Goal: Task Accomplishment & Management: Manage account settings

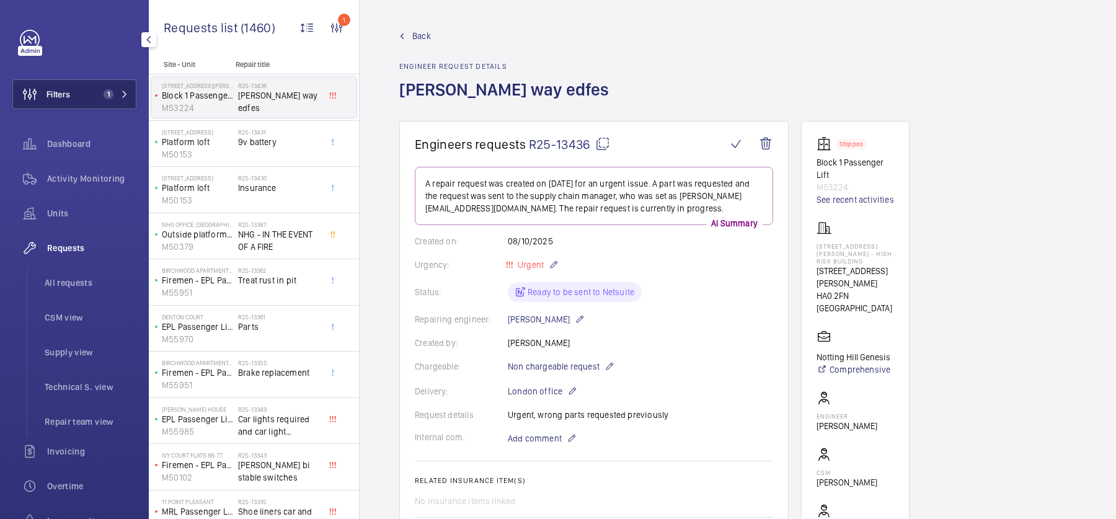
click at [54, 185] on div "Activity Monitoring" at bounding box center [74, 179] width 124 height 30
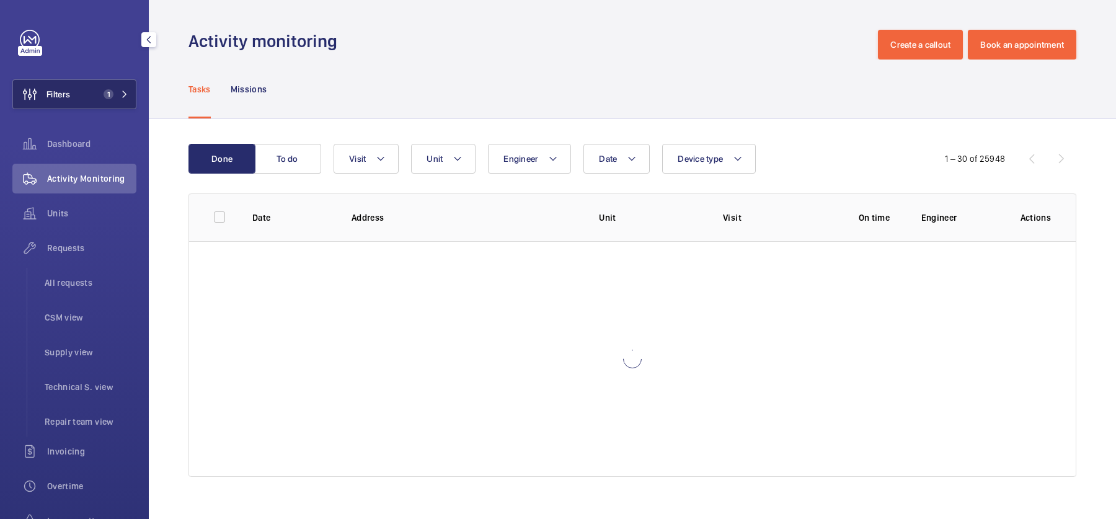
click at [94, 80] on button "Filters 1" at bounding box center [74, 94] width 124 height 30
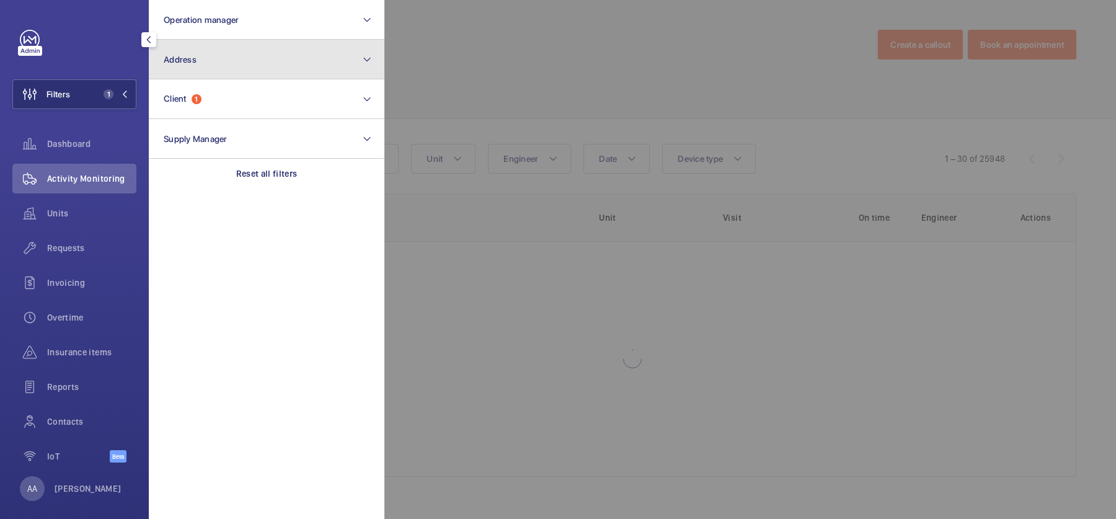
click at [289, 64] on button "Address" at bounding box center [267, 60] width 236 height 40
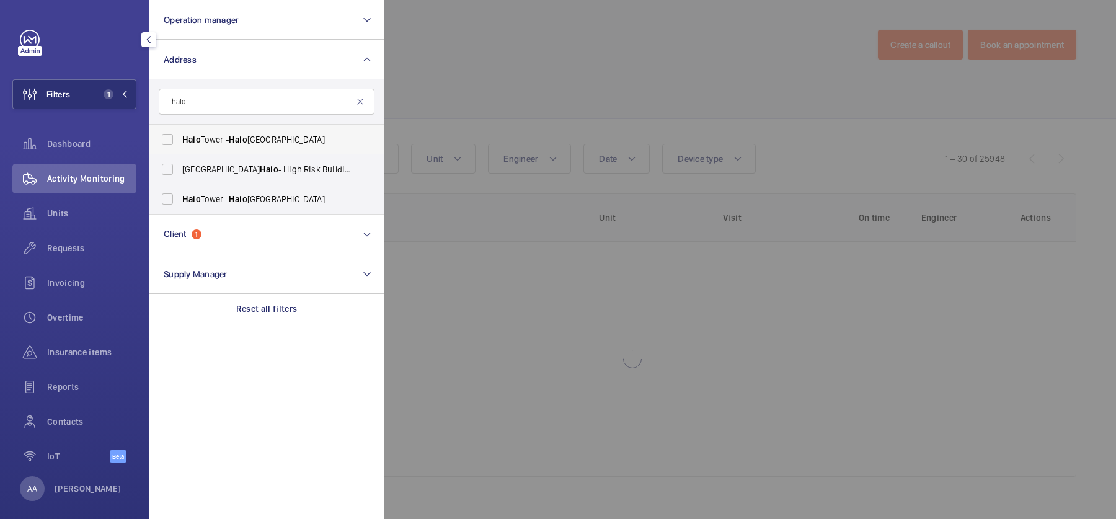
type input "halo"
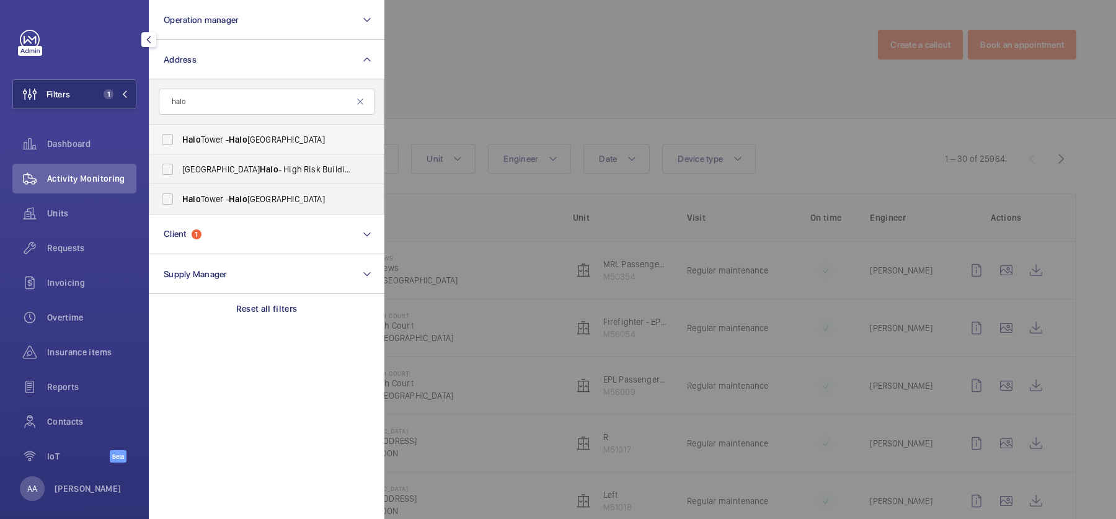
click at [304, 130] on label "[GEOGRAPHIC_DATA] - [GEOGRAPHIC_DATA]" at bounding box center [257, 140] width 216 height 30
click at [180, 130] on input "[GEOGRAPHIC_DATA] - [GEOGRAPHIC_DATA]" at bounding box center [167, 139] width 25 height 25
checkbox input "true"
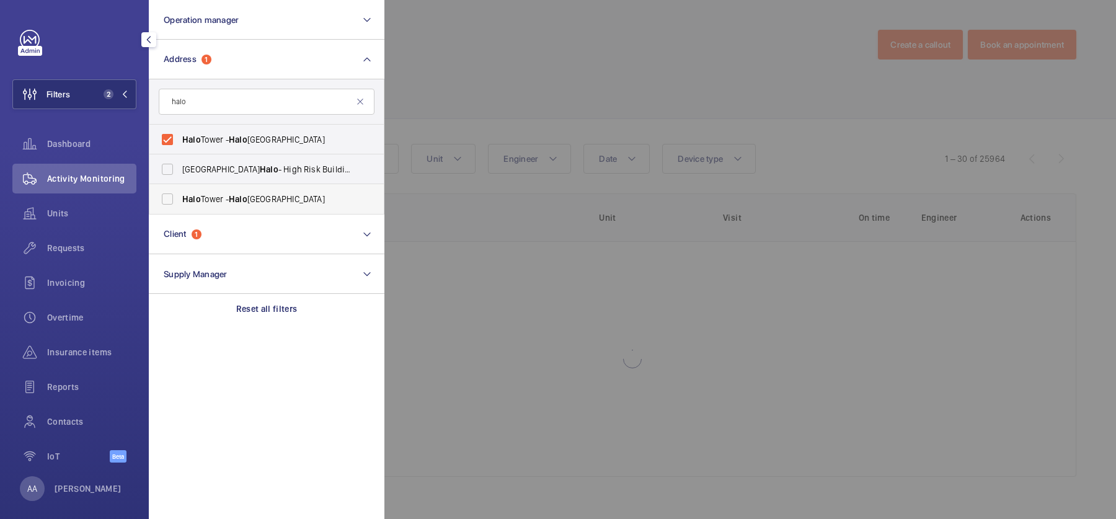
click at [298, 199] on span "[GEOGRAPHIC_DATA] - [GEOGRAPHIC_DATA]" at bounding box center [267, 199] width 171 height 12
click at [180, 199] on input "[GEOGRAPHIC_DATA] - [GEOGRAPHIC_DATA]" at bounding box center [167, 199] width 25 height 25
checkbox input "true"
click at [675, 121] on div at bounding box center [942, 259] width 1116 height 519
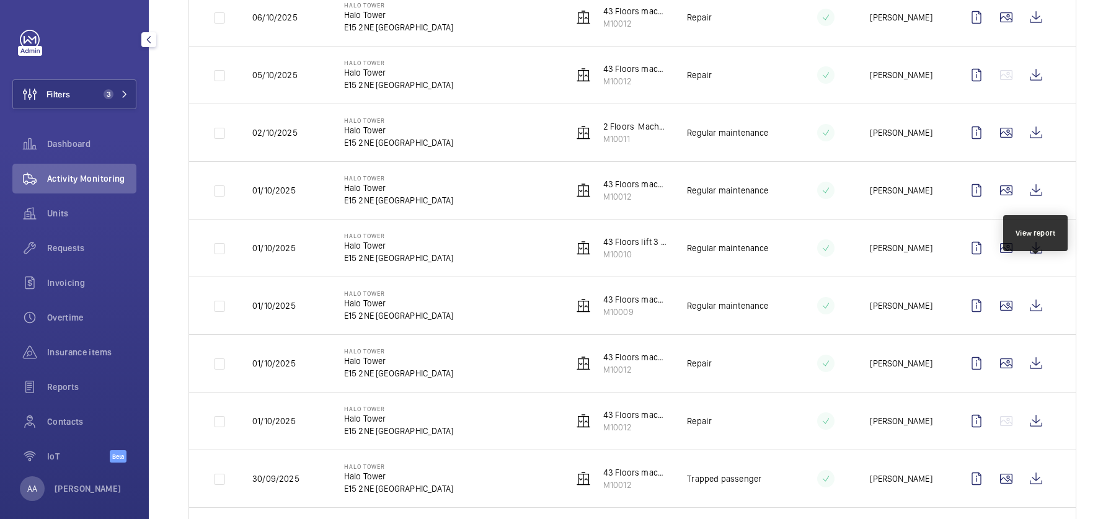
scroll to position [312, 0]
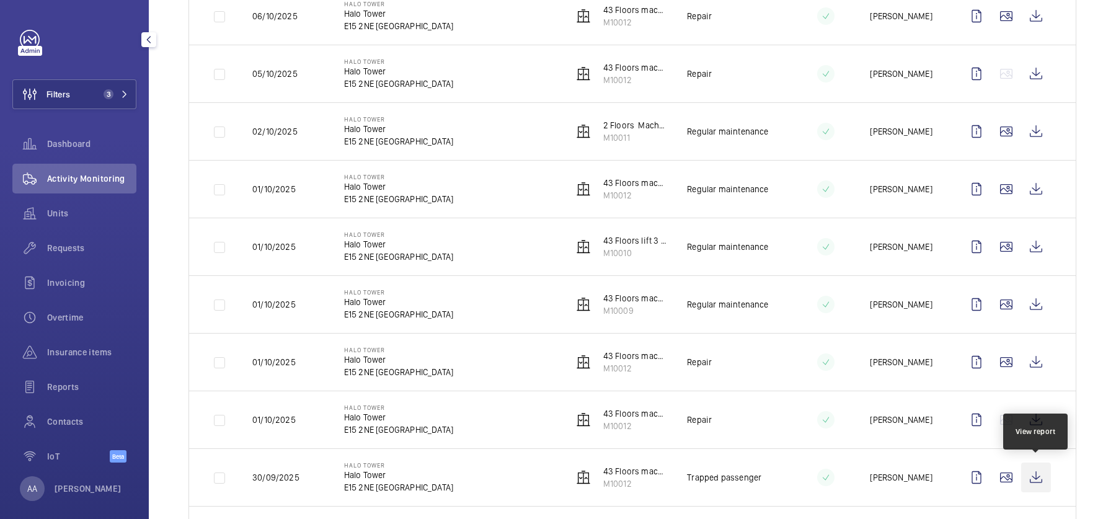
click at [1035, 476] on wm-front-icon-button at bounding box center [1036, 478] width 30 height 30
click at [89, 213] on span "Units" at bounding box center [91, 213] width 89 height 12
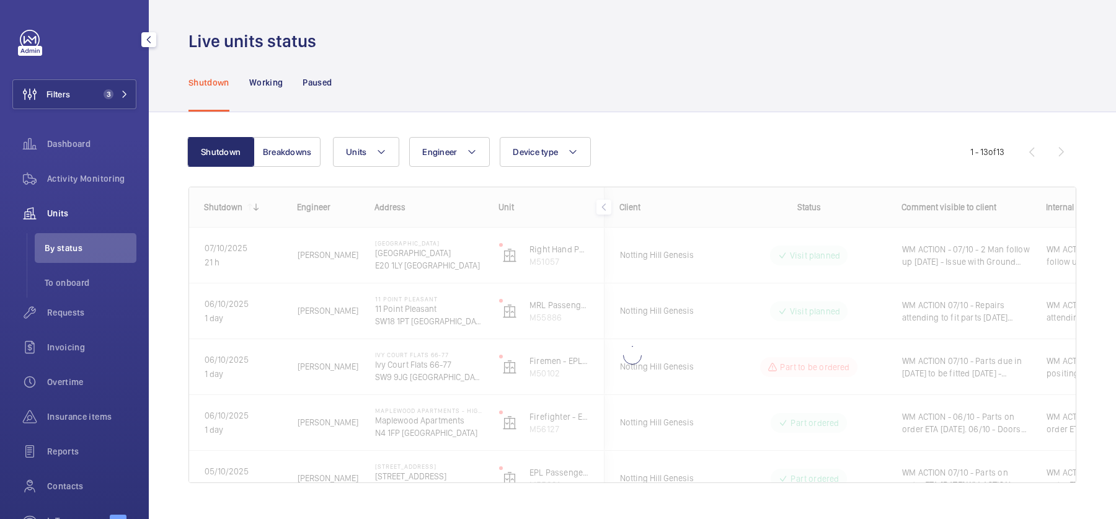
click at [84, 110] on div "Filters 3 Dashboard Activity Monitoring Units By status To onboard Requests Inv…" at bounding box center [74, 285] width 124 height 511
click at [77, 86] on button "Filters 3" at bounding box center [74, 94] width 124 height 30
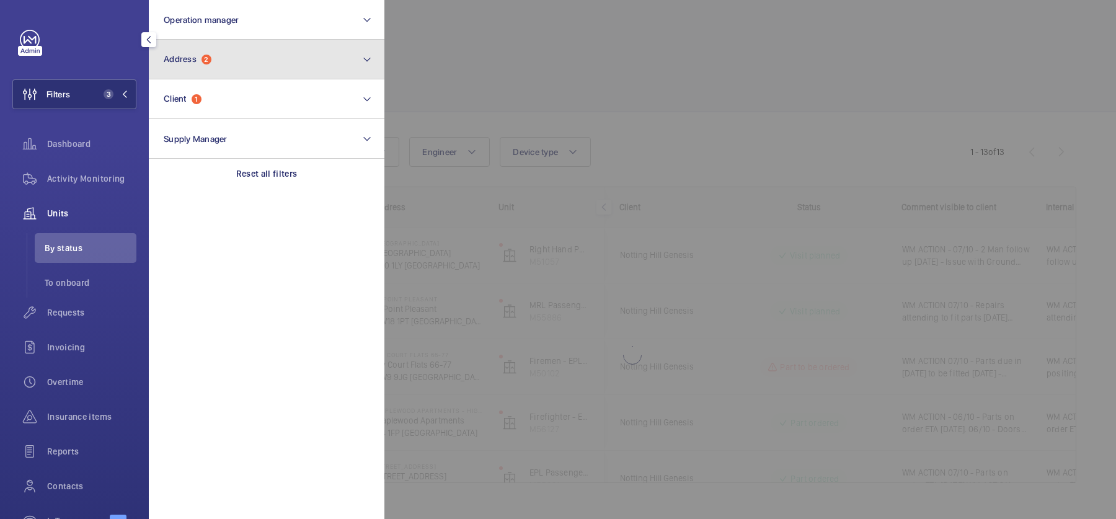
click at [239, 70] on button "Address 2" at bounding box center [267, 60] width 236 height 40
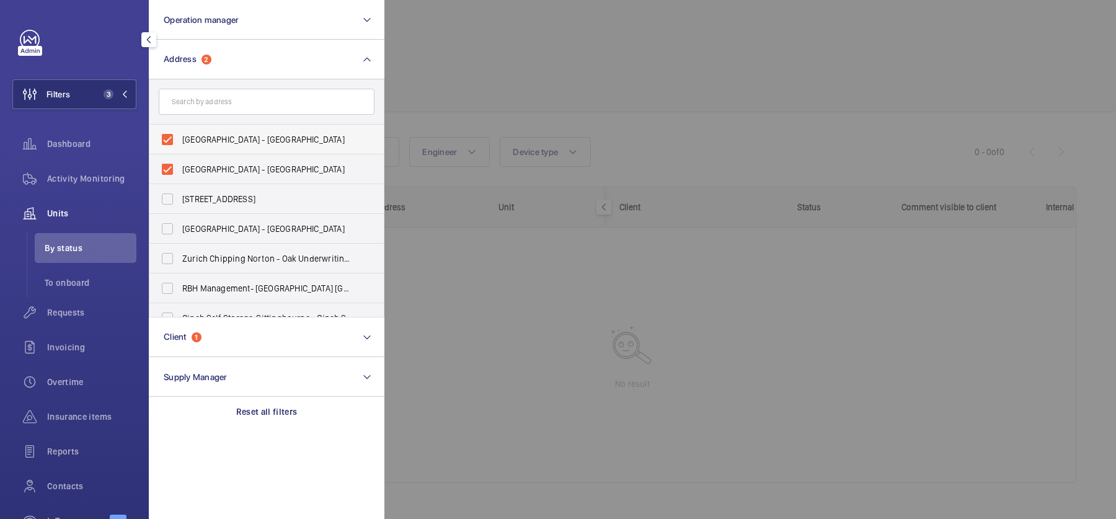
click at [210, 146] on label "[GEOGRAPHIC_DATA] - [GEOGRAPHIC_DATA]" at bounding box center [257, 140] width 216 height 30
click at [180, 146] on input "[GEOGRAPHIC_DATA] - [GEOGRAPHIC_DATA]" at bounding box center [167, 139] width 25 height 25
checkbox input "false"
click at [227, 174] on span "[GEOGRAPHIC_DATA] - [GEOGRAPHIC_DATA]" at bounding box center [267, 169] width 171 height 12
click at [180, 174] on input "[GEOGRAPHIC_DATA] - [GEOGRAPHIC_DATA]" at bounding box center [167, 169] width 25 height 25
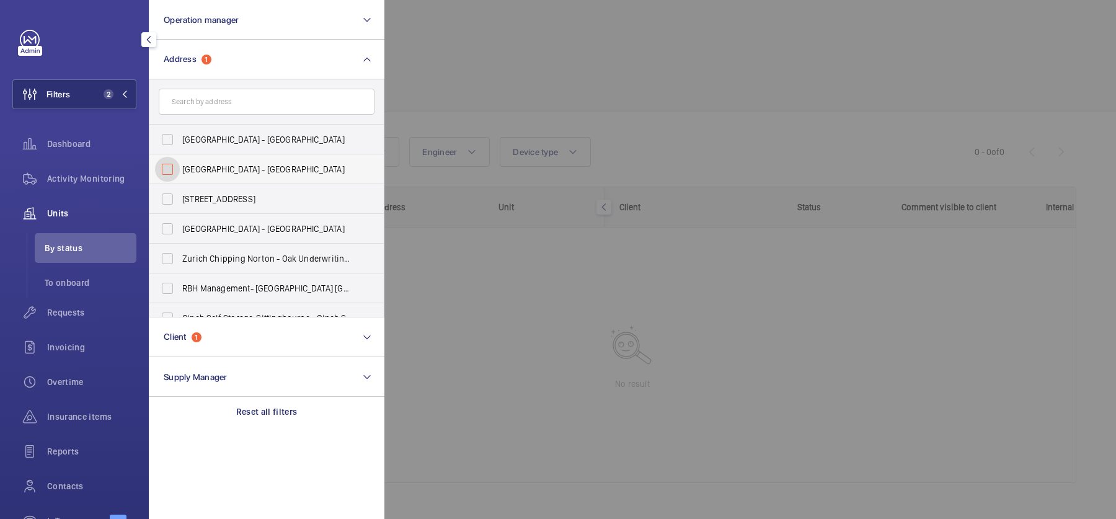
checkbox input "false"
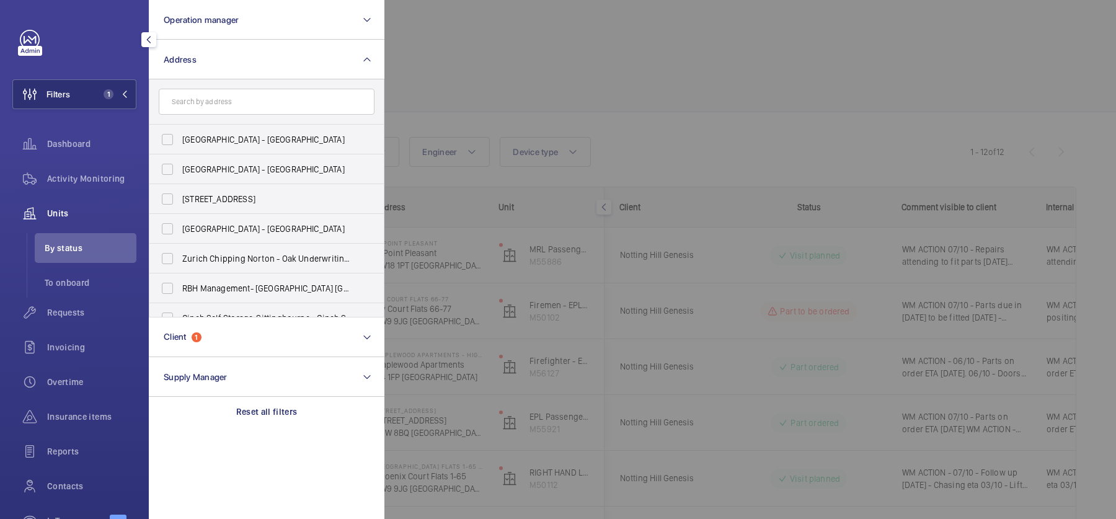
click at [632, 95] on div at bounding box center [942, 259] width 1116 height 519
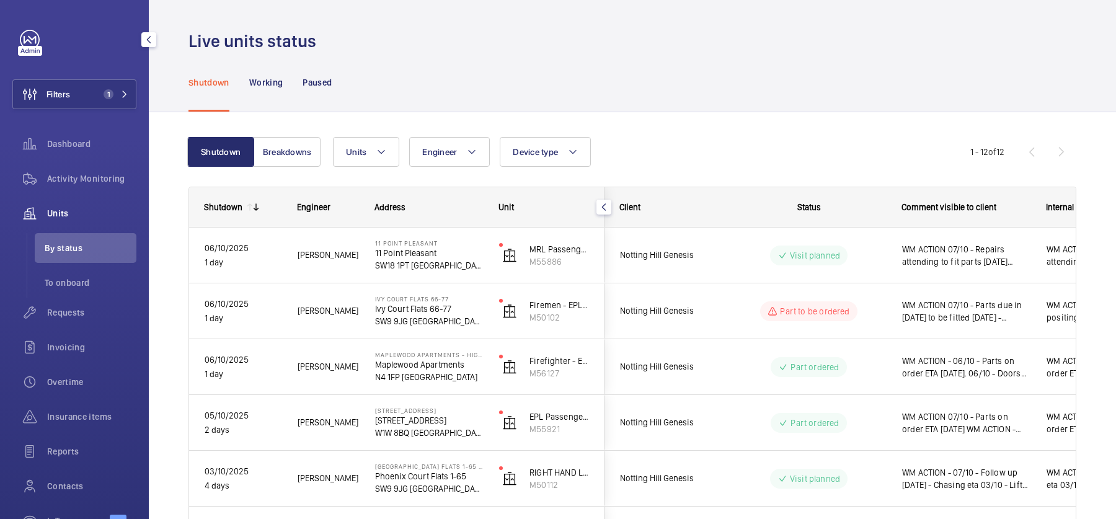
click at [342, 70] on div "Shutdown Working Paused" at bounding box center [633, 82] width 888 height 59
click at [324, 82] on p "Paused" at bounding box center [317, 82] width 29 height 12
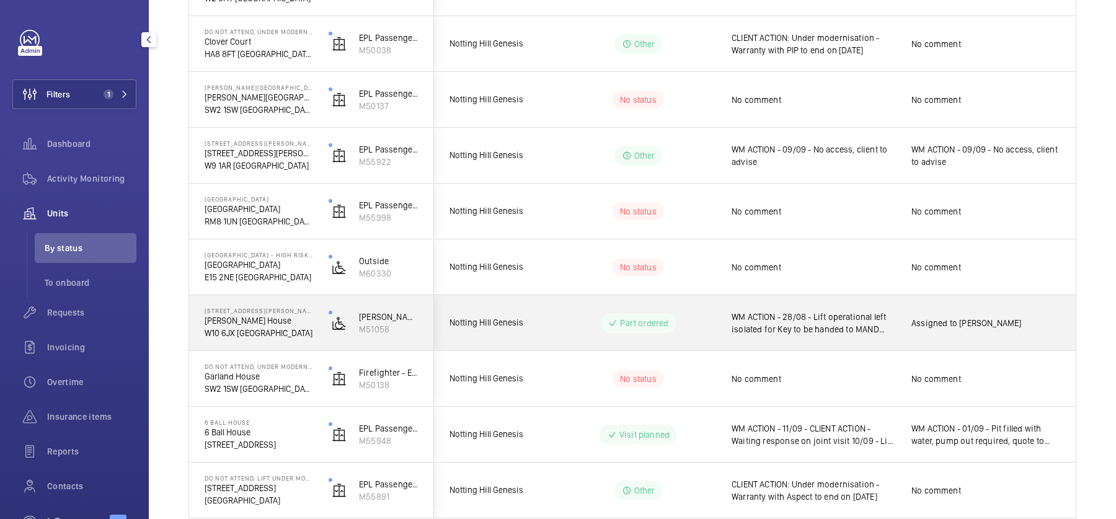
scroll to position [273, 0]
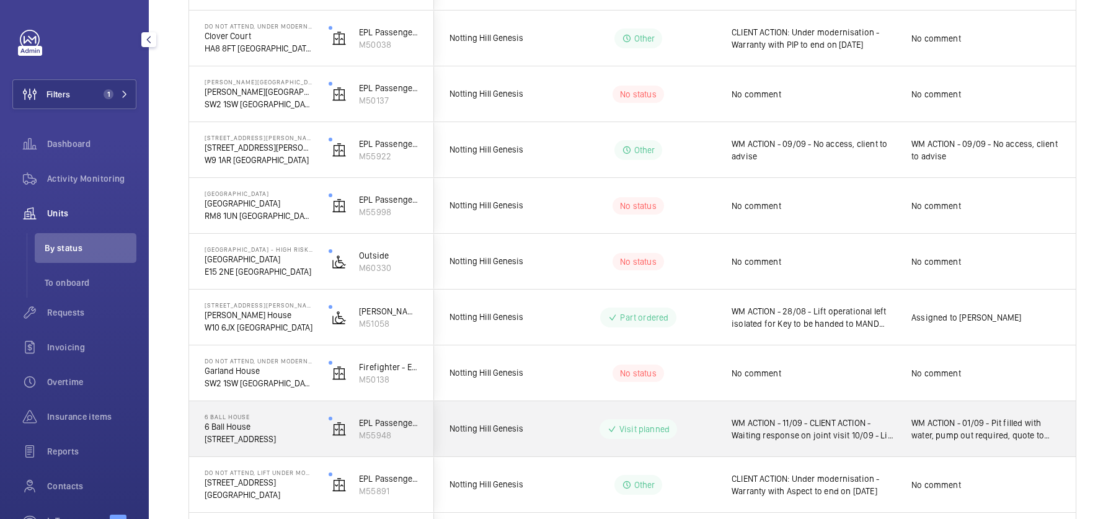
click at [727, 401] on div "WM ACTION - 11/09 - CLIENT ACTION - Waiting response on joint visit 10/09 - Lif…" at bounding box center [806, 428] width 180 height 55
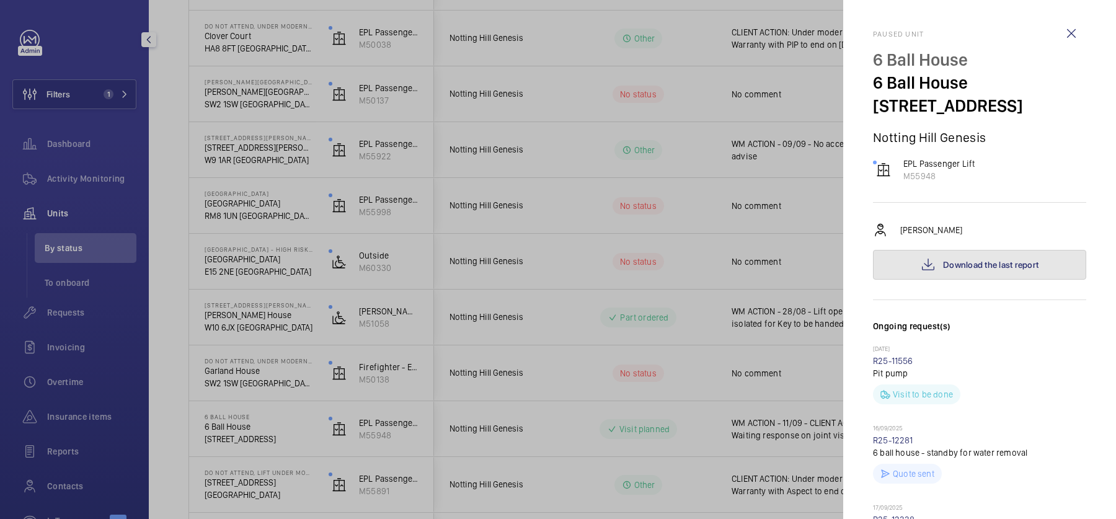
click at [952, 256] on button "Download the last report" at bounding box center [979, 265] width 213 height 30
click at [415, 366] on div at bounding box center [558, 259] width 1116 height 519
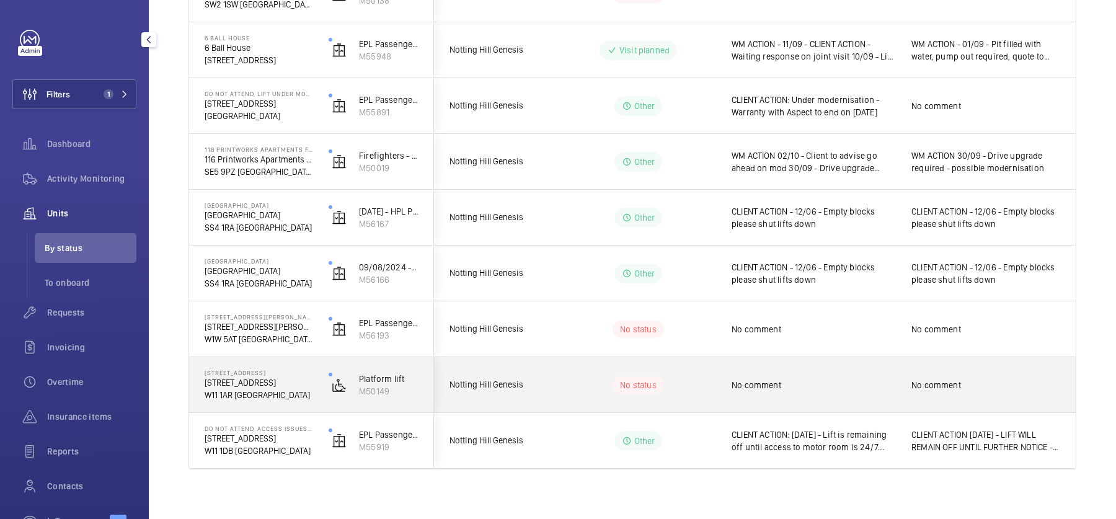
scroll to position [660, 0]
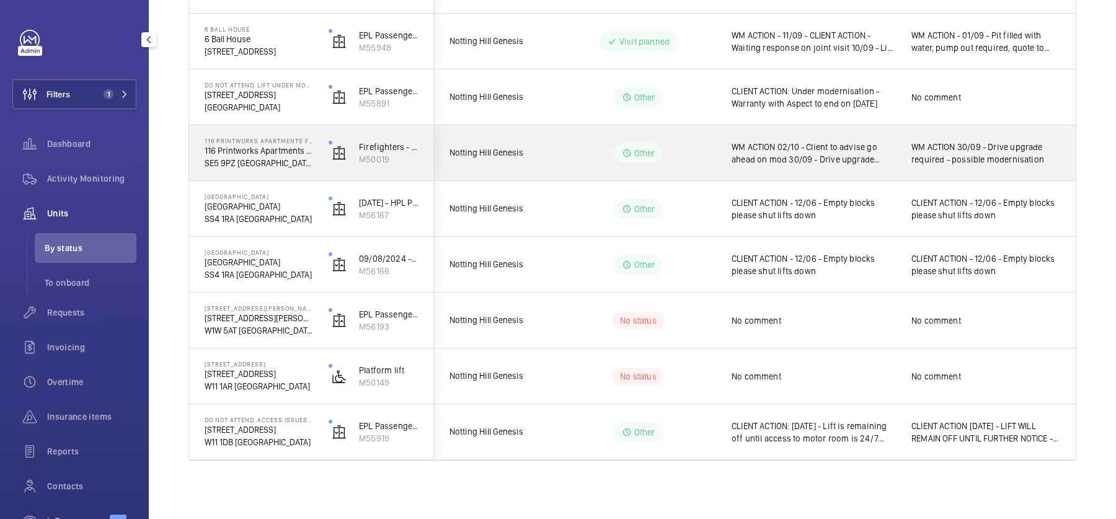
click at [572, 140] on div "Other" at bounding box center [630, 153] width 169 height 45
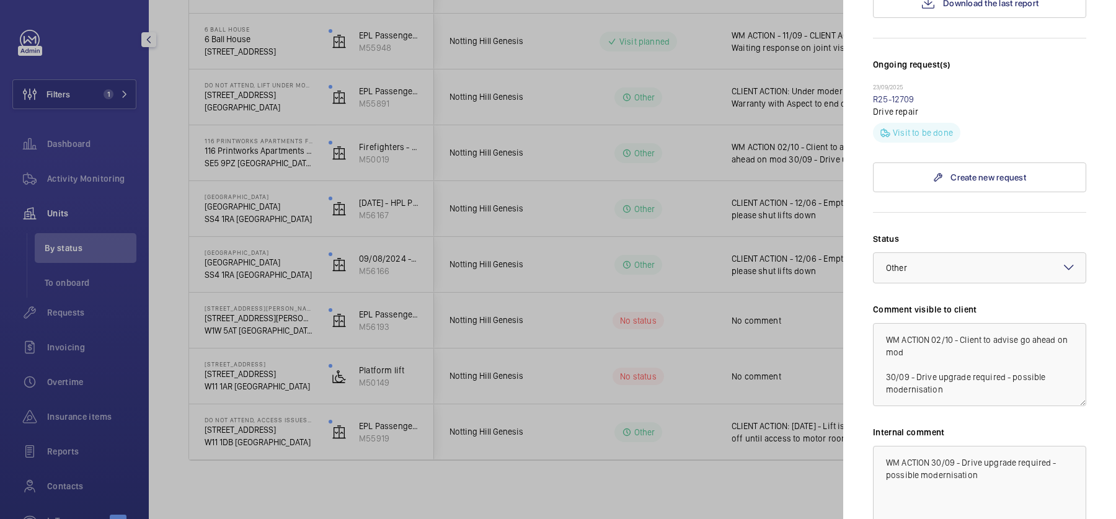
scroll to position [355, 0]
click at [933, 321] on textarea "WM ACTION 02/10 - Client to advise go ahead on mod 30/09 - Drive upgrade requir…" at bounding box center [979, 362] width 213 height 83
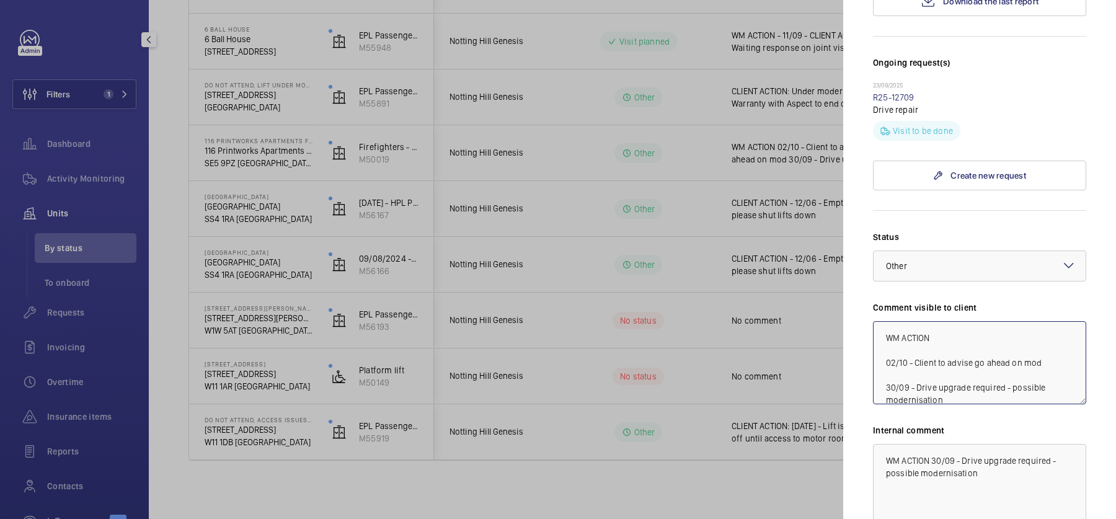
click at [962, 321] on textarea "WM ACTION 02/10 - Client to advise go ahead on mod 30/09 - Drive upgrade requir…" at bounding box center [979, 362] width 213 height 83
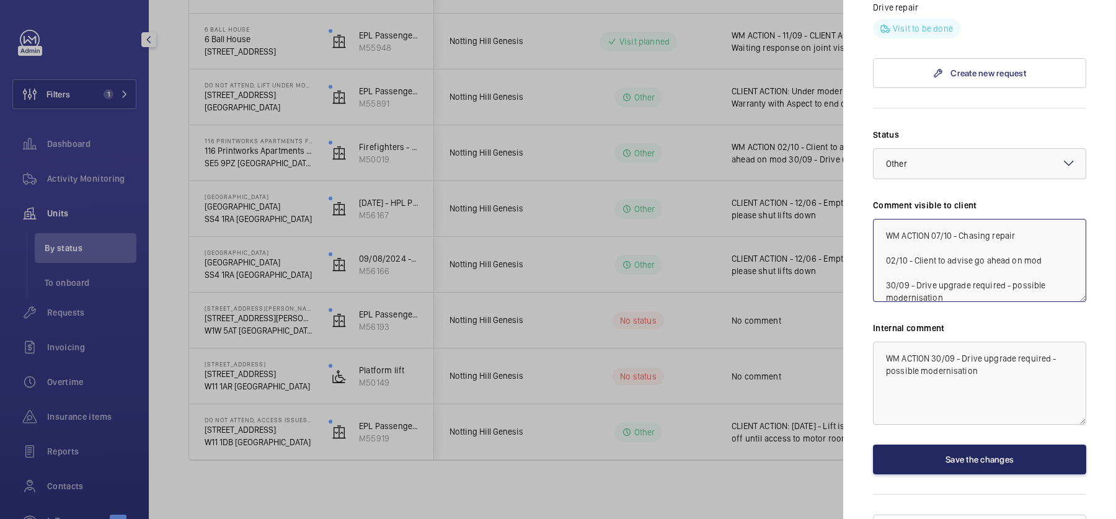
type textarea "WM ACTION 07/10 - Chasing repair 02/10 - Client to advise go ahead on mod 30/09…"
click at [941, 445] on button "Save the changes" at bounding box center [979, 460] width 213 height 30
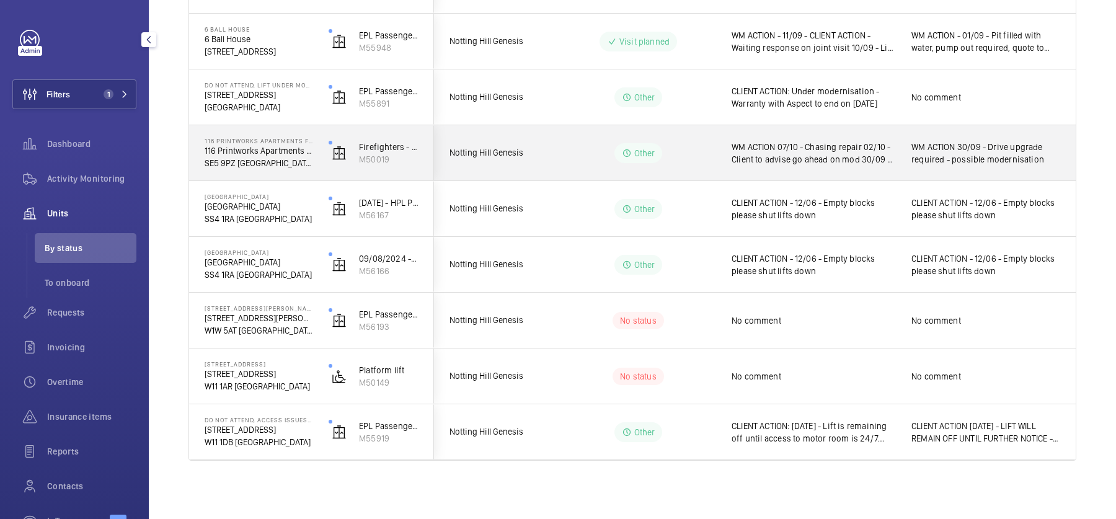
click at [822, 145] on span "WM ACTION 07/10 - Chasing repair 02/10 - Client to advise go ahead on mod 30/09…" at bounding box center [814, 153] width 164 height 25
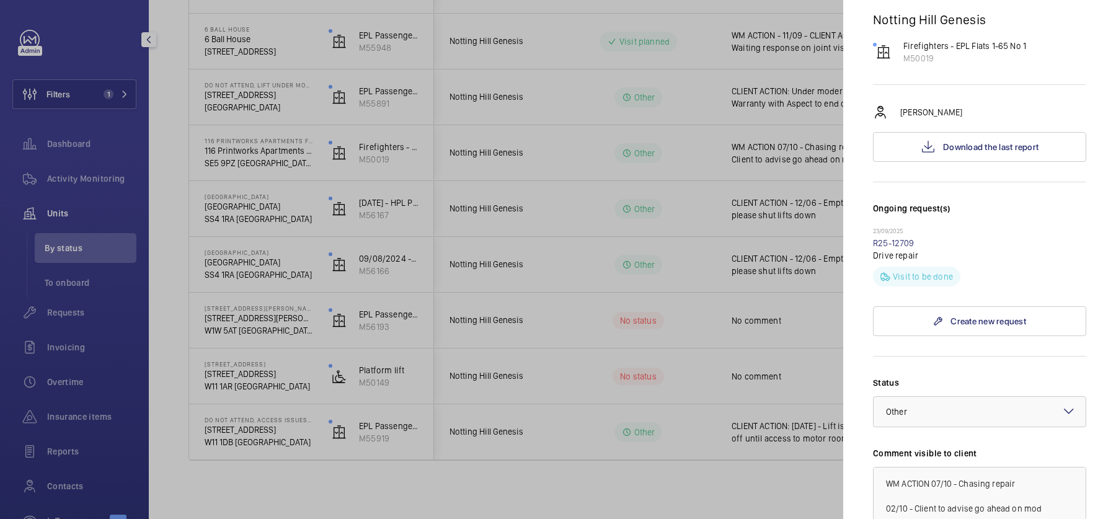
scroll to position [458, 0]
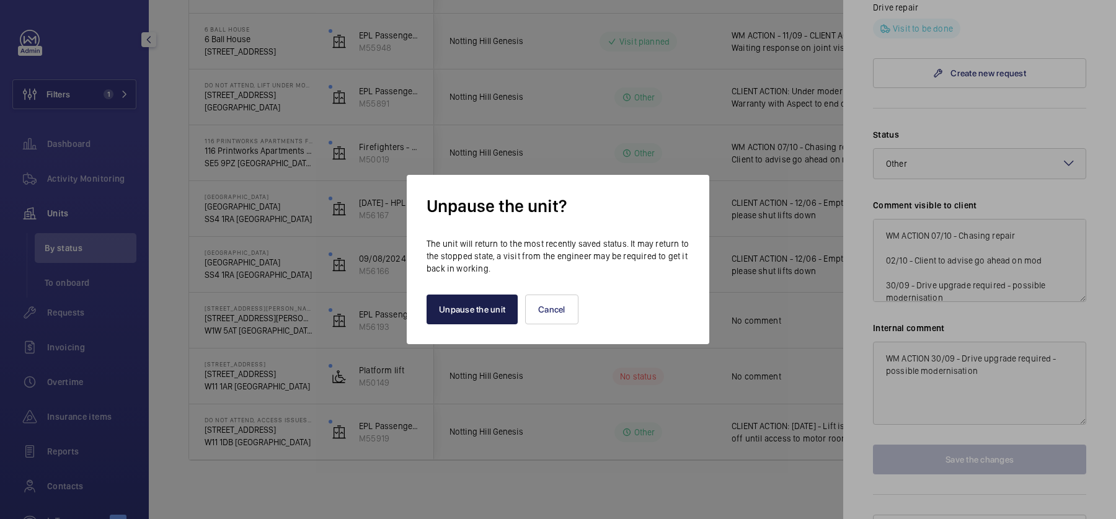
click at [455, 308] on button "Unpause the unit" at bounding box center [472, 310] width 91 height 30
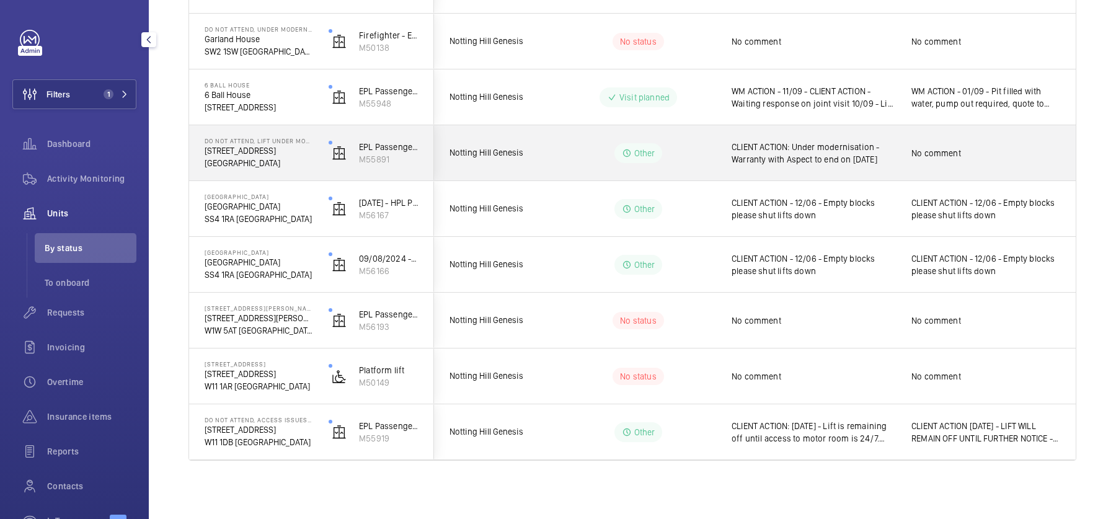
scroll to position [0, 0]
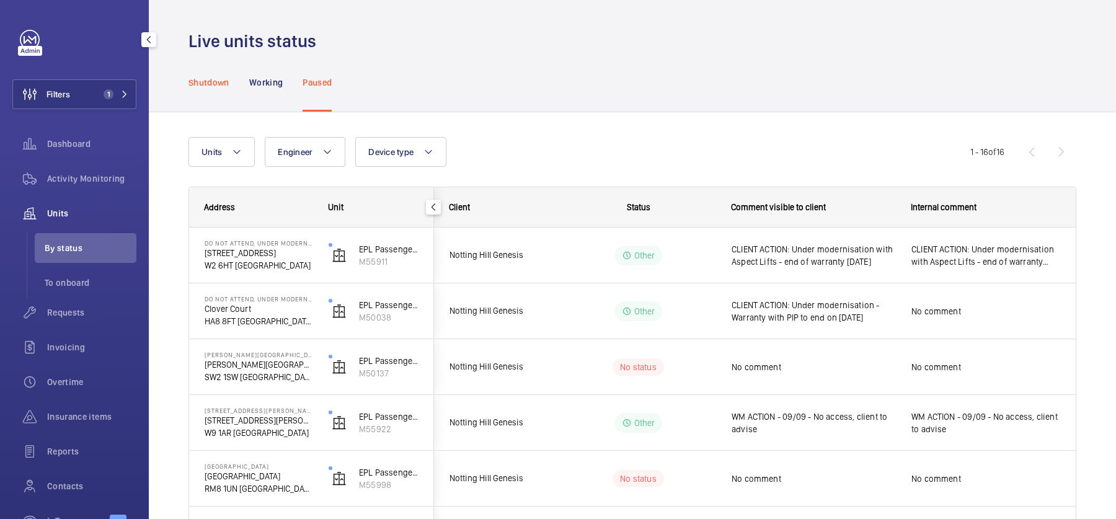
click at [208, 91] on div "Shutdown" at bounding box center [209, 82] width 41 height 59
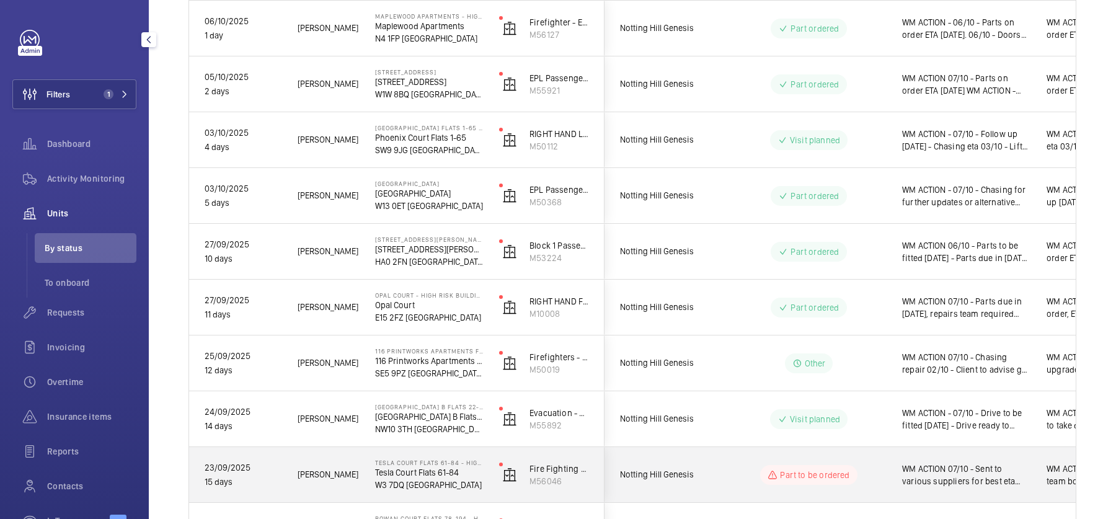
scroll to position [327, 0]
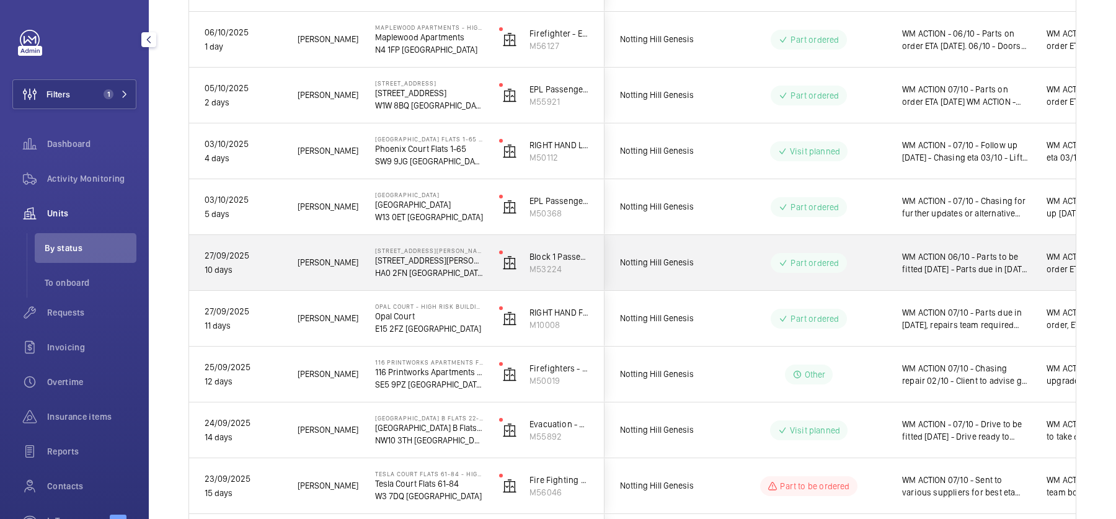
click at [804, 257] on p "Part ordered" at bounding box center [815, 263] width 48 height 12
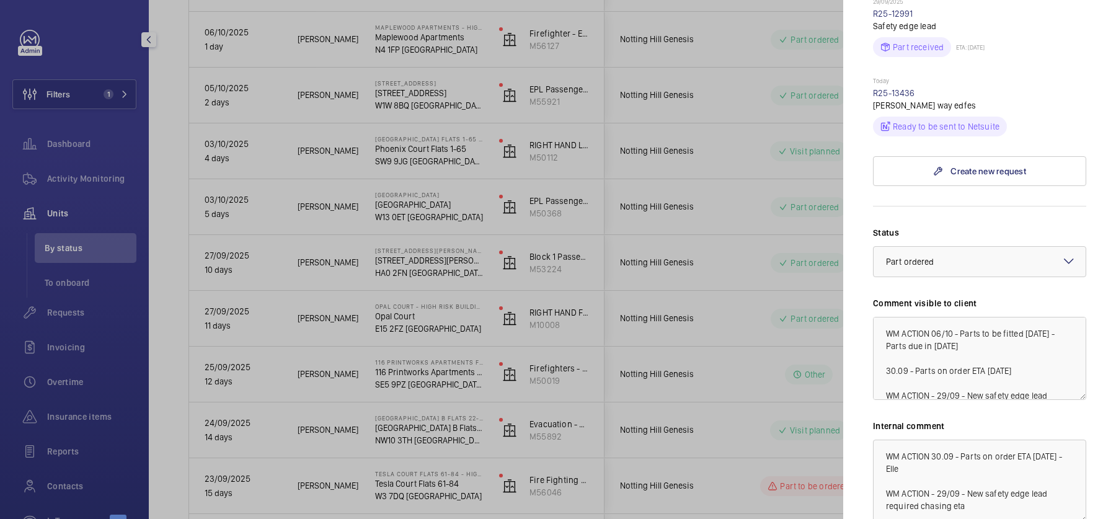
scroll to position [37, 0]
click at [46, 148] on div at bounding box center [558, 259] width 1116 height 519
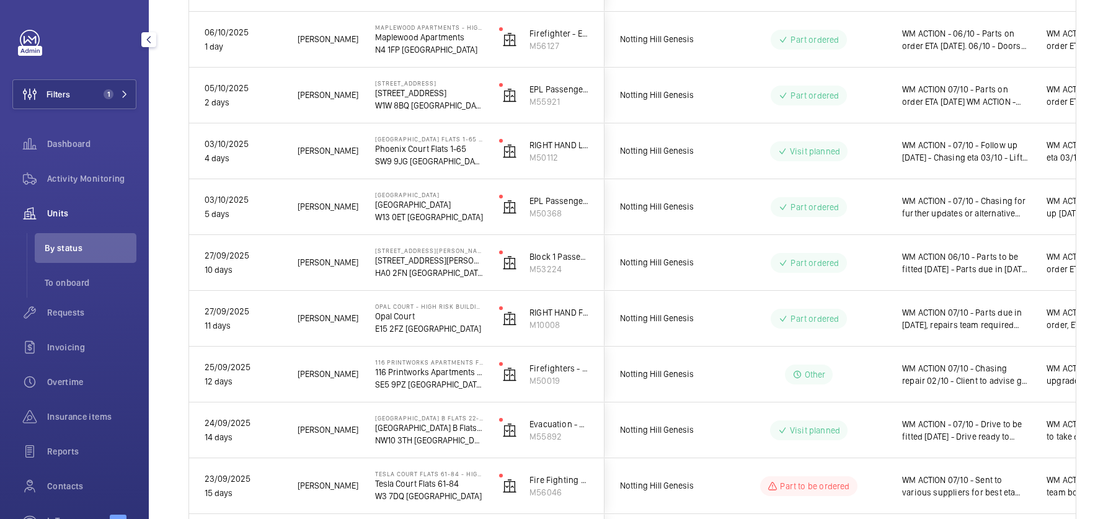
scroll to position [0, 0]
click at [99, 176] on span "Activity Monitoring" at bounding box center [91, 178] width 89 height 12
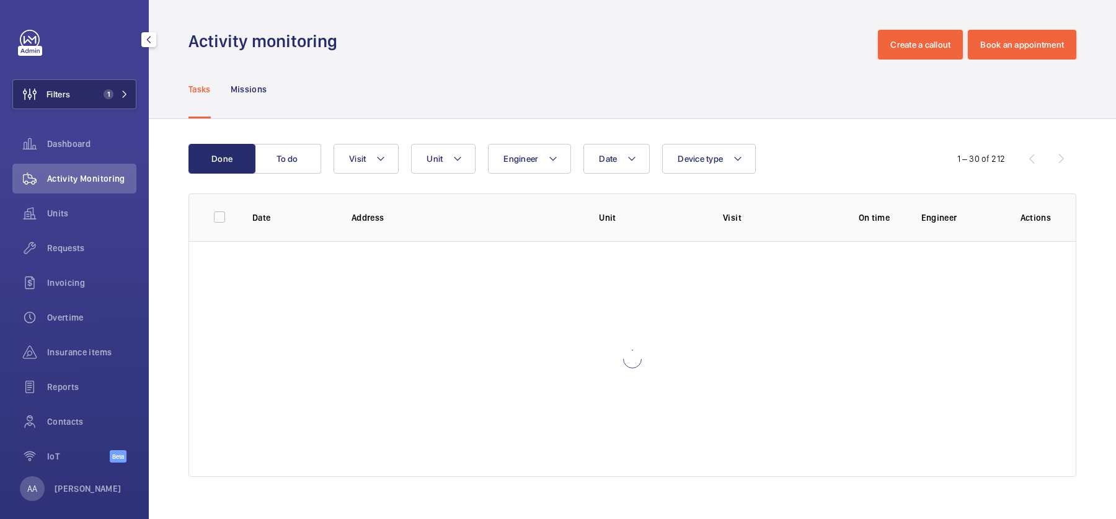
click at [86, 105] on button "Filters 1" at bounding box center [74, 94] width 124 height 30
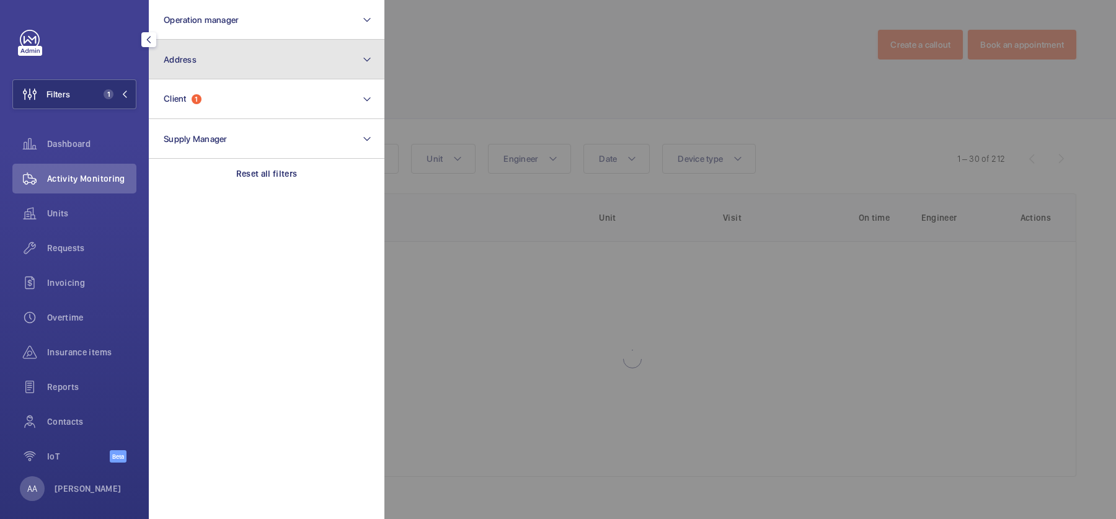
click at [210, 61] on button "Address" at bounding box center [267, 60] width 236 height 40
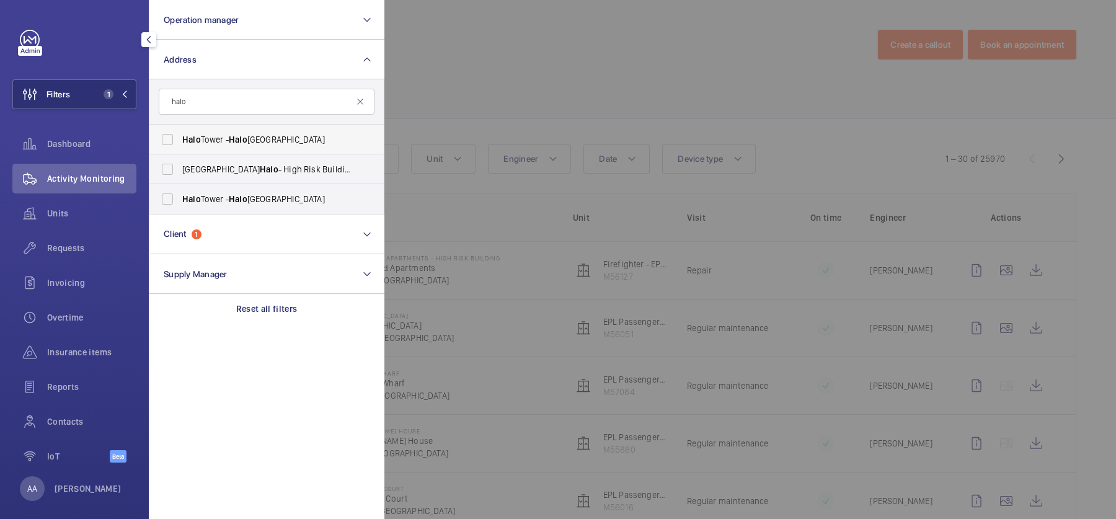
type input "halo"
click at [294, 137] on span "[GEOGRAPHIC_DATA] - [GEOGRAPHIC_DATA]" at bounding box center [267, 139] width 171 height 12
click at [180, 137] on input "[GEOGRAPHIC_DATA] - [GEOGRAPHIC_DATA]" at bounding box center [167, 139] width 25 height 25
checkbox input "true"
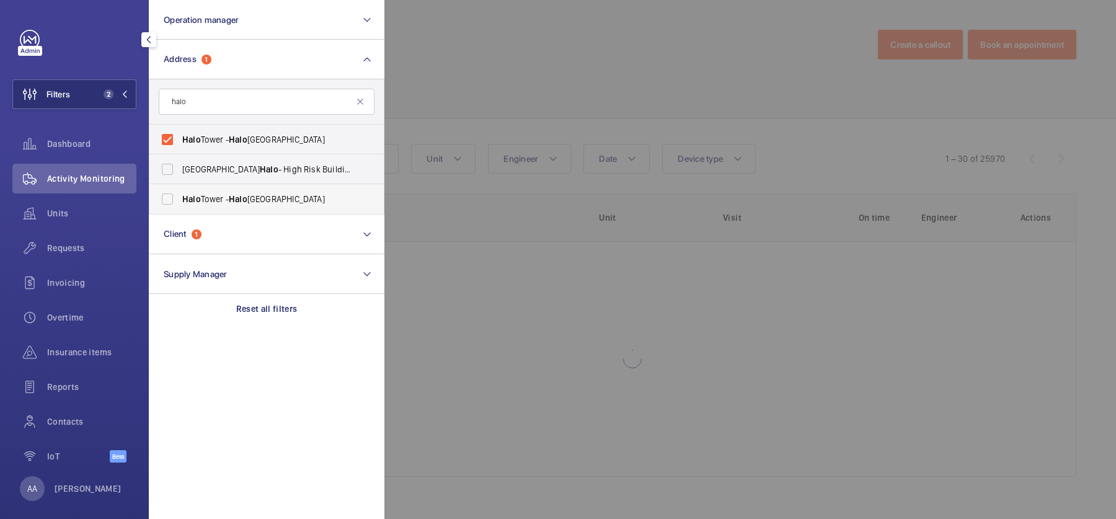
click at [282, 208] on label "[GEOGRAPHIC_DATA] - [GEOGRAPHIC_DATA]" at bounding box center [257, 199] width 216 height 30
click at [180, 208] on input "[GEOGRAPHIC_DATA] - [GEOGRAPHIC_DATA]" at bounding box center [167, 199] width 25 height 25
checkbox input "true"
click at [551, 95] on div at bounding box center [942, 259] width 1116 height 519
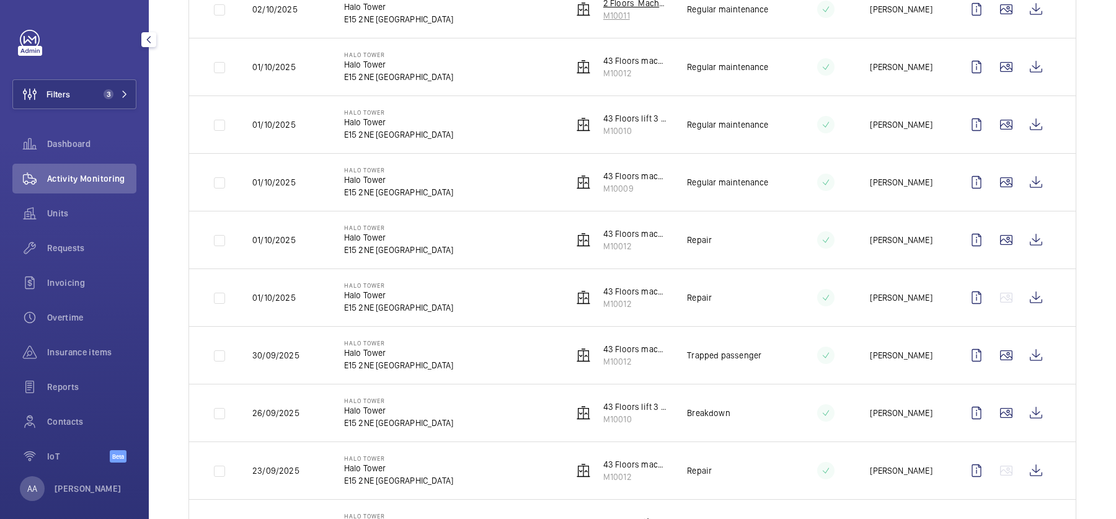
scroll to position [440, 0]
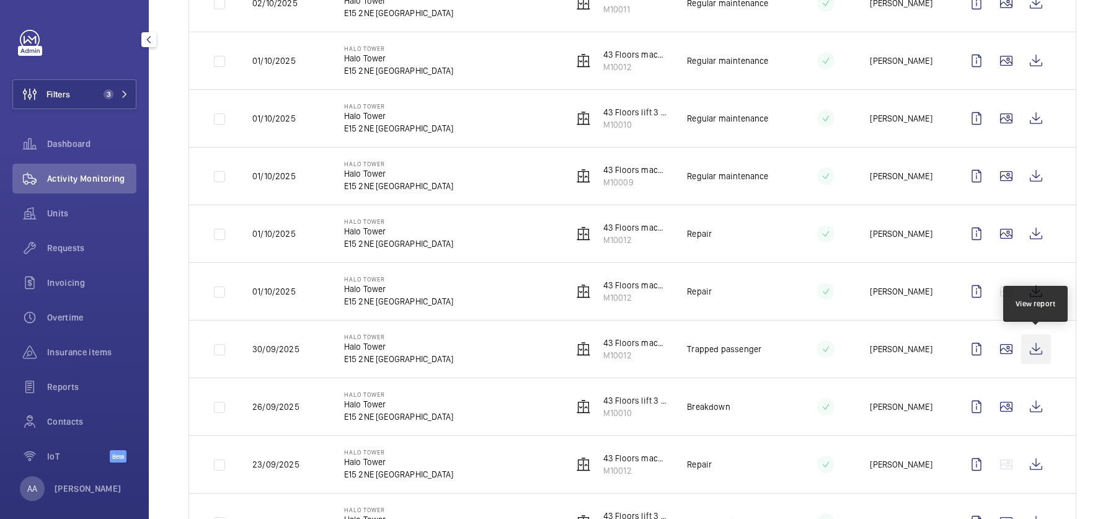
click at [1035, 340] on wm-front-icon-button at bounding box center [1036, 349] width 30 height 30
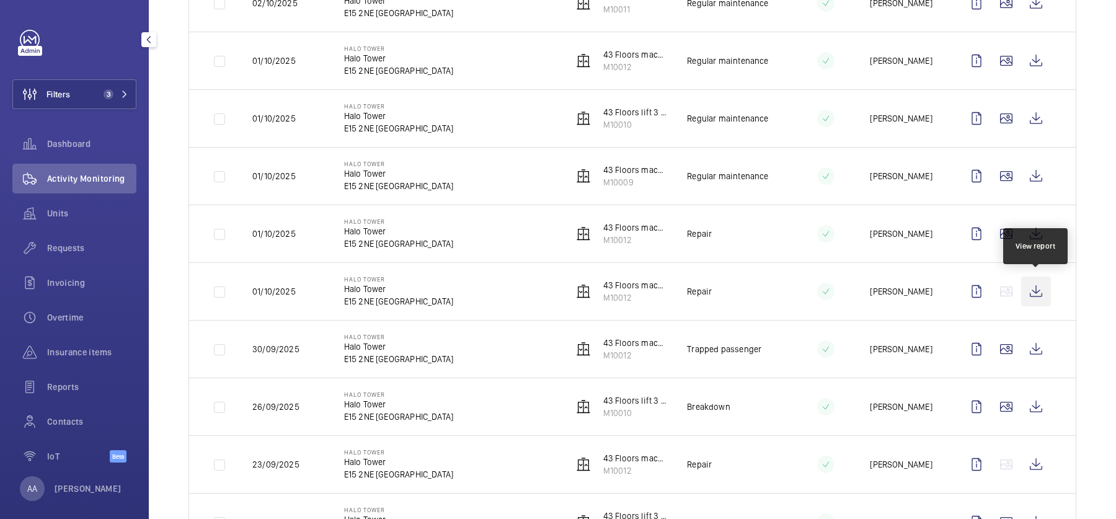
click at [1034, 291] on wm-front-icon-button at bounding box center [1036, 292] width 30 height 30
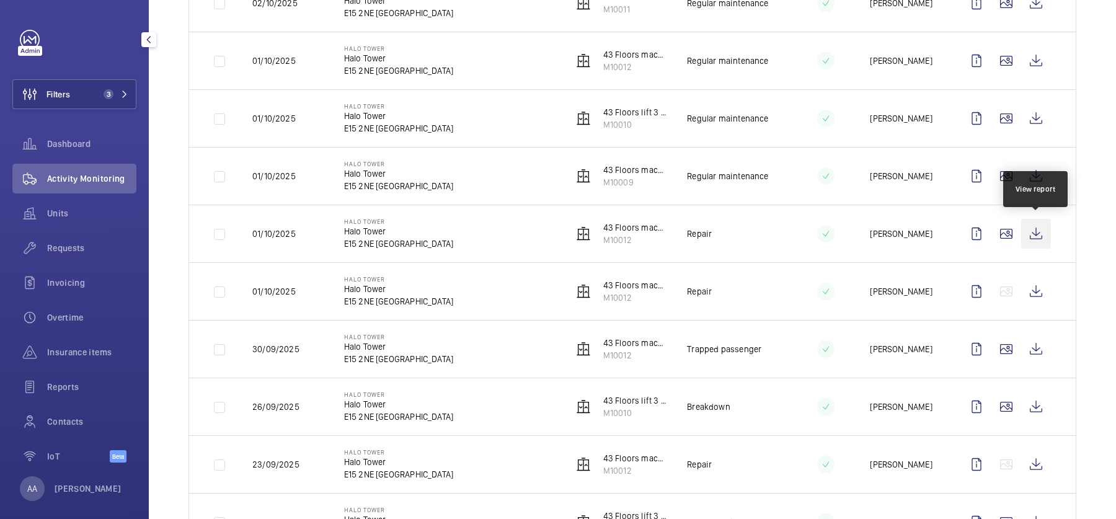
click at [1037, 219] on wm-front-icon-button at bounding box center [1036, 234] width 30 height 30
drag, startPoint x: 634, startPoint y: 295, endPoint x: 603, endPoint y: 295, distance: 30.4
click at [603, 295] on p "M10012" at bounding box center [635, 297] width 64 height 12
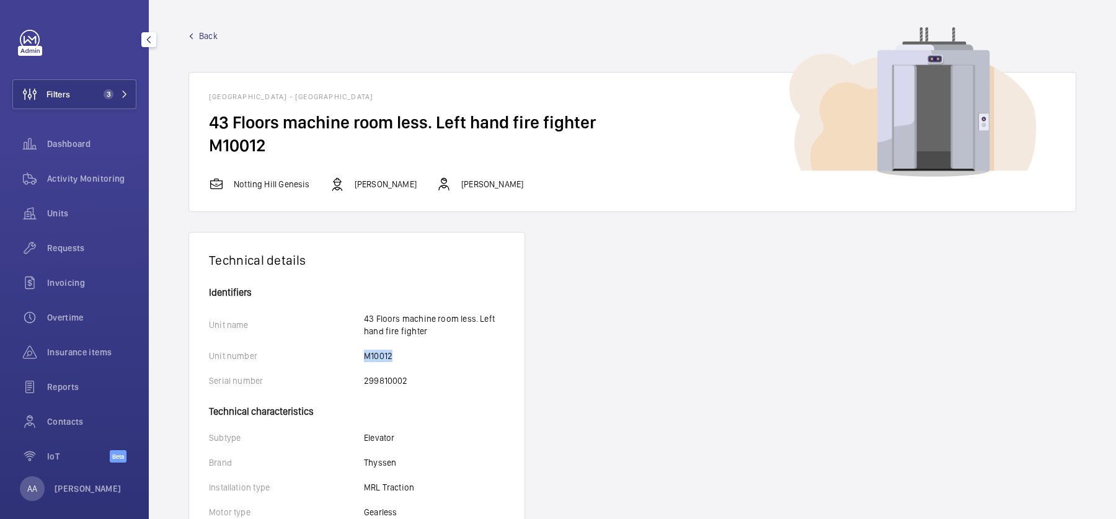
drag, startPoint x: 397, startPoint y: 357, endPoint x: 357, endPoint y: 354, distance: 40.4
click at [357, 354] on div "Unit number M10012" at bounding box center [357, 356] width 296 height 12
copy div "M10012"
click at [73, 384] on span "Reports" at bounding box center [91, 387] width 89 height 12
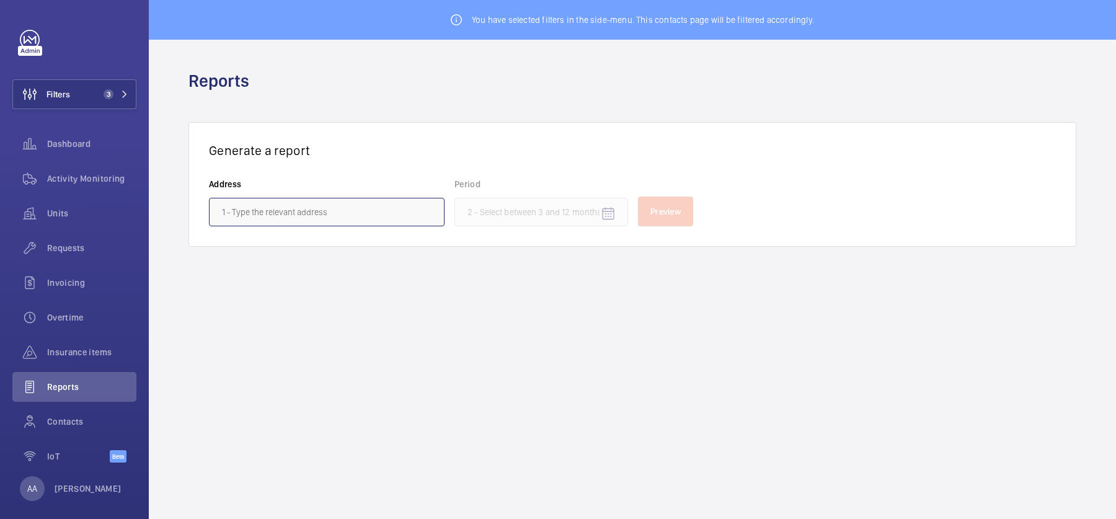
click at [349, 205] on input "text" at bounding box center [327, 212] width 236 height 29
click at [319, 242] on span "[GEOGRAPHIC_DATA] - [GEOGRAPHIC_DATA]" at bounding box center [303, 248] width 162 height 12
type input "[GEOGRAPHIC_DATA] - [GEOGRAPHIC_DATA]"
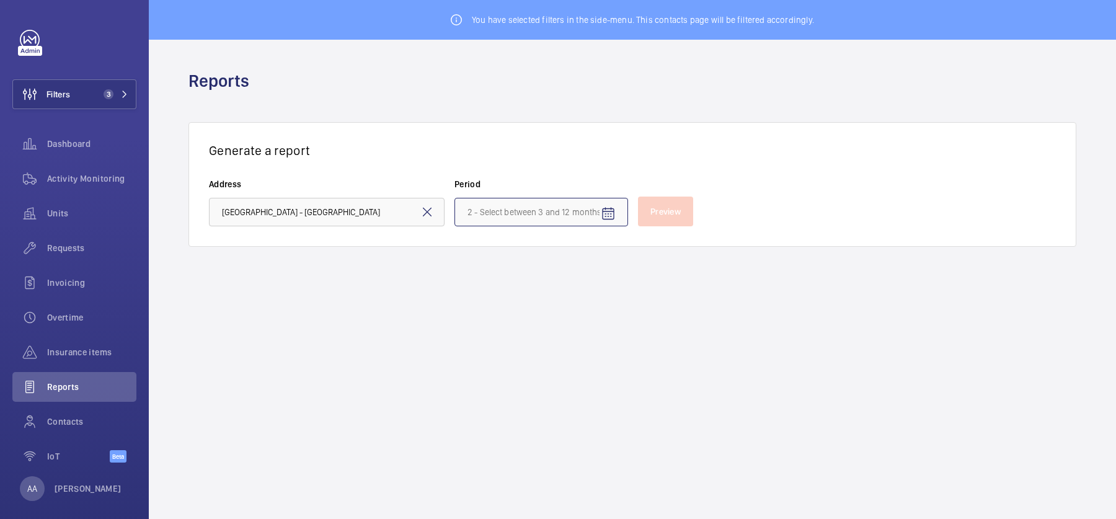
click at [532, 209] on input at bounding box center [542, 212] width 174 height 29
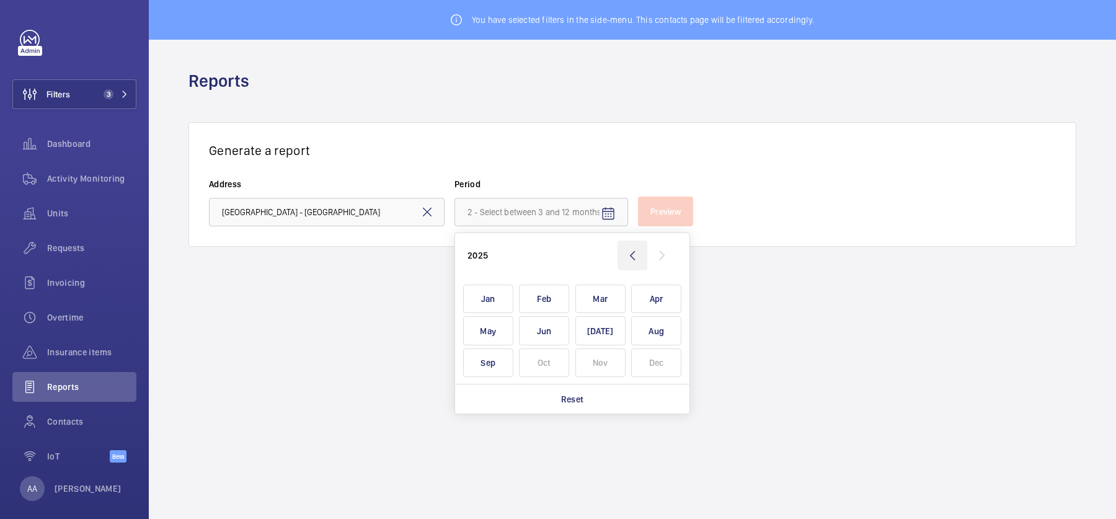
click at [622, 250] on wm-front-icon-button at bounding box center [633, 256] width 30 height 30
click at [536, 367] on span "Oct" at bounding box center [544, 362] width 50 height 29
click at [668, 259] on wm-front-icon-button at bounding box center [662, 256] width 30 height 30
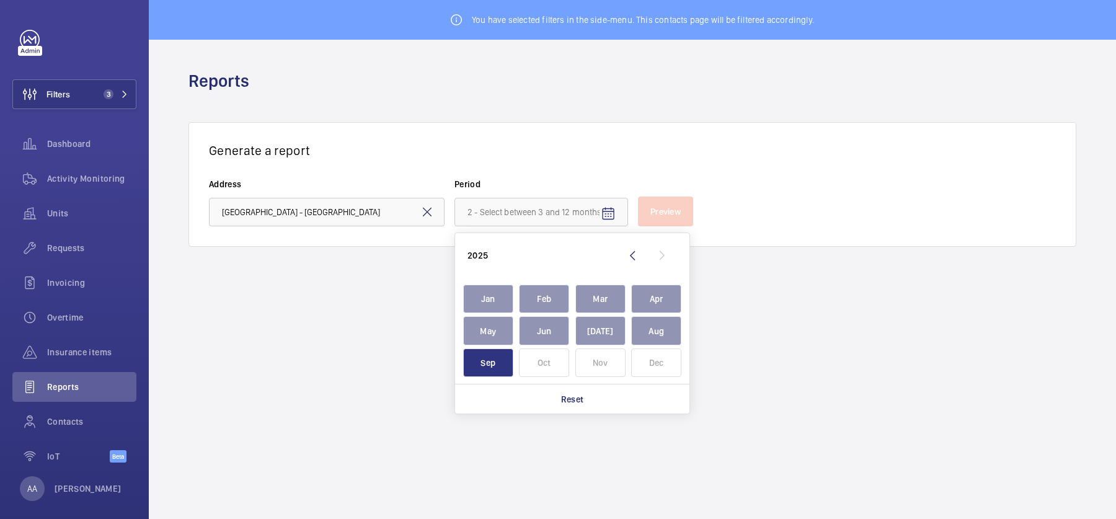
click at [493, 358] on span "Sep" at bounding box center [488, 362] width 50 height 29
type input "[DATE] - [DATE]"
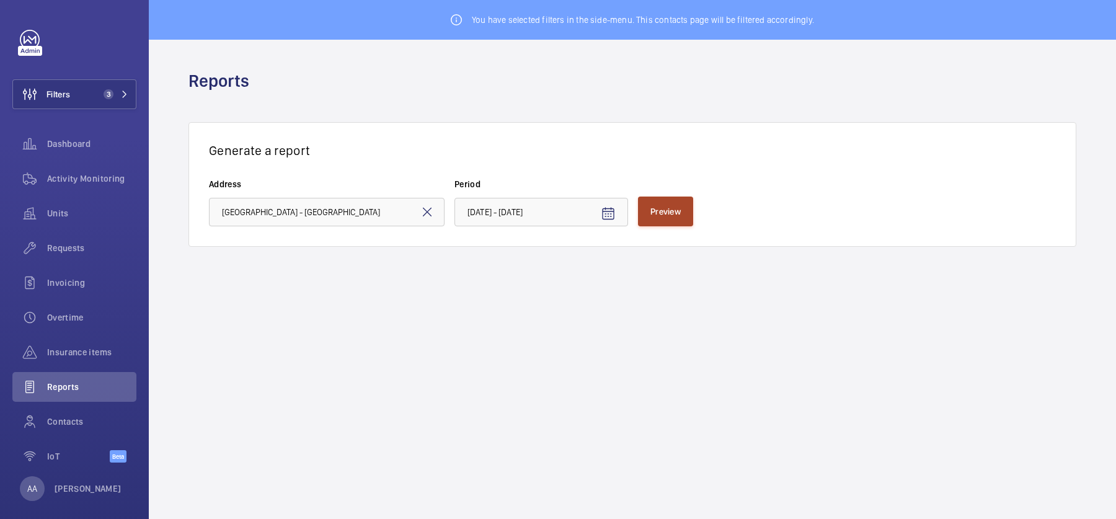
click at [678, 211] on span "Preview" at bounding box center [665, 211] width 30 height 10
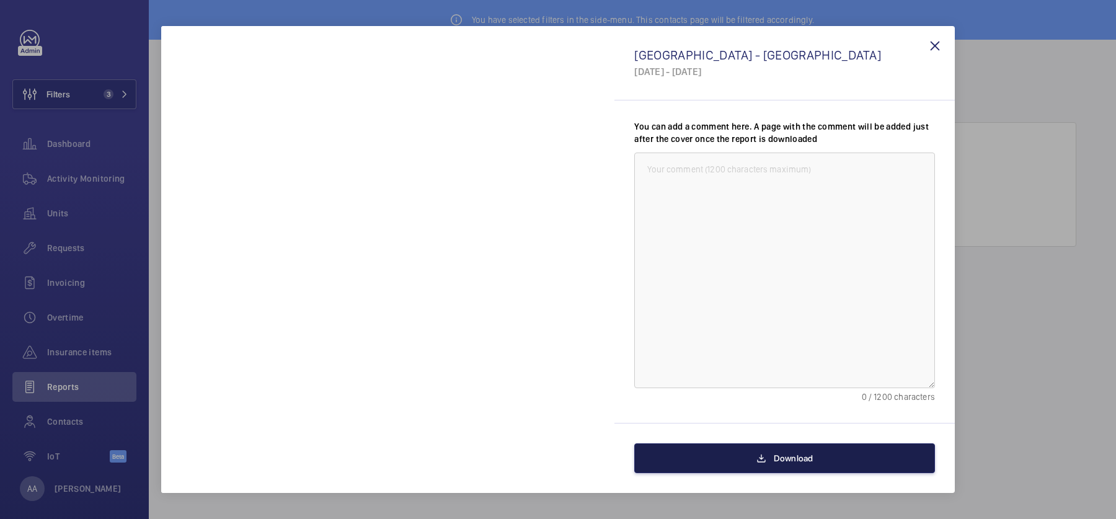
click at [766, 459] on button "Download" at bounding box center [784, 458] width 301 height 30
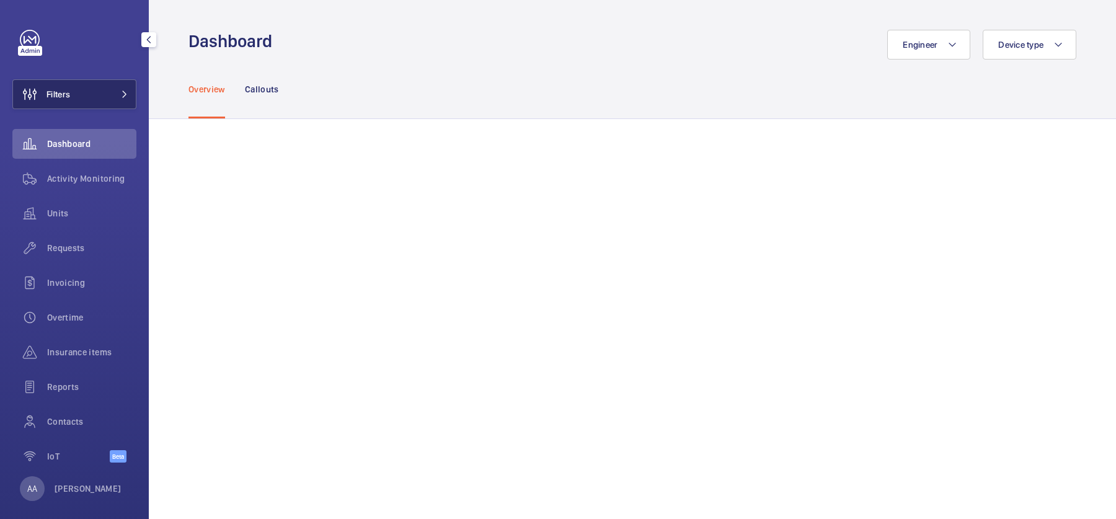
click at [59, 97] on span "Filters" at bounding box center [59, 94] width 24 height 12
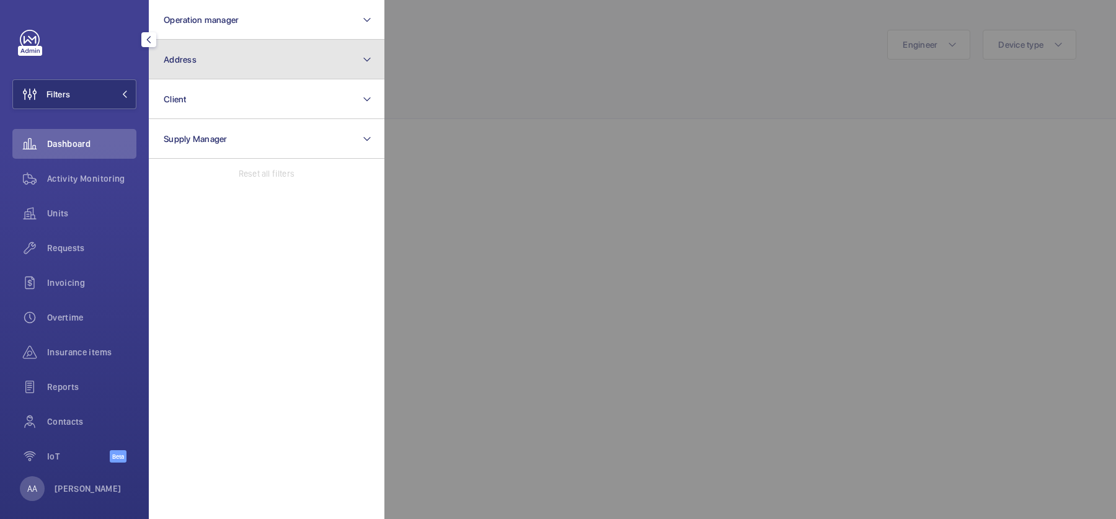
click at [217, 56] on button "Address" at bounding box center [267, 60] width 236 height 40
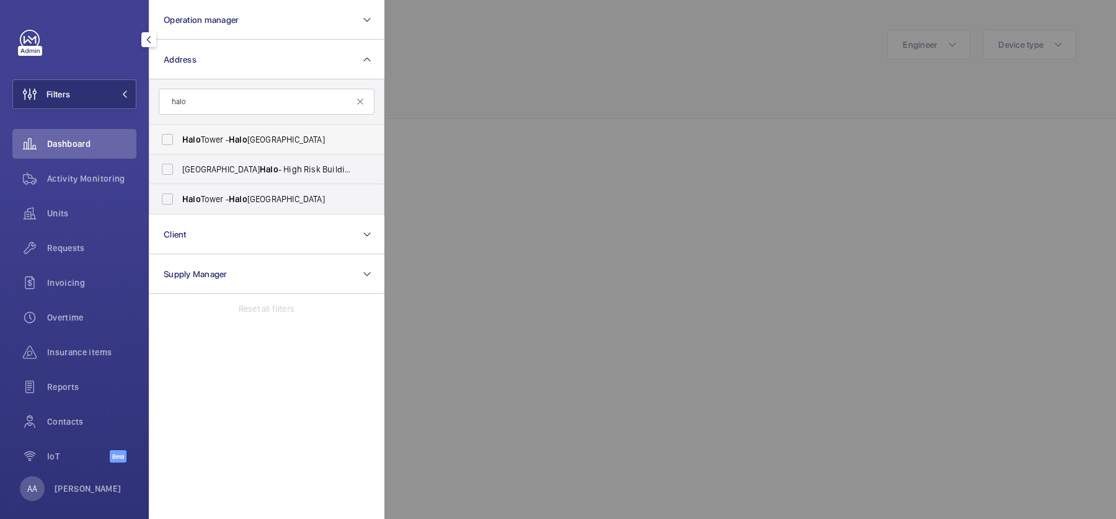
type input "halo"
click at [264, 131] on label "[GEOGRAPHIC_DATA] - [GEOGRAPHIC_DATA]" at bounding box center [257, 140] width 216 height 30
click at [180, 131] on input "[GEOGRAPHIC_DATA] - [GEOGRAPHIC_DATA]" at bounding box center [167, 139] width 25 height 25
checkbox input "true"
click at [274, 204] on span "[GEOGRAPHIC_DATA] - [GEOGRAPHIC_DATA]" at bounding box center [267, 199] width 171 height 12
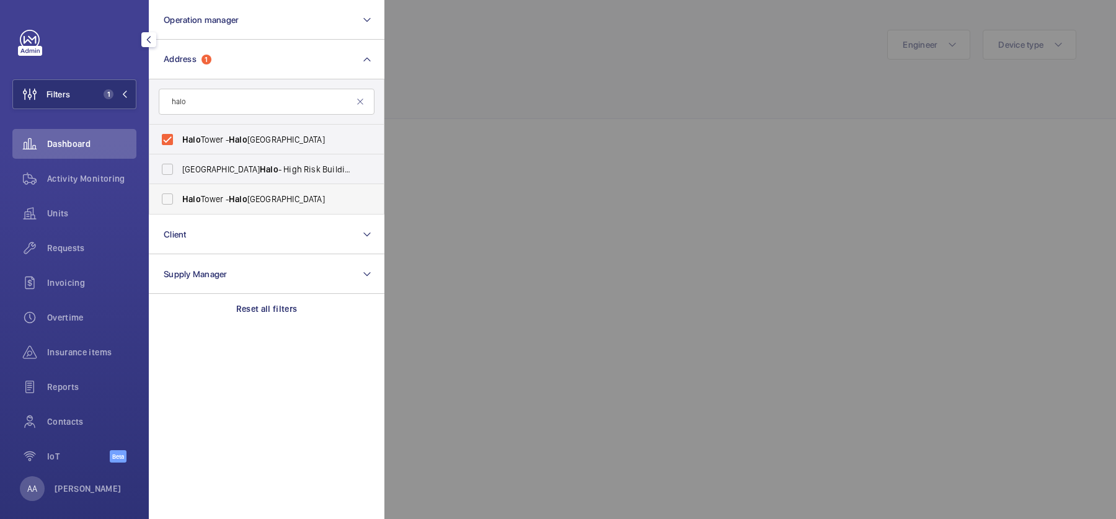
click at [180, 204] on input "[GEOGRAPHIC_DATA] - [GEOGRAPHIC_DATA]" at bounding box center [167, 199] width 25 height 25
checkbox input "true"
click at [575, 131] on div at bounding box center [942, 259] width 1116 height 519
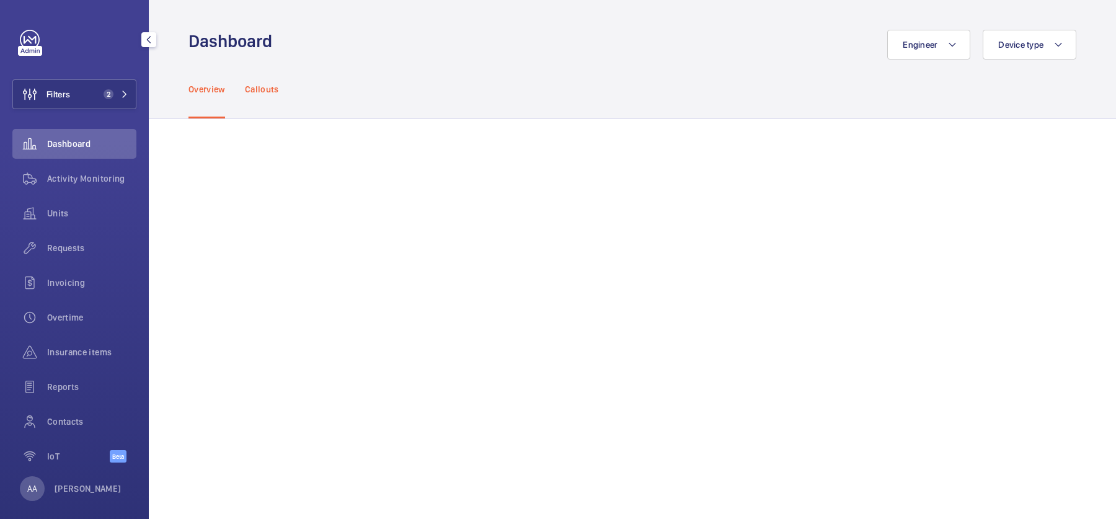
click at [267, 97] on div "Callouts" at bounding box center [262, 89] width 34 height 59
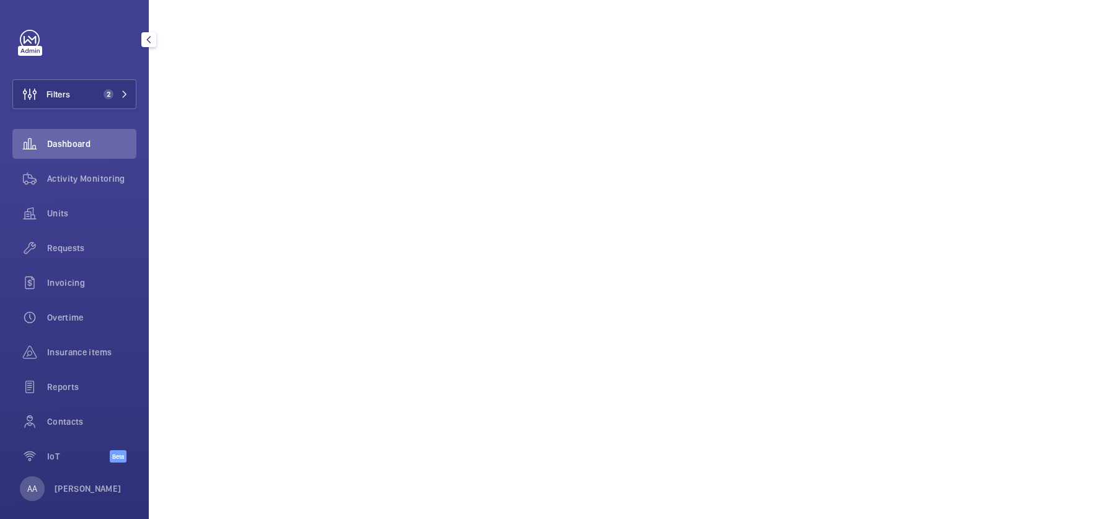
scroll to position [446, 0]
click at [87, 179] on span "Activity Monitoring" at bounding box center [91, 178] width 89 height 12
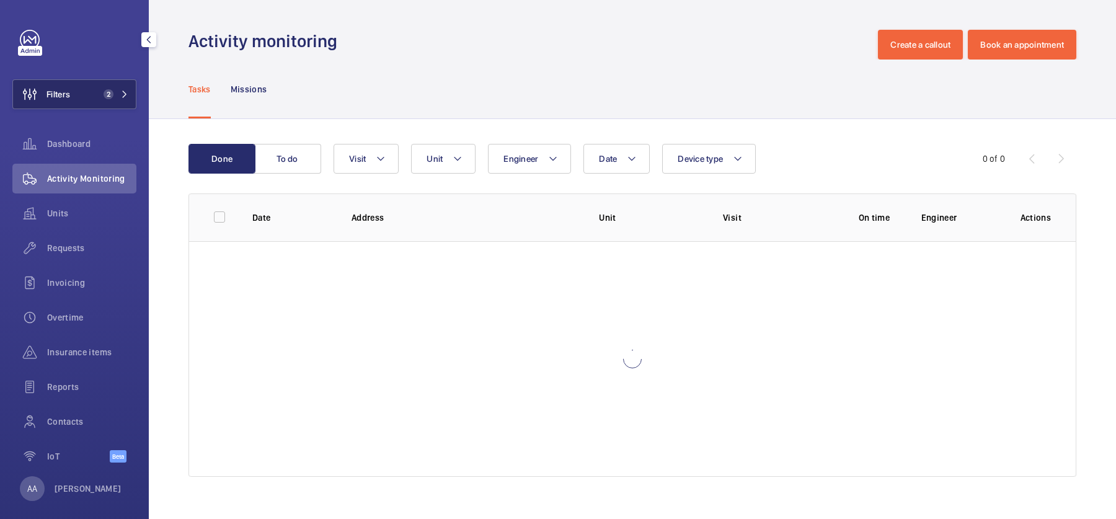
click at [106, 91] on span "2" at bounding box center [109, 94] width 10 height 10
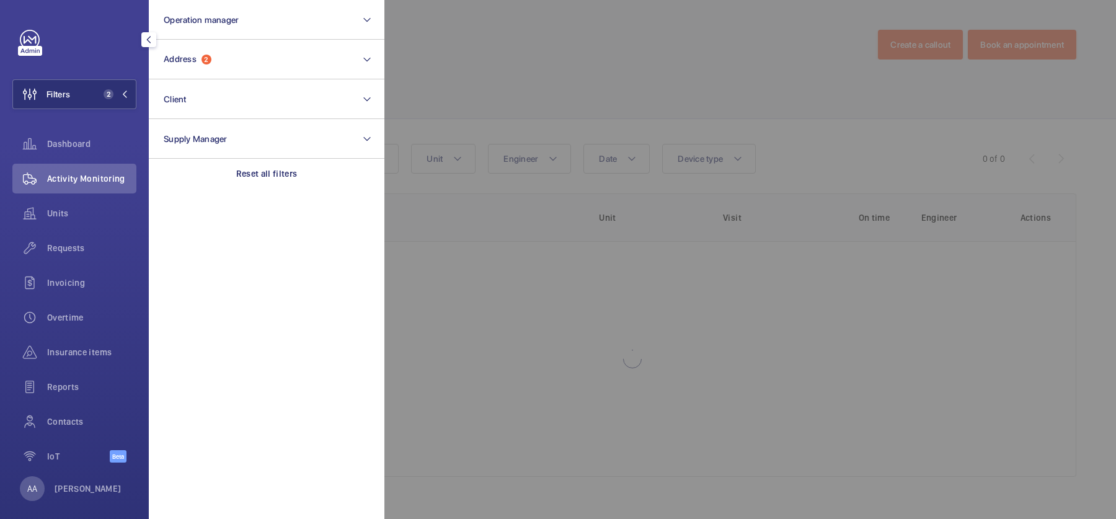
click at [735, 128] on div at bounding box center [942, 259] width 1116 height 519
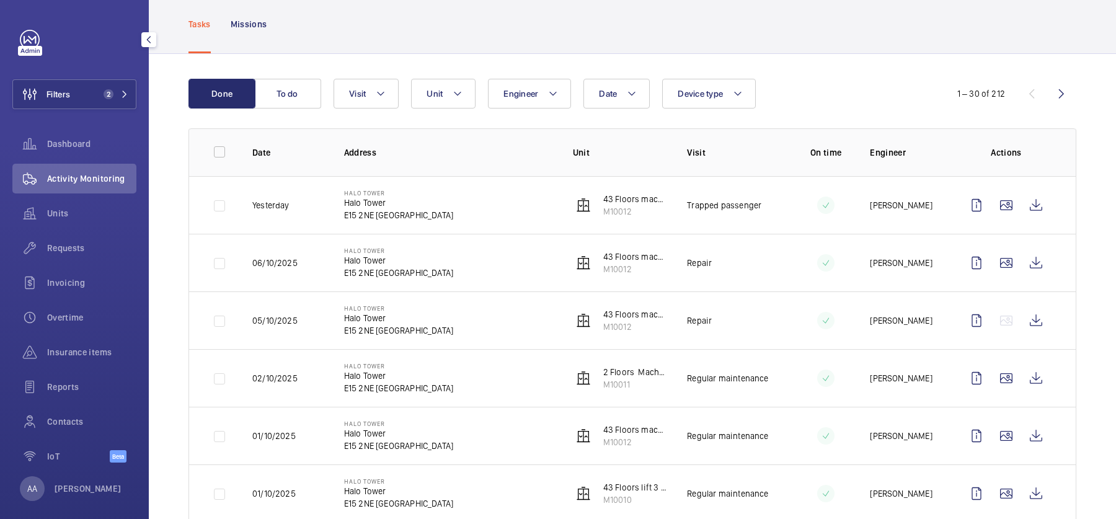
scroll to position [205, 0]
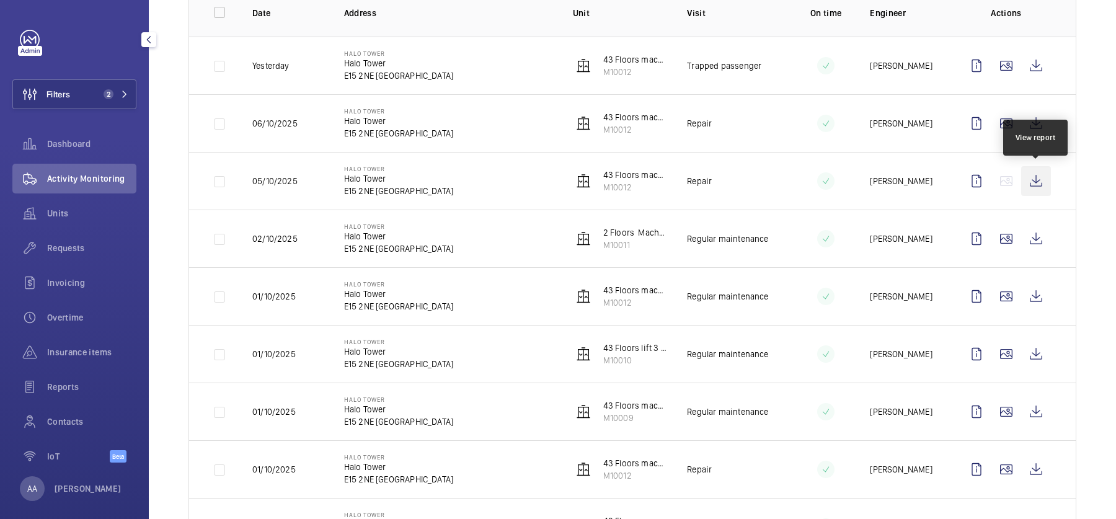
click at [1036, 183] on wm-front-icon-button at bounding box center [1036, 181] width 30 height 30
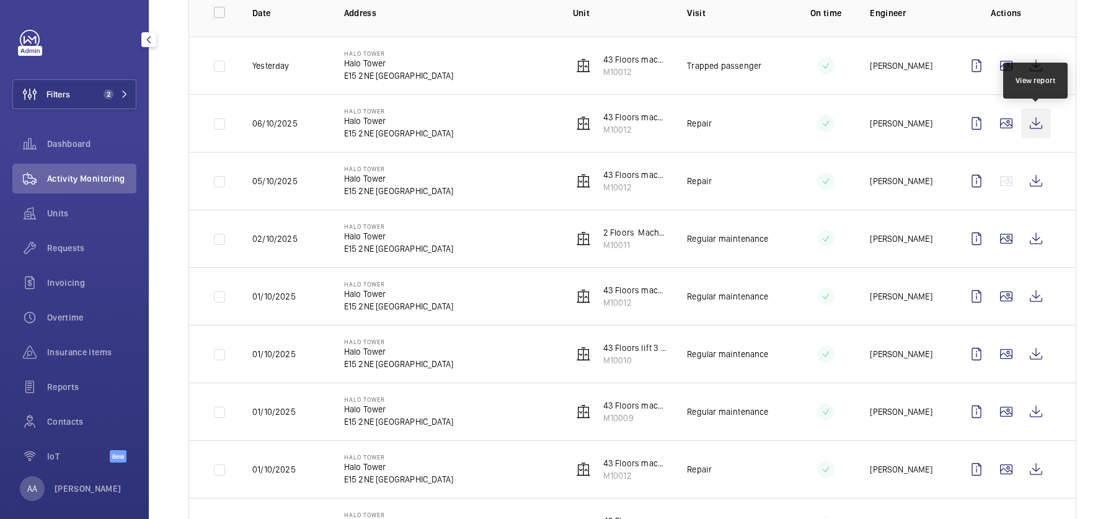
click at [1037, 118] on wm-front-icon-button at bounding box center [1036, 124] width 30 height 30
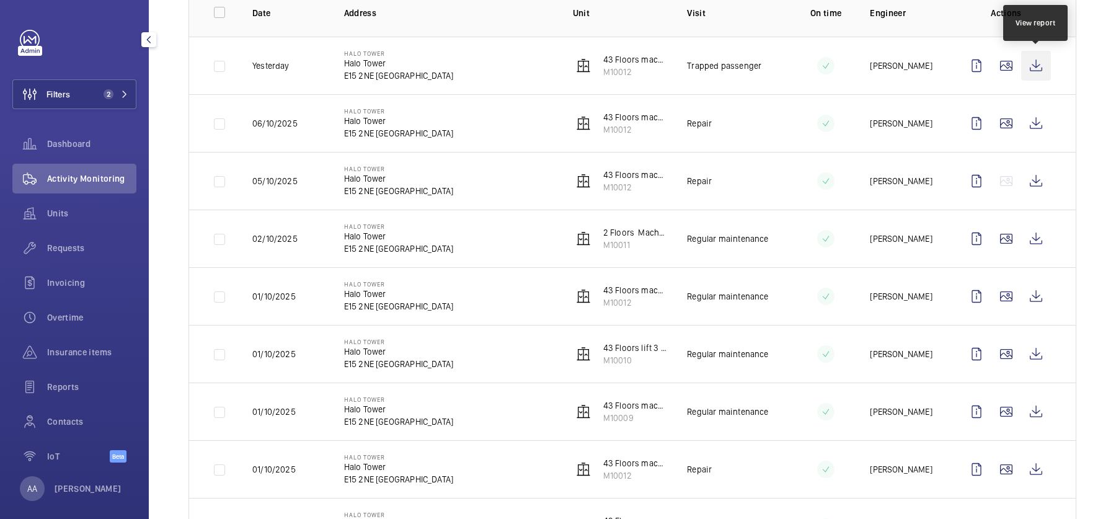
click at [1047, 66] on wm-front-icon-button at bounding box center [1036, 66] width 30 height 30
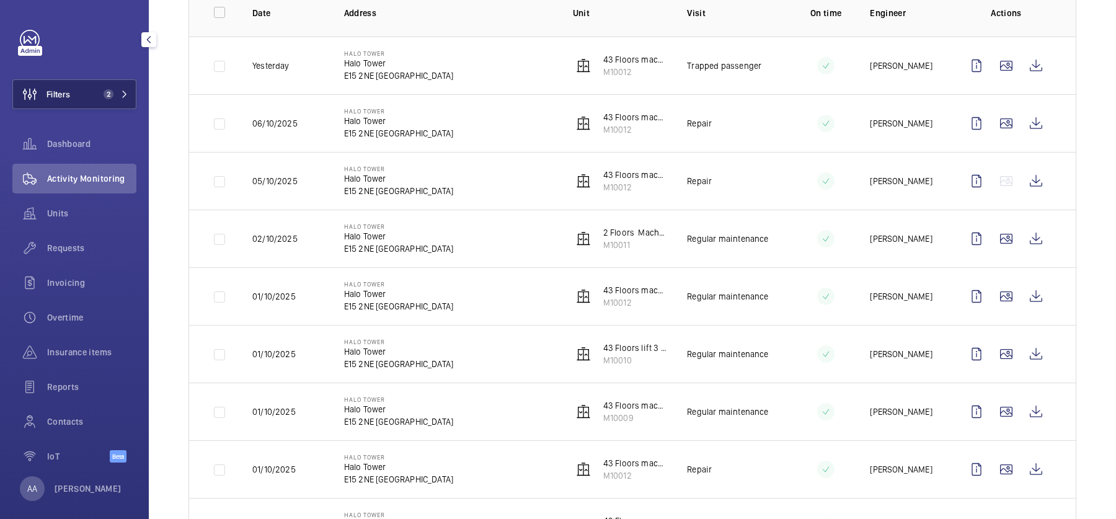
click at [78, 90] on button "Filters 2" at bounding box center [74, 94] width 124 height 30
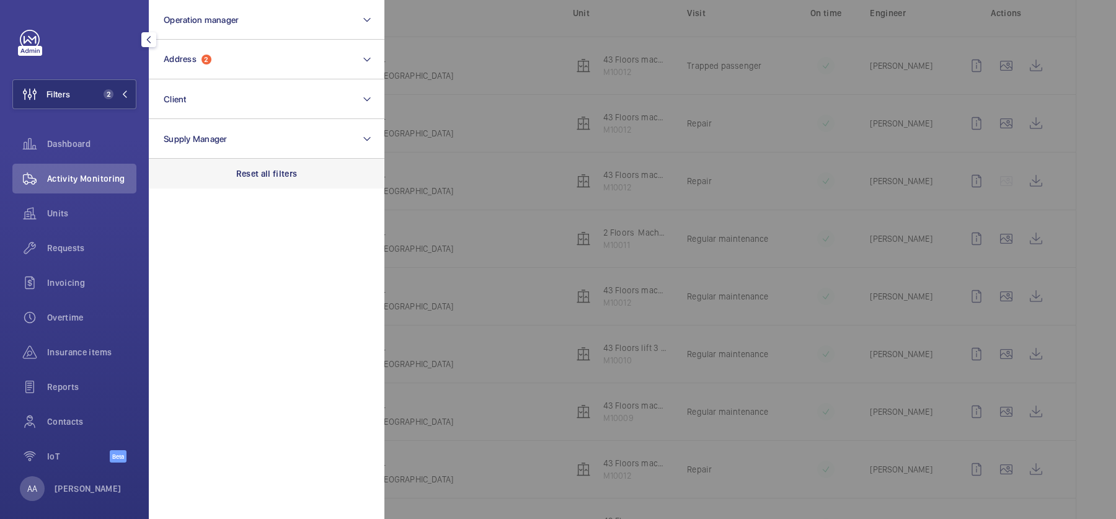
click at [270, 177] on p "Reset all filters" at bounding box center [266, 173] width 61 height 12
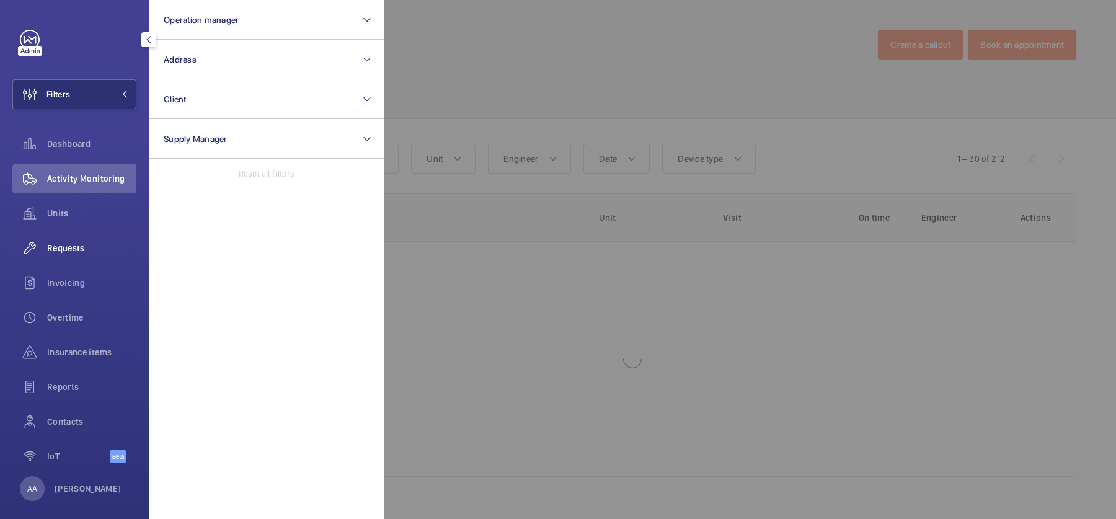
click at [65, 251] on span "Requests" at bounding box center [91, 248] width 89 height 12
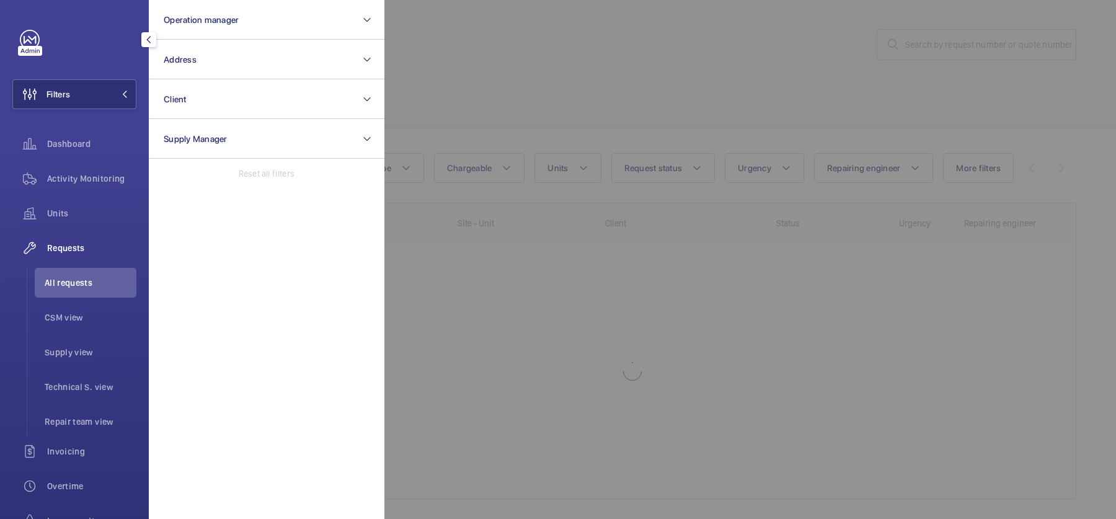
click at [566, 86] on div at bounding box center [942, 259] width 1116 height 519
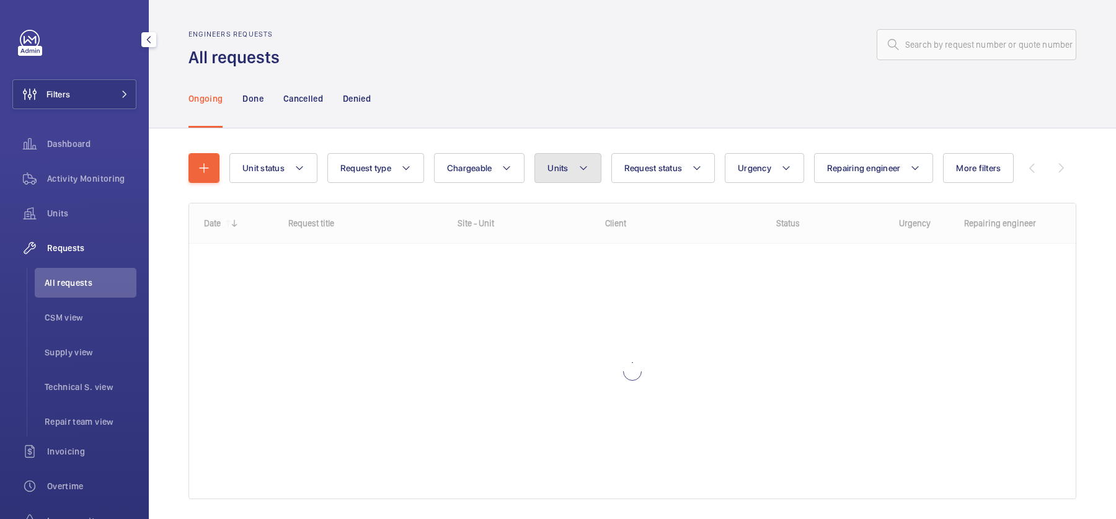
click at [592, 177] on button "Units" at bounding box center [568, 168] width 66 height 30
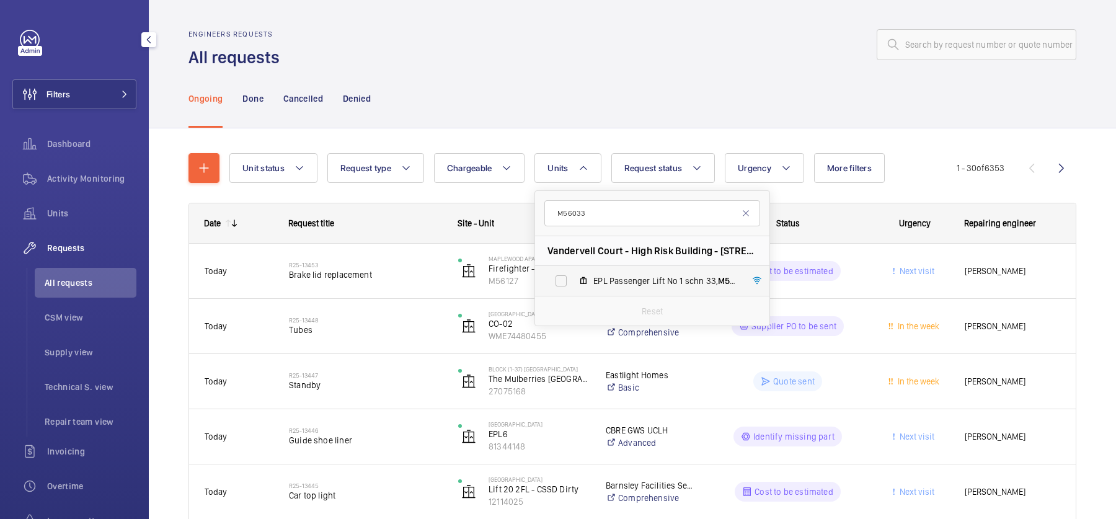
type input "M56033"
click at [627, 283] on span "EPL Passenger Lift No 1 schn 33, M56033" at bounding box center [665, 281] width 144 height 12
click at [574, 283] on input "EPL Passenger Lift No 1 schn 33, M56033" at bounding box center [561, 281] width 25 height 25
checkbox input "true"
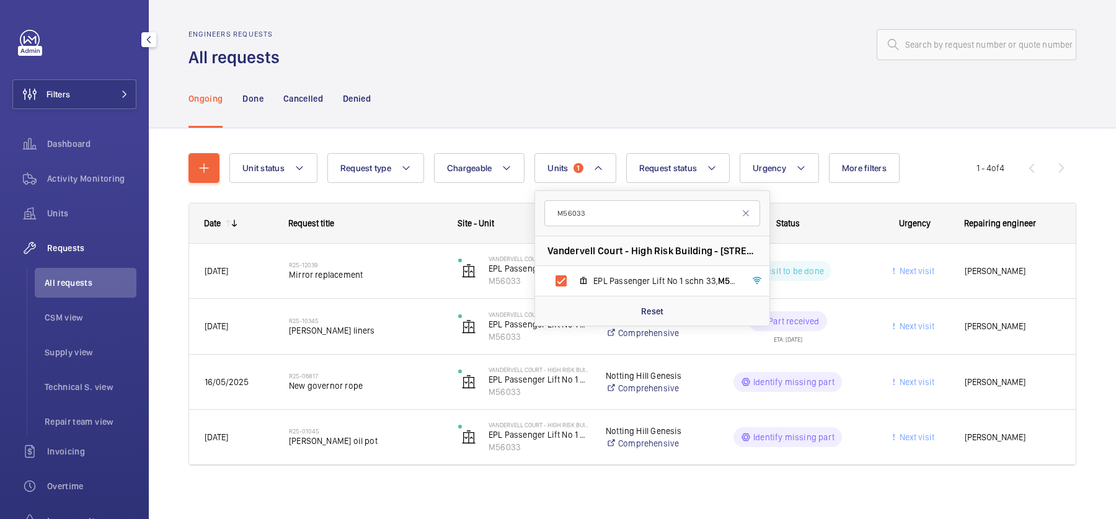
click at [632, 94] on div "Ongoing Done Cancelled Denied" at bounding box center [633, 98] width 888 height 59
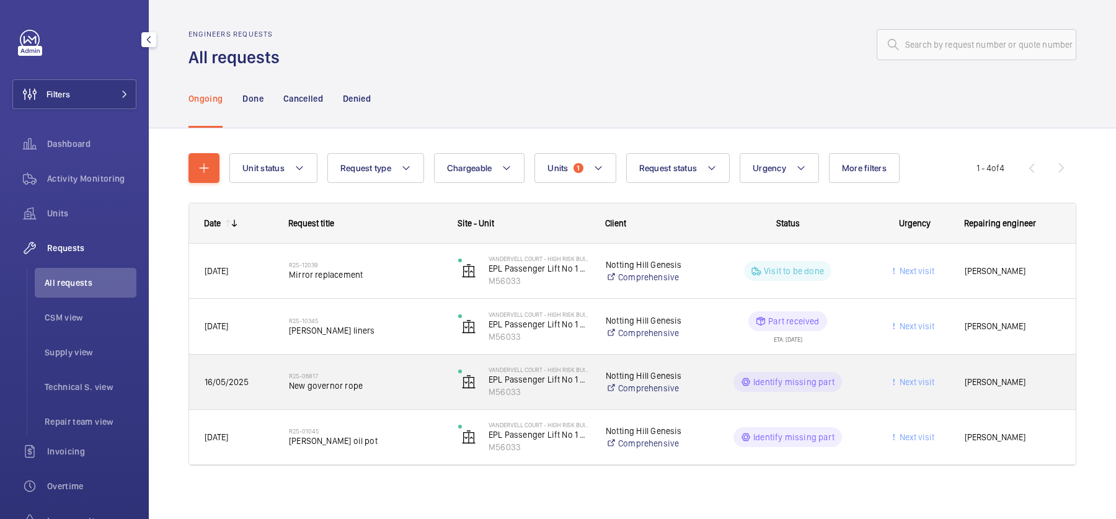
click at [412, 389] on span "New governor rope" at bounding box center [365, 385] width 153 height 12
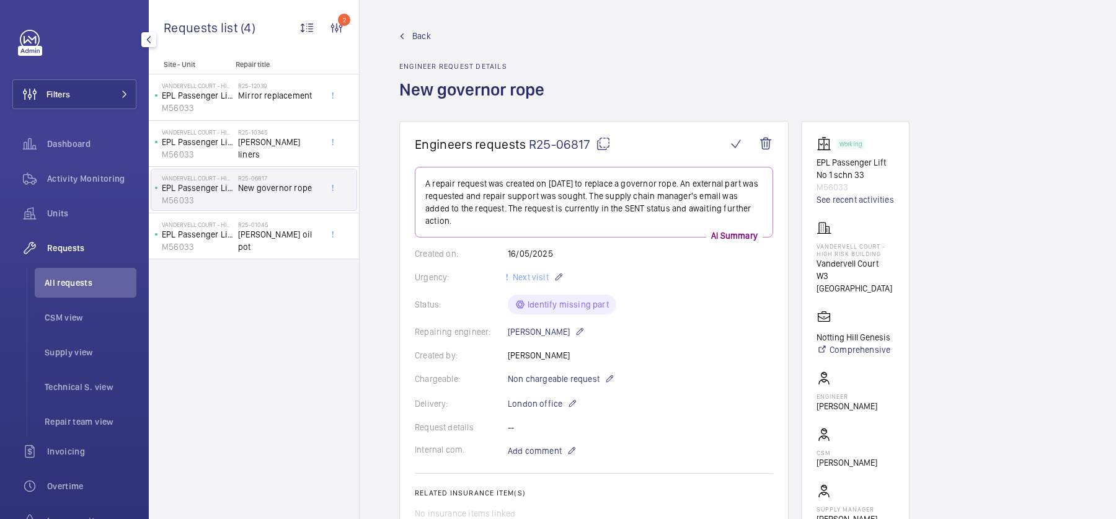
click at [411, 32] on link "Back" at bounding box center [475, 36] width 153 height 12
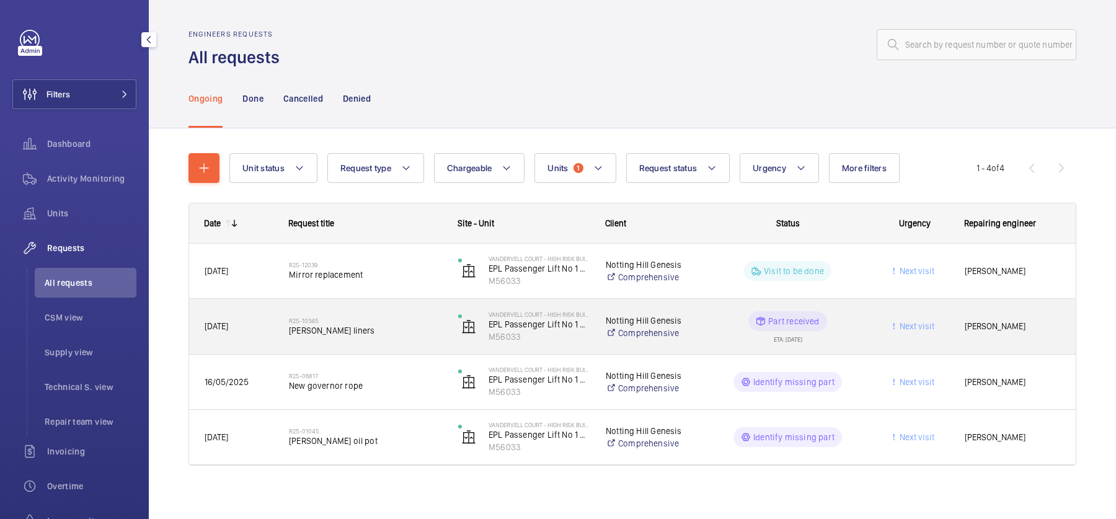
click at [356, 351] on div "R25-10345 Car shoe liners" at bounding box center [358, 327] width 168 height 56
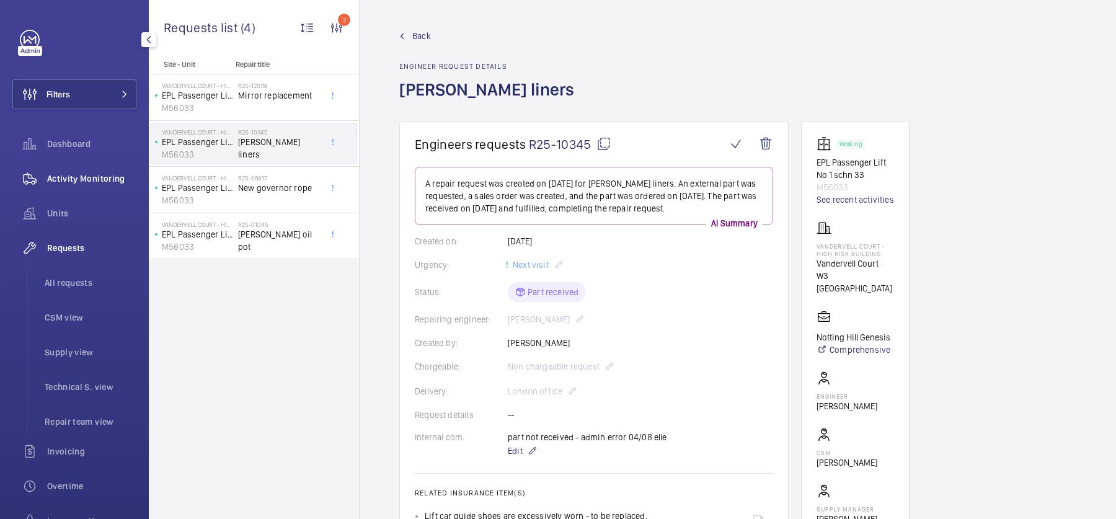
click at [95, 180] on span "Activity Monitoring" at bounding box center [91, 178] width 89 height 12
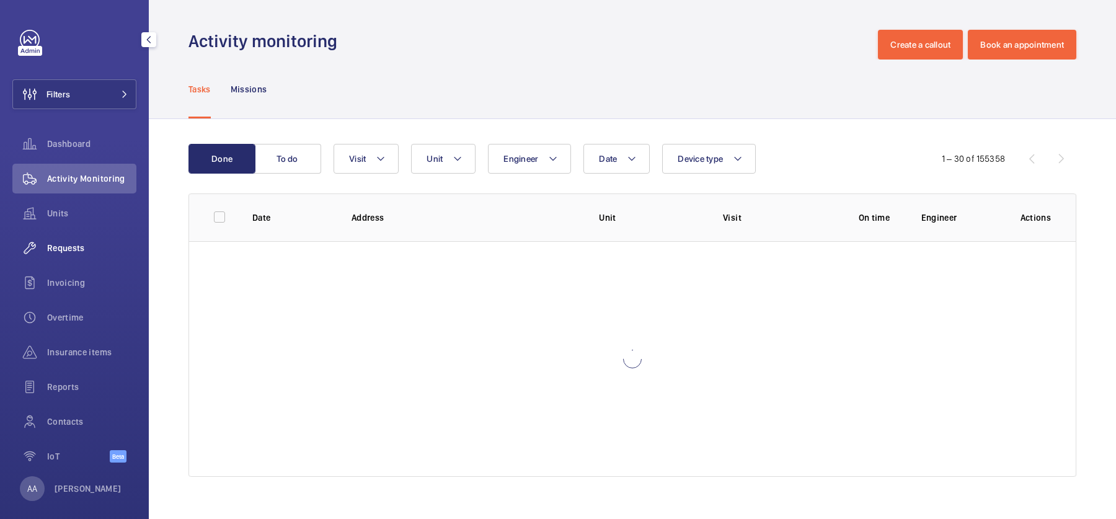
click at [91, 262] on div "Requests" at bounding box center [74, 248] width 124 height 30
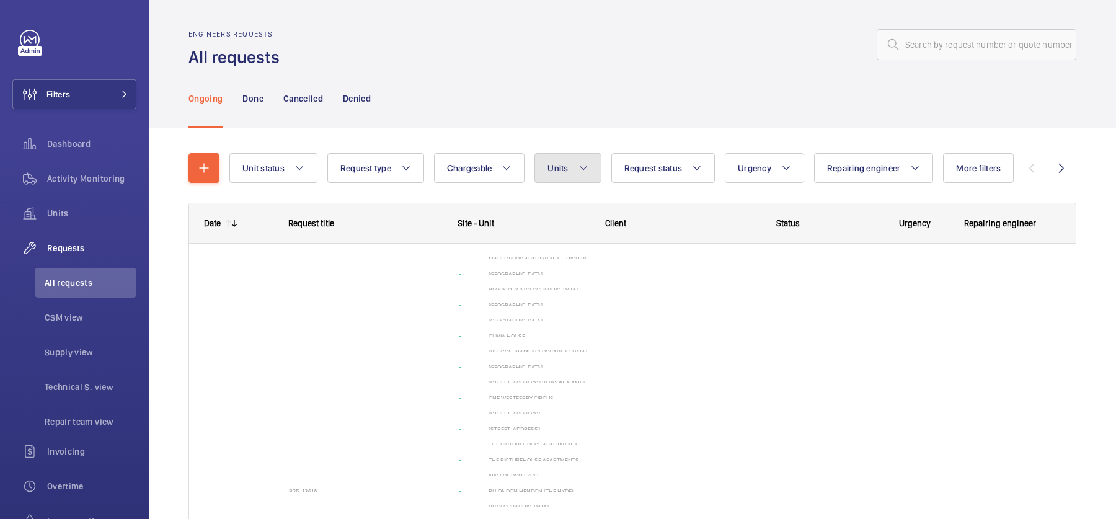
click at [548, 173] on span "Units" at bounding box center [558, 168] width 20 height 10
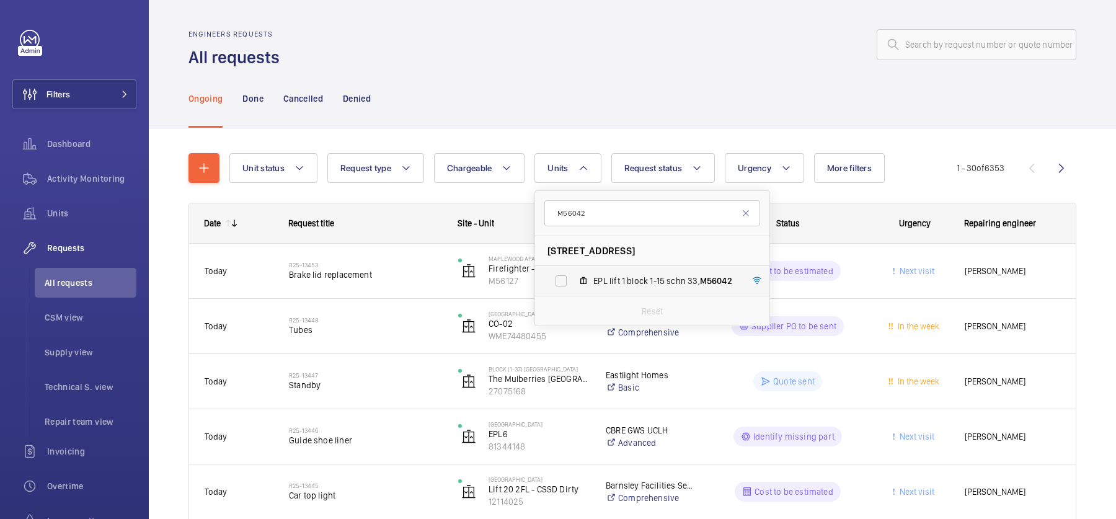
type input "M56042"
click at [641, 281] on span "EPL lift 1 block 1-15 schn 33, M56042" at bounding box center [665, 281] width 144 height 12
click at [574, 281] on input "EPL lift 1 block 1-15 schn 33, M56042" at bounding box center [561, 281] width 25 height 25
checkbox input "true"
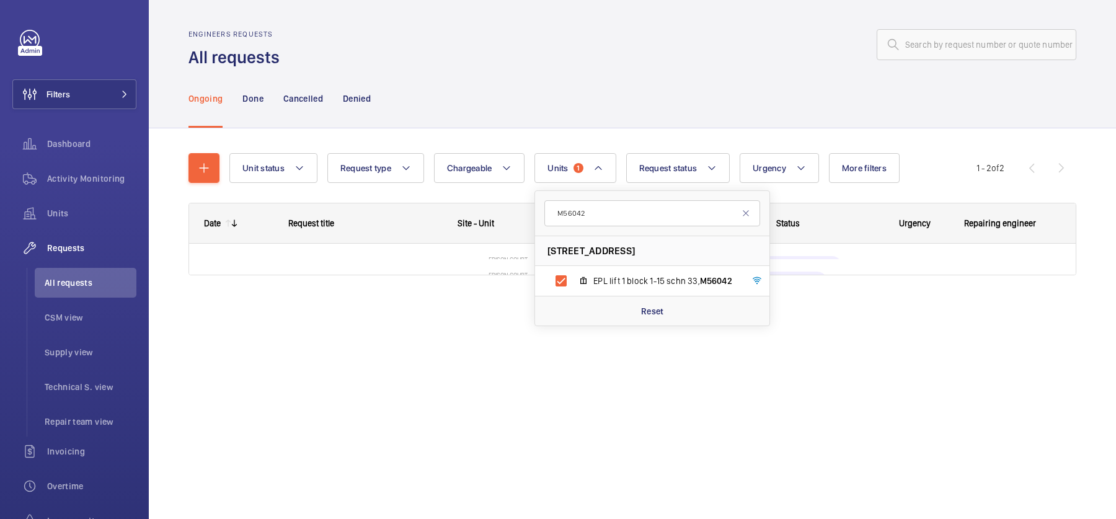
click at [605, 112] on div "Ongoing Done Cancelled Denied" at bounding box center [633, 98] width 888 height 59
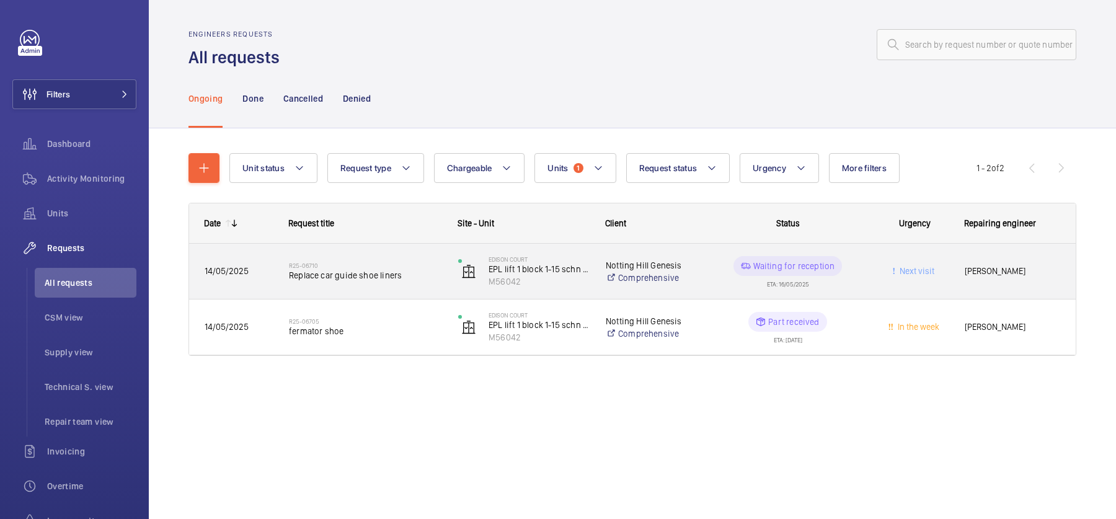
click at [427, 278] on span "Replace car guide shoe liners" at bounding box center [365, 275] width 153 height 12
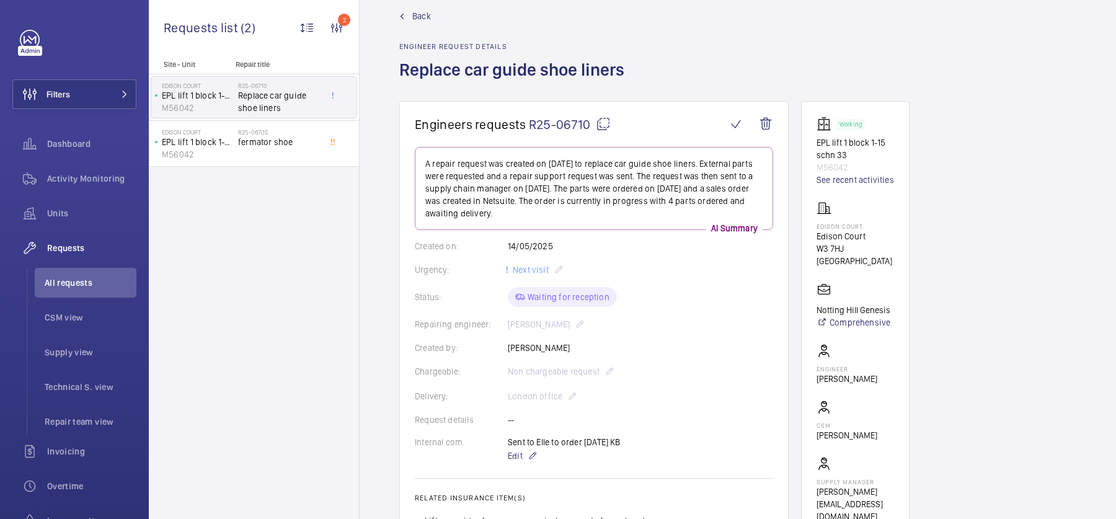
scroll to position [5, 0]
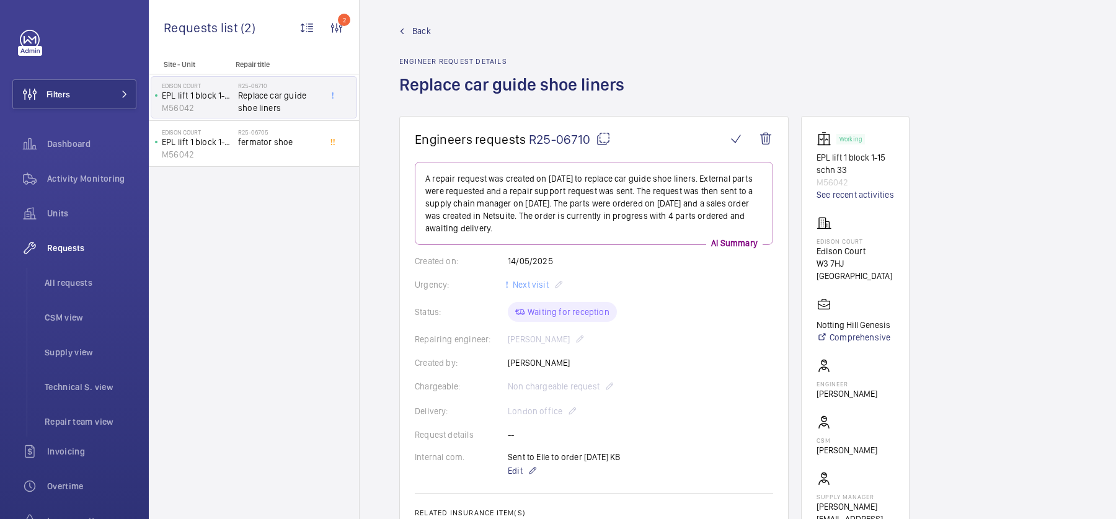
click at [410, 28] on link "Back" at bounding box center [515, 31] width 233 height 12
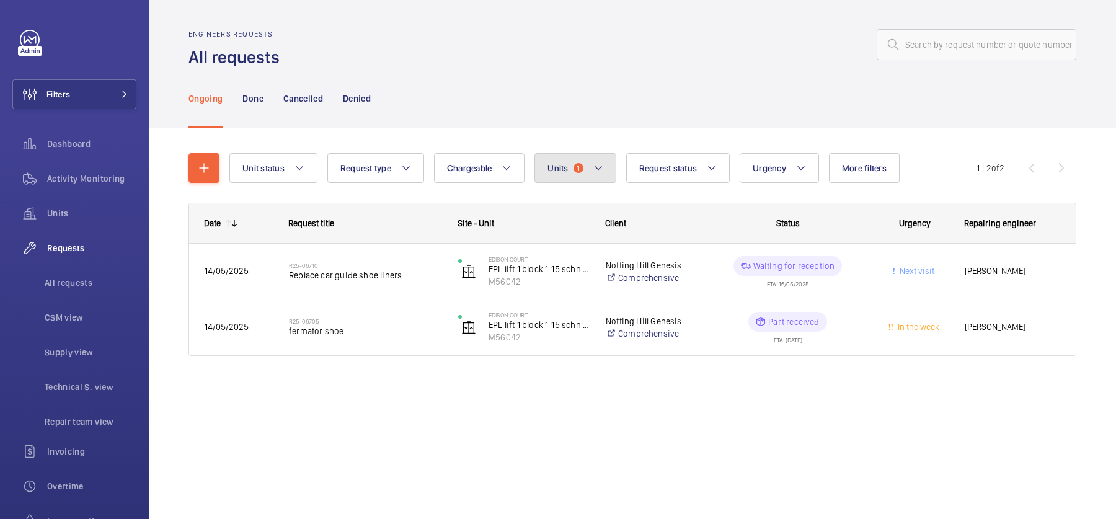
click at [578, 167] on span "1" at bounding box center [579, 168] width 10 height 10
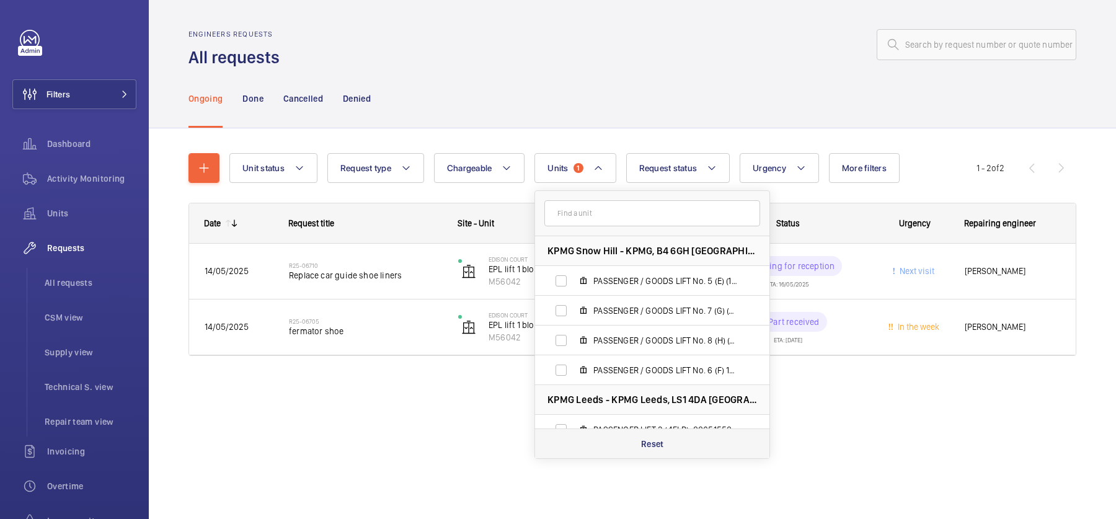
click at [655, 446] on p "Reset" at bounding box center [652, 444] width 23 height 12
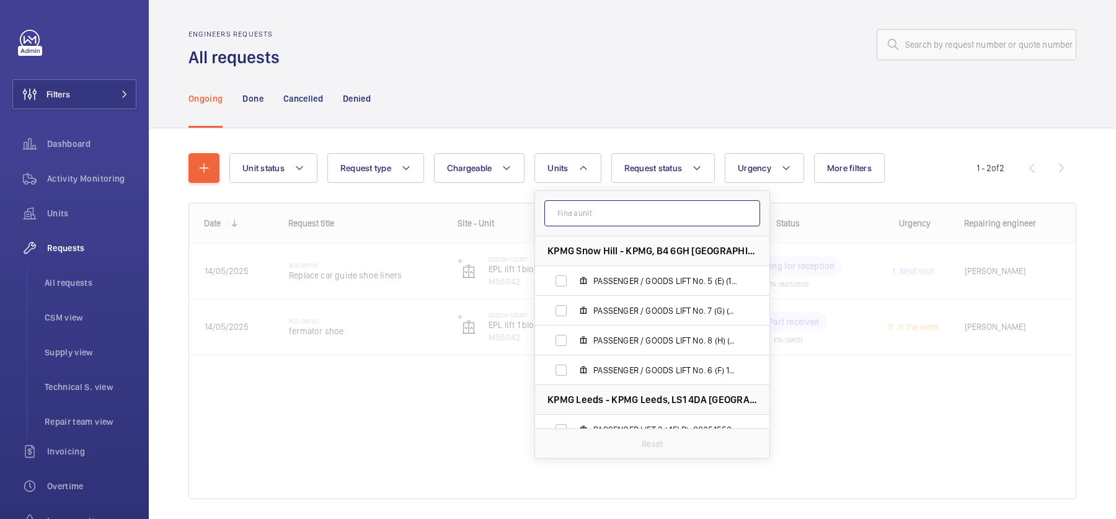
click at [611, 205] on input "text" at bounding box center [652, 213] width 216 height 26
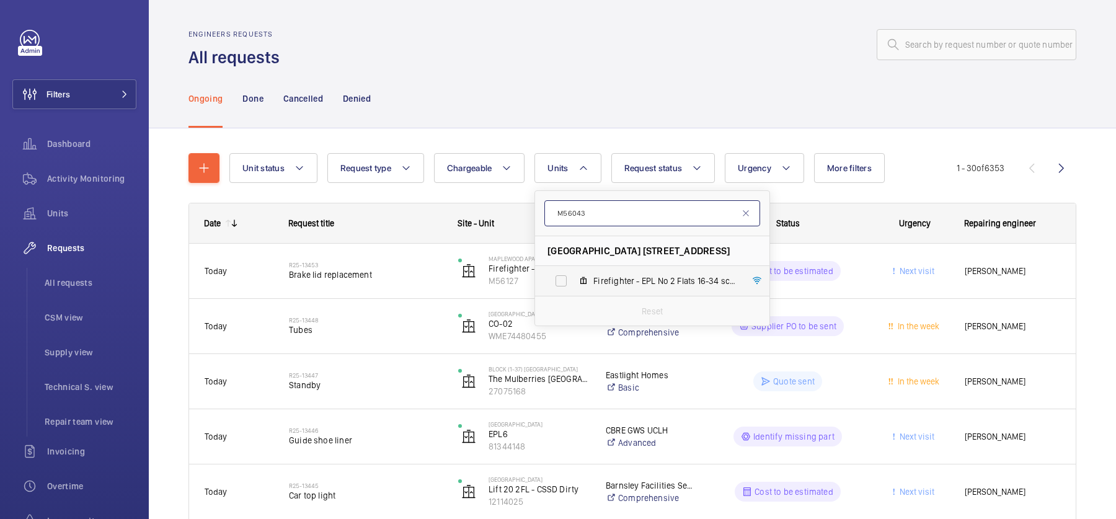
type input "M56043"
click at [618, 278] on span "Firefighter - EPL No 2 Flats 16-34 schn euro, M56043" at bounding box center [665, 281] width 144 height 12
click at [574, 278] on input "Firefighter - EPL No 2 Flats 16-34 schn euro, M56043" at bounding box center [561, 281] width 25 height 25
checkbox input "true"
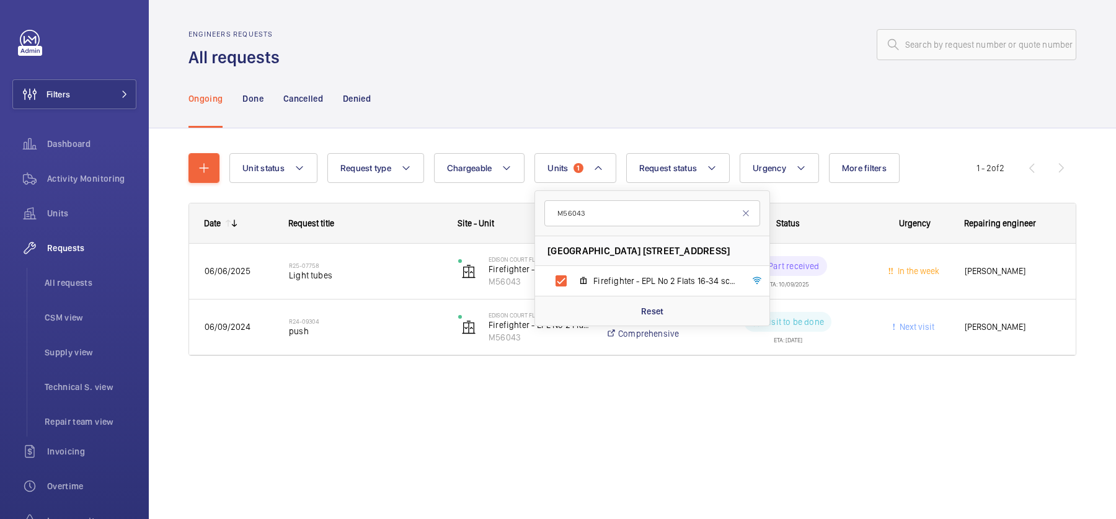
click at [607, 97] on div "Ongoing Done Cancelled Denied" at bounding box center [633, 98] width 888 height 59
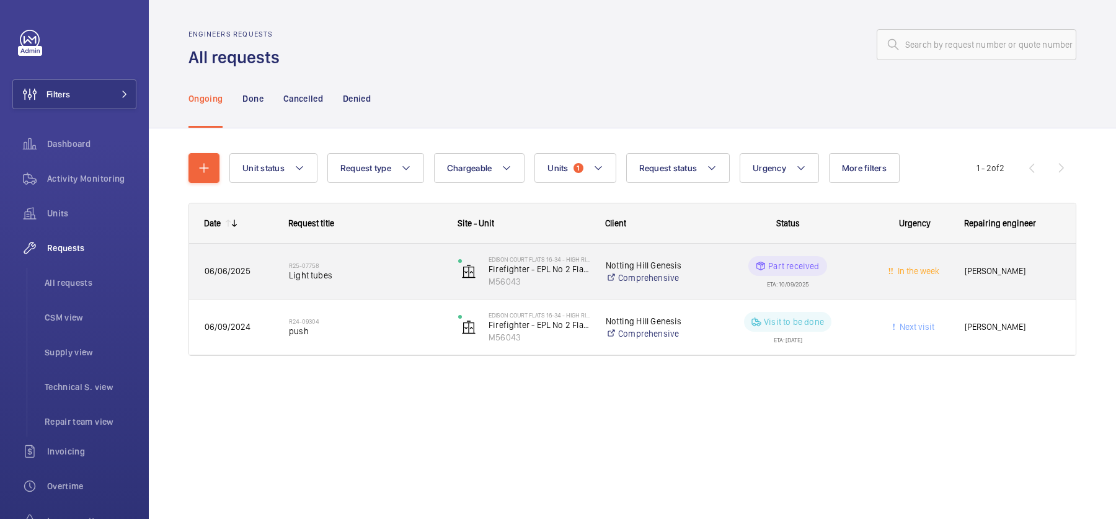
click at [384, 274] on span "Light tubes" at bounding box center [365, 275] width 153 height 12
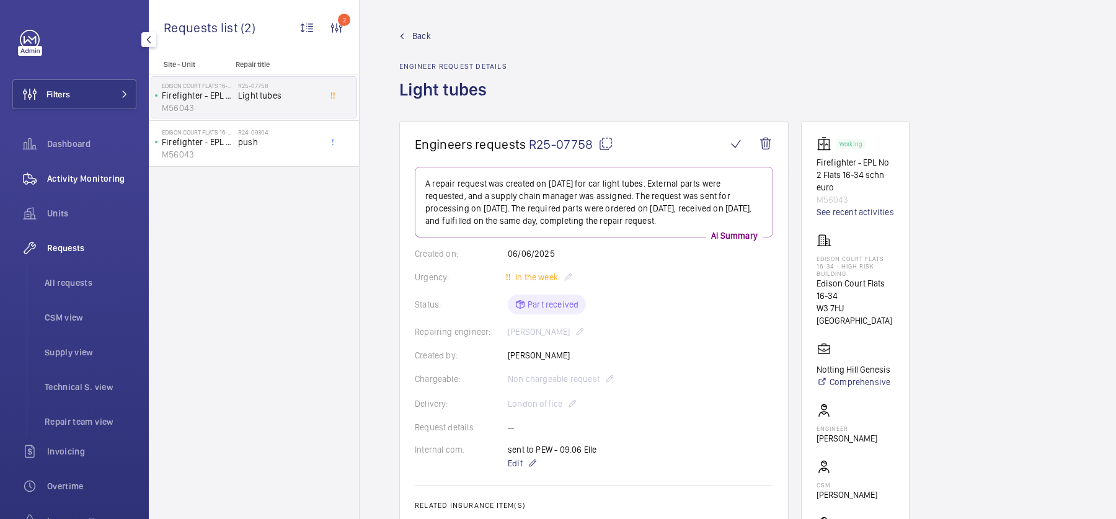
click at [69, 175] on span "Activity Monitoring" at bounding box center [91, 178] width 89 height 12
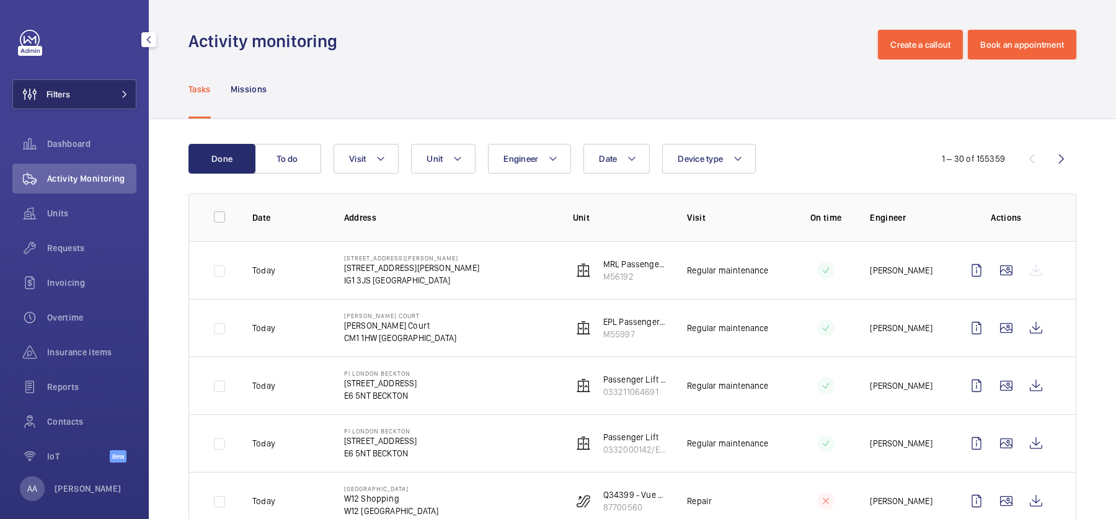
click at [102, 80] on button "Filters" at bounding box center [74, 94] width 124 height 30
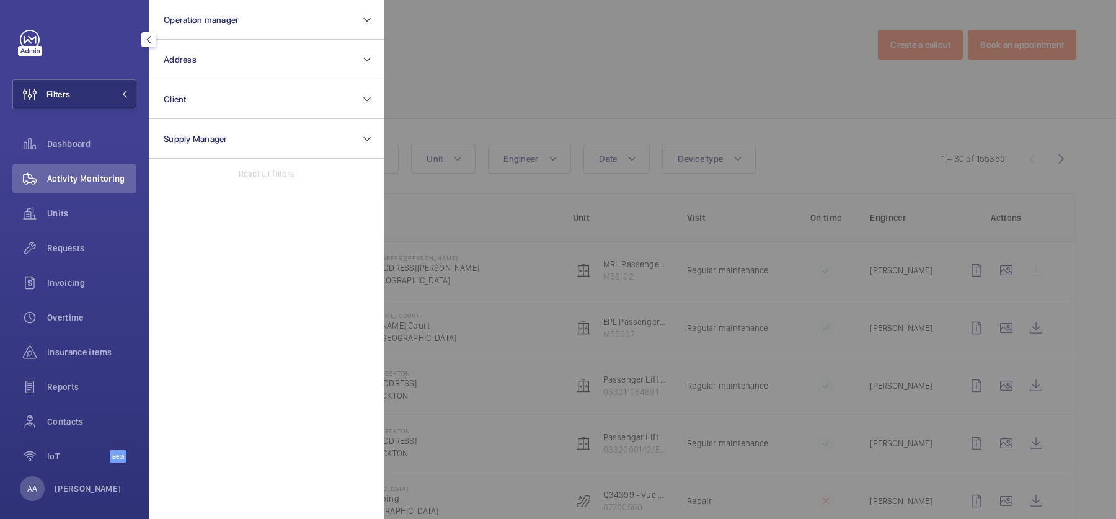
click at [514, 69] on div at bounding box center [942, 259] width 1116 height 519
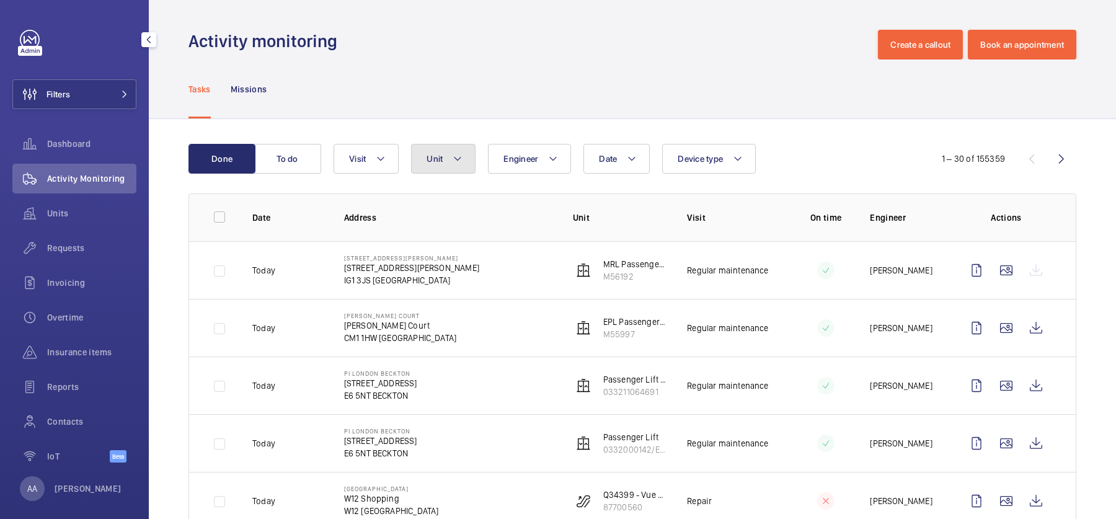
click at [459, 146] on button "Unit" at bounding box center [443, 159] width 64 height 30
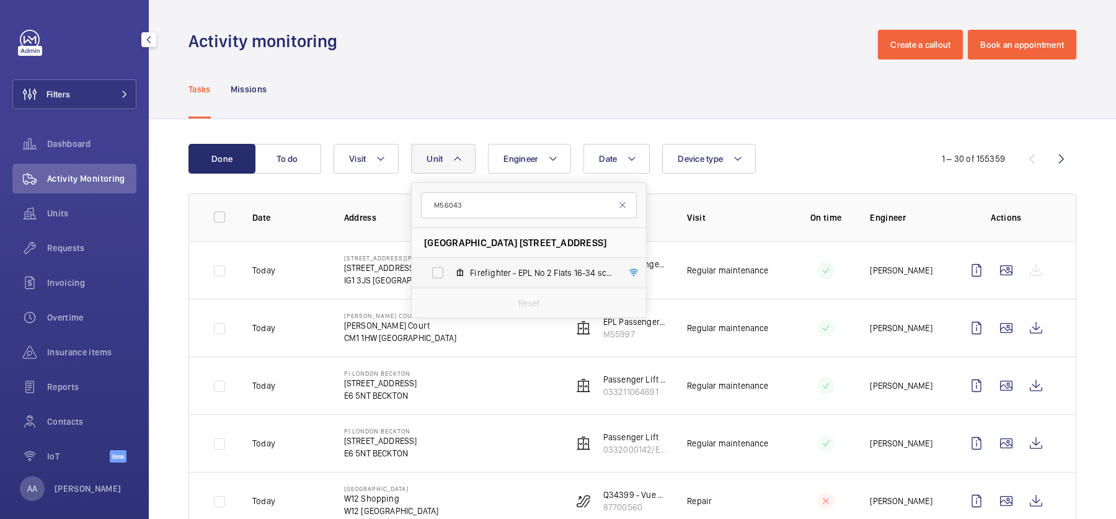
type input "M56043"
click at [506, 270] on span "Firefighter - EPL No 2 Flats 16-34 schn euro, M56043" at bounding box center [542, 273] width 144 height 12
click at [450, 270] on input "Firefighter - EPL No 2 Flats 16-34 schn euro, M56043" at bounding box center [437, 272] width 25 height 25
checkbox input "true"
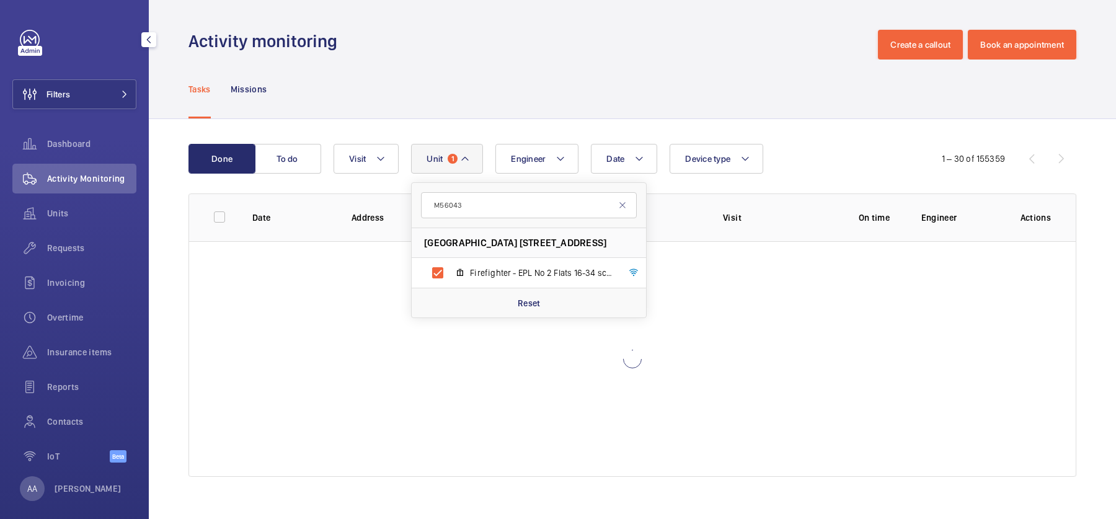
click at [784, 125] on div "Done To do Date Engineer Unit 1 M56043 Edison Court Flats 16-34 - High Risk Bui…" at bounding box center [632, 313] width 967 height 388
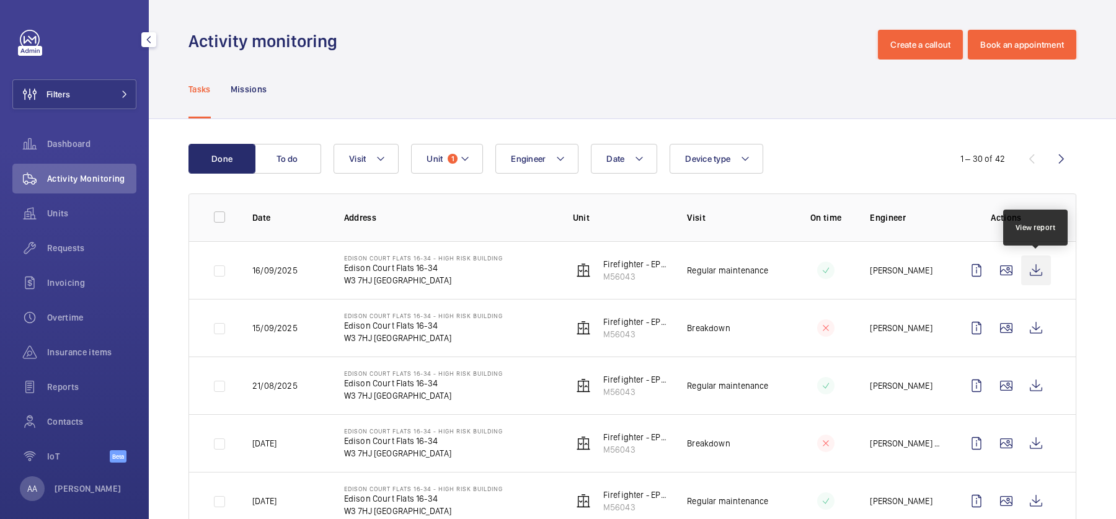
click at [1048, 277] on wm-front-icon-button at bounding box center [1036, 270] width 30 height 30
click at [72, 251] on span "Requests" at bounding box center [91, 248] width 89 height 12
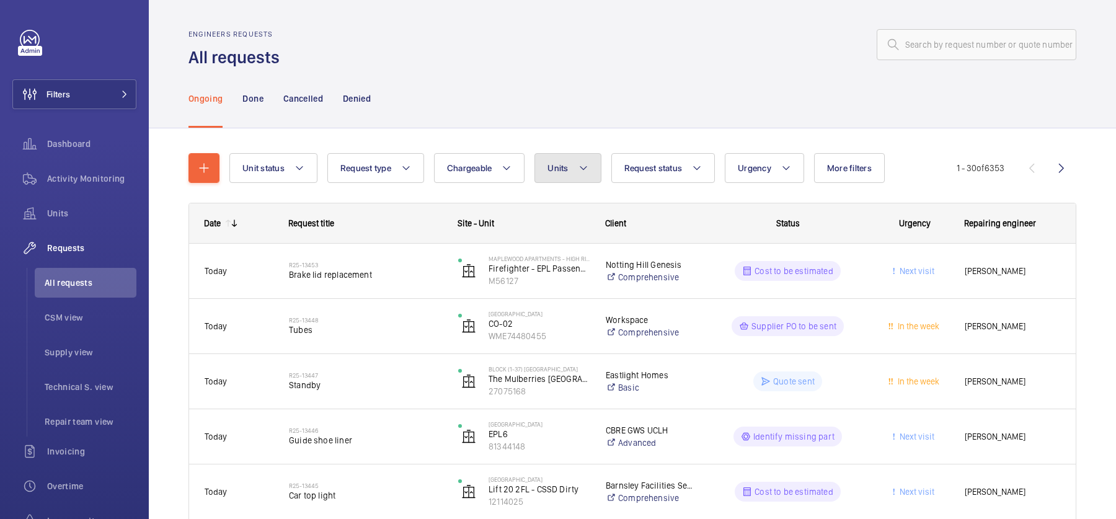
click at [566, 173] on span "Units" at bounding box center [558, 168] width 20 height 10
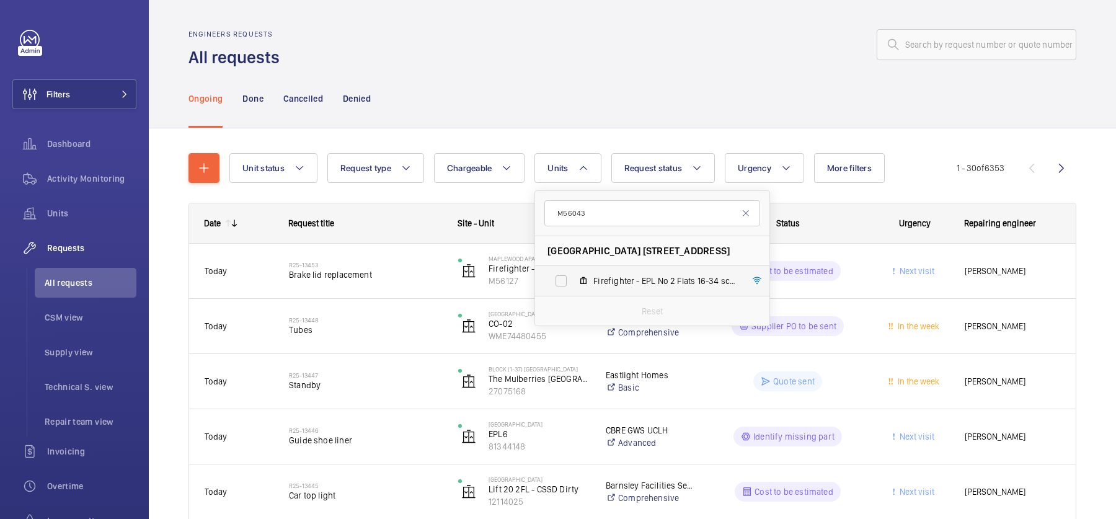
type input "M56043"
click at [646, 282] on span "Firefighter - EPL No 2 Flats 16-34 schn euro, M56043" at bounding box center [665, 281] width 144 height 12
click at [574, 282] on input "Firefighter - EPL No 2 Flats 16-34 schn euro, M56043" at bounding box center [561, 281] width 25 height 25
checkbox input "true"
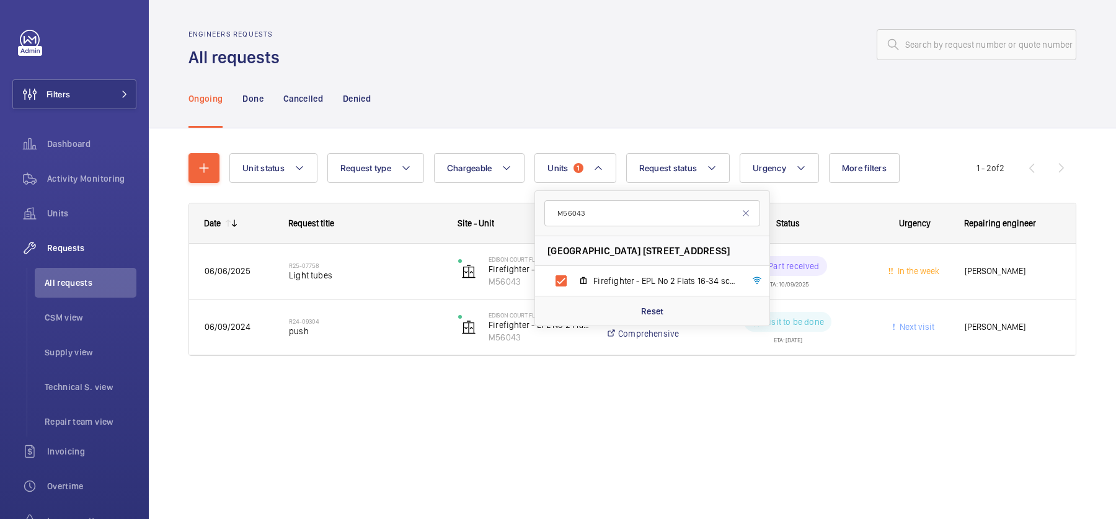
click at [683, 74] on div "Ongoing Done Cancelled Denied" at bounding box center [633, 98] width 888 height 59
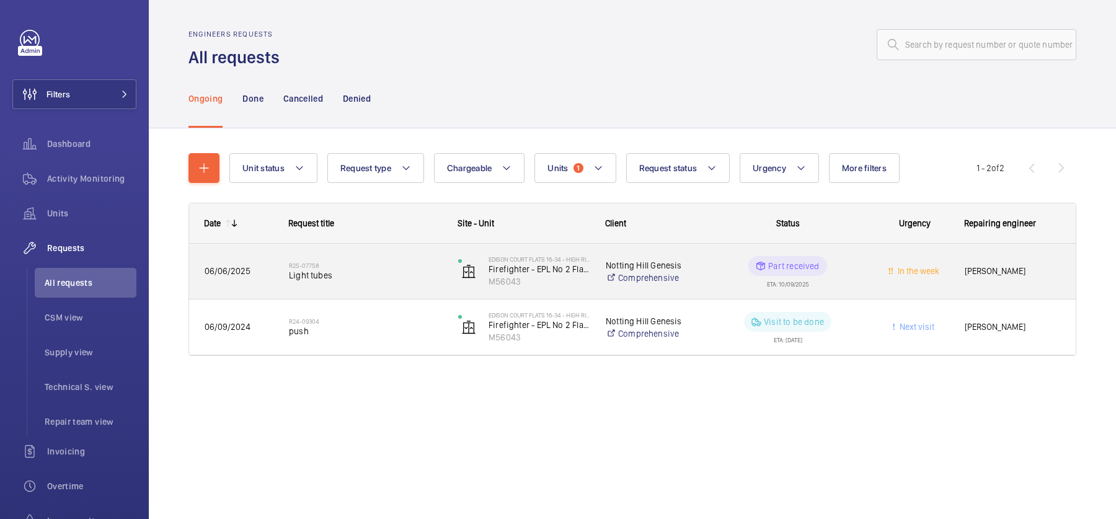
click at [392, 270] on span "Light tubes" at bounding box center [365, 275] width 153 height 12
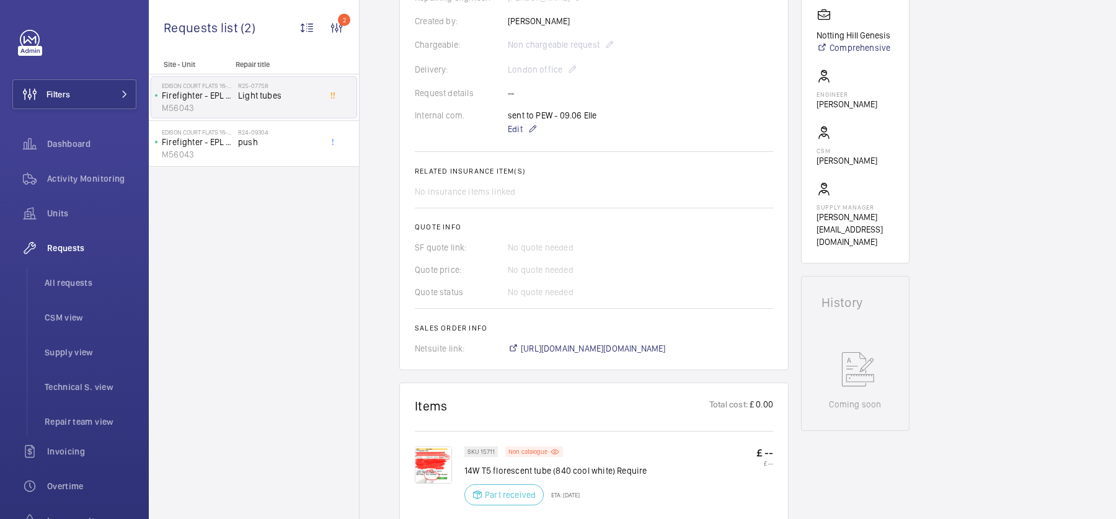
scroll to position [383, 0]
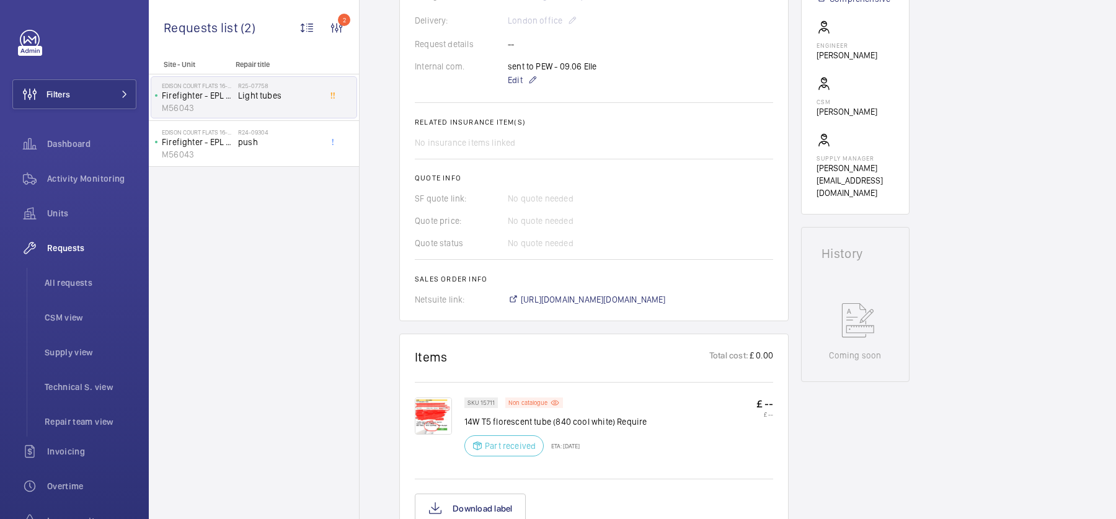
click at [420, 430] on img at bounding box center [433, 415] width 37 height 37
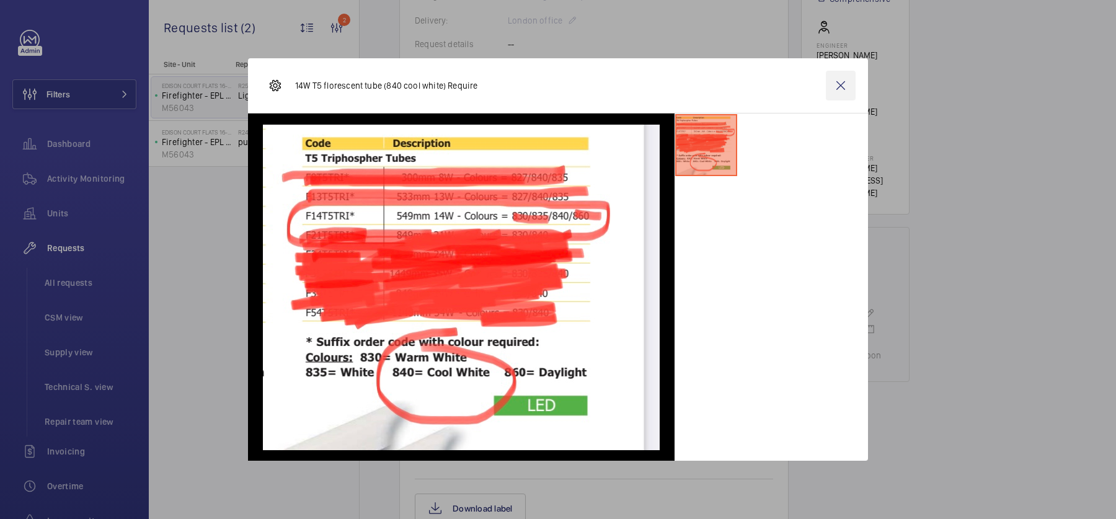
click at [839, 88] on wm-front-icon-button at bounding box center [841, 86] width 30 height 30
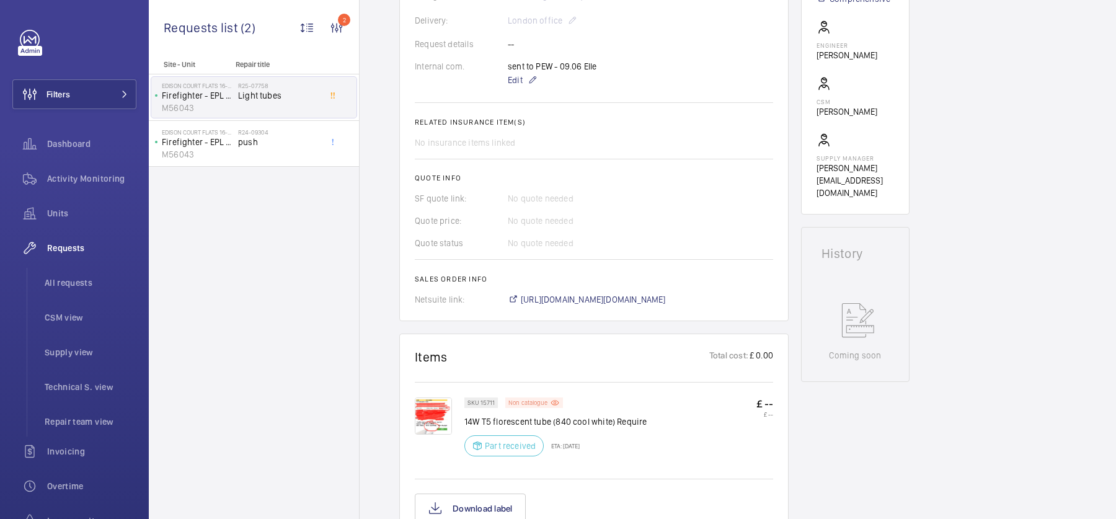
click at [533, 407] on div "Non catalogue" at bounding box center [534, 402] width 58 height 11
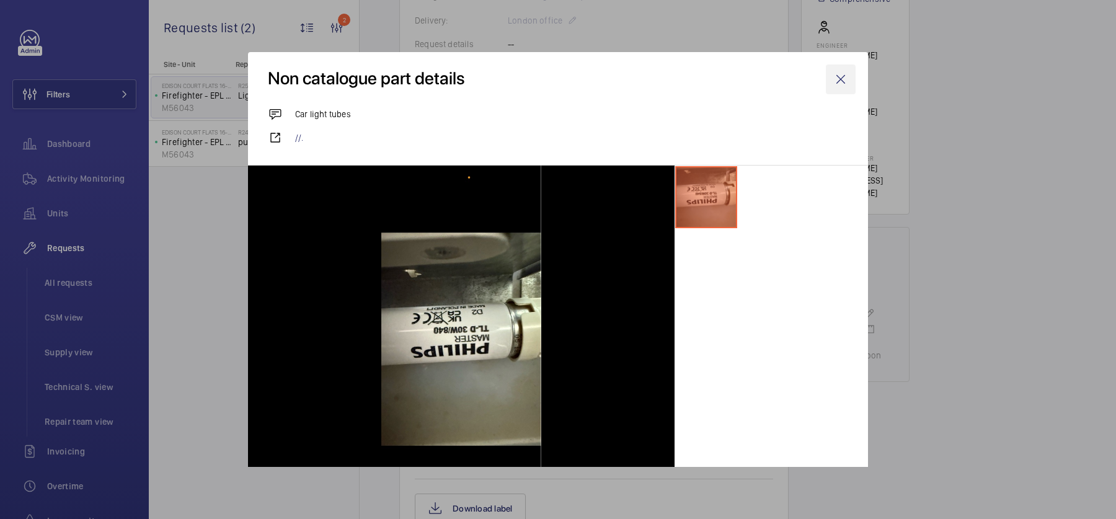
click at [840, 79] on wm-front-icon-button at bounding box center [841, 79] width 30 height 30
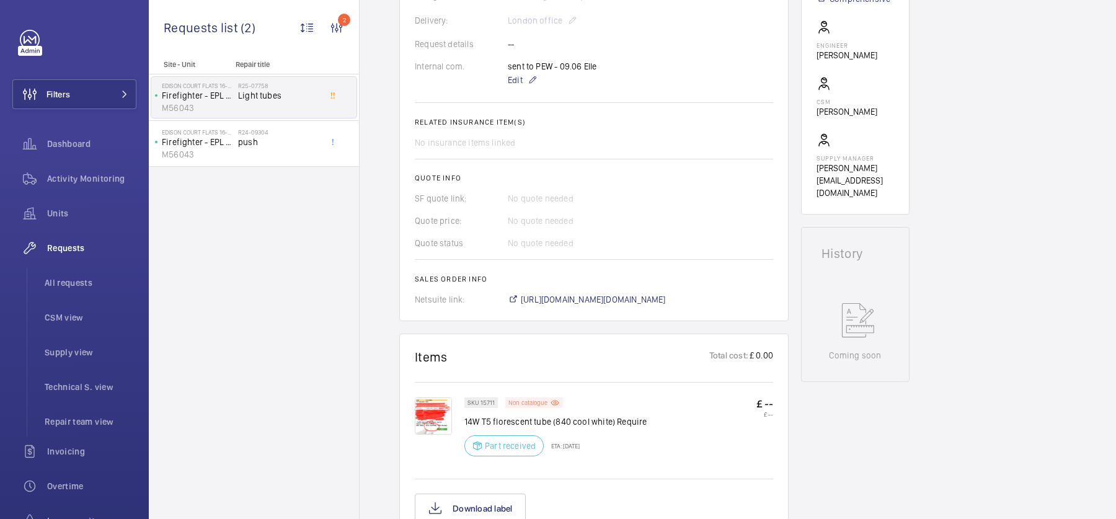
click at [551, 406] on mat-icon at bounding box center [555, 402] width 10 height 11
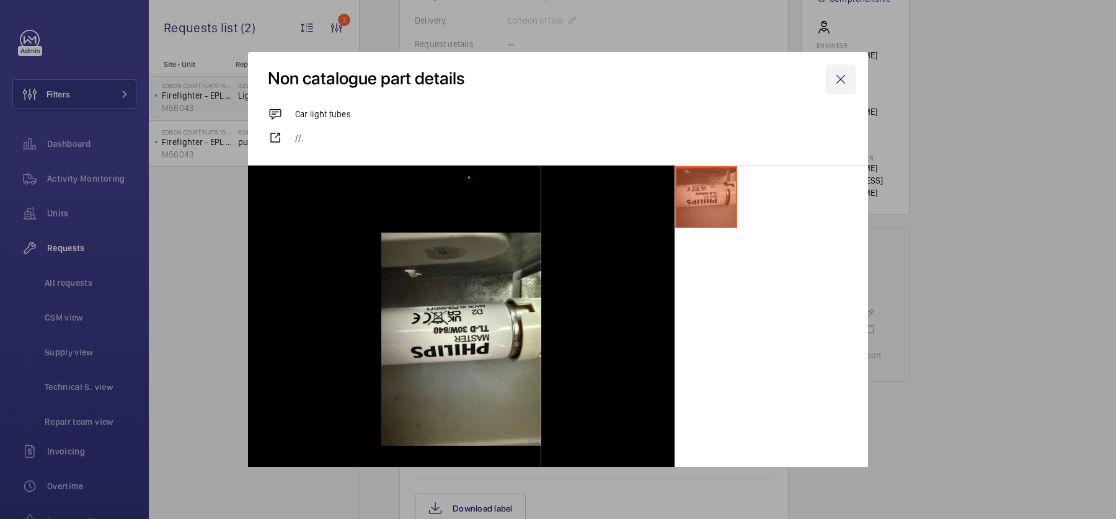
click at [838, 78] on wm-front-icon-button at bounding box center [841, 79] width 30 height 30
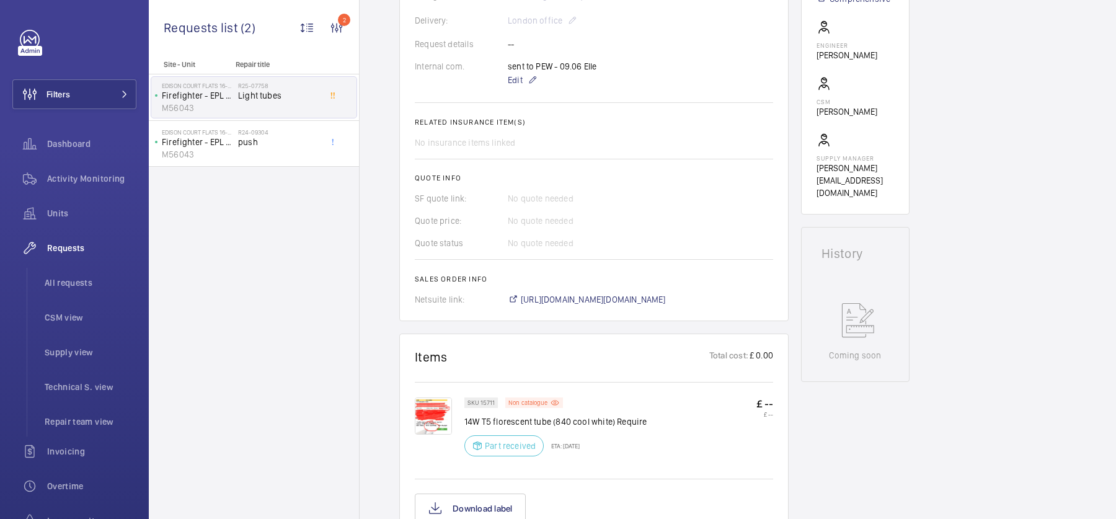
scroll to position [0, 0]
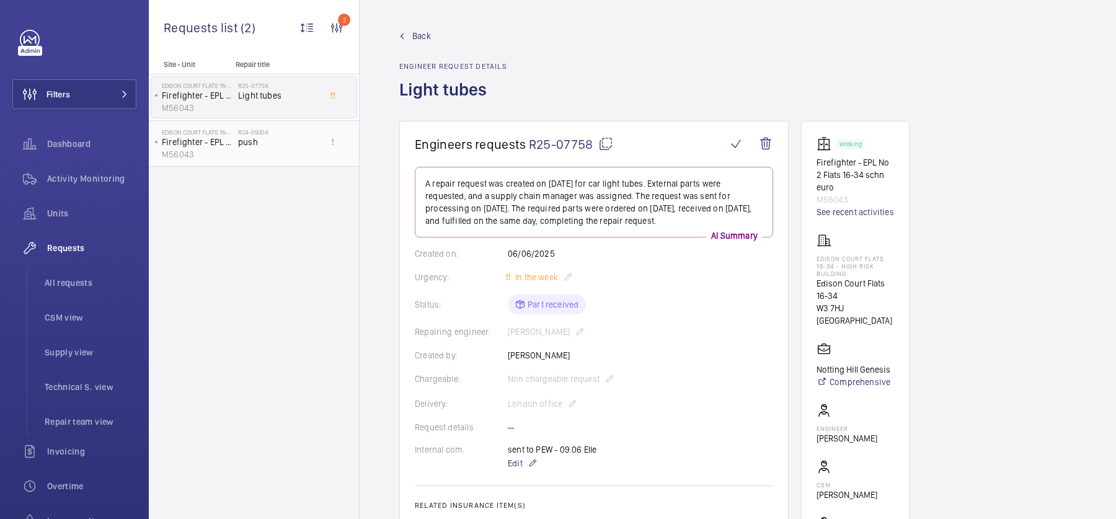
click at [258, 153] on div "R24-09304 push" at bounding box center [279, 146] width 82 height 36
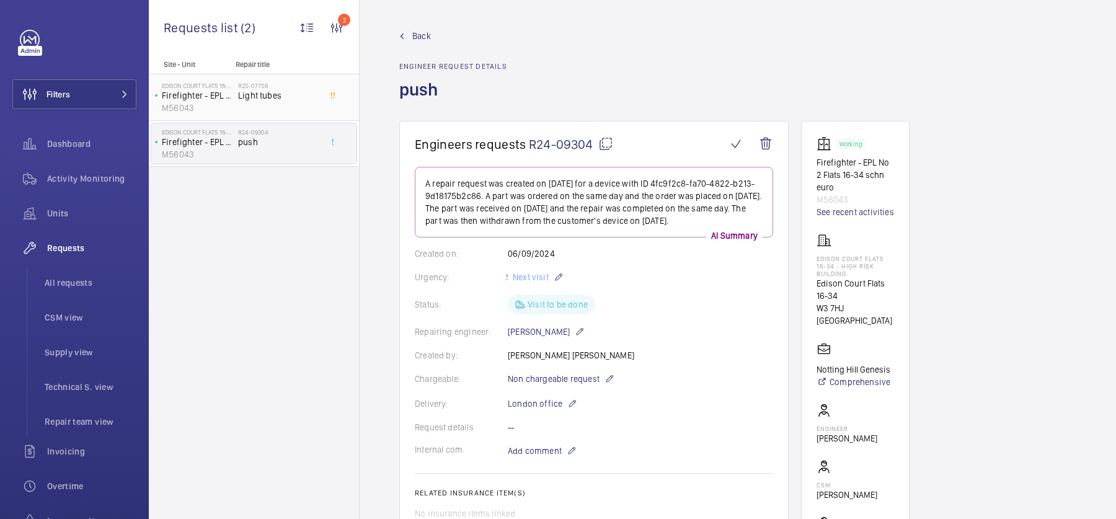
click at [296, 79] on div "R25-07758 Light tubes" at bounding box center [281, 97] width 87 height 41
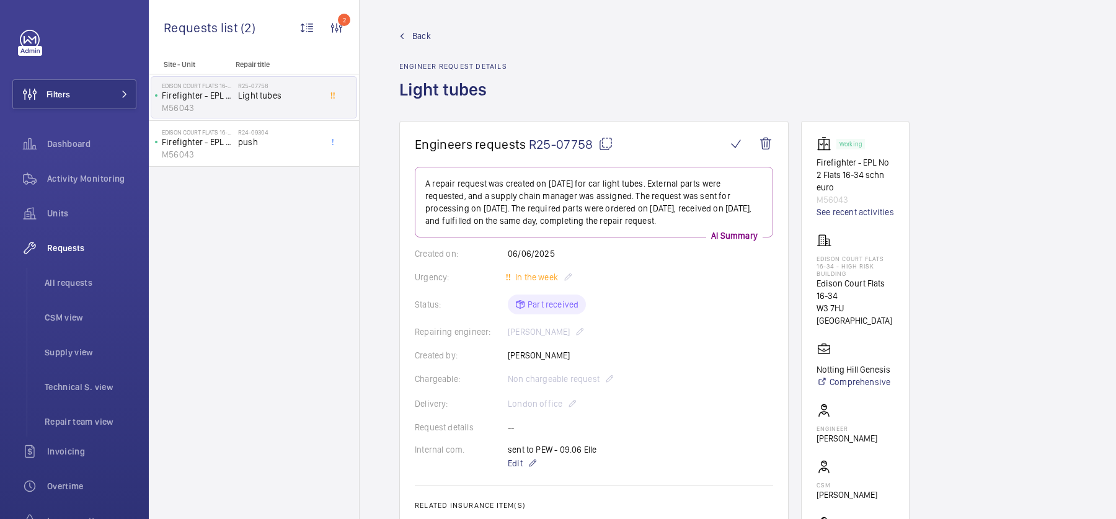
click at [411, 32] on link "Back" at bounding box center [453, 36] width 108 height 12
click at [415, 39] on span "Back" at bounding box center [421, 36] width 19 height 12
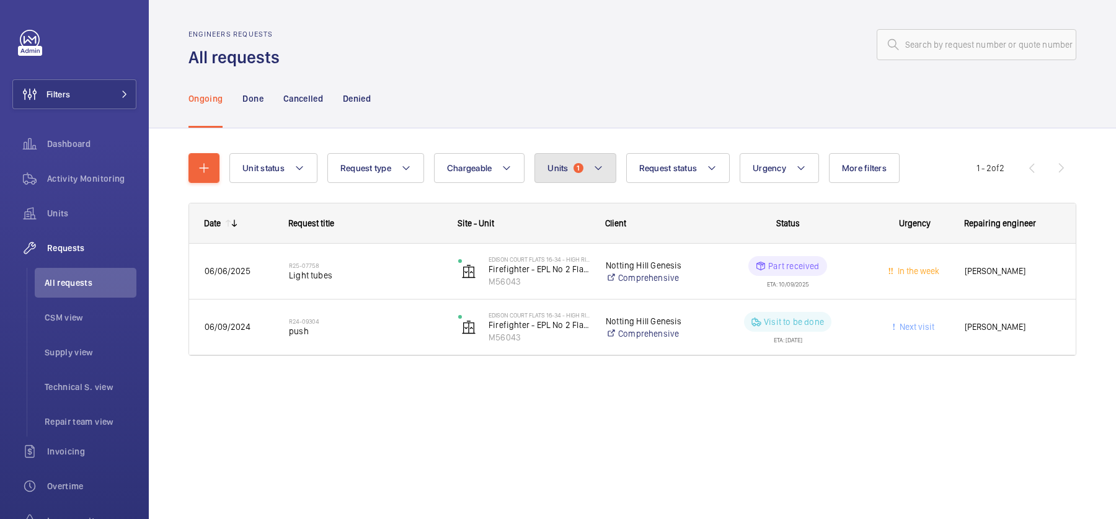
click at [575, 153] on button "Units 1" at bounding box center [575, 168] width 81 height 30
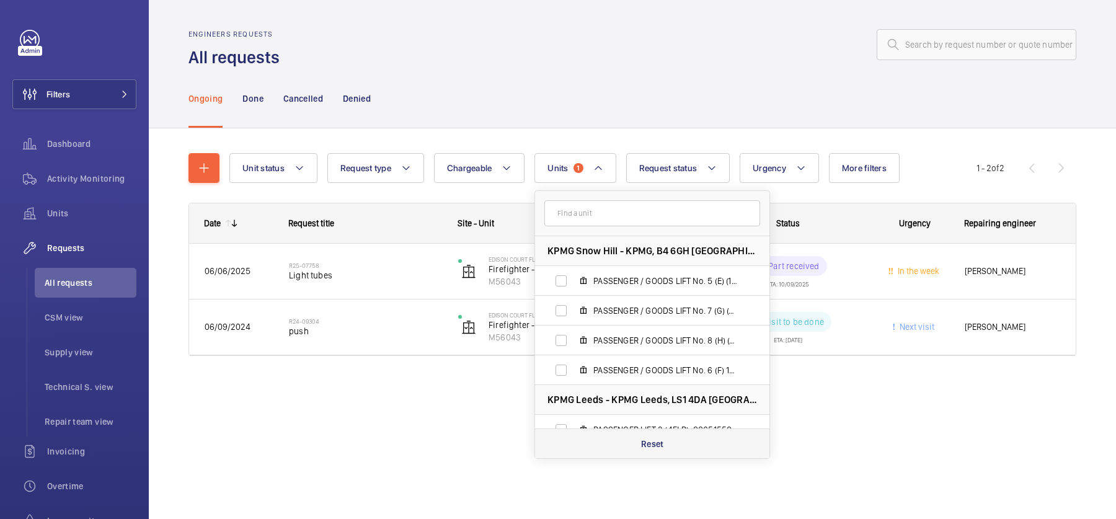
click at [654, 442] on p "Reset" at bounding box center [652, 444] width 23 height 12
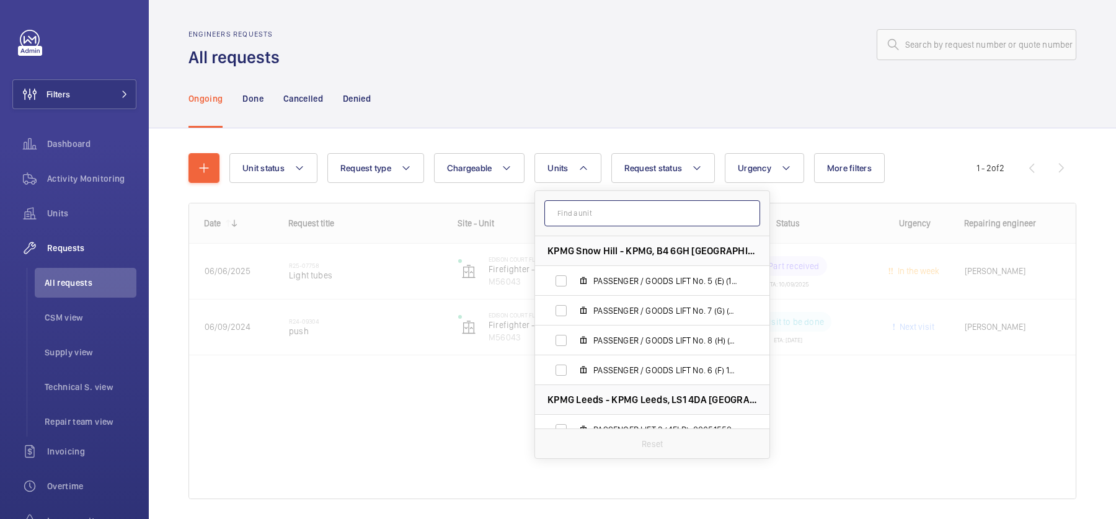
click at [631, 213] on input "text" at bounding box center [652, 213] width 216 height 26
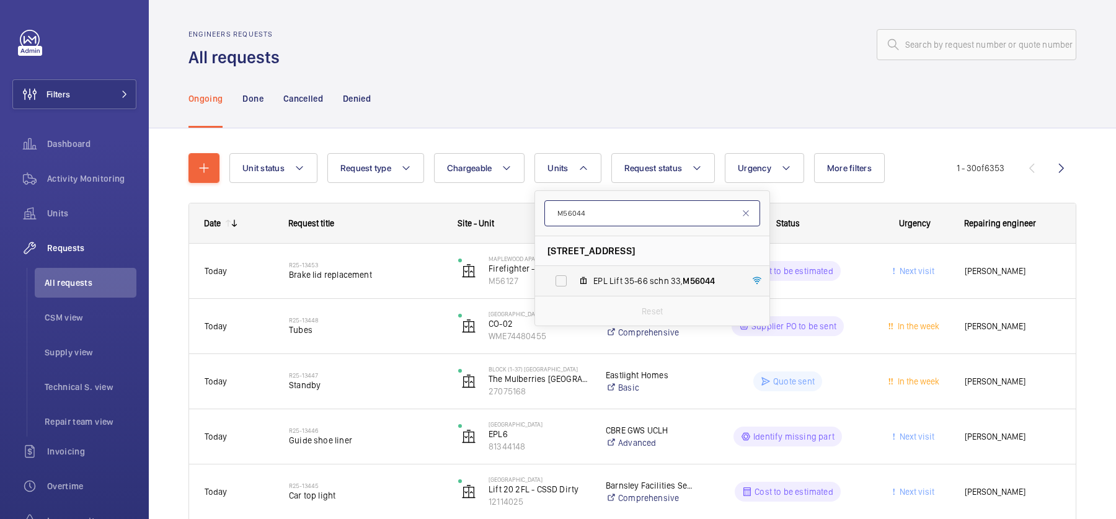
type input "M56044"
click at [642, 280] on span "EPL Lift 35-66 schn 33, M56044" at bounding box center [665, 281] width 144 height 12
click at [574, 280] on input "EPL Lift 35-66 schn 33, M56044" at bounding box center [561, 281] width 25 height 25
checkbox input "true"
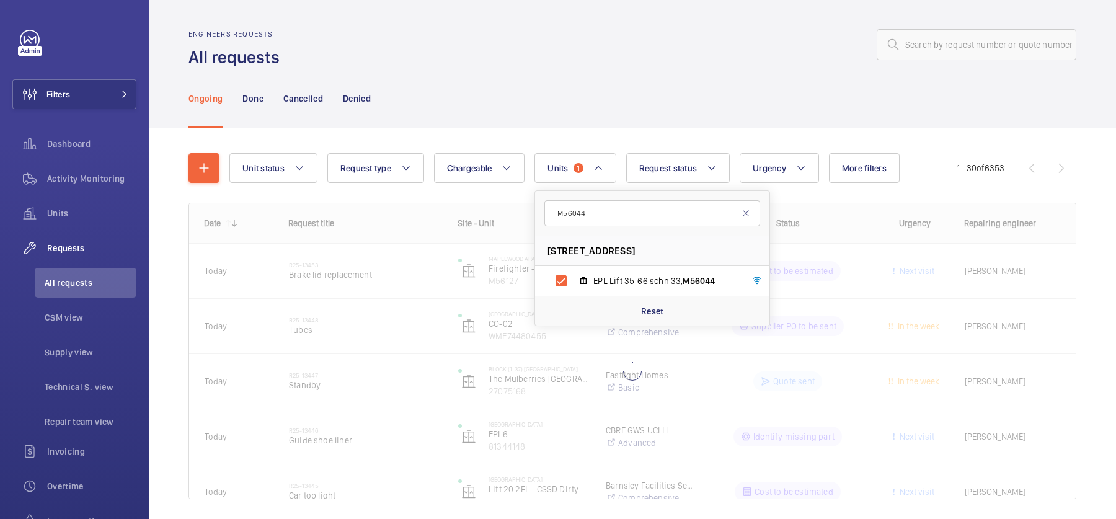
click at [672, 82] on div "Ongoing Done Cancelled Denied" at bounding box center [633, 98] width 888 height 59
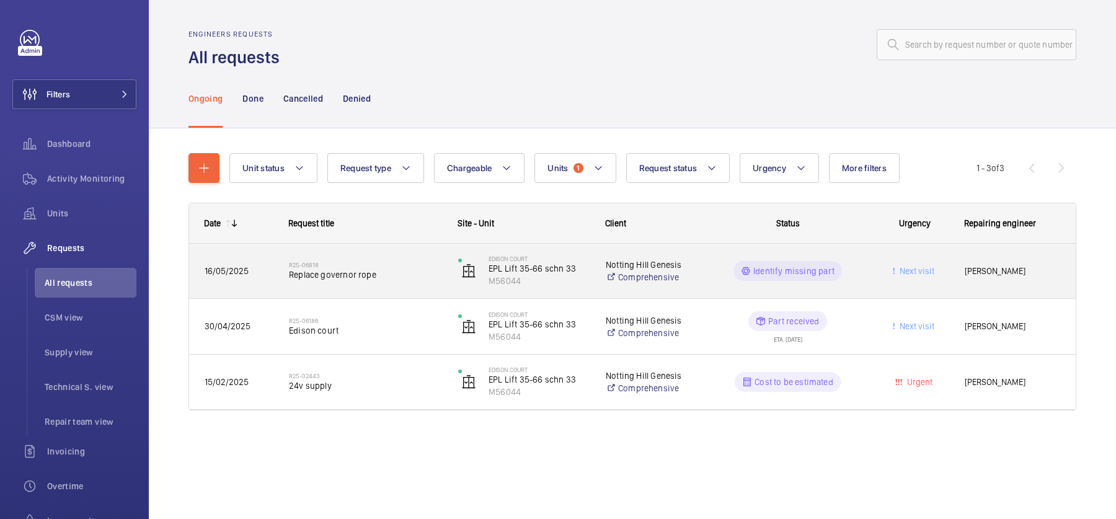
click at [428, 269] on span "Replace governor rope" at bounding box center [365, 275] width 153 height 12
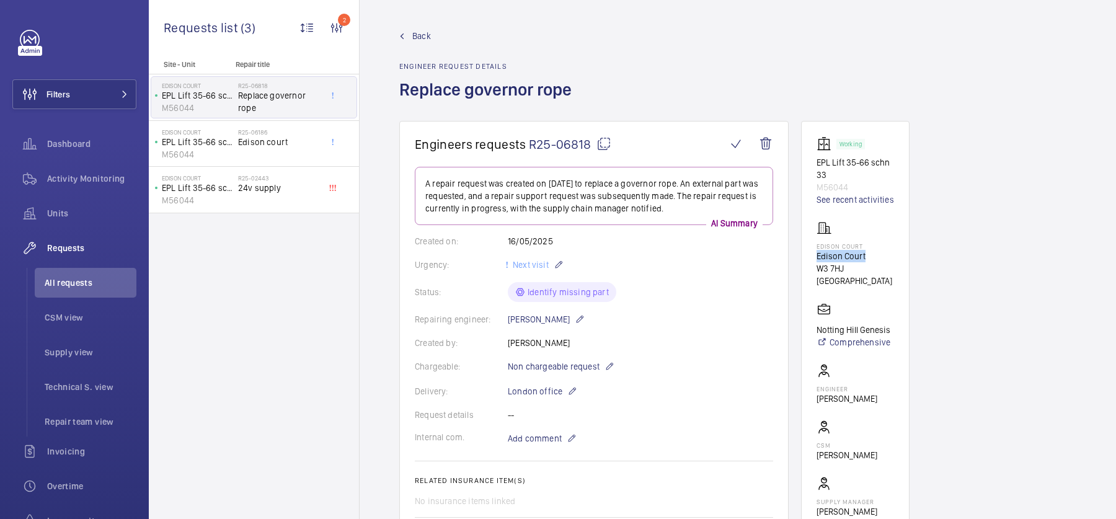
drag, startPoint x: 817, startPoint y: 254, endPoint x: 876, endPoint y: 257, distance: 58.4
click at [876, 257] on p "Edison Court" at bounding box center [856, 256] width 78 height 12
copy p "Edison Court"
click at [262, 112] on span "Replace governor rope" at bounding box center [279, 101] width 82 height 25
click at [256, 95] on span "Replace governor rope" at bounding box center [279, 101] width 82 height 25
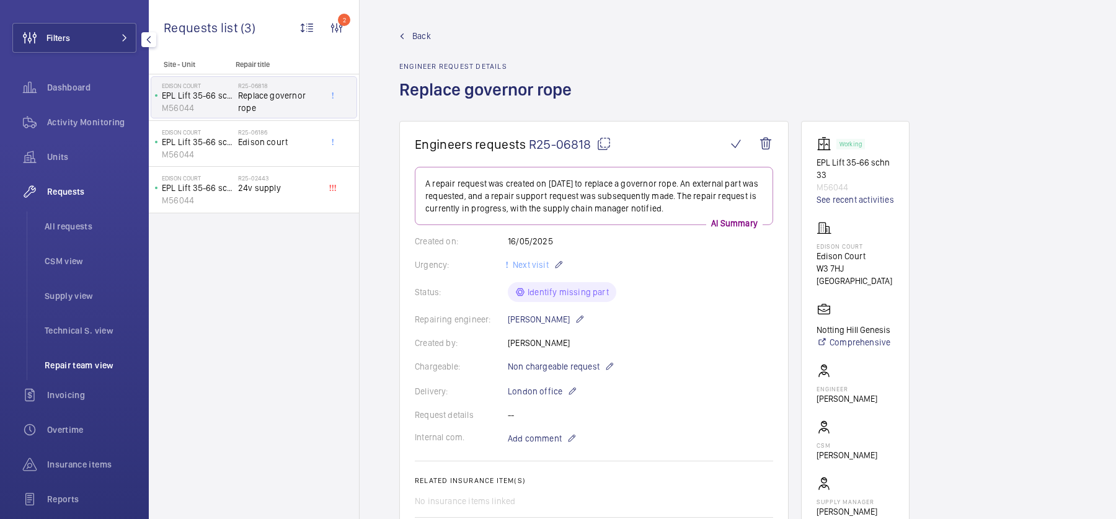
scroll to position [71, 0]
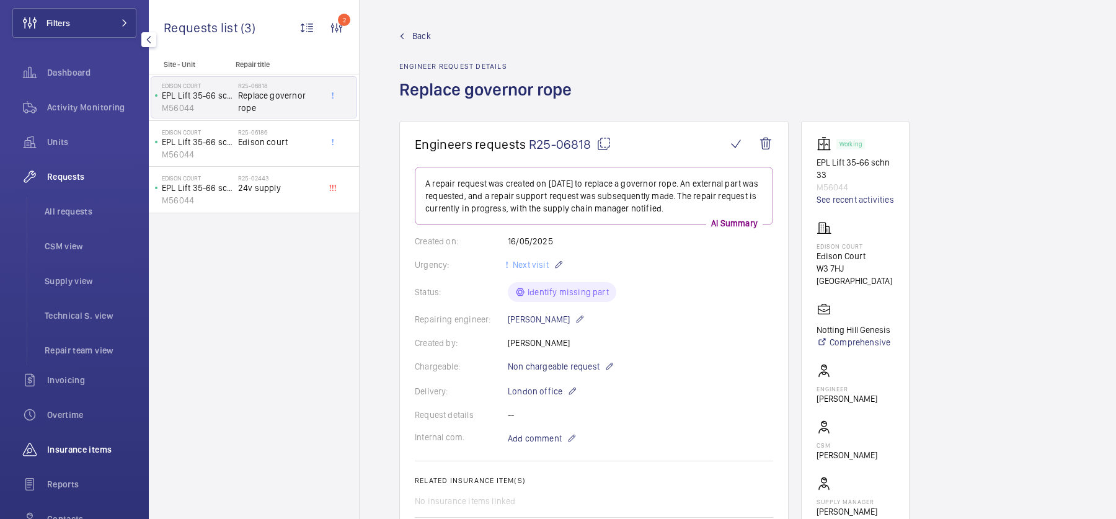
click at [95, 442] on div "Insurance items" at bounding box center [74, 450] width 124 height 30
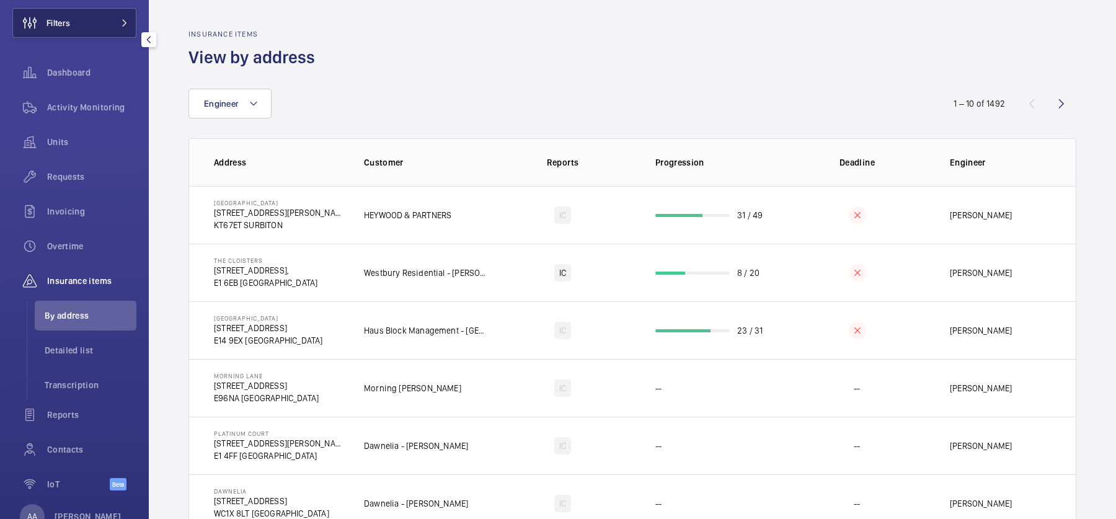
click at [88, 32] on button "Filters" at bounding box center [74, 23] width 124 height 30
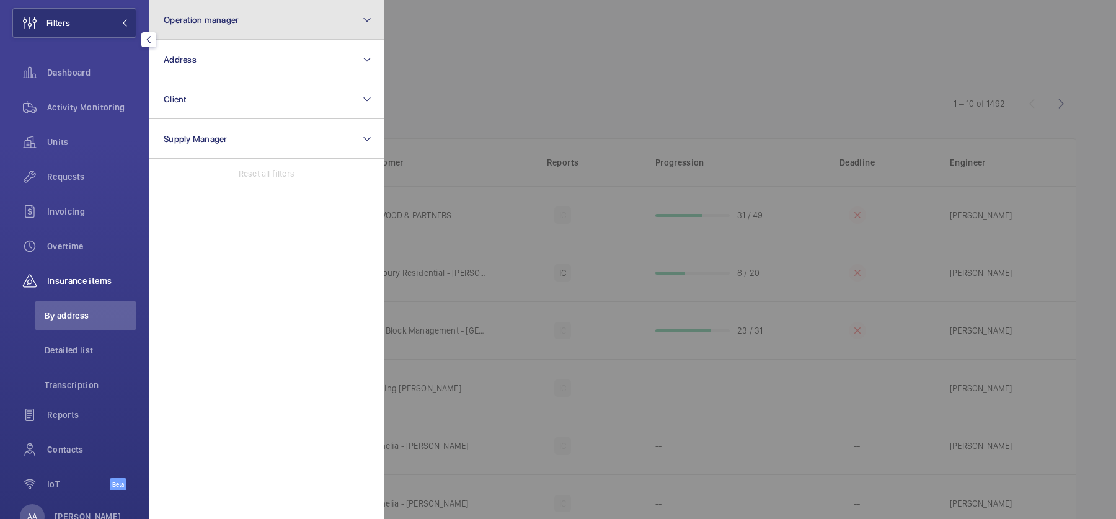
click at [202, 32] on button "Operation manager" at bounding box center [267, 20] width 236 height 40
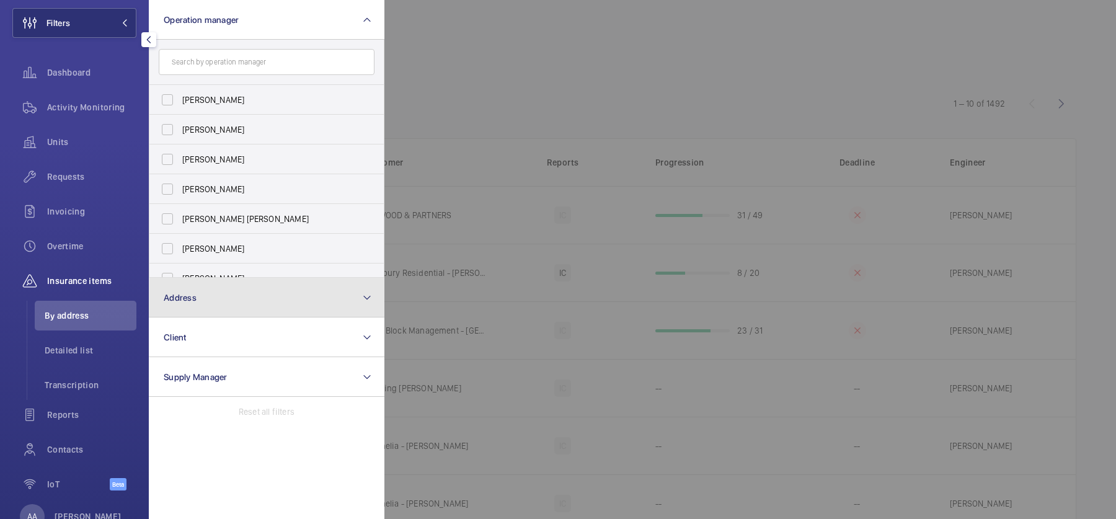
click at [206, 298] on button "Address" at bounding box center [267, 298] width 236 height 40
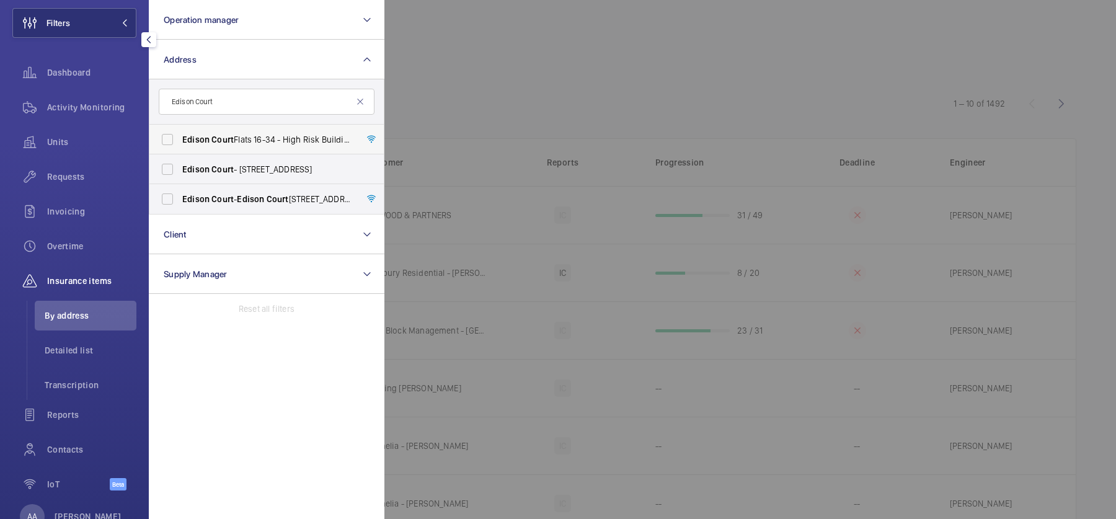
type input "Edison Court"
click at [298, 131] on label "Edison Court Flats 16-34 - High Risk Building - Edison Court Flats 16-34, LONDO…" at bounding box center [257, 140] width 216 height 30
click at [180, 131] on input "Edison Court Flats 16-34 - High Risk Building - Edison Court Flats 16-34, LONDO…" at bounding box center [167, 139] width 25 height 25
checkbox input "true"
click at [294, 205] on label "Edison Court - Edison Court , LONDON W3 7HJ" at bounding box center [257, 199] width 216 height 30
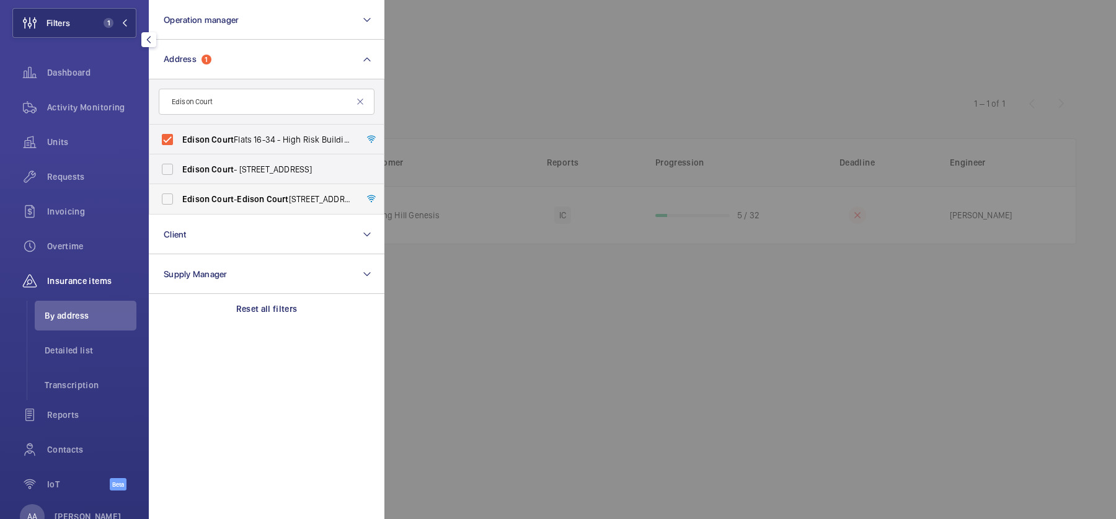
click at [180, 205] on input "Edison Court - Edison Court , LONDON W3 7HJ" at bounding box center [167, 199] width 25 height 25
checkbox input "true"
click at [585, 92] on div at bounding box center [942, 259] width 1116 height 519
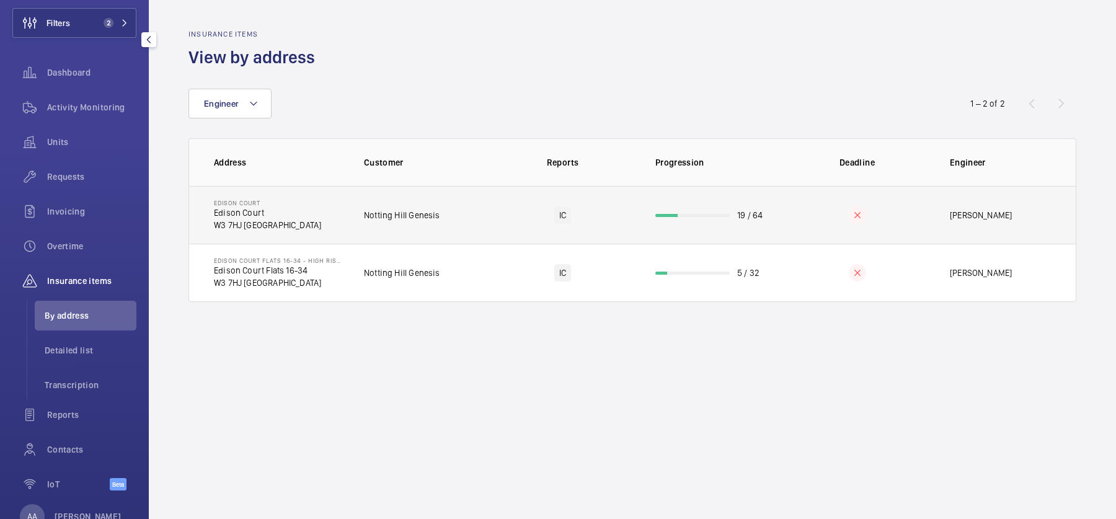
click at [505, 189] on td "IC" at bounding box center [563, 215] width 146 height 58
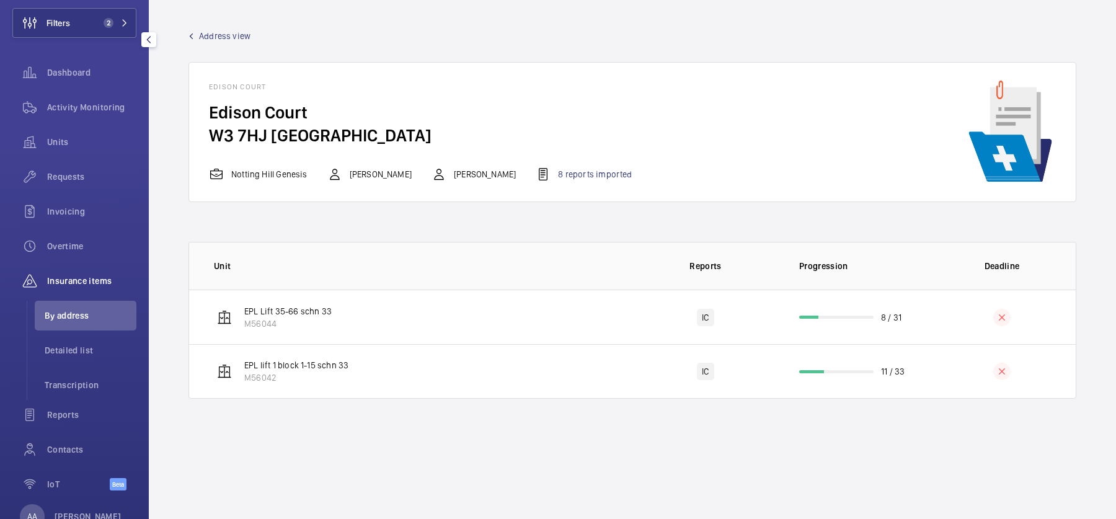
click at [192, 35] on mat-icon at bounding box center [192, 36] width 6 height 6
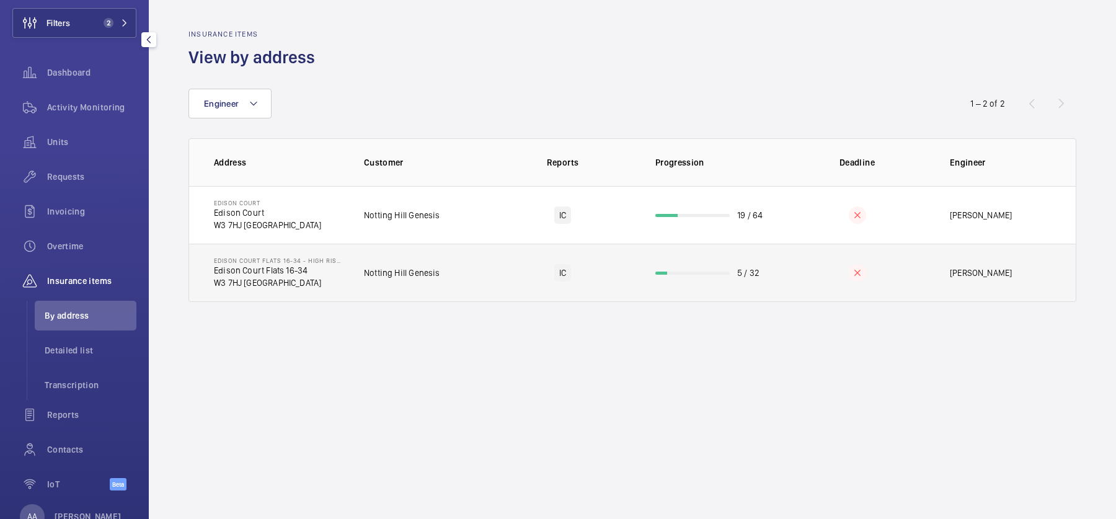
click at [288, 277] on p "W3 7HJ LONDON" at bounding box center [279, 283] width 130 height 12
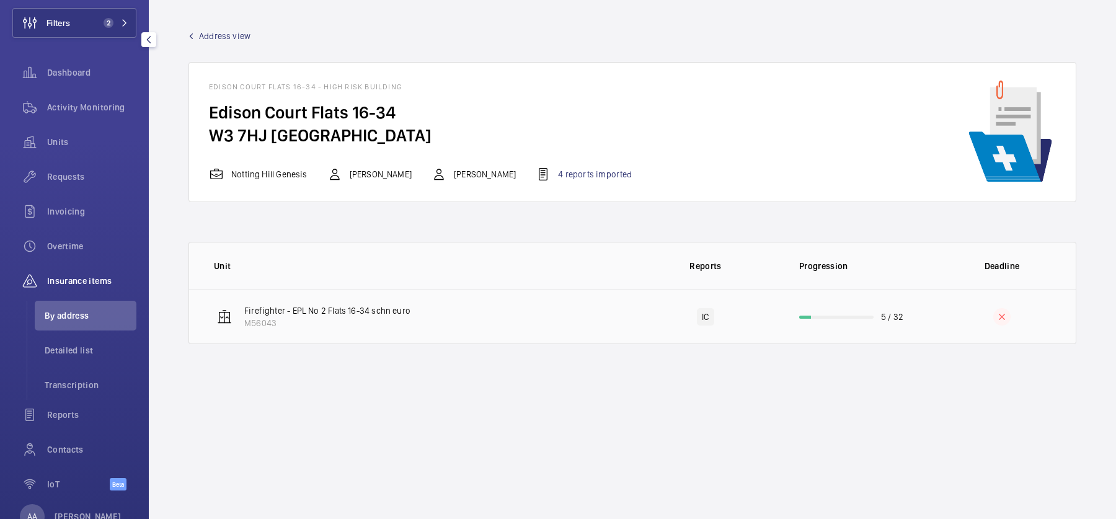
click at [363, 321] on p "M56043" at bounding box center [327, 323] width 166 height 12
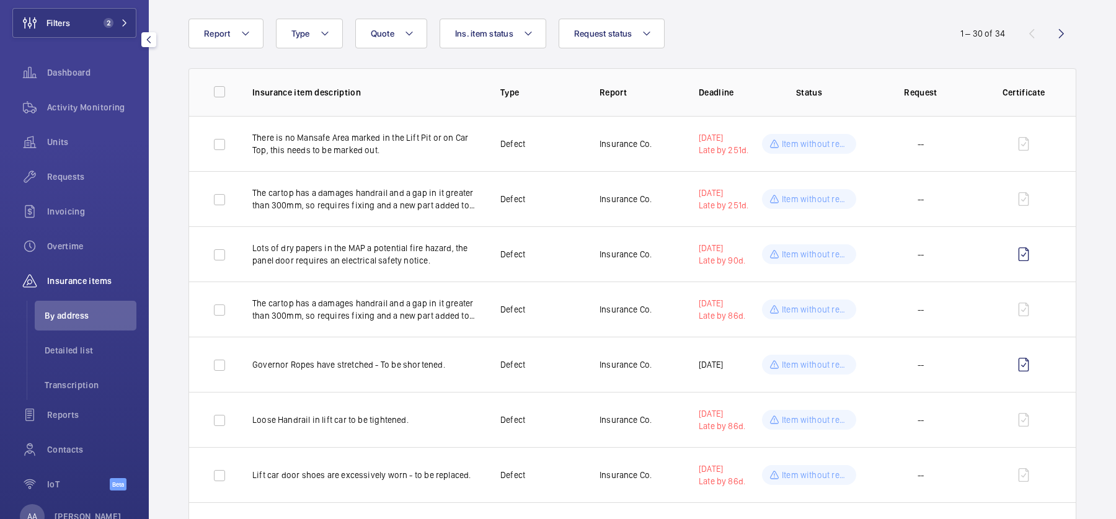
scroll to position [98, 0]
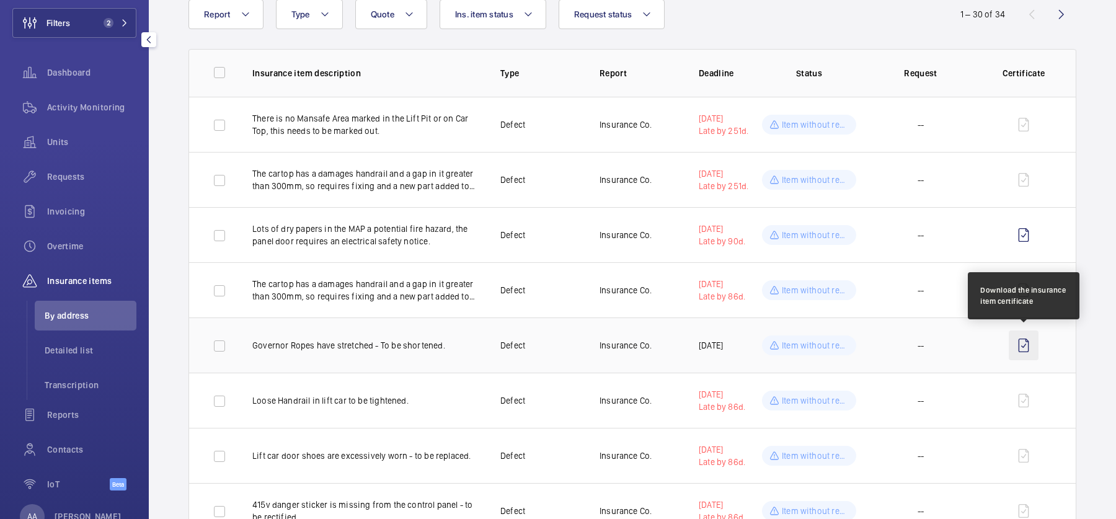
click at [1021, 342] on wm-front-icon-button at bounding box center [1024, 346] width 30 height 30
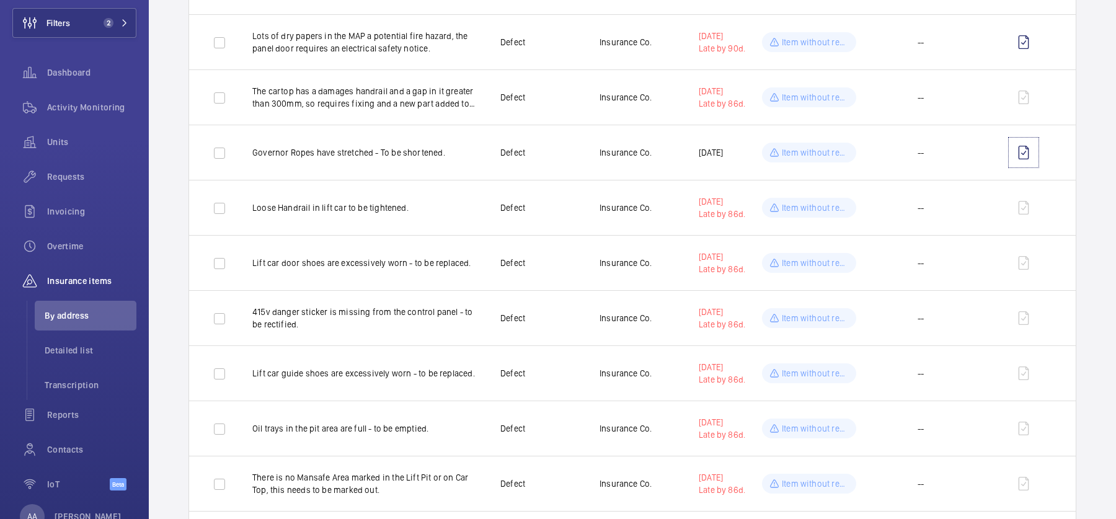
scroll to position [0, 0]
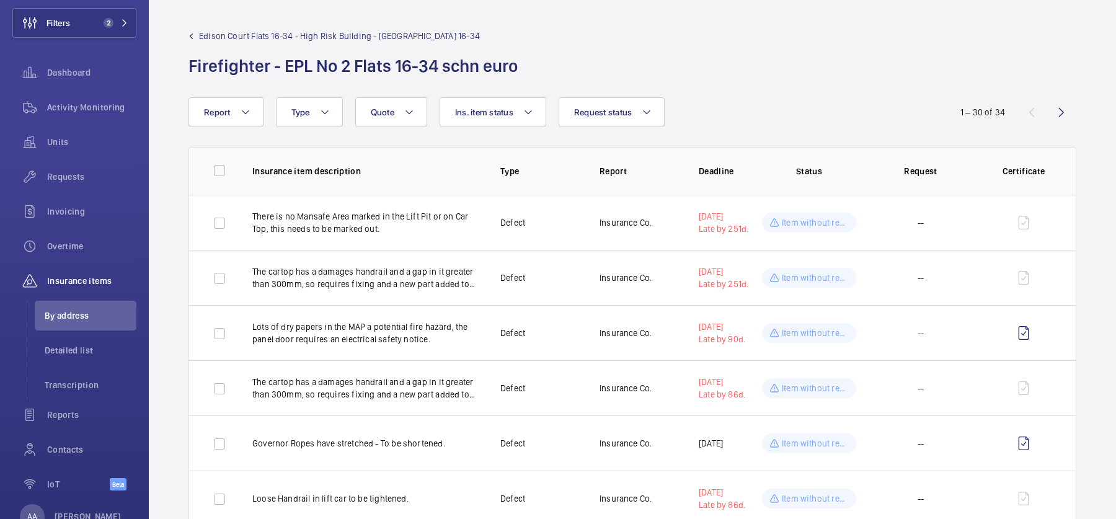
click at [188, 26] on wm-front-admin-header "Edison Court Flats 16-34 - High Risk Building - Edison Court Flats 16-34 Firefi…" at bounding box center [632, 48] width 967 height 97
click at [196, 35] on link "Edison Court Flats 16-34 - High Risk Building - Edison Court Flats 16-34" at bounding box center [357, 36] width 337 height 12
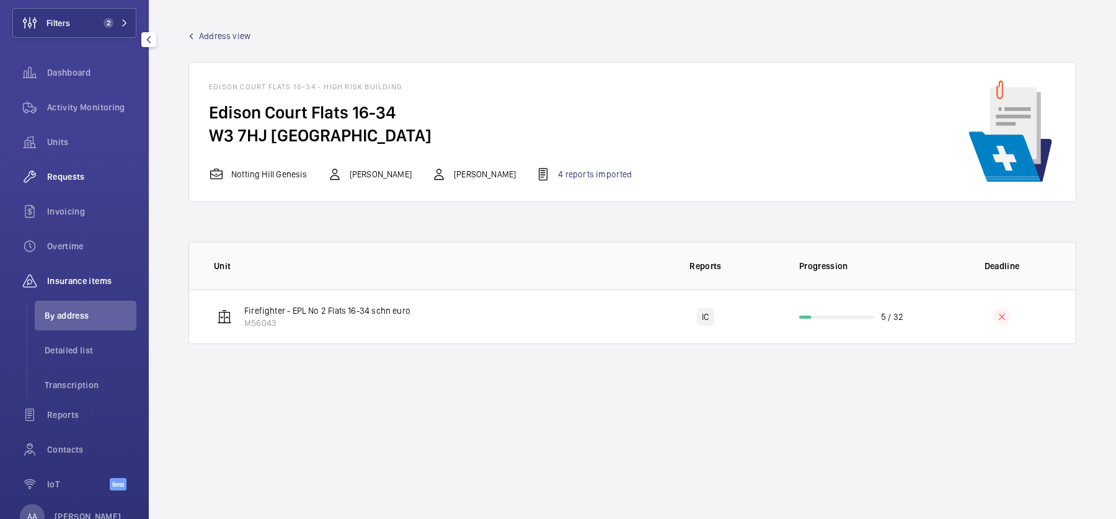
click at [77, 179] on span "Requests" at bounding box center [91, 177] width 89 height 12
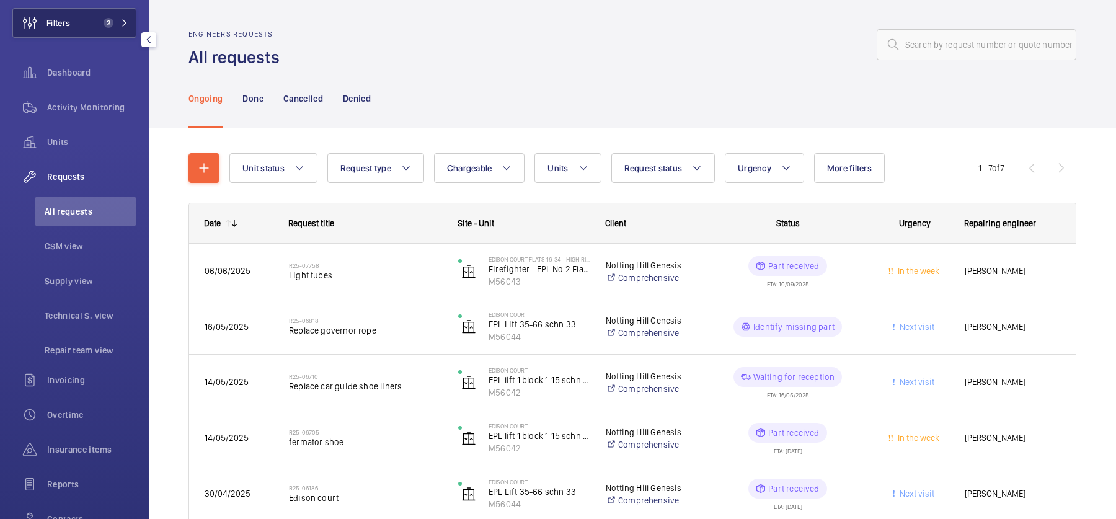
click at [100, 24] on span "2" at bounding box center [106, 23] width 15 height 10
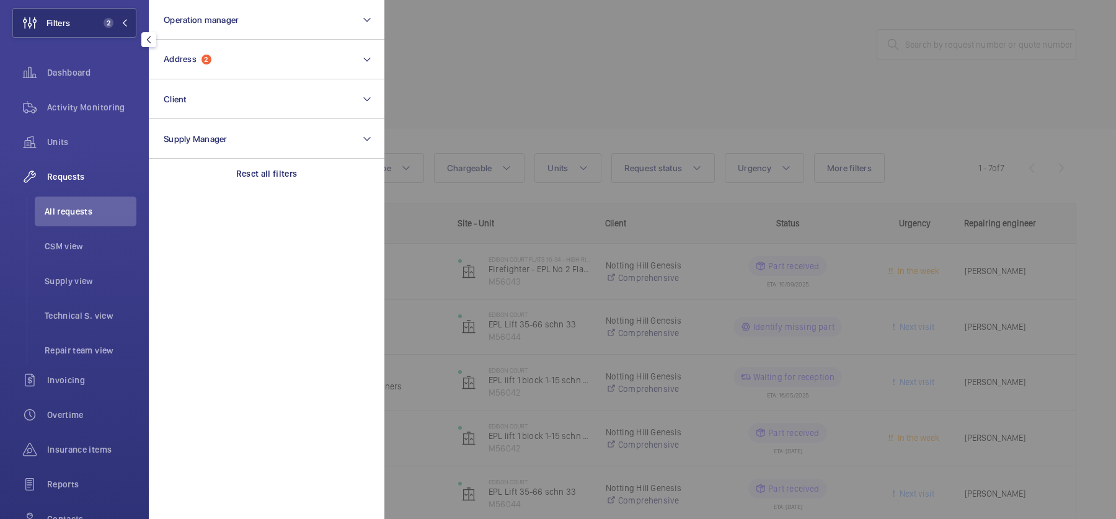
click at [497, 101] on div at bounding box center [942, 259] width 1116 height 519
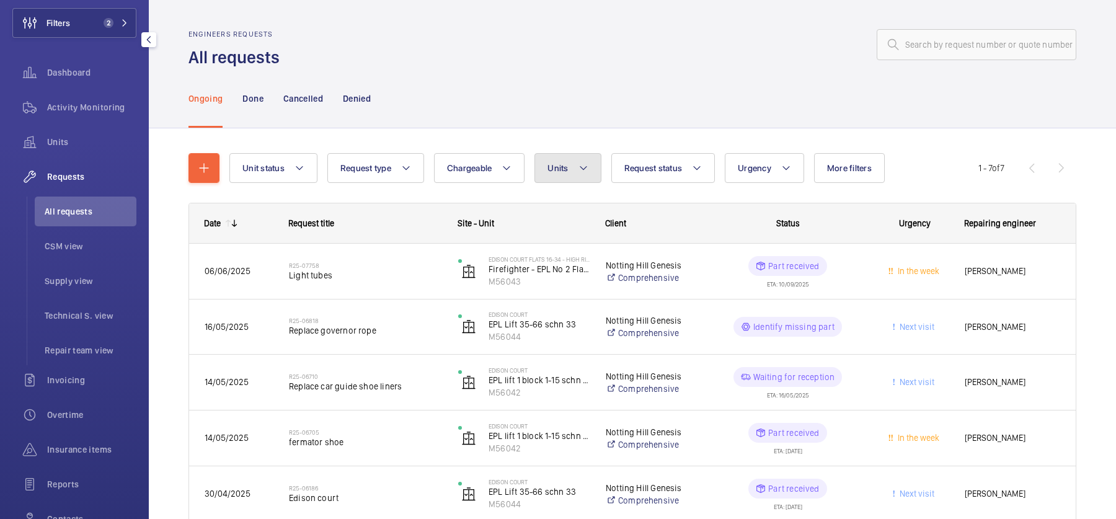
click at [549, 165] on span "Units" at bounding box center [558, 168] width 20 height 10
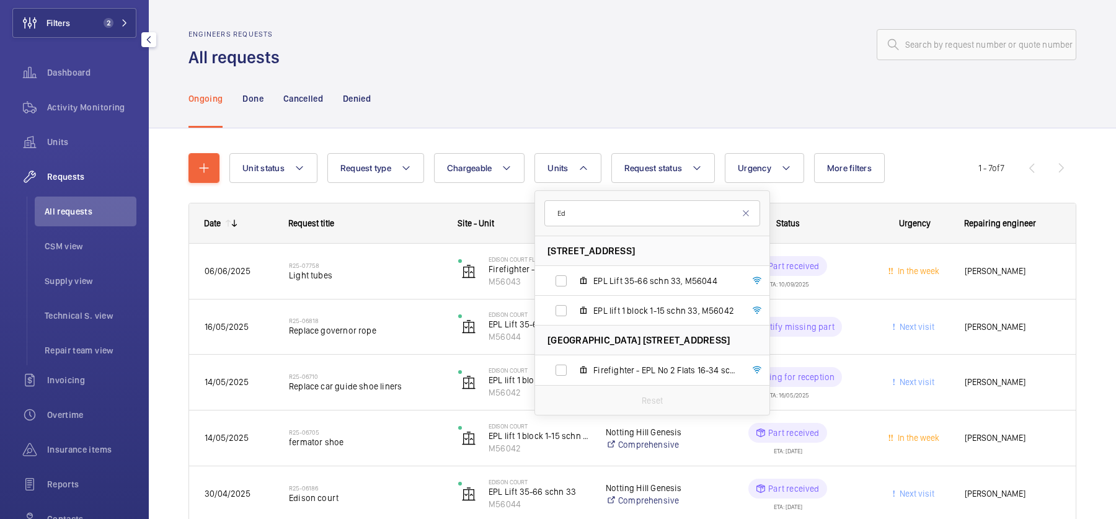
type input "E"
paste input "M56044"
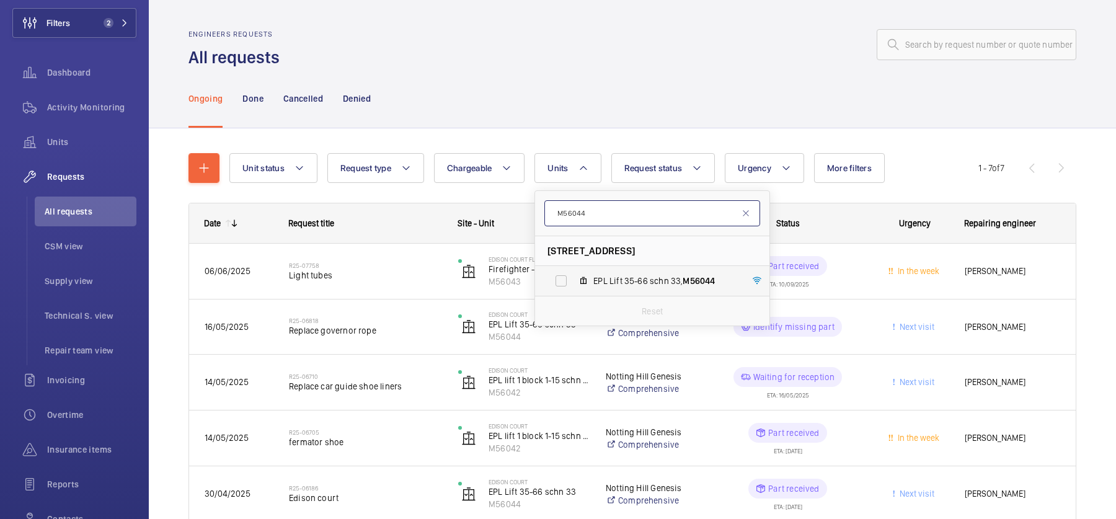
type input "M56044"
click at [642, 276] on span "EPL Lift 35-66 schn 33, M56044" at bounding box center [665, 281] width 144 height 12
click at [574, 276] on input "EPL Lift 35-66 schn 33, M56044" at bounding box center [561, 281] width 25 height 25
checkbox input "true"
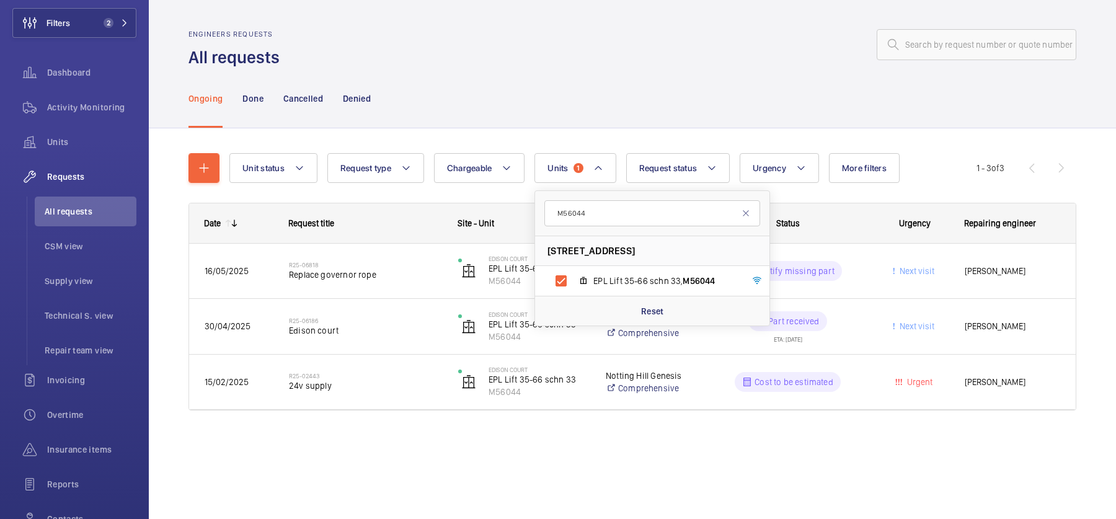
click at [699, 119] on div "Ongoing Done Cancelled Denied" at bounding box center [633, 98] width 888 height 59
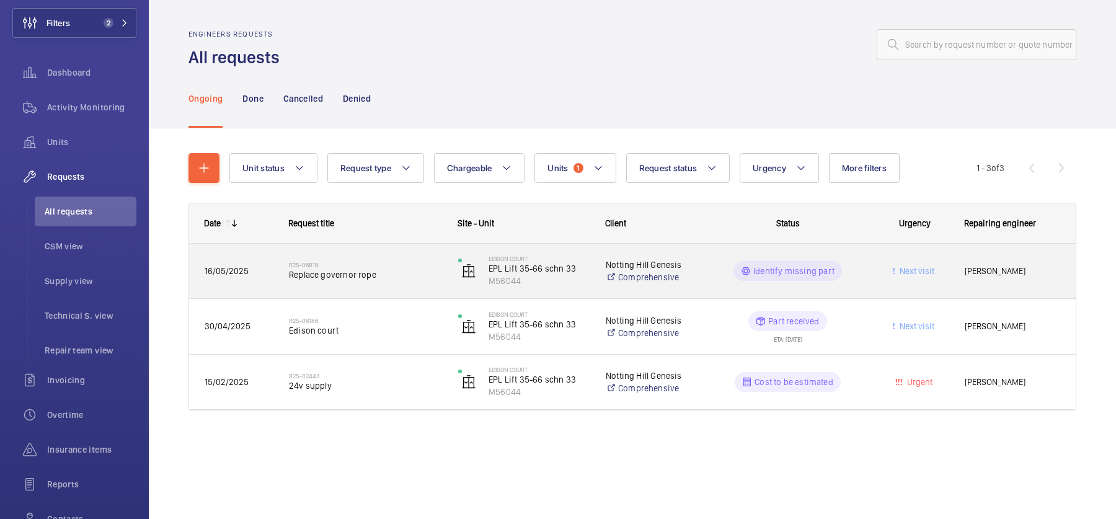
click at [432, 278] on span "Replace governor rope" at bounding box center [365, 275] width 153 height 12
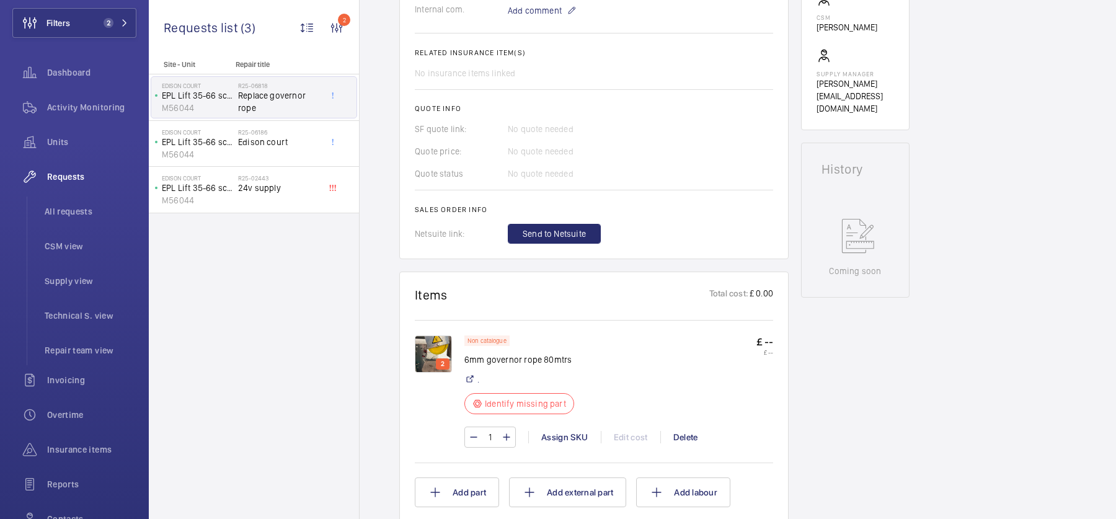
scroll to position [430, 0]
click at [429, 344] on img at bounding box center [433, 352] width 37 height 37
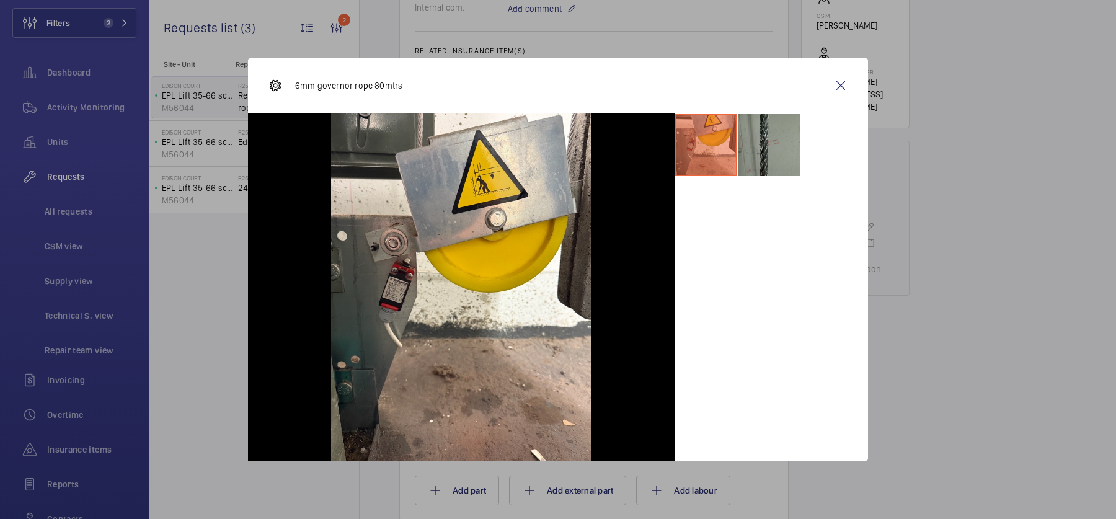
click at [776, 143] on li at bounding box center [769, 145] width 62 height 62
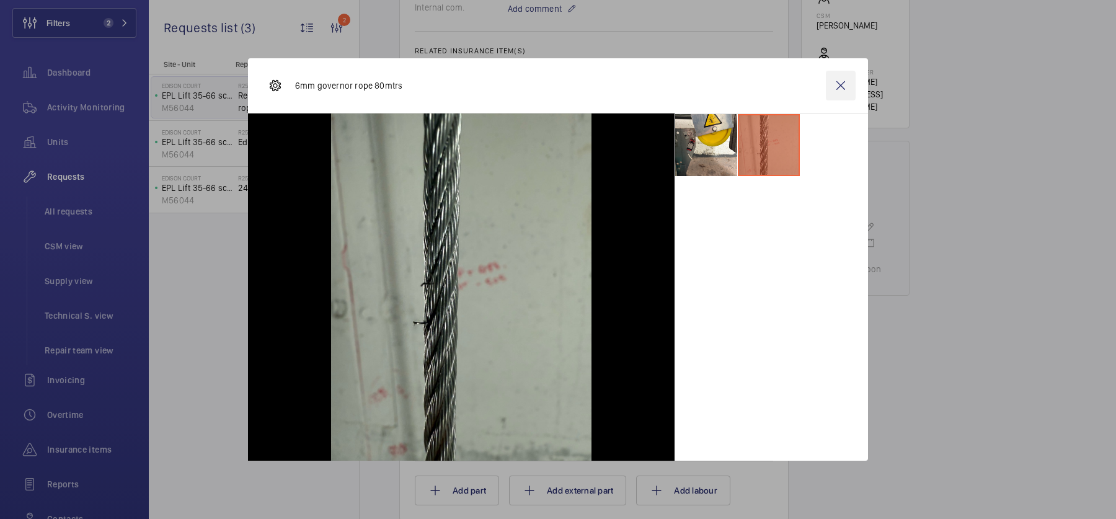
click at [845, 92] on wm-front-icon-button at bounding box center [841, 86] width 30 height 30
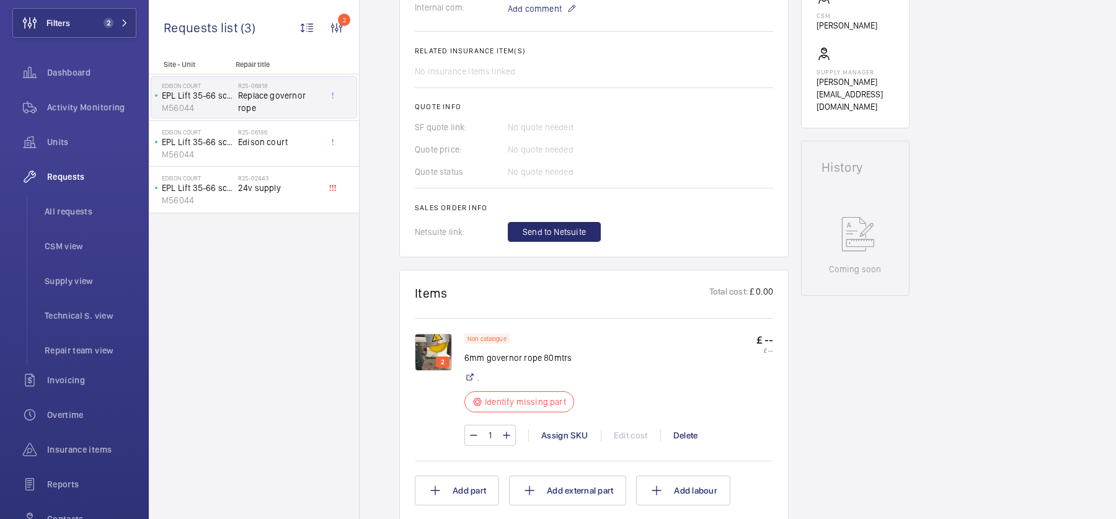
scroll to position [636, 0]
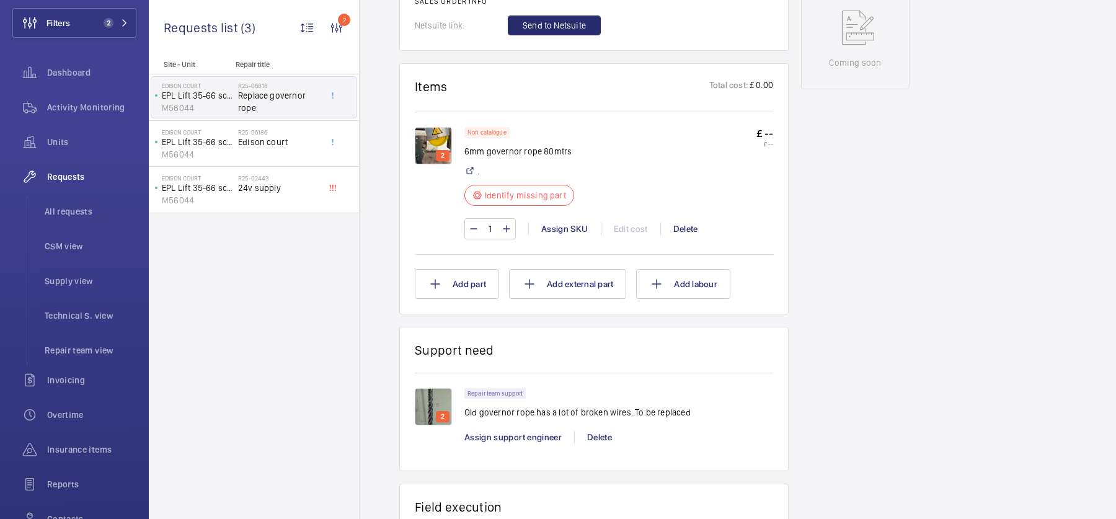
click at [432, 405] on img at bounding box center [433, 406] width 37 height 37
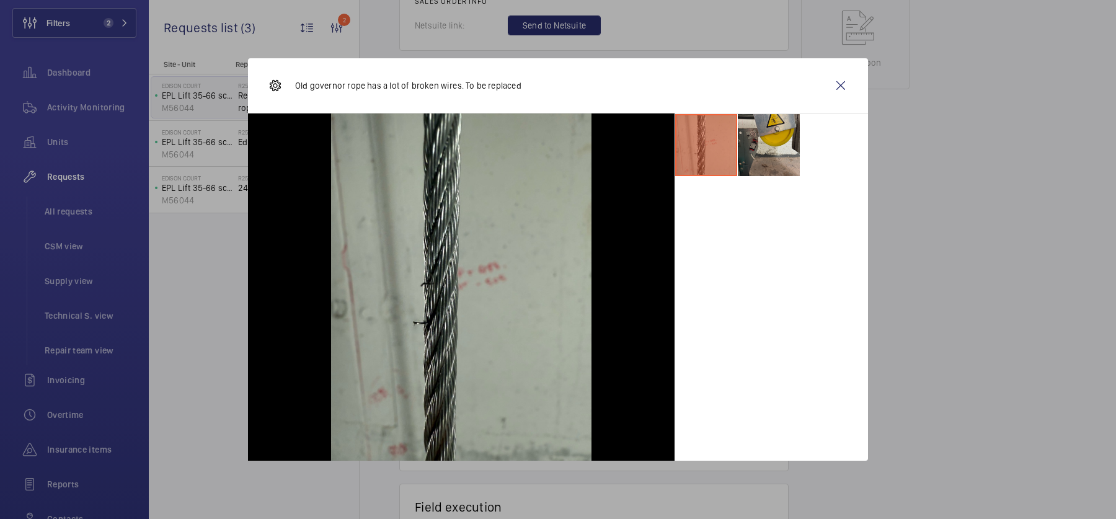
click at [791, 135] on li at bounding box center [769, 145] width 62 height 62
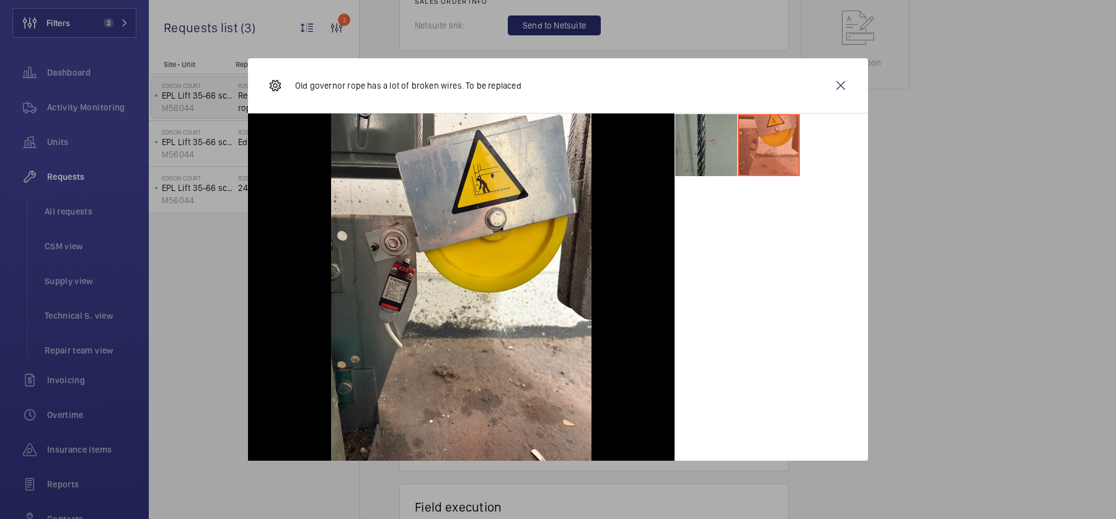
click at [717, 136] on li at bounding box center [706, 145] width 62 height 62
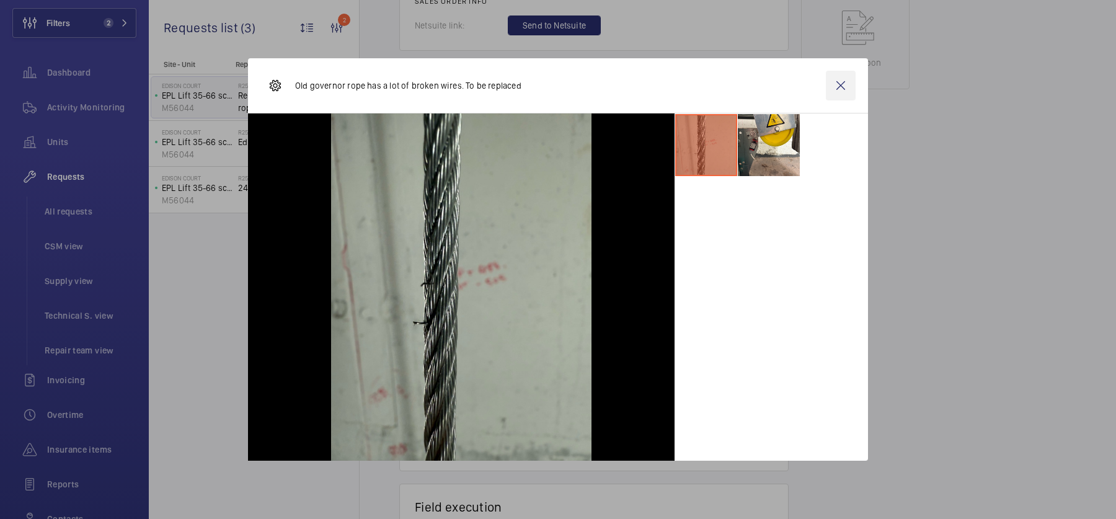
click at [846, 92] on wm-front-icon-button at bounding box center [841, 86] width 30 height 30
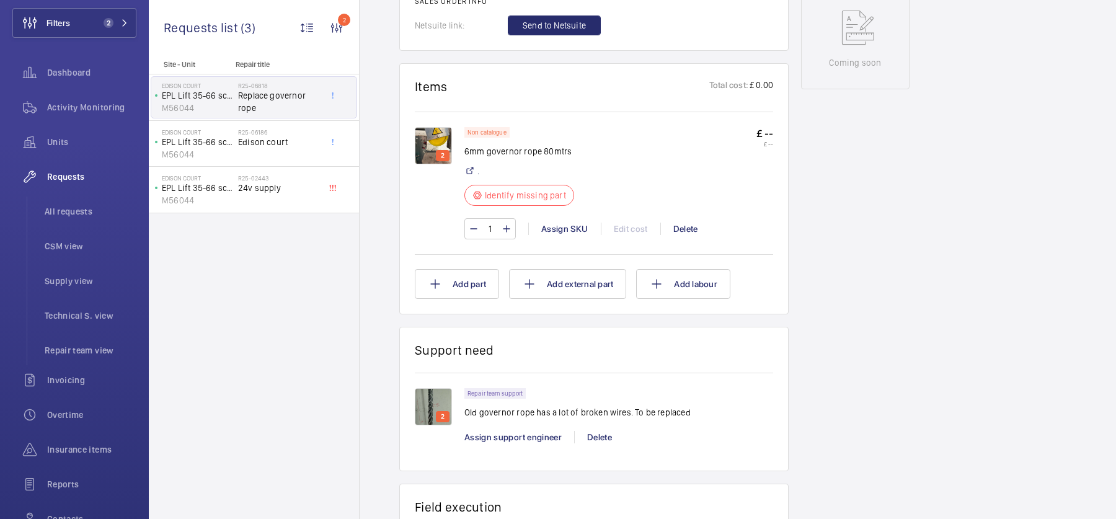
scroll to position [611, 0]
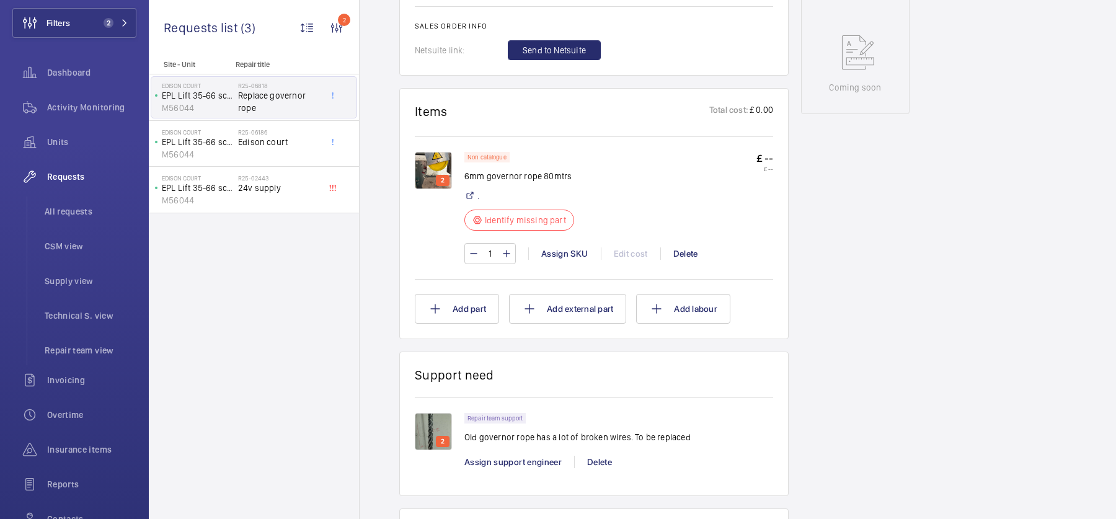
click at [426, 162] on img at bounding box center [433, 170] width 37 height 37
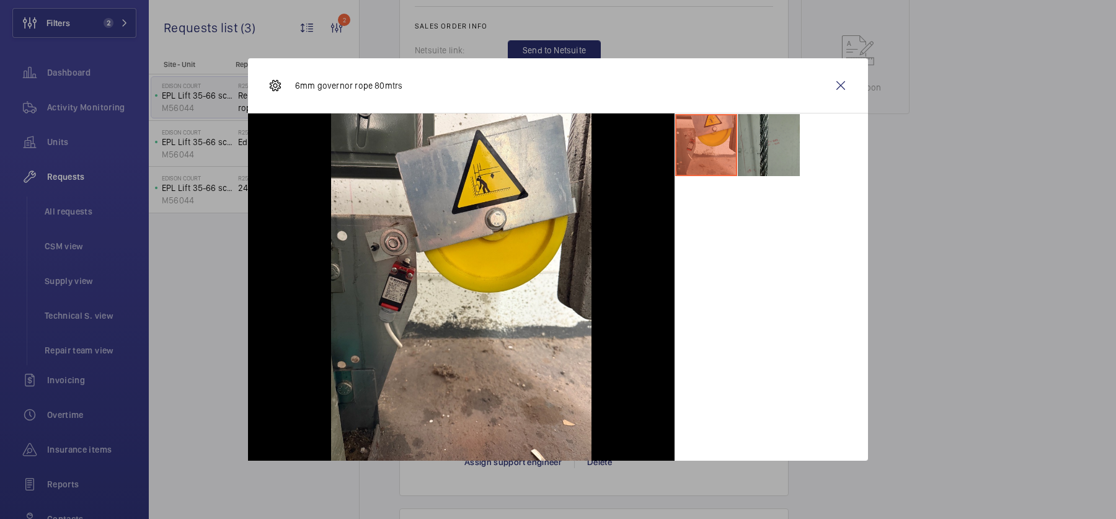
click at [750, 162] on li at bounding box center [769, 145] width 62 height 62
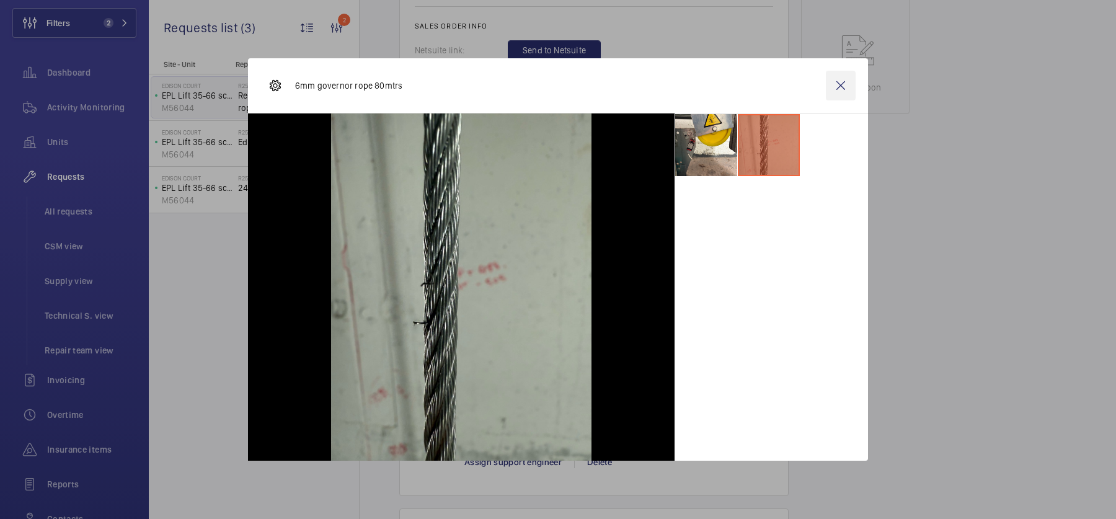
click at [837, 86] on wm-front-icon-button at bounding box center [841, 86] width 30 height 30
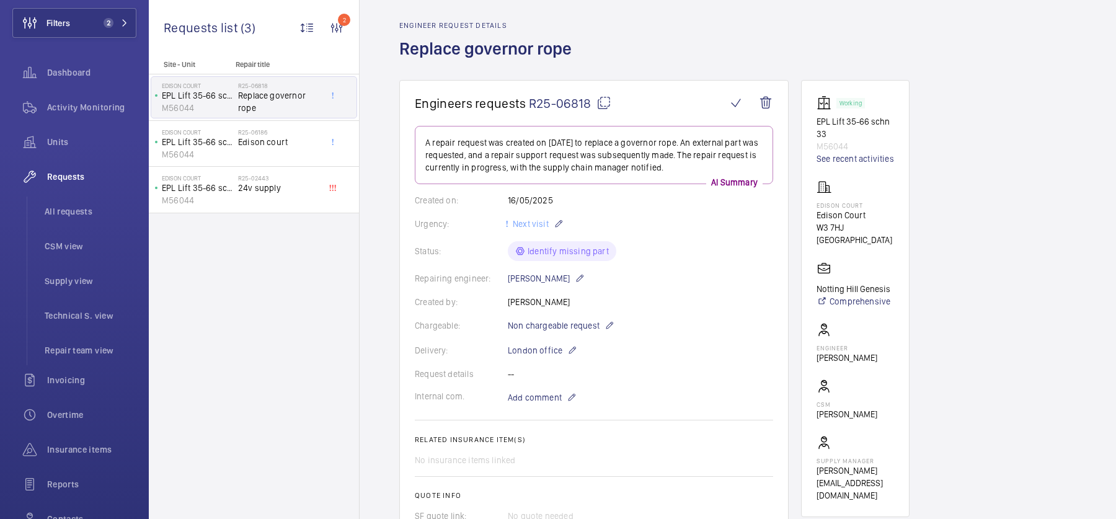
scroll to position [0, 0]
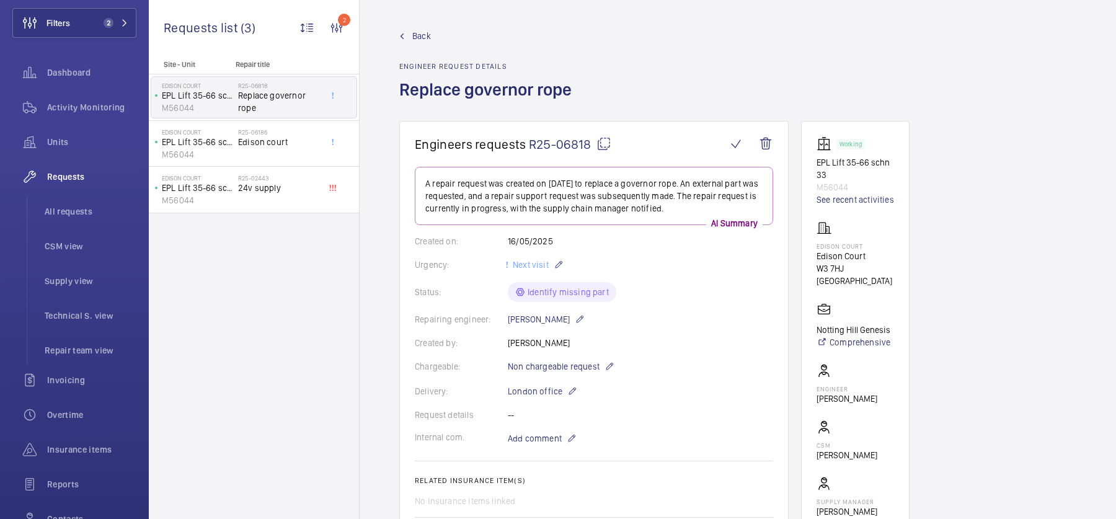
click at [415, 35] on span "Back" at bounding box center [421, 36] width 19 height 12
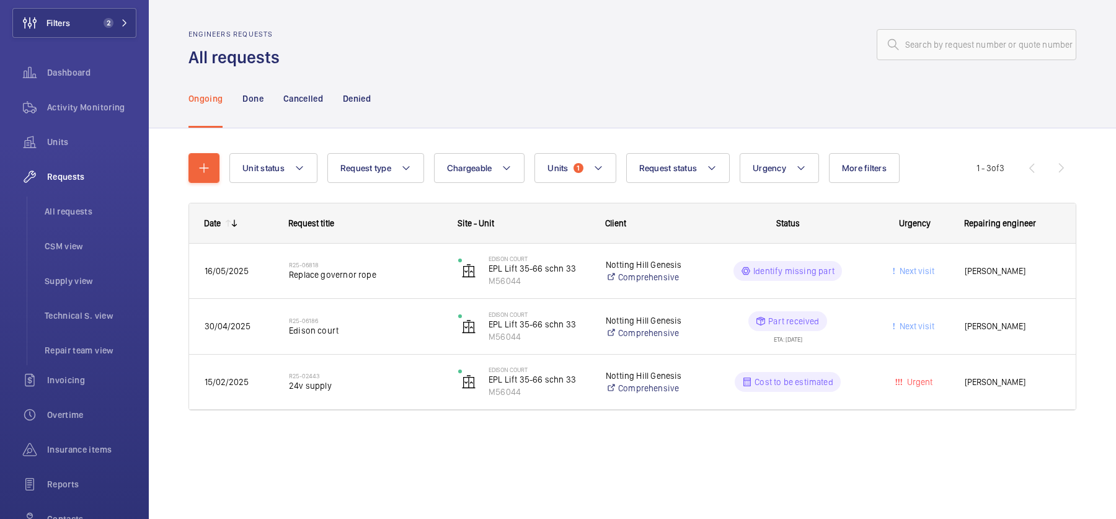
click at [582, 197] on wm-front-shared-table-view-engine "Unit status Request type Chargeable Units 1 Request status Urgency More filters…" at bounding box center [633, 296] width 888 height 287
click at [572, 175] on button "Units 1" at bounding box center [575, 168] width 81 height 30
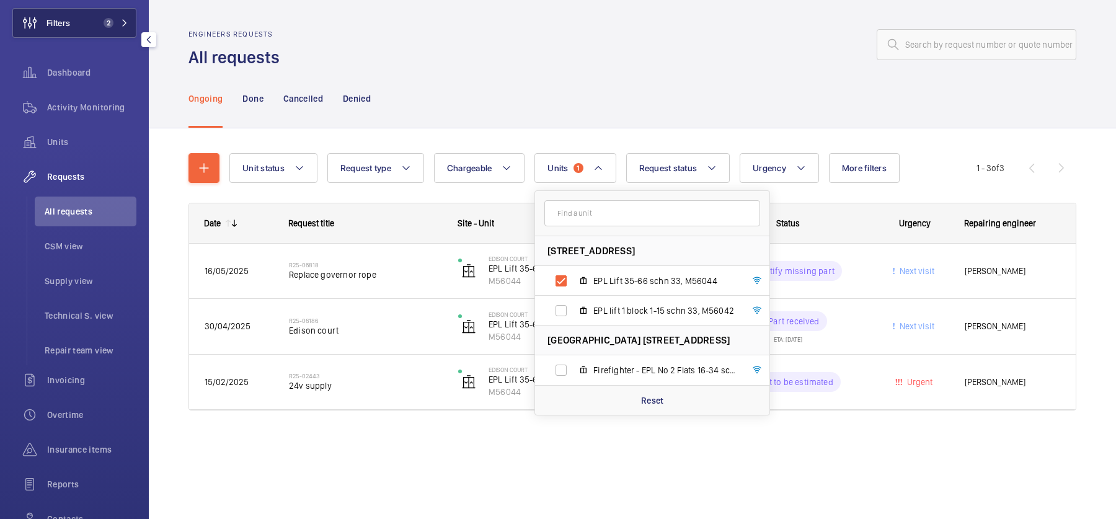
click at [91, 19] on button "Filters 2" at bounding box center [74, 23] width 124 height 30
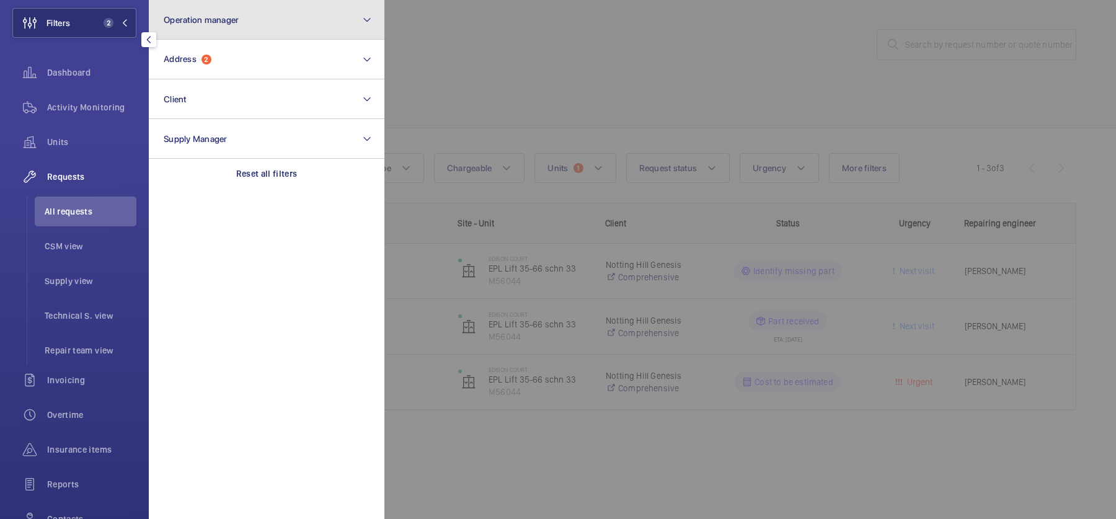
click at [231, 19] on span "Operation manager" at bounding box center [201, 20] width 75 height 10
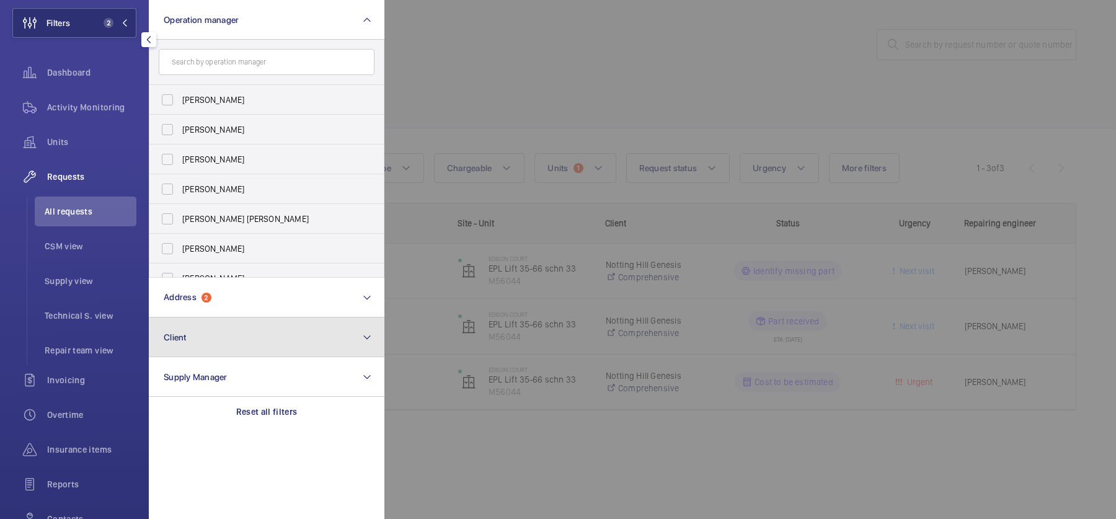
click at [220, 322] on button "Client" at bounding box center [267, 337] width 236 height 40
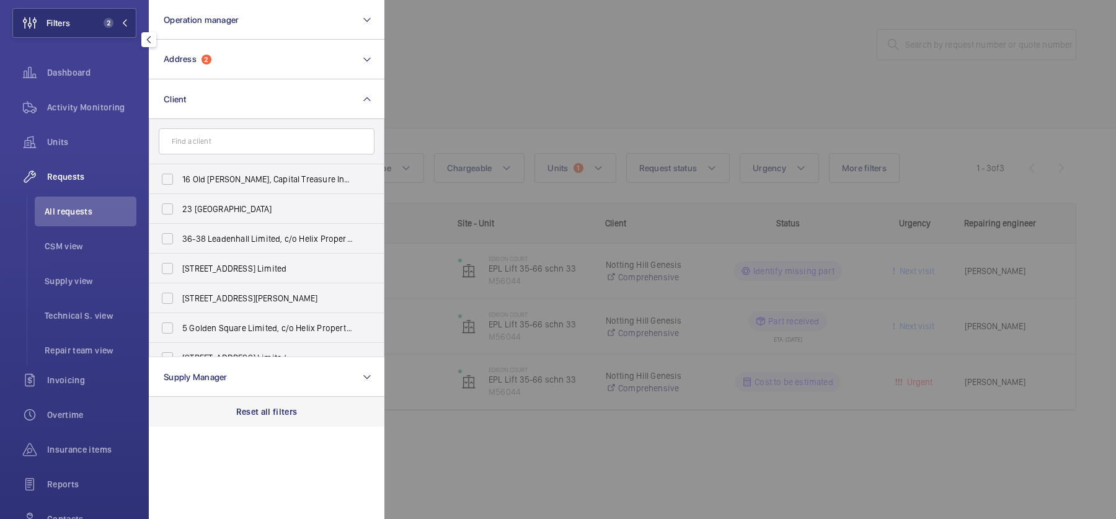
click at [268, 409] on p "Reset all filters" at bounding box center [266, 412] width 61 height 12
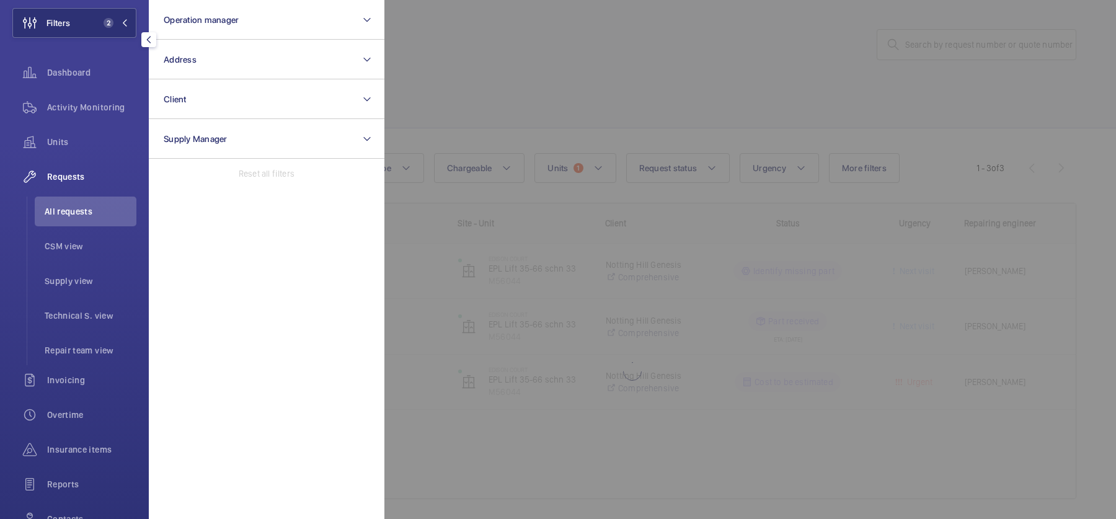
click at [545, 89] on div at bounding box center [942, 259] width 1116 height 519
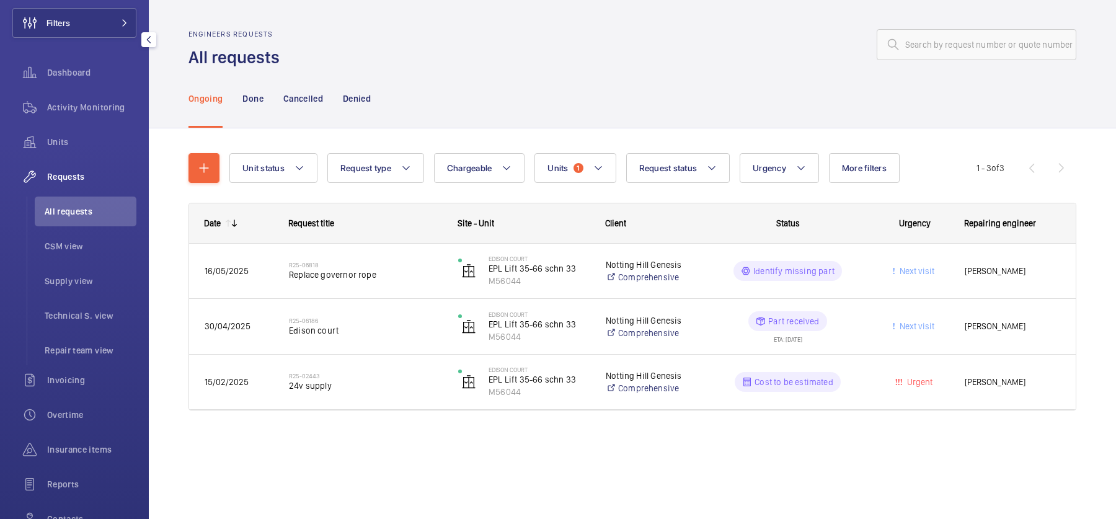
click at [66, 179] on span "Requests" at bounding box center [91, 177] width 89 height 12
click at [92, 226] on ul "All requests CSM view Supply view Technical S. view Repair team view" at bounding box center [82, 281] width 110 height 169
click at [91, 254] on li "CSM view" at bounding box center [86, 246] width 102 height 30
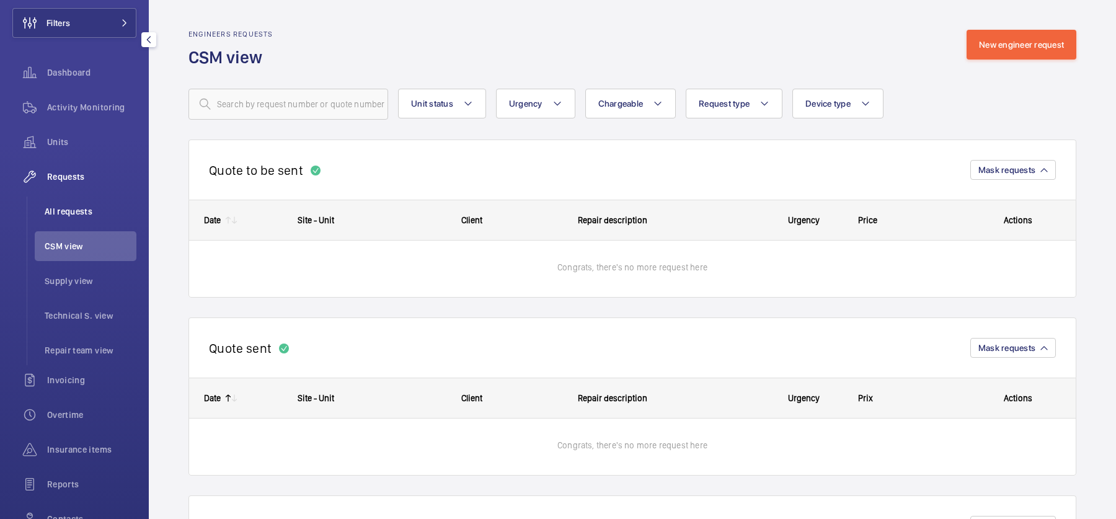
click at [77, 206] on span "All requests" at bounding box center [91, 211] width 92 height 12
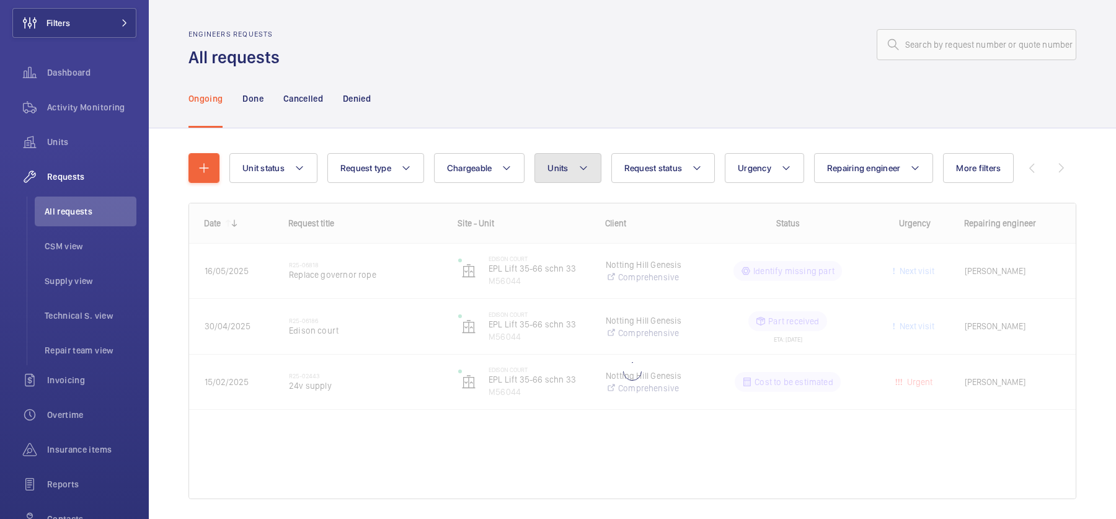
click at [550, 155] on button "Units" at bounding box center [568, 168] width 66 height 30
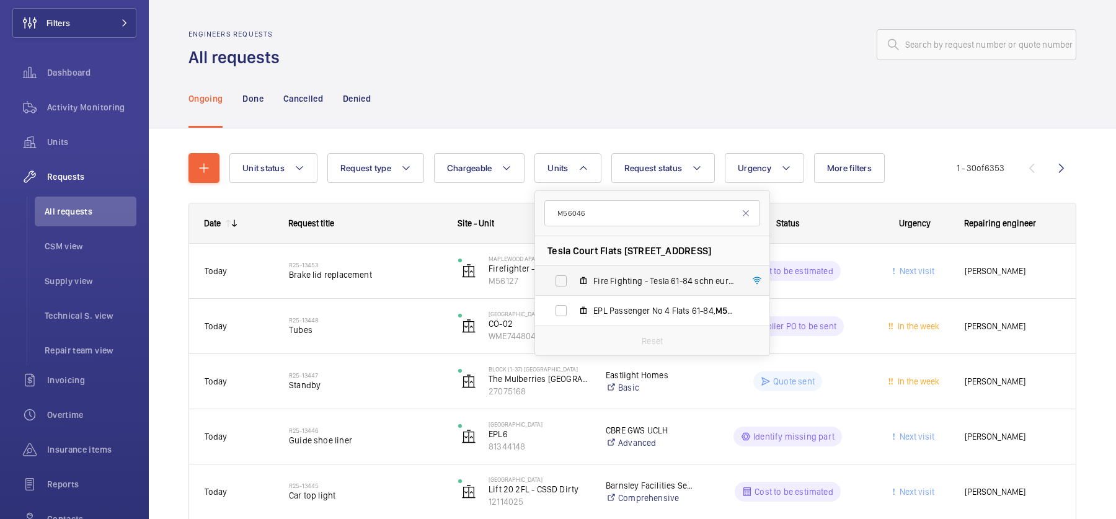
type input "M56046"
click at [633, 279] on span "Fire Fighting - Tesla 61-84 schn euro, M56046" at bounding box center [665, 281] width 144 height 12
click at [574, 279] on input "Fire Fighting - Tesla 61-84 schn euro, M56046" at bounding box center [561, 281] width 25 height 25
checkbox input "true"
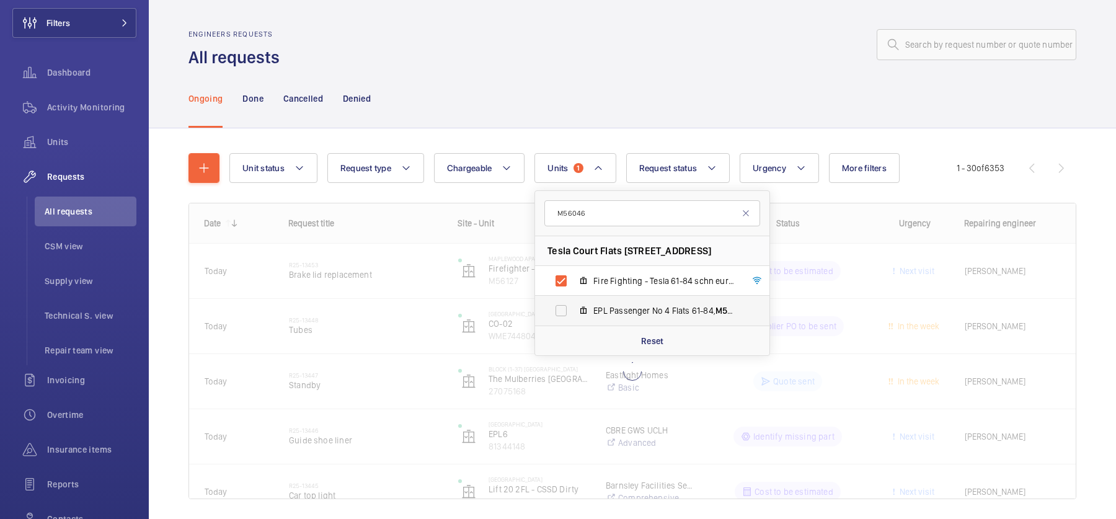
click at [644, 311] on span "EPL Passenger No 4 Flats 61-84, M56046 old" at bounding box center [665, 310] width 144 height 12
click at [574, 311] on input "EPL Passenger No 4 Flats 61-84, M56046 old" at bounding box center [561, 310] width 25 height 25
checkbox input "true"
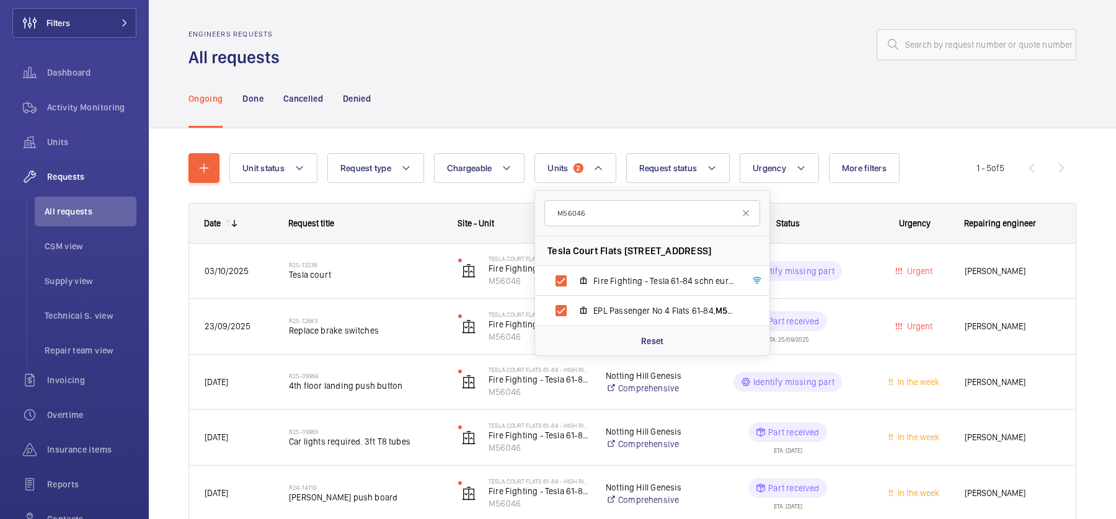
click at [610, 63] on div "Engineers requests All requests" at bounding box center [633, 49] width 888 height 39
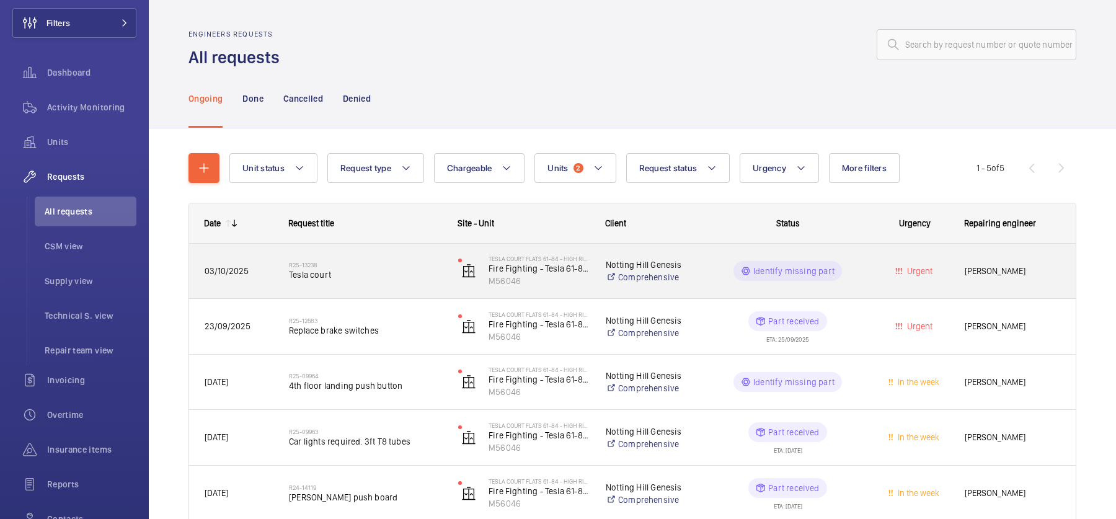
click at [396, 247] on div "R25-13238 Tesla court" at bounding box center [358, 271] width 168 height 56
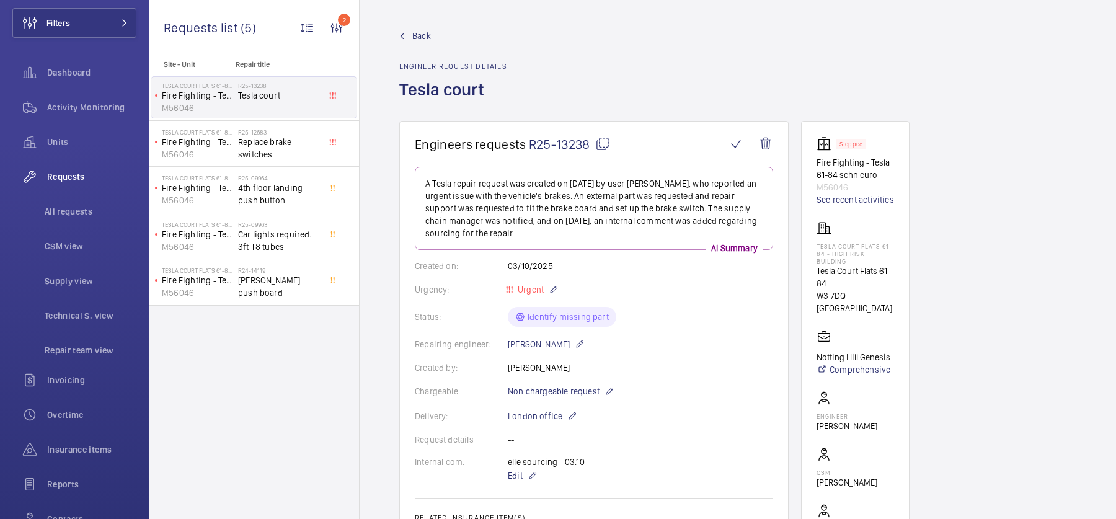
click at [418, 35] on span "Back" at bounding box center [421, 36] width 19 height 12
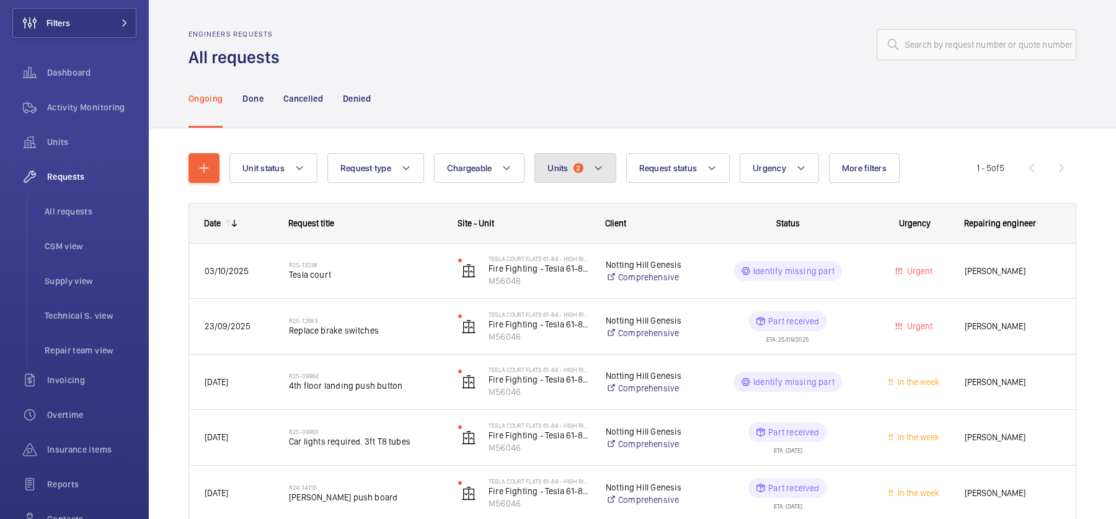
click at [564, 174] on button "Units 2" at bounding box center [575, 168] width 81 height 30
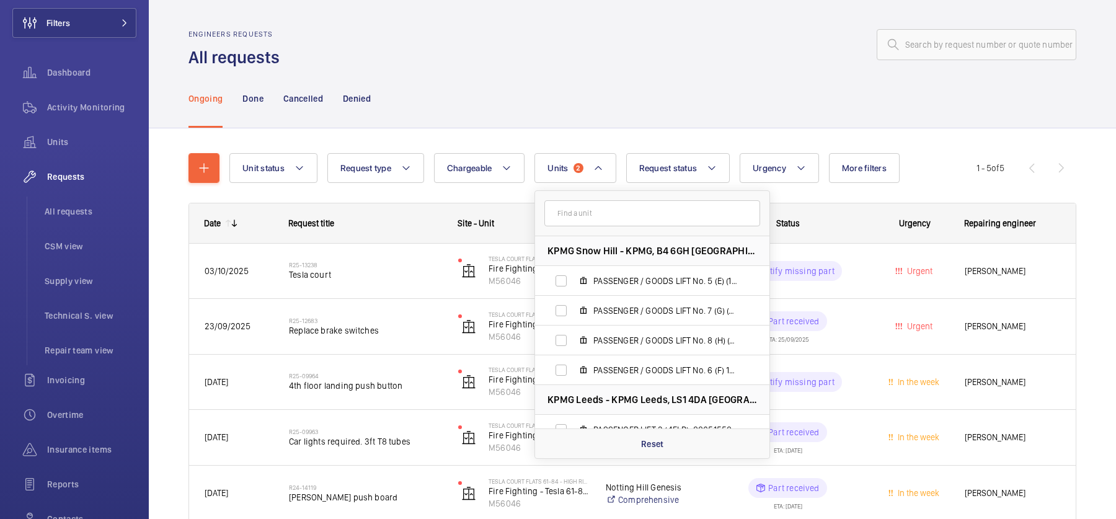
click at [624, 82] on div "Ongoing Done Cancelled Denied" at bounding box center [633, 98] width 888 height 59
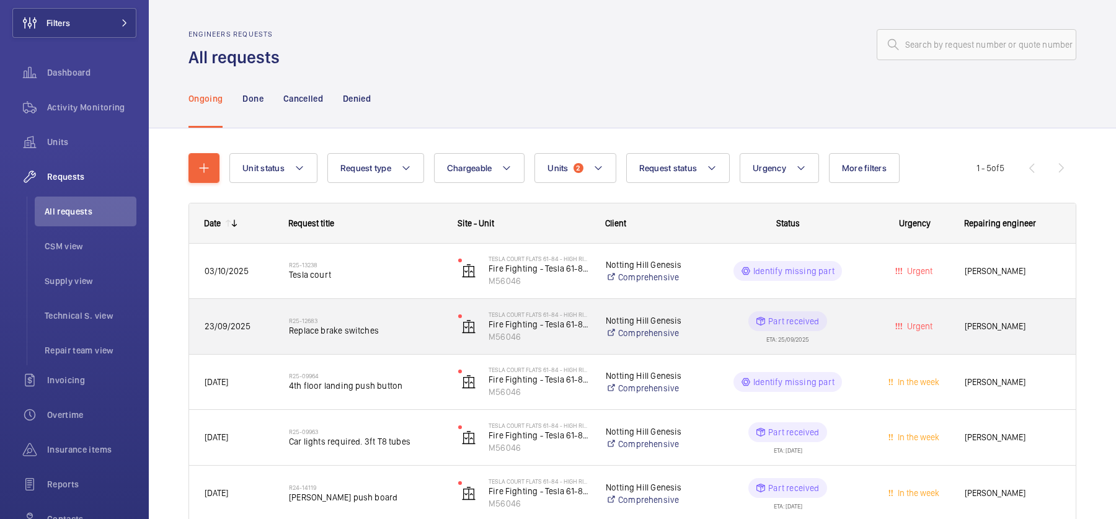
scroll to position [62, 0]
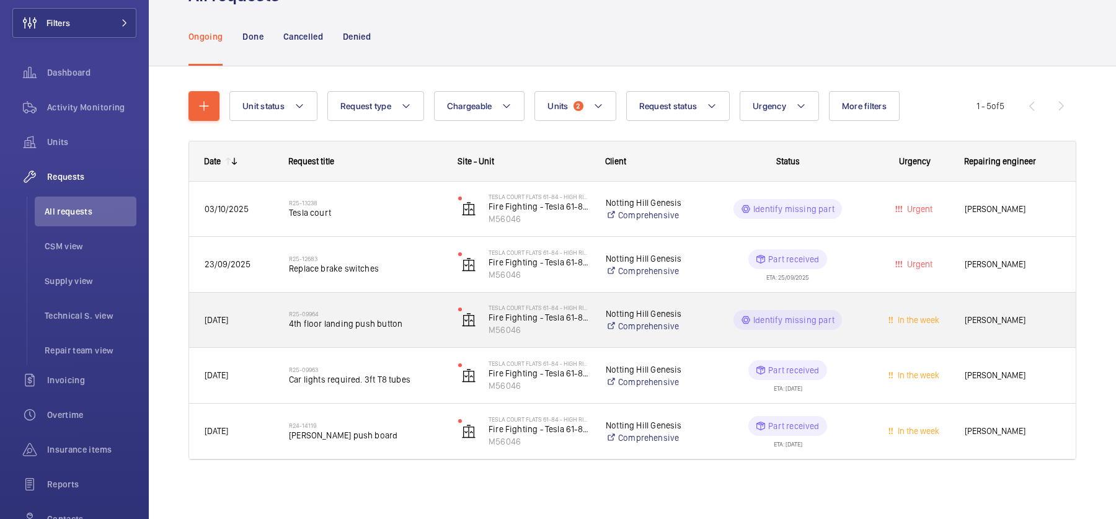
click at [409, 313] on h2 "R25-09964" at bounding box center [365, 313] width 153 height 7
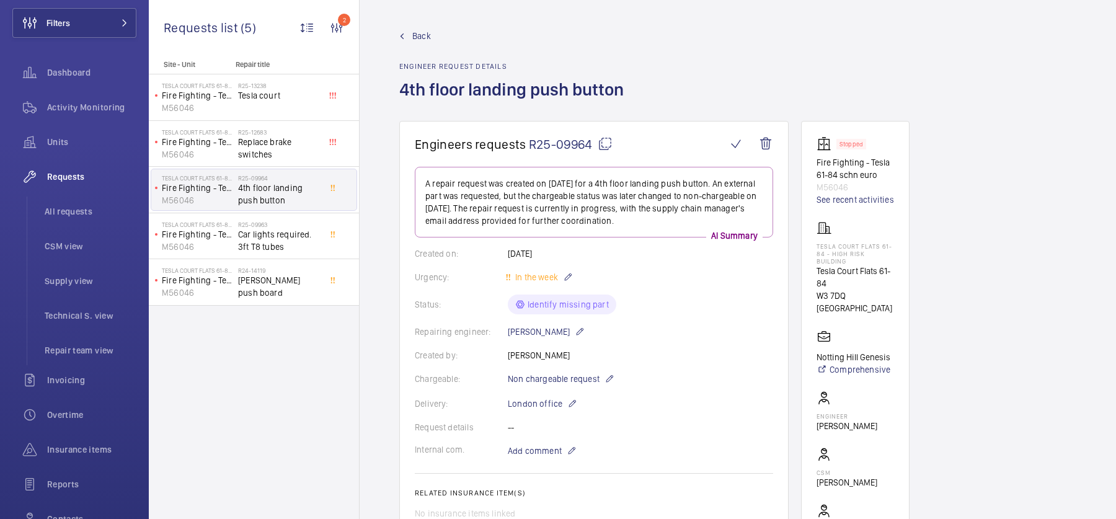
click at [404, 41] on link "Back" at bounding box center [515, 36] width 232 height 12
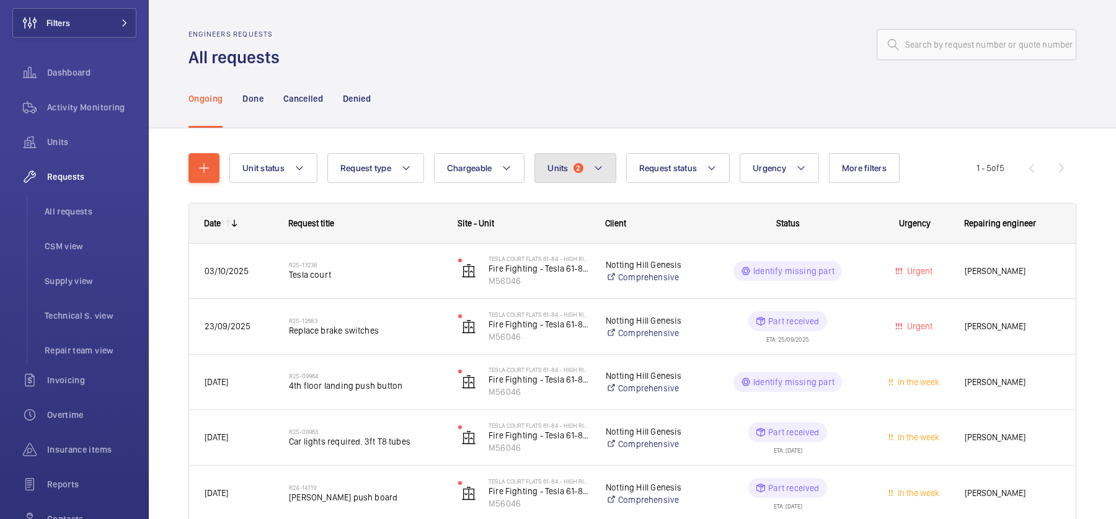
click at [584, 177] on button "Units 2" at bounding box center [575, 168] width 81 height 30
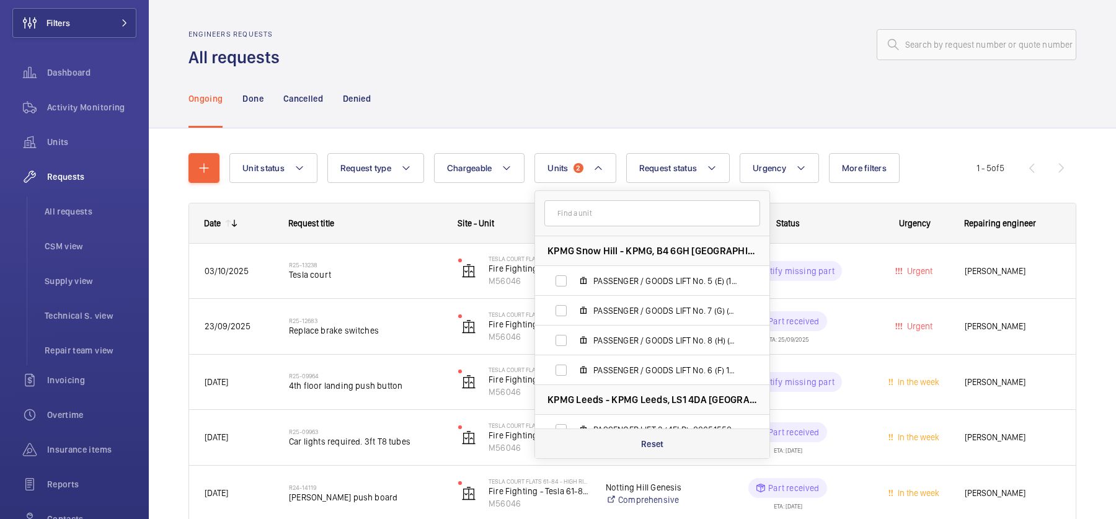
click at [686, 443] on div "Reset" at bounding box center [652, 443] width 234 height 30
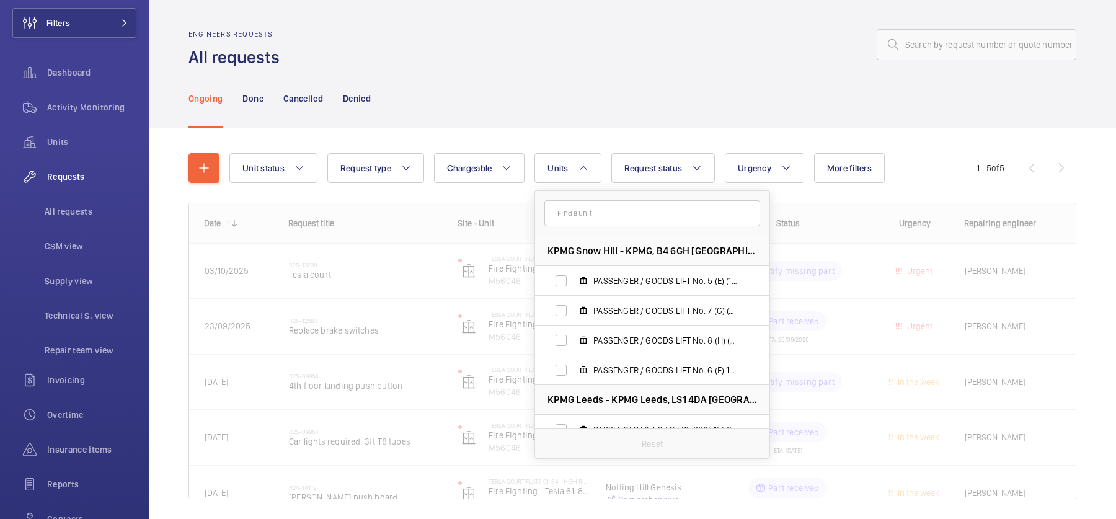
click at [608, 193] on form at bounding box center [652, 213] width 234 height 45
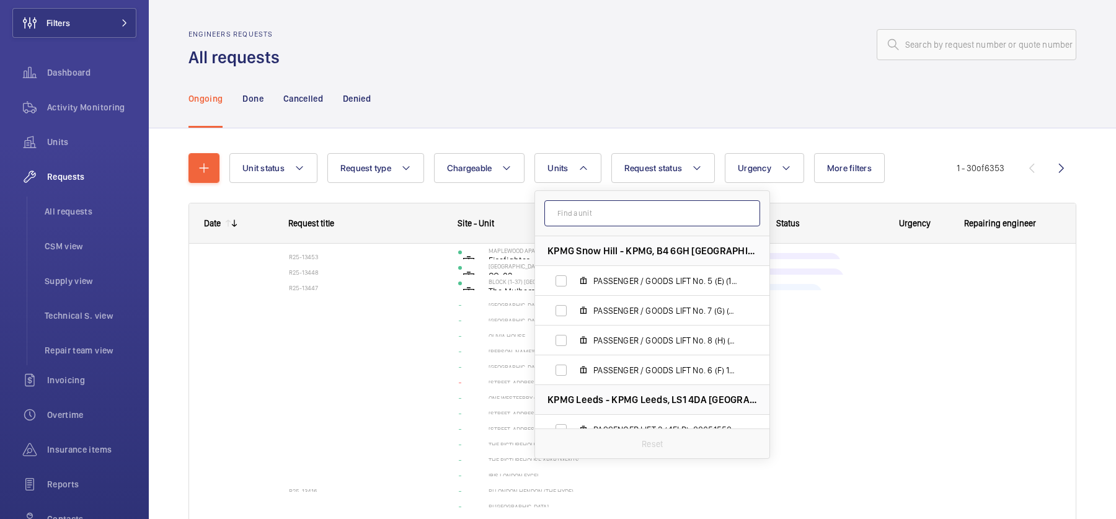
click at [623, 212] on input "text" at bounding box center [652, 213] width 216 height 26
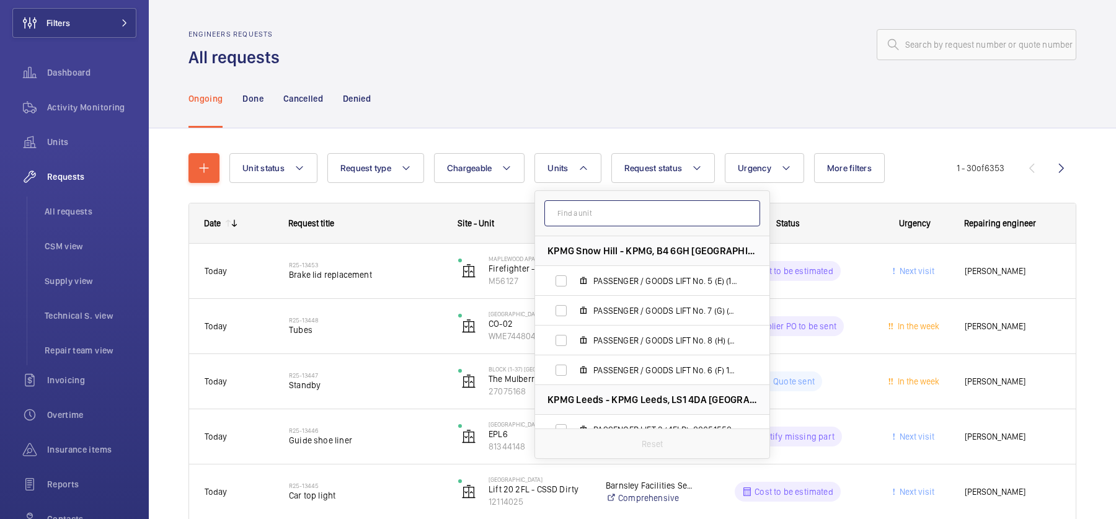
paste input "M56047"
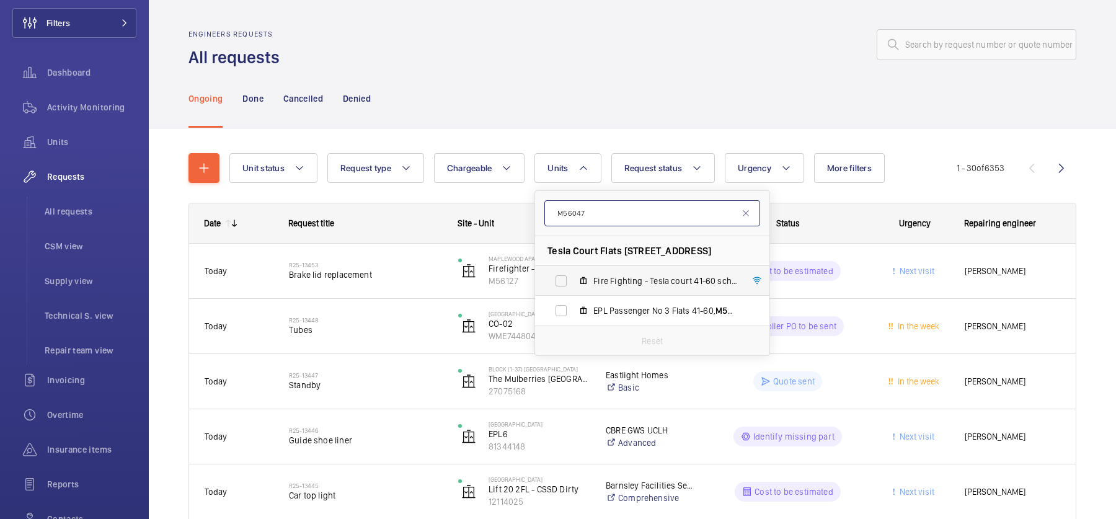
type input "M56047"
click at [641, 280] on span "Fire Fighting - Tesla court 41-60 schn euro, M56047" at bounding box center [665, 281] width 144 height 12
click at [574, 280] on input "Fire Fighting - Tesla court 41-60 schn euro, M56047" at bounding box center [561, 281] width 25 height 25
checkbox input "true"
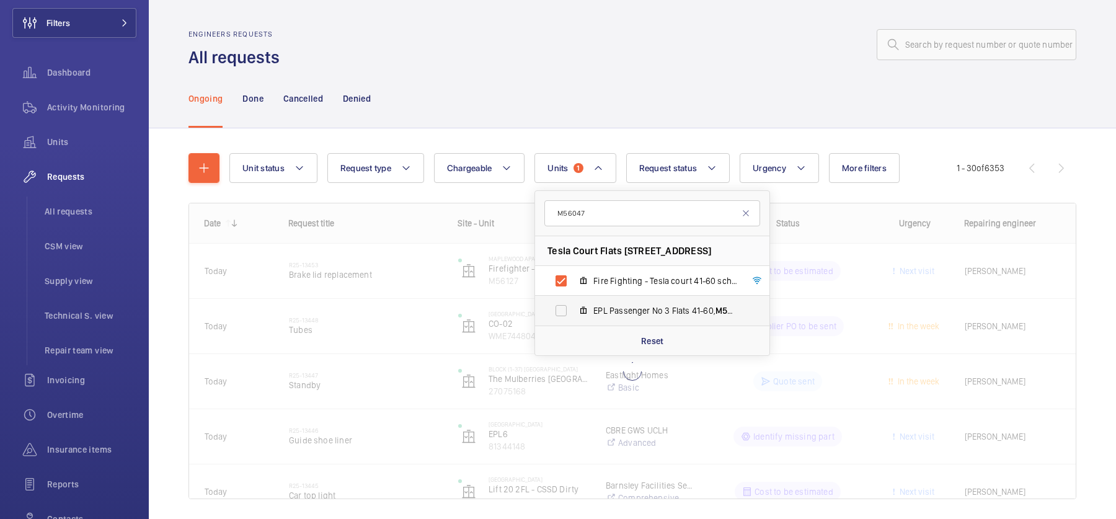
click at [646, 311] on span "EPL Passenger No 3 Flats 41-60, M56047 old" at bounding box center [665, 310] width 144 height 12
click at [574, 311] on input "EPL Passenger No 3 Flats 41-60, M56047 old" at bounding box center [561, 310] width 25 height 25
checkbox input "true"
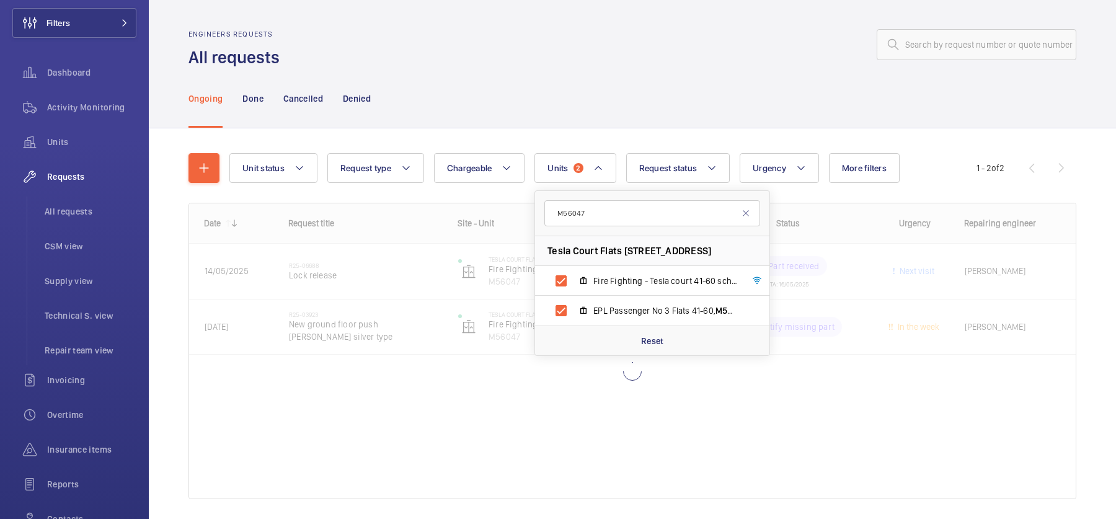
click at [641, 81] on div "Ongoing Done Cancelled Denied" at bounding box center [633, 98] width 888 height 59
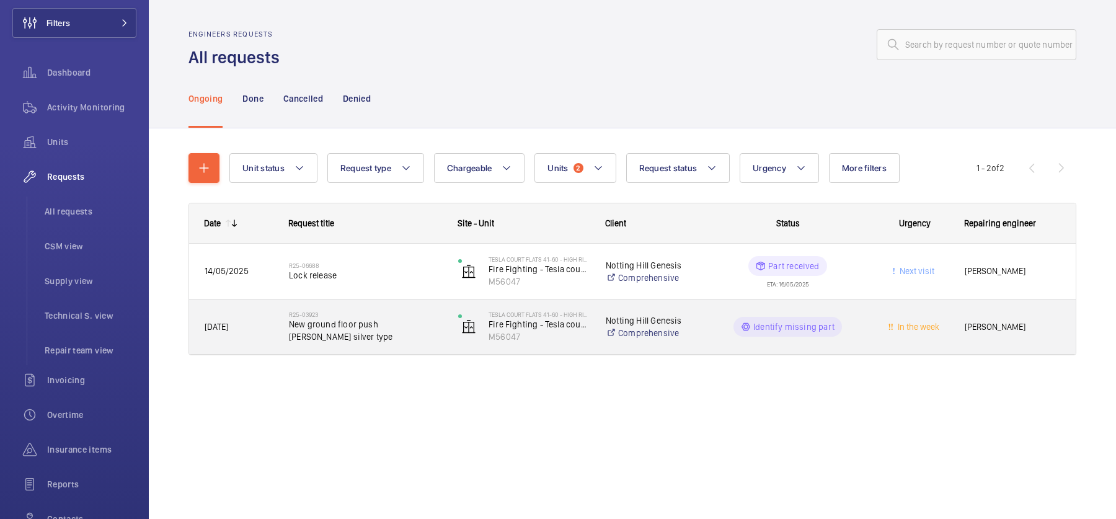
click at [392, 318] on span "New ground floor push Schindler silver type" at bounding box center [365, 330] width 153 height 25
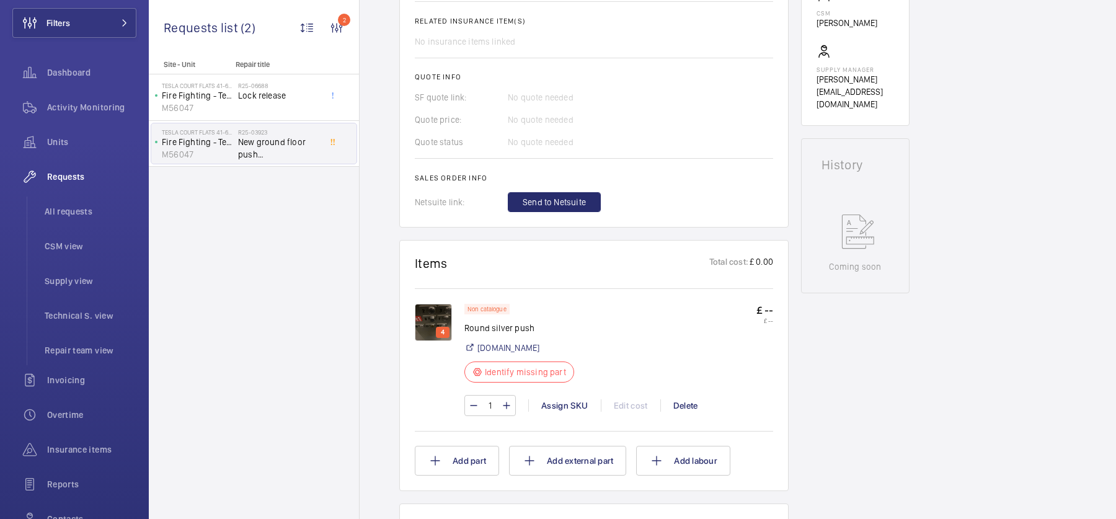
scroll to position [496, 0]
click at [419, 287] on div "4 Non catalogue Round silver push Davenports.co.uk Identify missing part £ -- £…" at bounding box center [594, 357] width 358 height 140
click at [437, 303] on img at bounding box center [433, 321] width 37 height 37
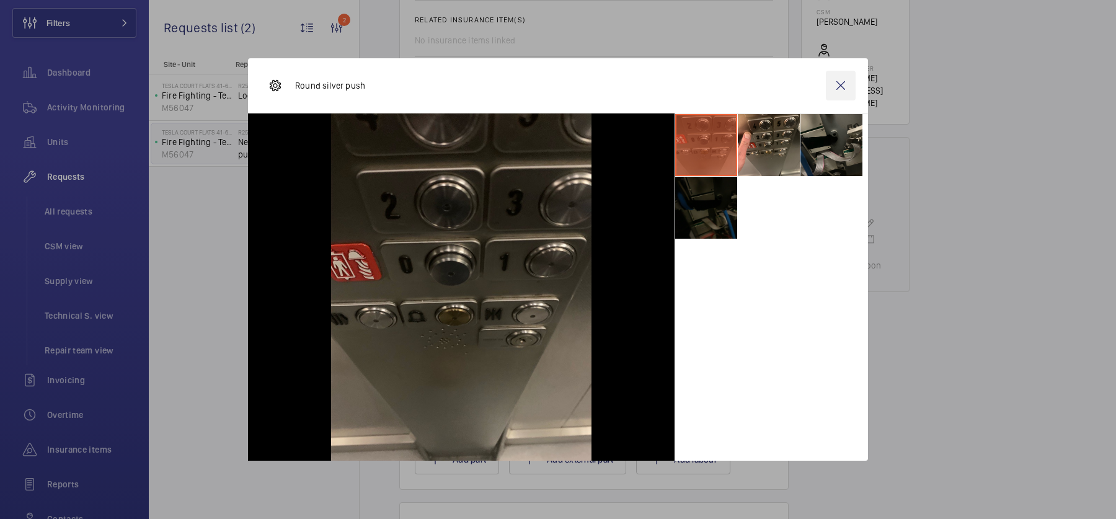
click at [841, 92] on wm-front-icon-button at bounding box center [841, 86] width 30 height 30
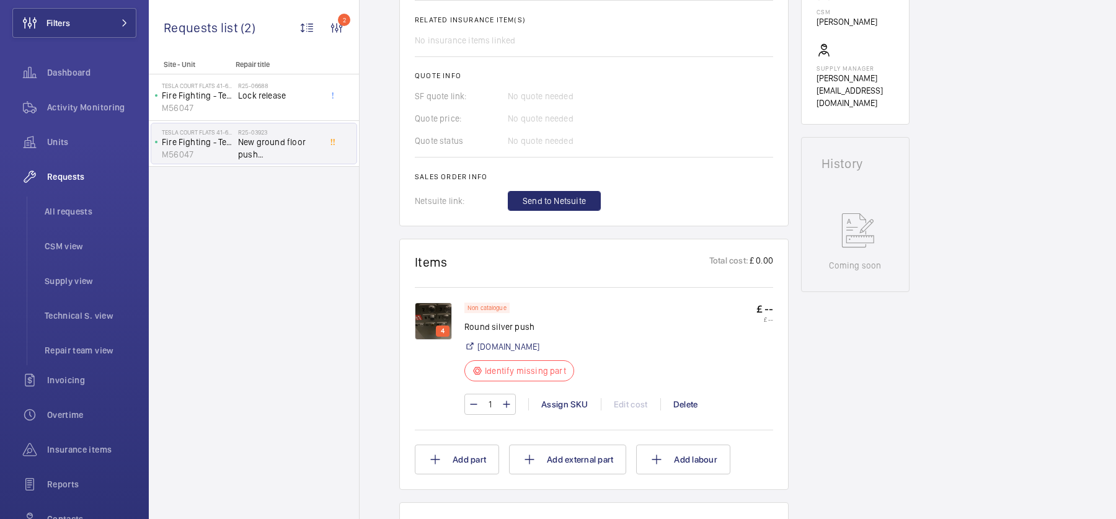
scroll to position [0, 0]
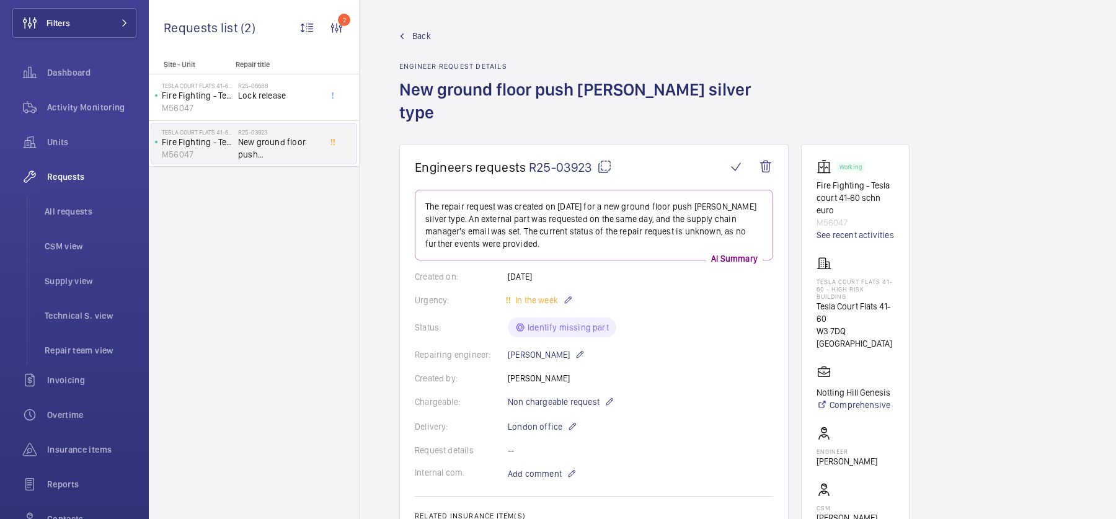
click at [423, 32] on span "Back" at bounding box center [421, 36] width 19 height 12
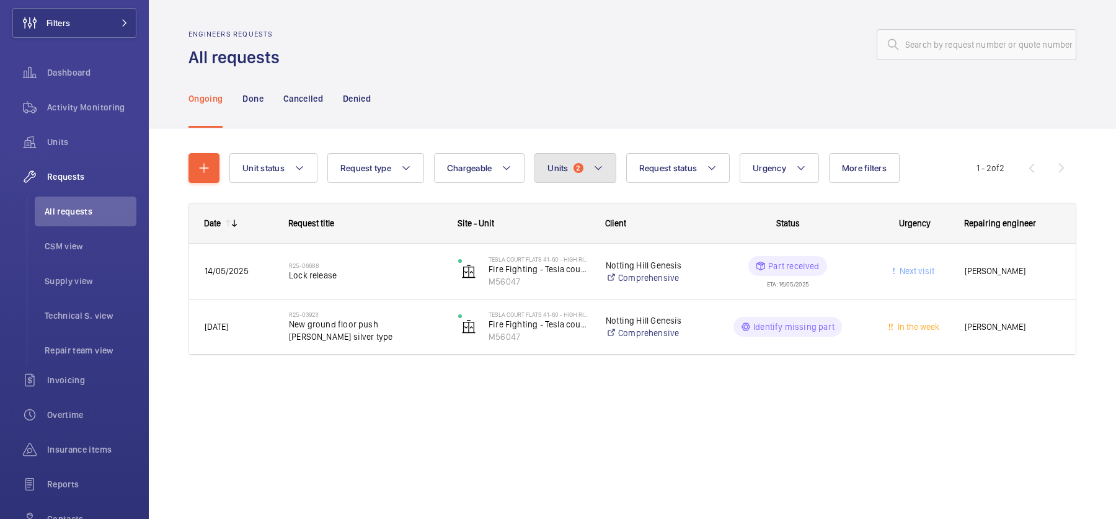
click at [585, 172] on button "Units 2" at bounding box center [575, 168] width 81 height 30
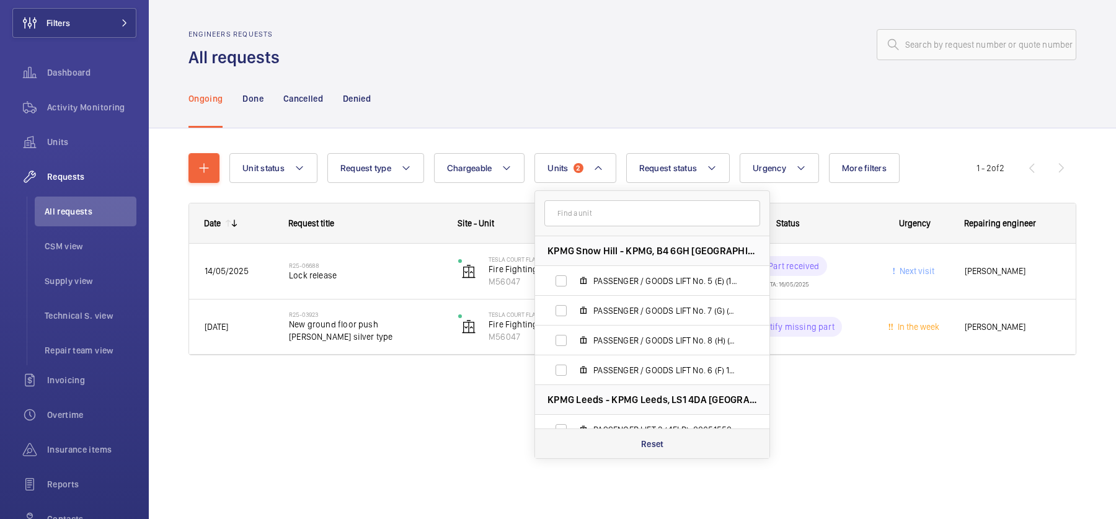
click at [649, 442] on p "Reset" at bounding box center [652, 444] width 23 height 12
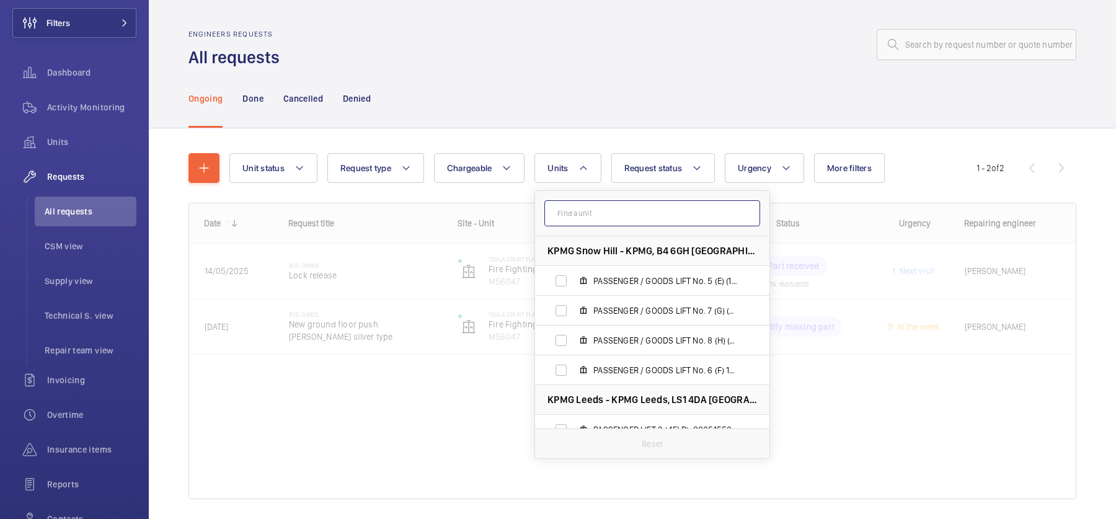
click at [638, 210] on input "text" at bounding box center [652, 213] width 216 height 26
paste input "M56048"
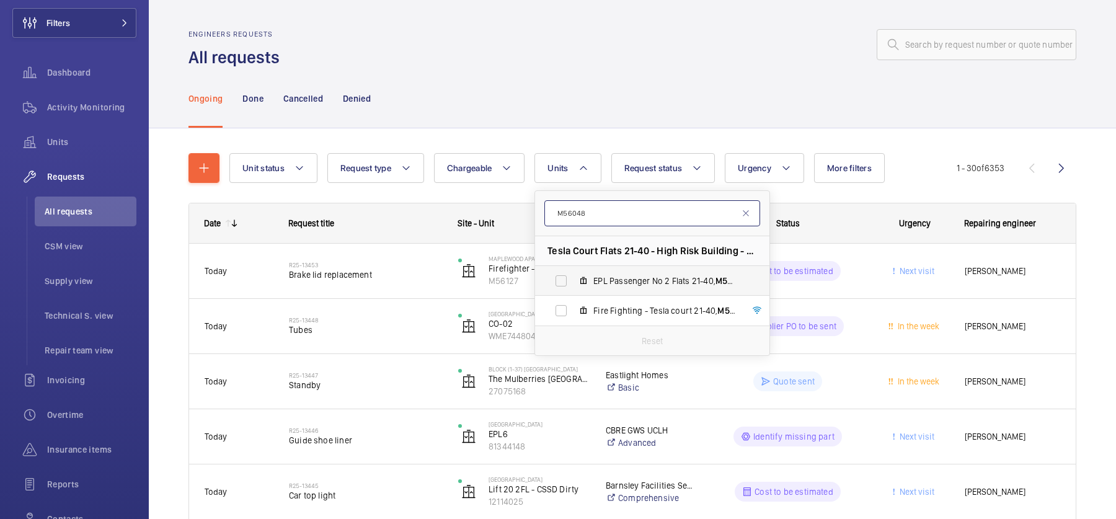
type input "M56048"
click at [629, 277] on span "EPL Passenger No 2 Flats 21-40, M56048 old" at bounding box center [665, 281] width 144 height 12
click at [574, 277] on input "EPL Passenger No 2 Flats 21-40, M56048 old" at bounding box center [561, 281] width 25 height 25
checkbox input "true"
click at [638, 311] on span "Fire Fighting - Tesla court 21-40, M56048" at bounding box center [665, 310] width 144 height 12
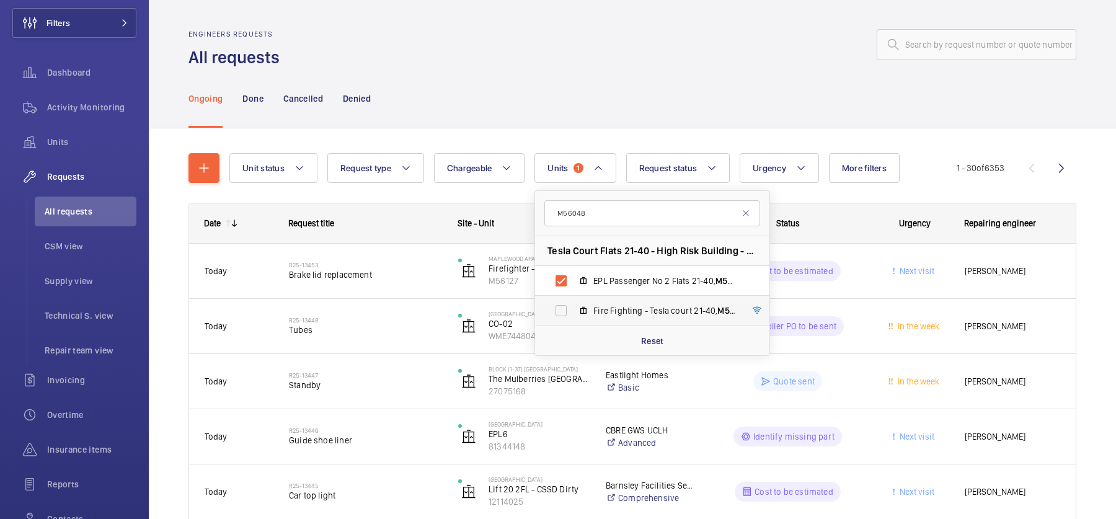
click at [574, 311] on input "Fire Fighting - Tesla court 21-40, M56048" at bounding box center [561, 310] width 25 height 25
checkbox input "true"
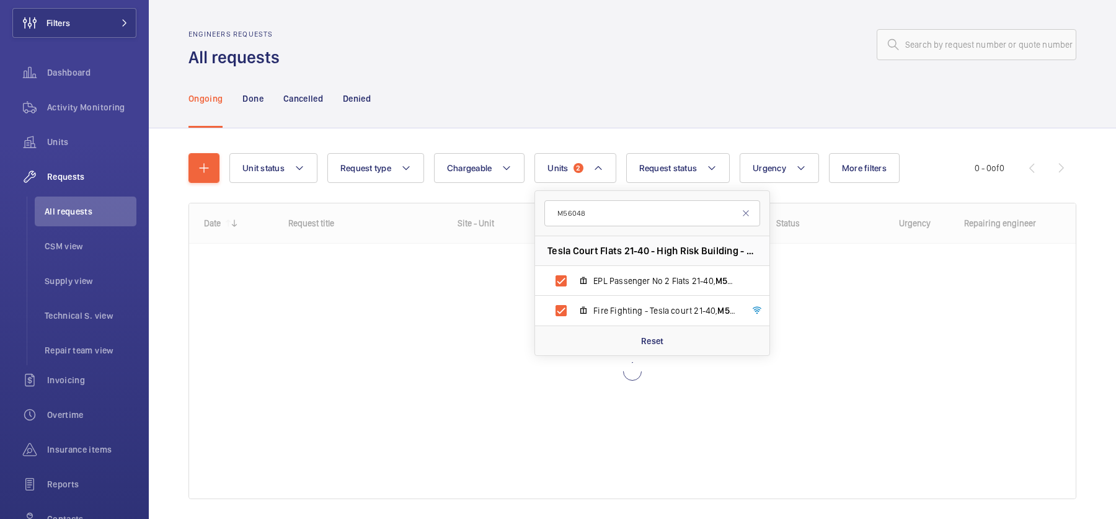
click at [655, 57] on div at bounding box center [681, 45] width 789 height 30
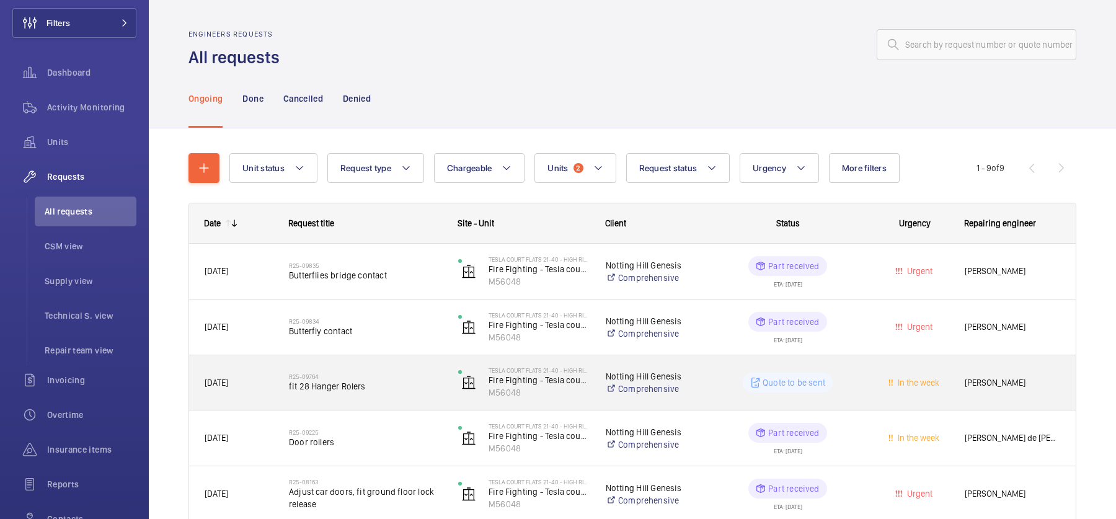
click at [385, 384] on span "fit 28 Hanger Rolers" at bounding box center [365, 386] width 153 height 12
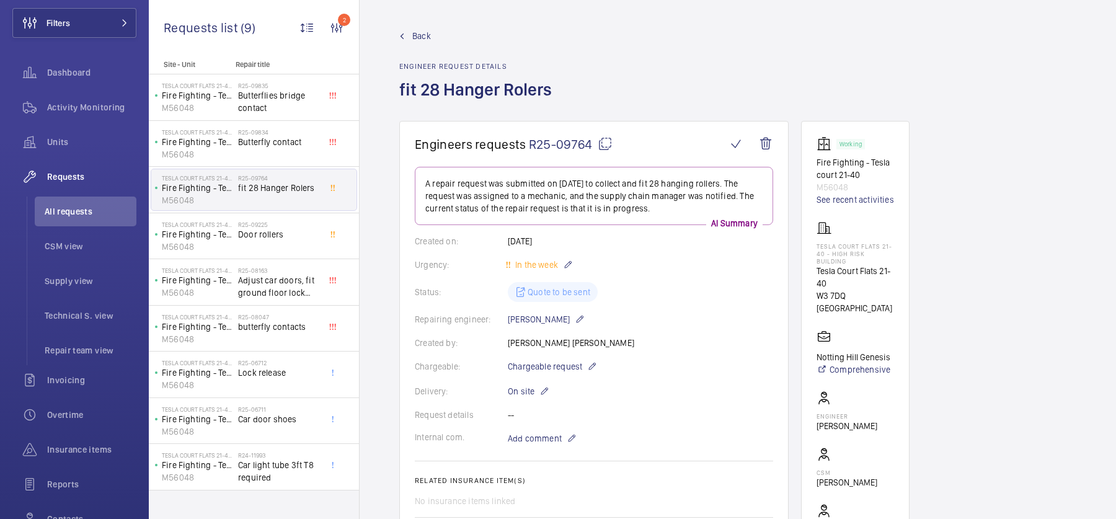
click at [412, 29] on wm-front-admin-header "Back Engineer request details fit 28 Hanger Rolers" at bounding box center [738, 60] width 757 height 121
click at [417, 33] on span "Back" at bounding box center [421, 36] width 19 height 12
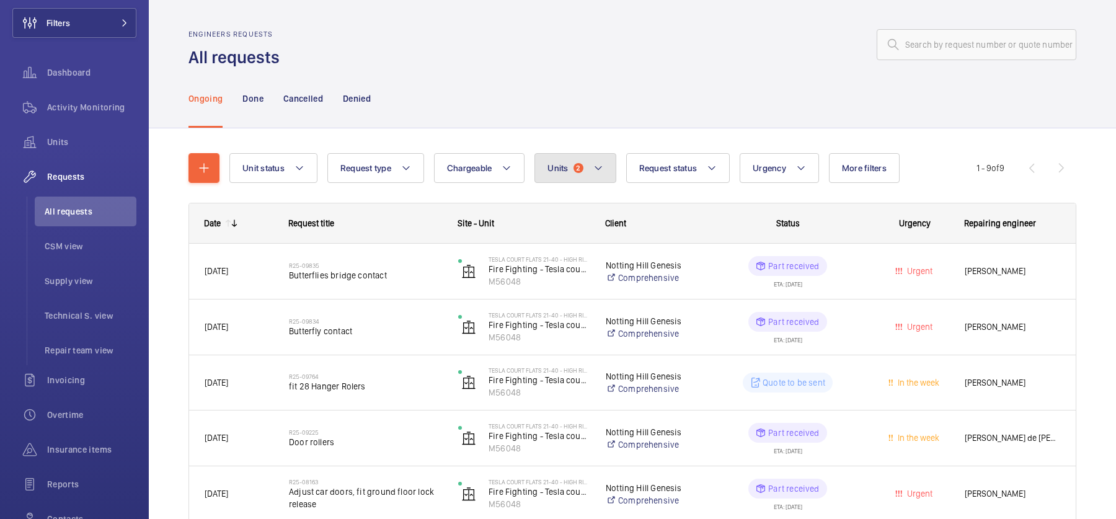
click at [573, 181] on button "Units 2" at bounding box center [575, 168] width 81 height 30
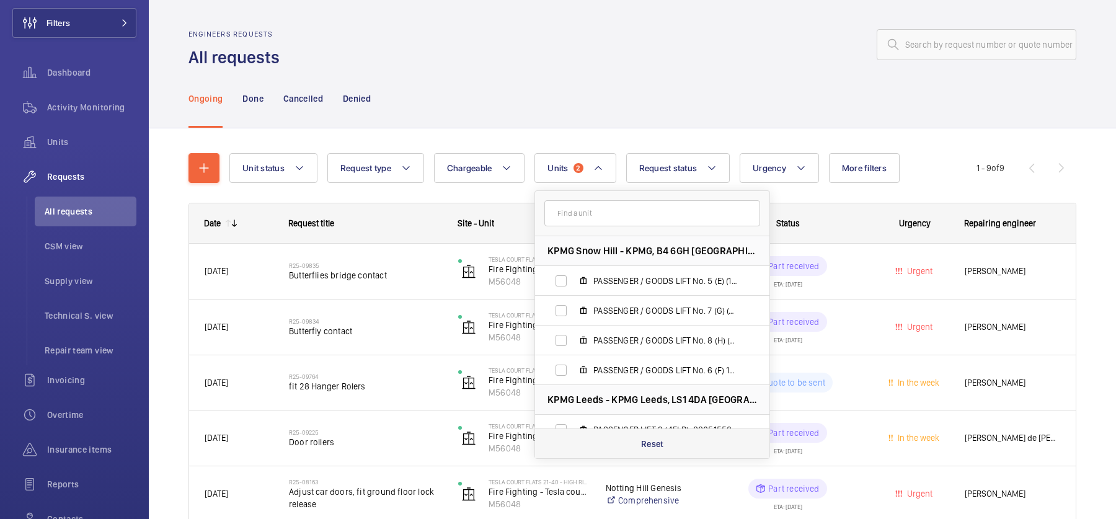
click at [654, 443] on p "Reset" at bounding box center [652, 444] width 23 height 12
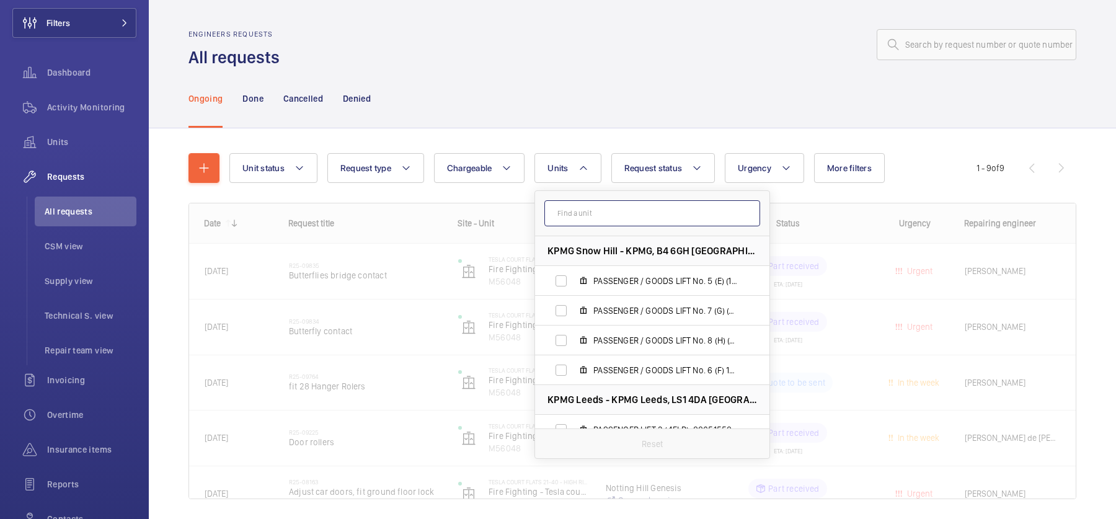
click at [614, 210] on input "text" at bounding box center [652, 213] width 216 height 26
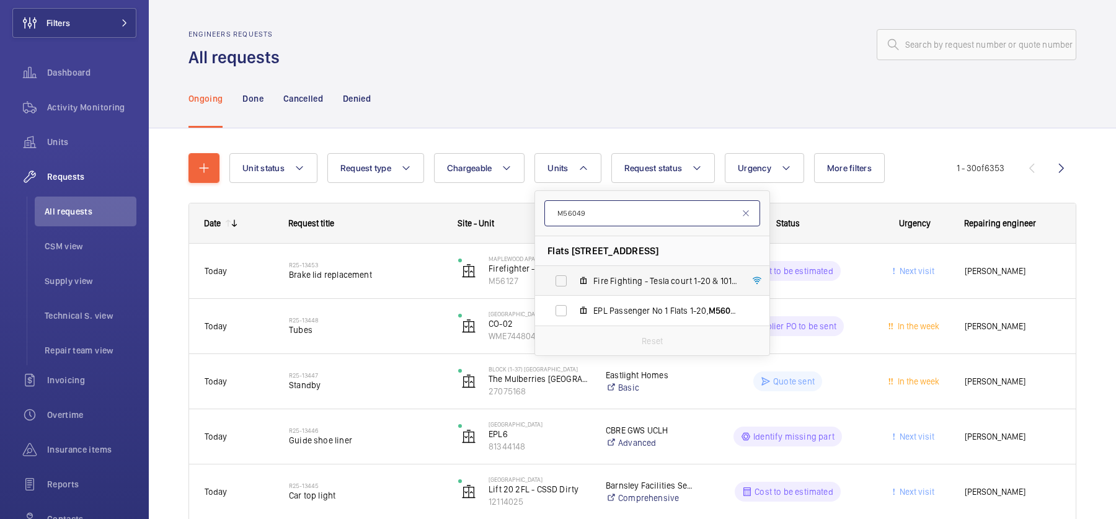
type input "M56049"
click at [631, 278] on span "Fire Fighting - Tesla court 1-20 & 101-104, M56049" at bounding box center [665, 281] width 144 height 12
click at [574, 278] on input "Fire Fighting - Tesla court 1-20 & 101-104, M56049" at bounding box center [561, 281] width 25 height 25
checkbox input "true"
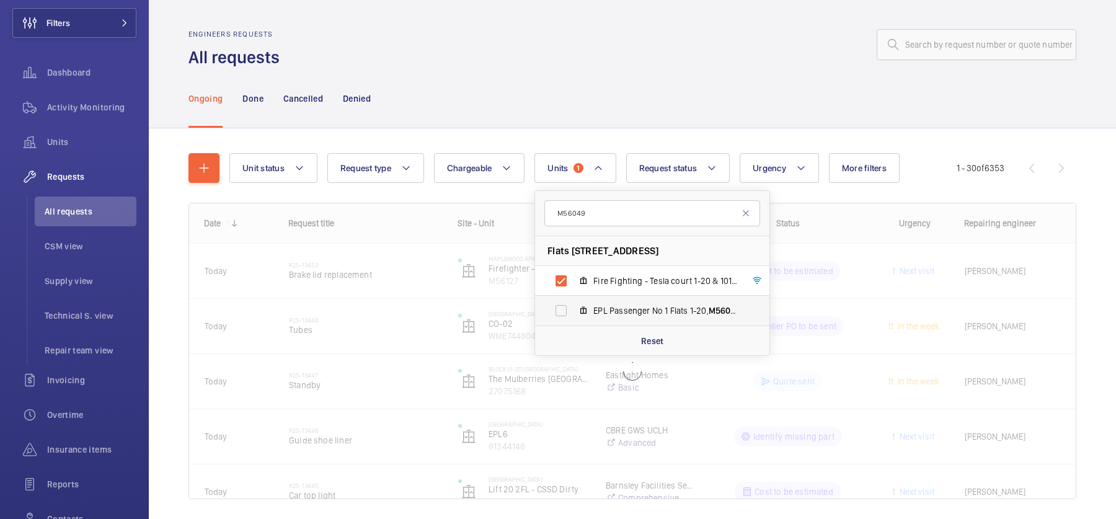
click at [641, 315] on span "EPL Passenger No 1 Flats 1-20, M56049 old" at bounding box center [665, 310] width 144 height 12
click at [574, 315] on input "EPL Passenger No 1 Flats 1-20, M56049 old" at bounding box center [561, 310] width 25 height 25
checkbox input "true"
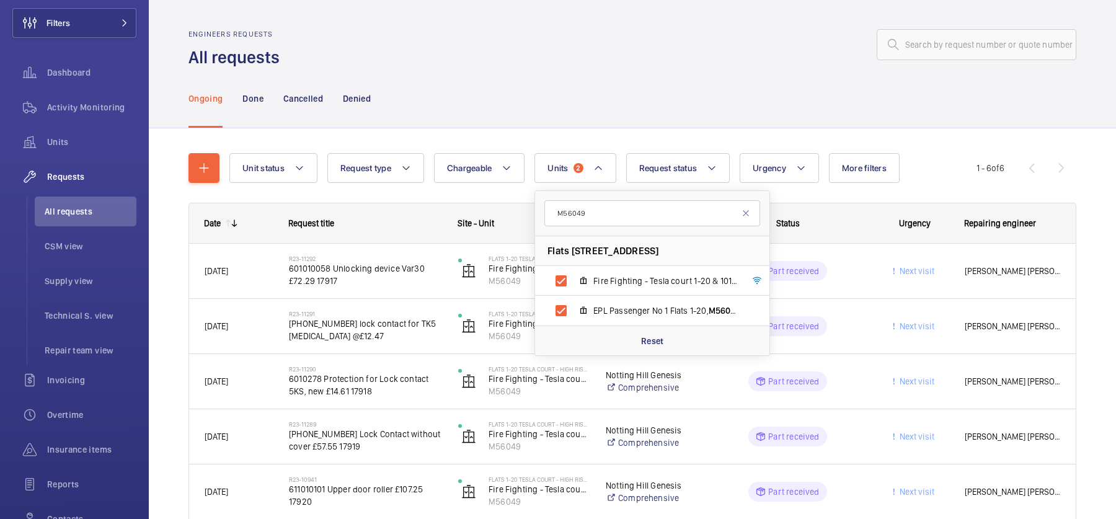
click at [646, 66] on div "Engineers requests All requests" at bounding box center [633, 49] width 888 height 39
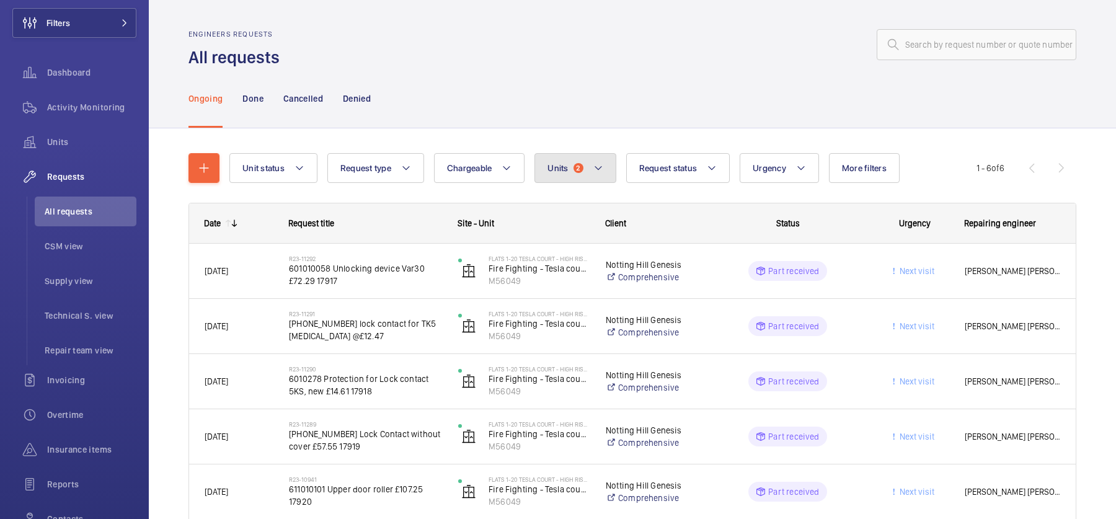
click at [581, 163] on button "Units 2" at bounding box center [575, 168] width 81 height 30
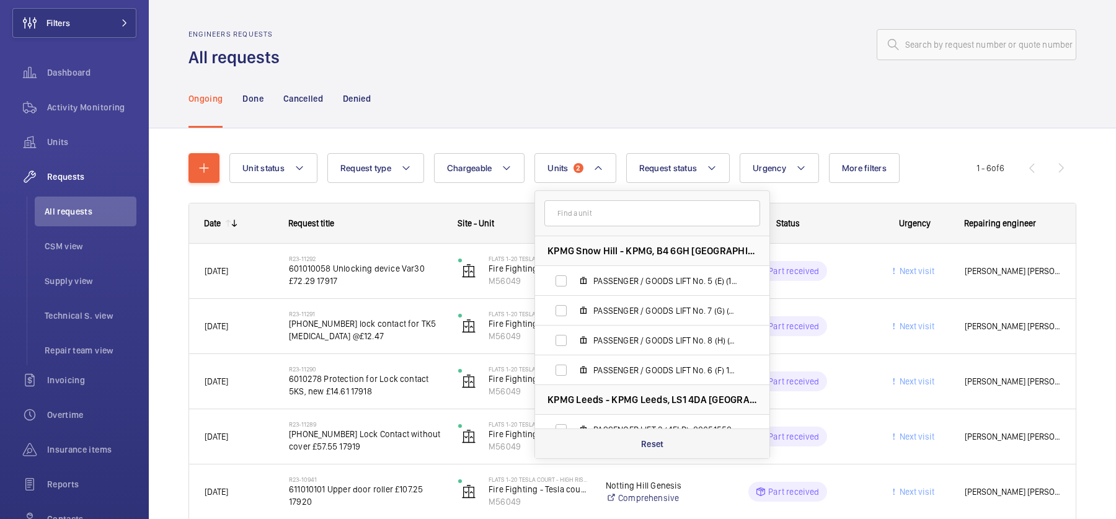
click at [670, 447] on div "Reset" at bounding box center [652, 443] width 234 height 30
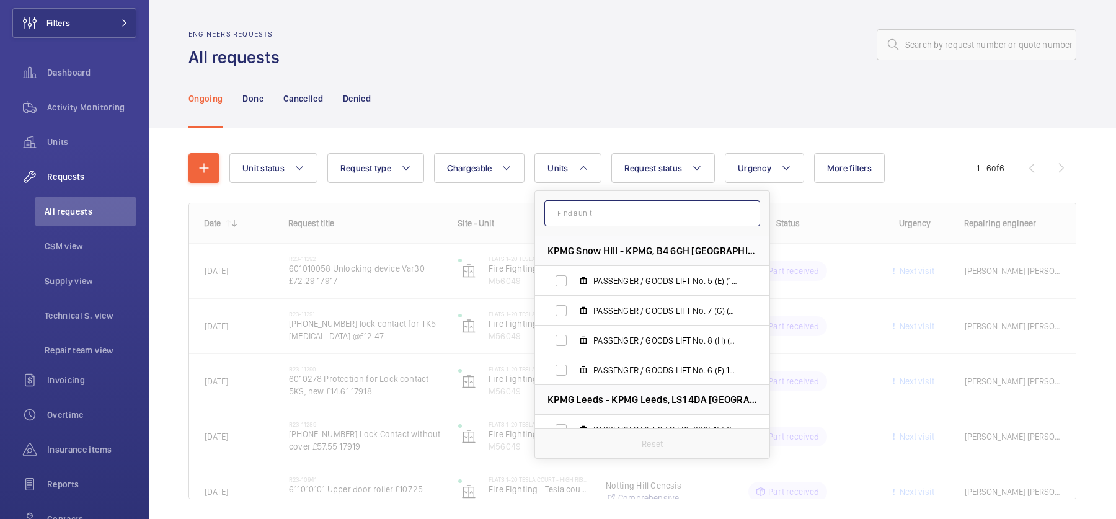
click at [628, 220] on input "text" at bounding box center [652, 213] width 216 height 26
paste input "M56067"
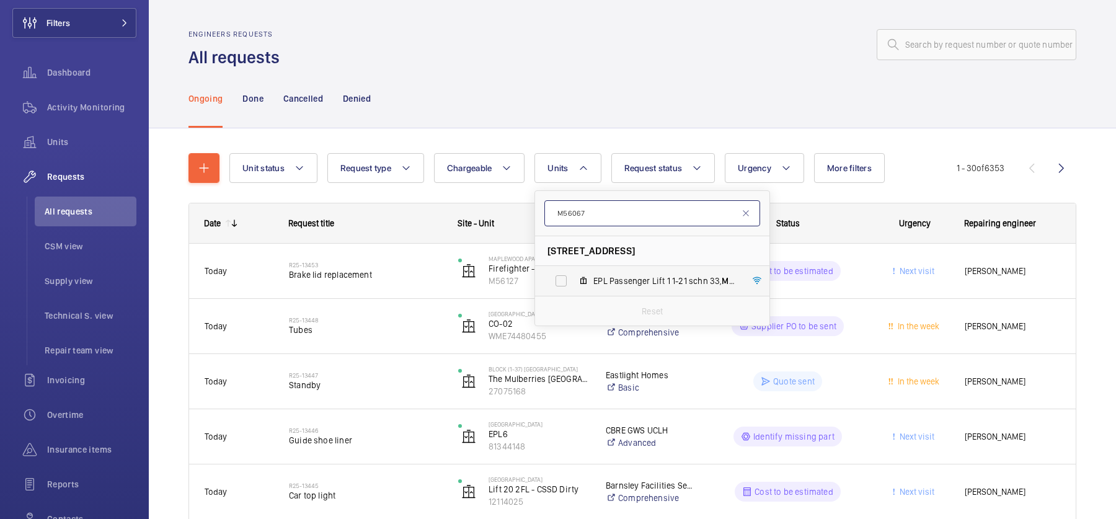
type input "M56067"
click at [615, 275] on span "EPL Passenger Lift 1 1-21 schn 33, M56067" at bounding box center [665, 281] width 144 height 12
click at [574, 274] on input "EPL Passenger Lift 1 1-21 schn 33, M56067" at bounding box center [561, 281] width 25 height 25
checkbox input "true"
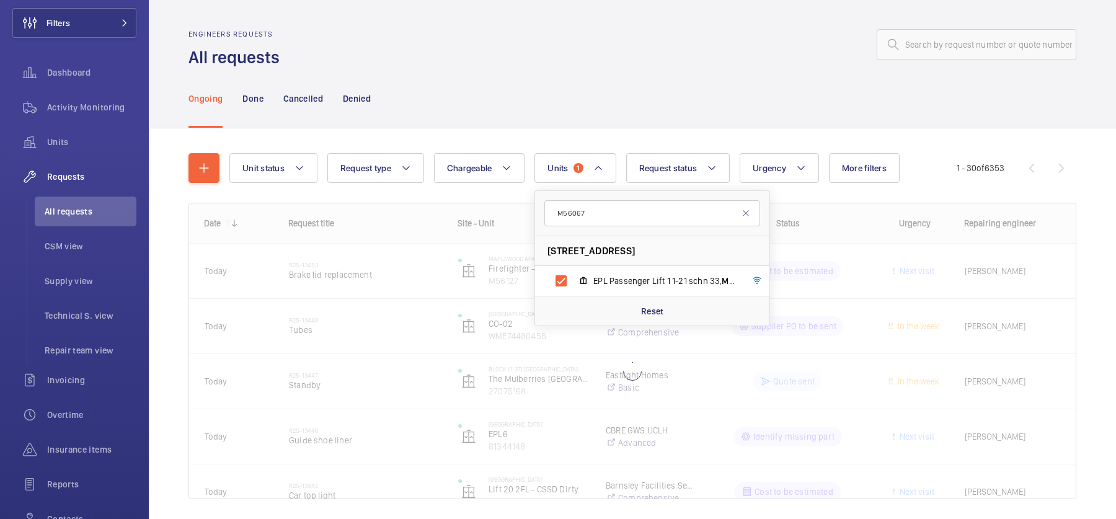
click at [609, 105] on div "Ongoing Done Cancelled Denied" at bounding box center [633, 98] width 888 height 59
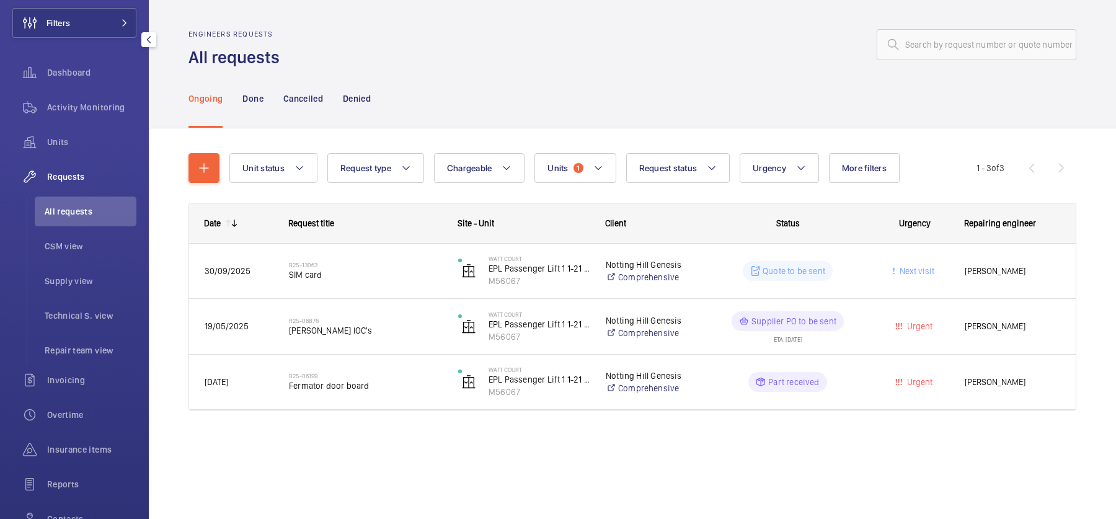
click at [92, 177] on span "Requests" at bounding box center [91, 177] width 89 height 12
click at [84, 24] on button "Filters" at bounding box center [74, 23] width 124 height 30
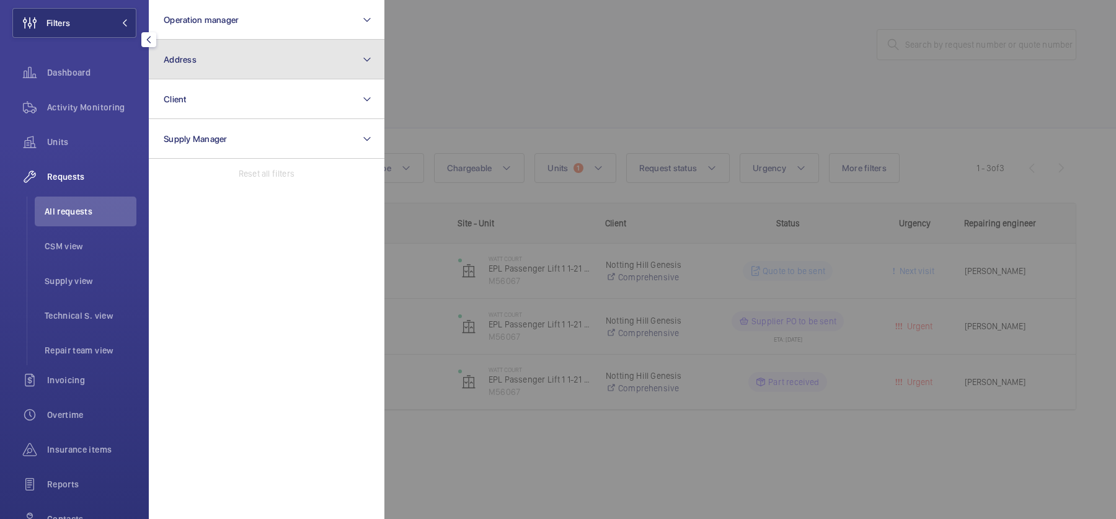
click at [241, 59] on button "Address" at bounding box center [267, 60] width 236 height 40
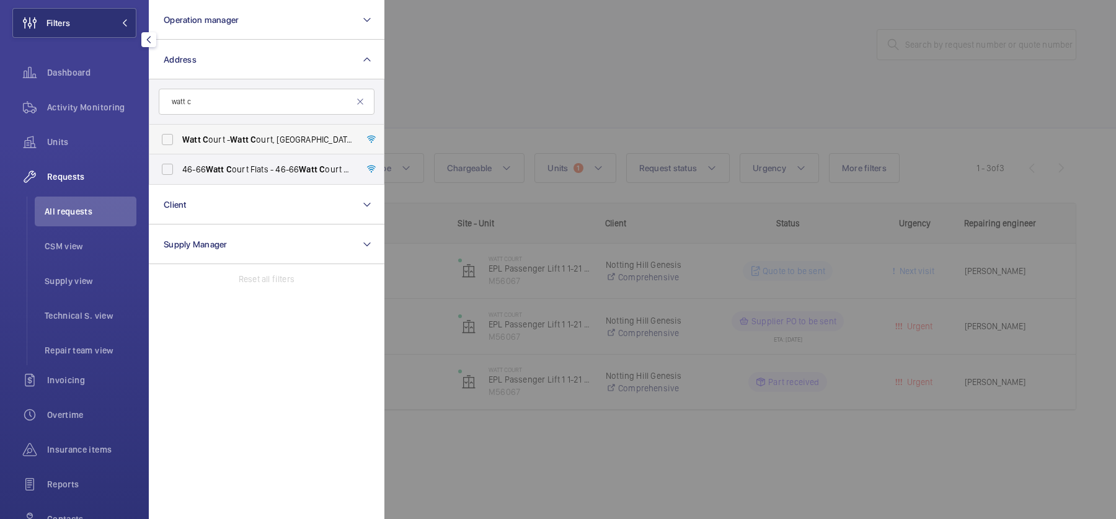
type input "watt c"
click at [271, 147] on label "Watt C ourt - Watt C ourt, LONDON W3 7NX" at bounding box center [257, 140] width 216 height 30
click at [180, 147] on input "Watt C ourt - Watt C ourt, LONDON W3 7NX" at bounding box center [167, 139] width 25 height 25
checkbox input "true"
click at [283, 170] on span "46-66 Watt C ourt Flats - 46-66 Watt C ourt Flats, LONDON W3 7NX" at bounding box center [267, 169] width 171 height 12
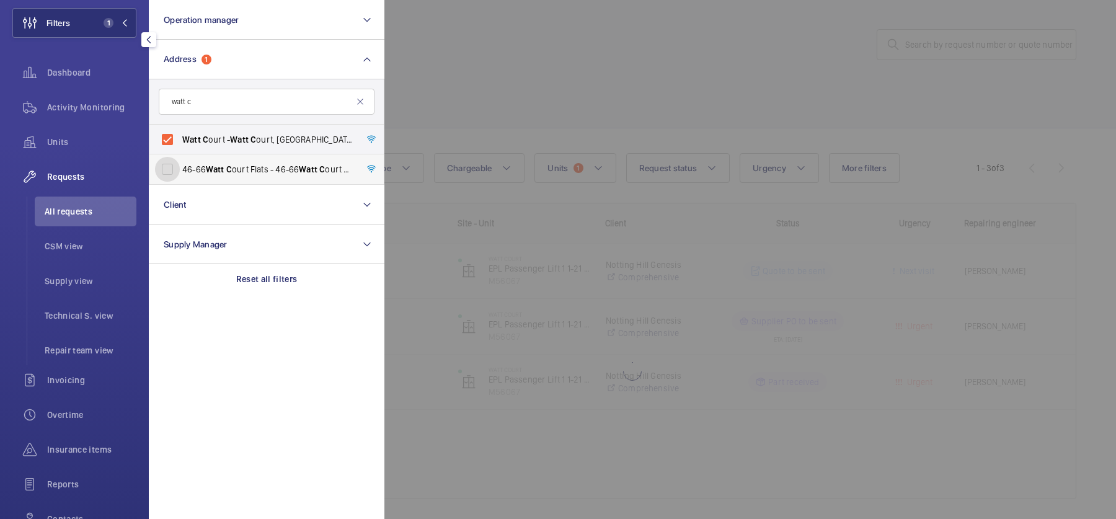
click at [180, 170] on input "46-66 Watt C ourt Flats - 46-66 Watt C ourt Flats, LONDON W3 7NX" at bounding box center [167, 169] width 25 height 25
checkbox input "true"
click at [572, 98] on div at bounding box center [942, 259] width 1116 height 519
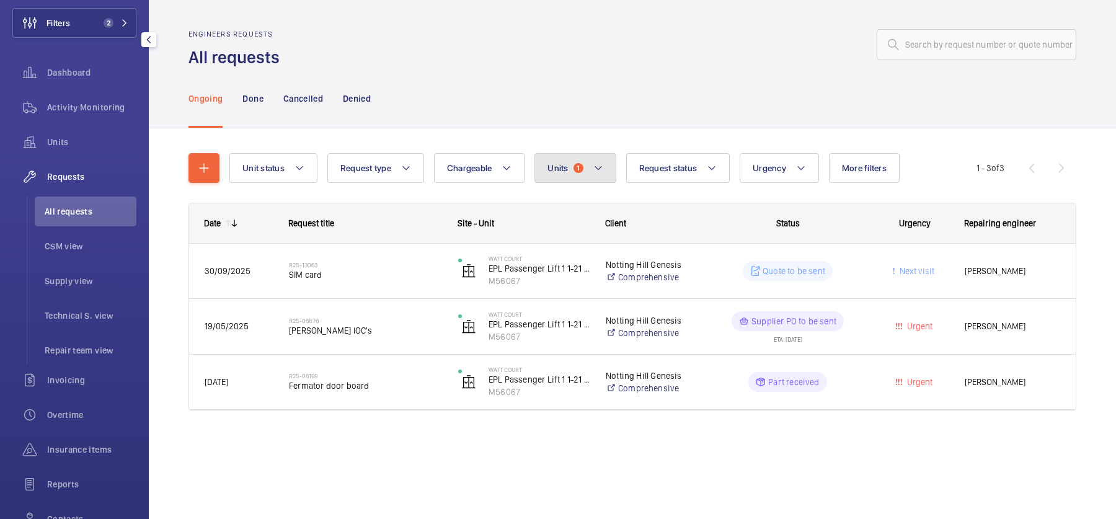
click at [583, 164] on button "Units 1" at bounding box center [575, 168] width 81 height 30
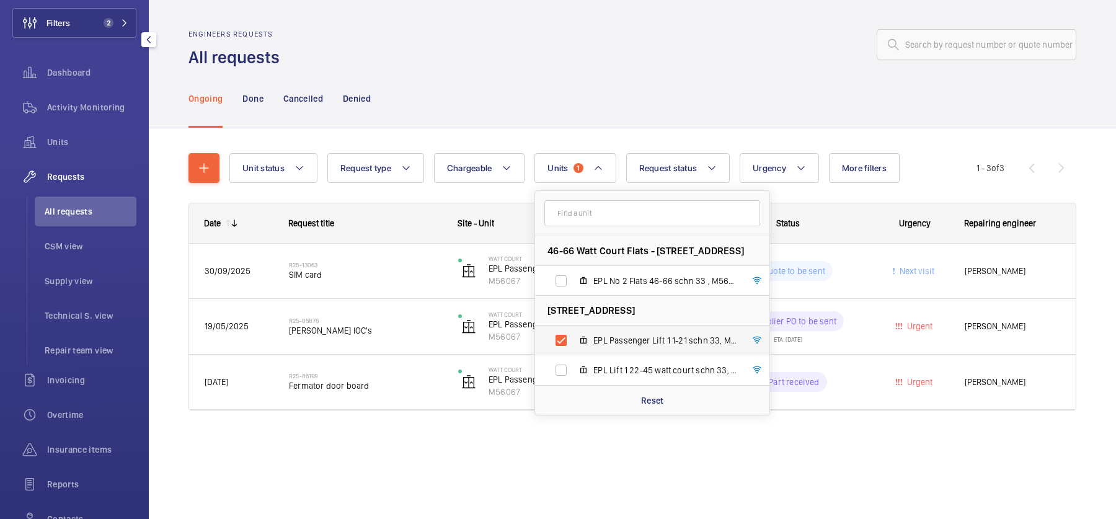
click at [603, 340] on span "EPL Passenger Lift 1 1-21 schn 33, M56067" at bounding box center [665, 340] width 144 height 12
click at [574, 340] on input "EPL Passenger Lift 1 1-21 schn 33, M56067" at bounding box center [561, 340] width 25 height 25
checkbox input "false"
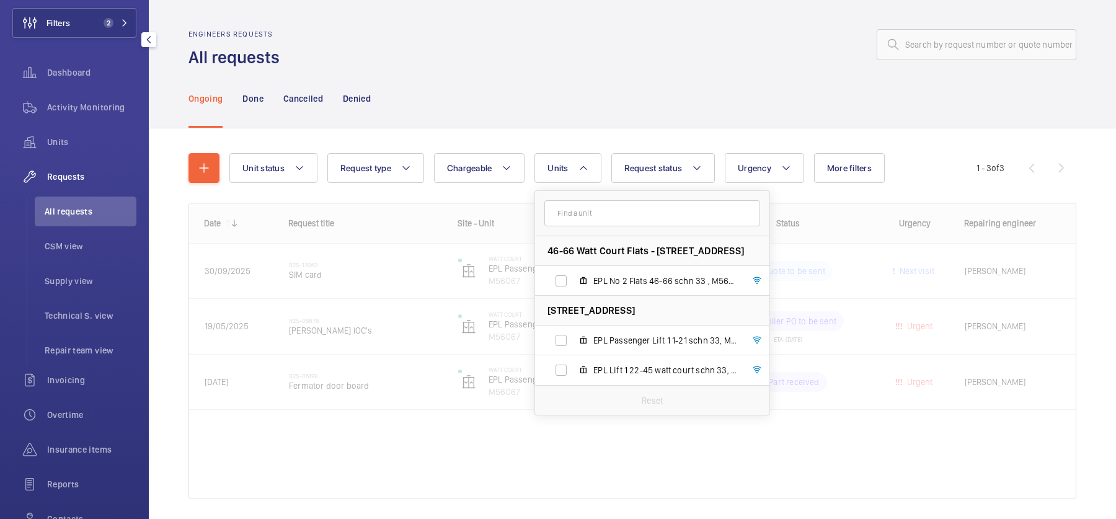
click at [615, 86] on div "Ongoing Done Cancelled Denied" at bounding box center [633, 98] width 888 height 59
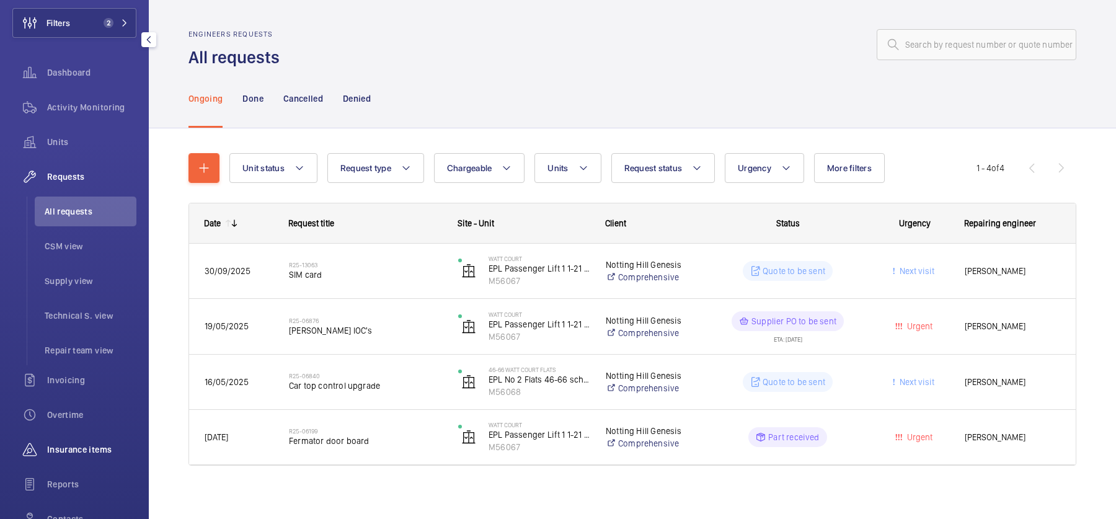
click at [96, 456] on div "Insurance items" at bounding box center [74, 450] width 124 height 30
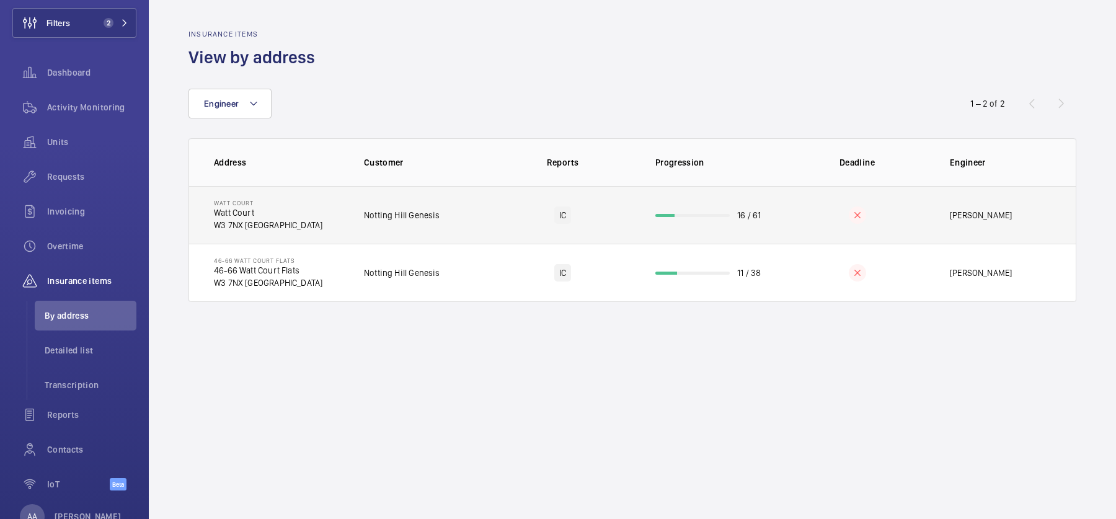
click at [579, 200] on td "IC" at bounding box center [563, 215] width 146 height 58
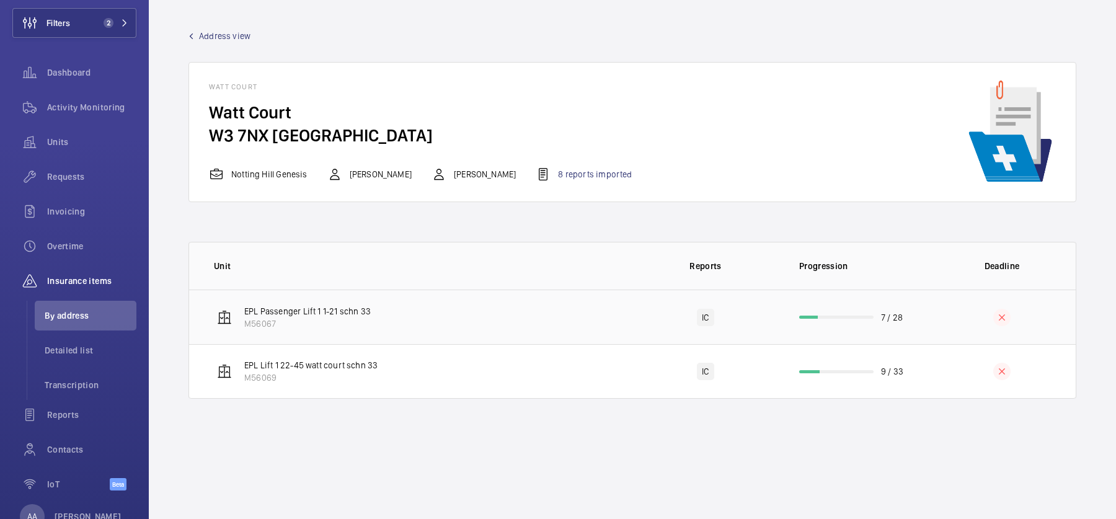
click at [490, 327] on td "EPL Passenger Lift 1 1-21 schn 33 M56067" at bounding box center [410, 317] width 443 height 55
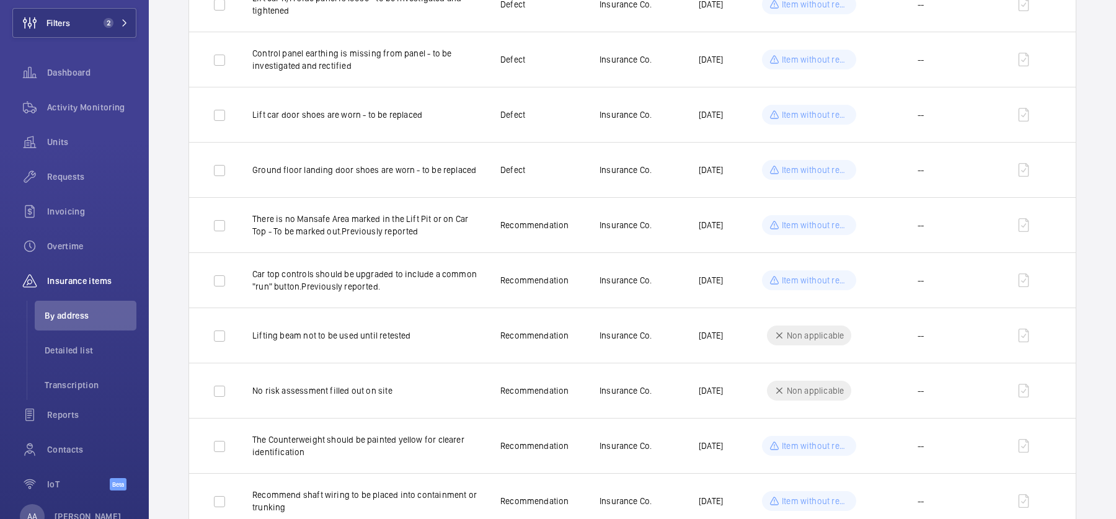
scroll to position [1354, 0]
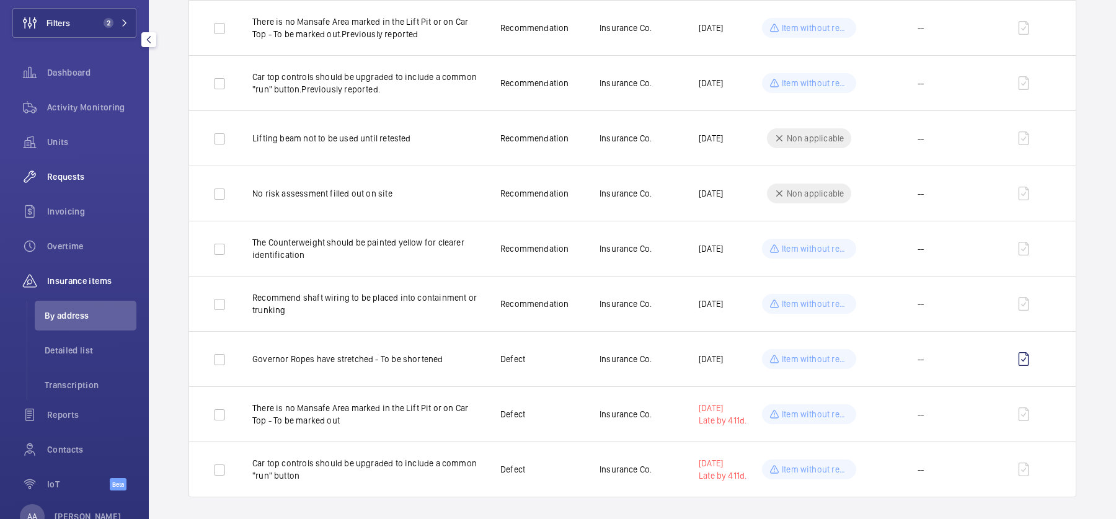
click at [73, 177] on span "Requests" at bounding box center [91, 177] width 89 height 12
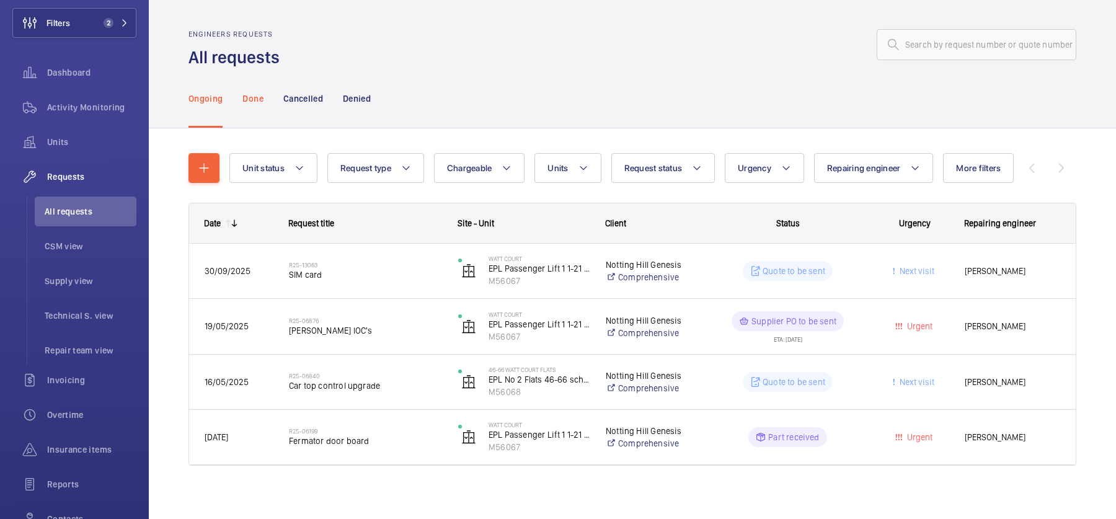
click at [242, 97] on p "Done" at bounding box center [252, 98] width 20 height 12
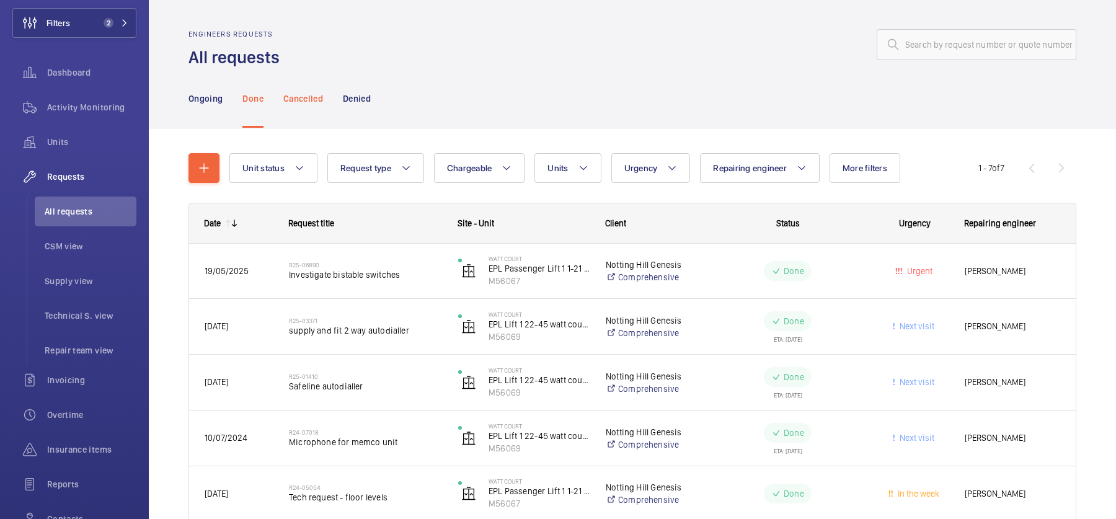
click at [308, 99] on p "Cancelled" at bounding box center [303, 98] width 40 height 12
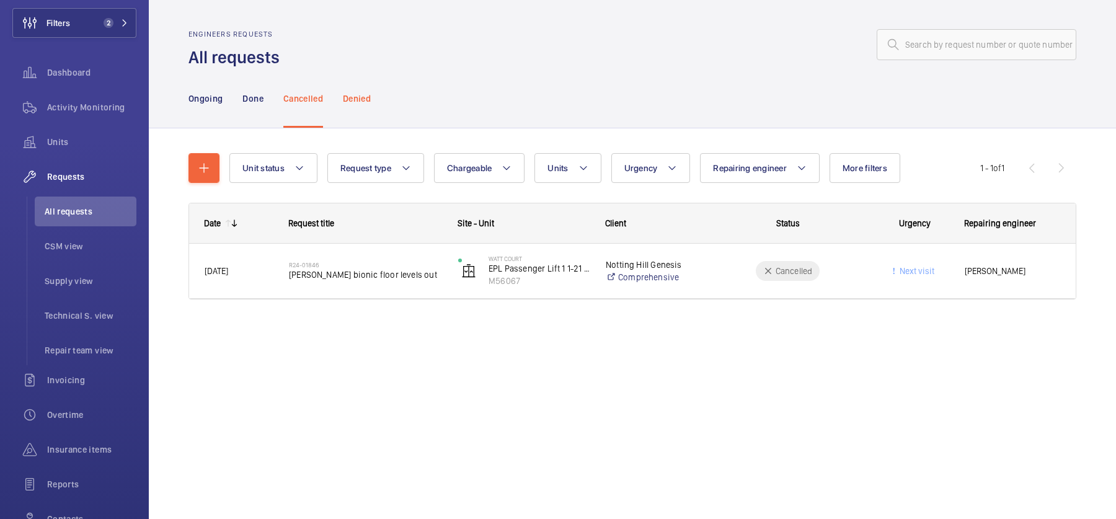
click at [357, 105] on div "Denied" at bounding box center [357, 98] width 28 height 59
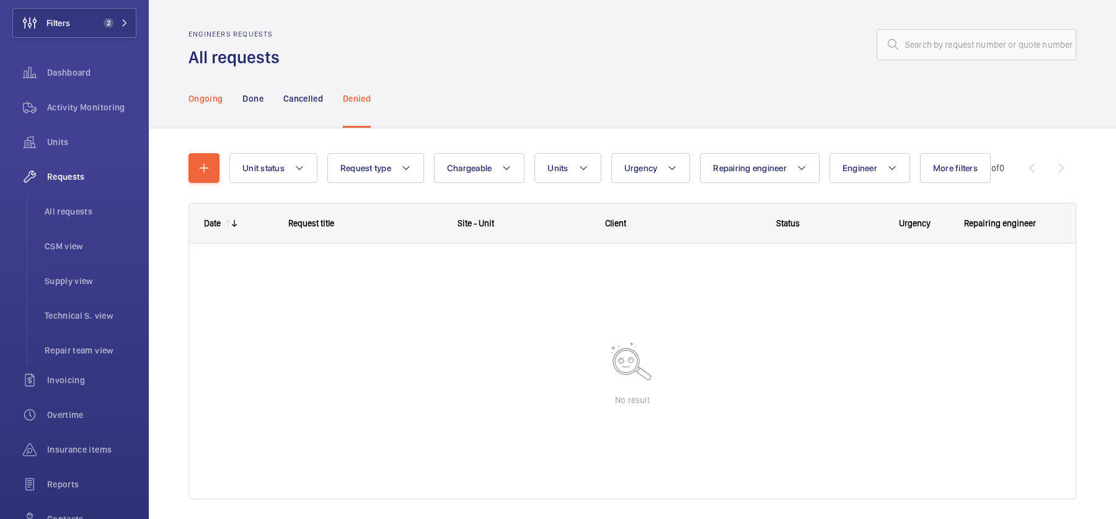
click at [218, 109] on div "Ongoing" at bounding box center [206, 98] width 34 height 59
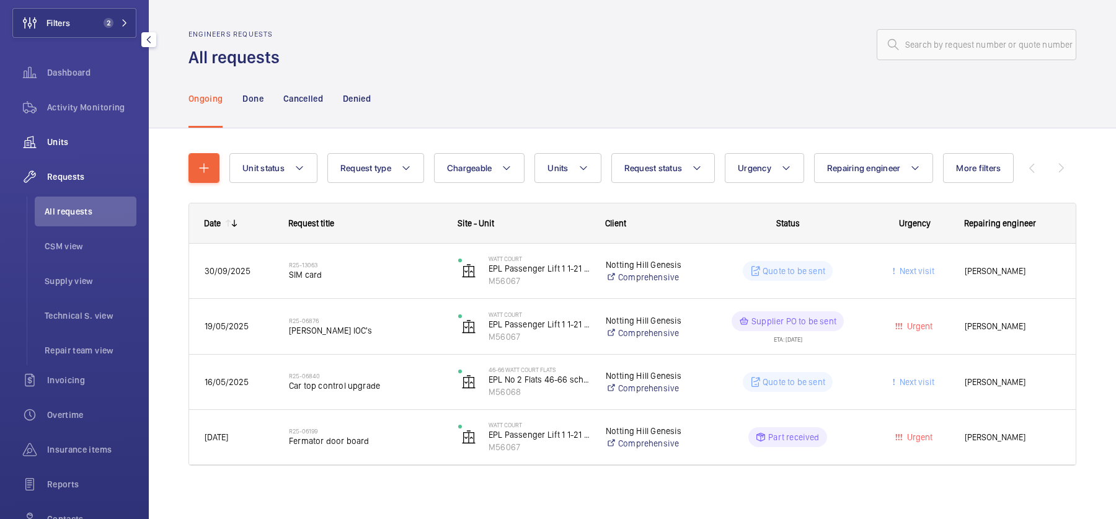
click at [78, 145] on span "Units" at bounding box center [91, 142] width 89 height 12
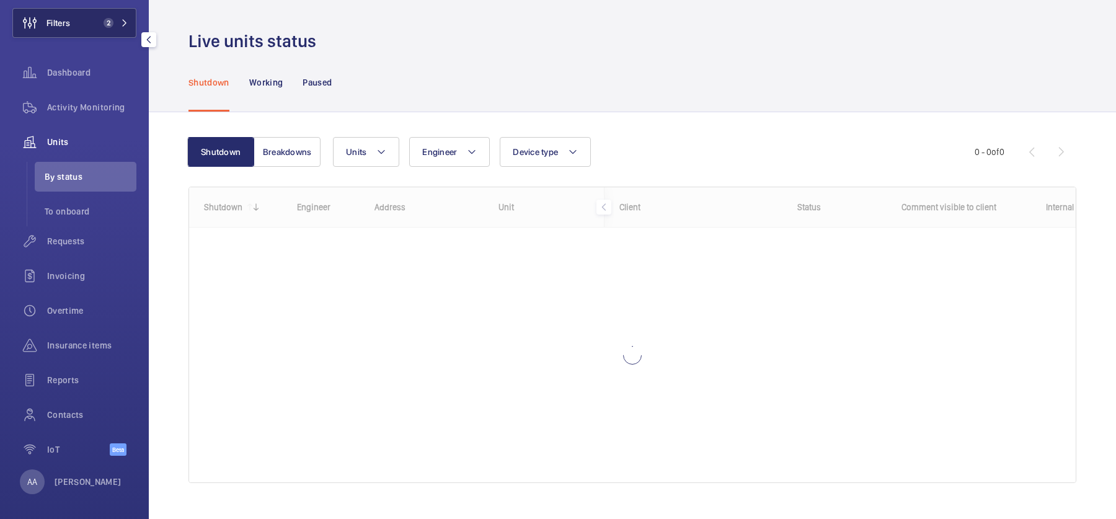
click at [89, 23] on button "Filters 2" at bounding box center [74, 23] width 124 height 30
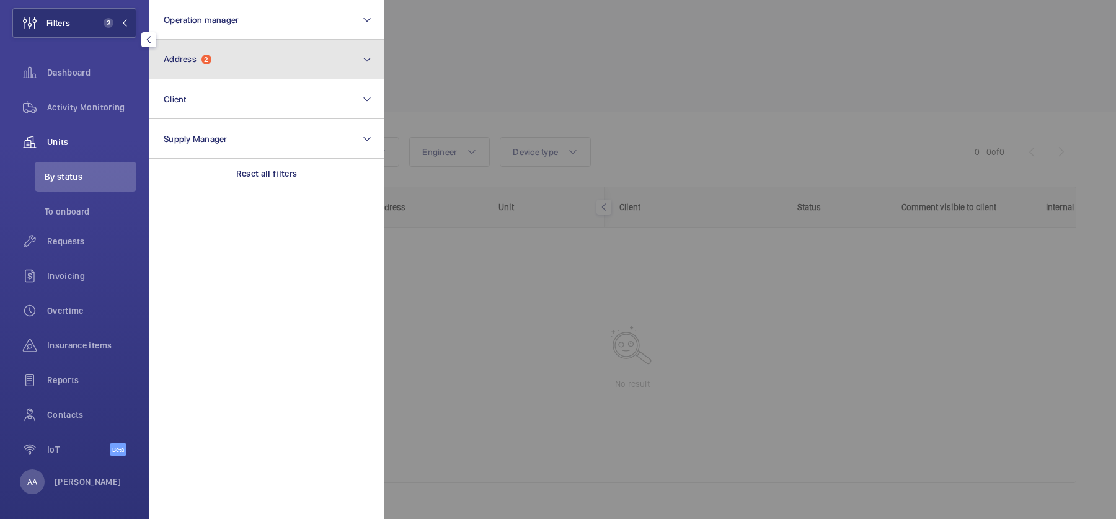
click at [242, 55] on button "Address 2" at bounding box center [267, 60] width 236 height 40
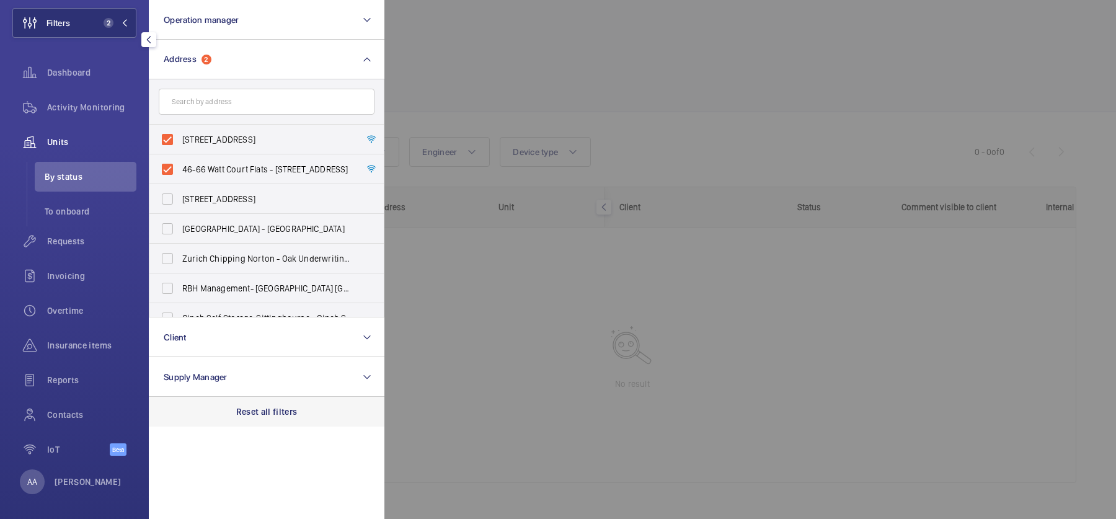
click at [265, 412] on p "Reset all filters" at bounding box center [266, 412] width 61 height 12
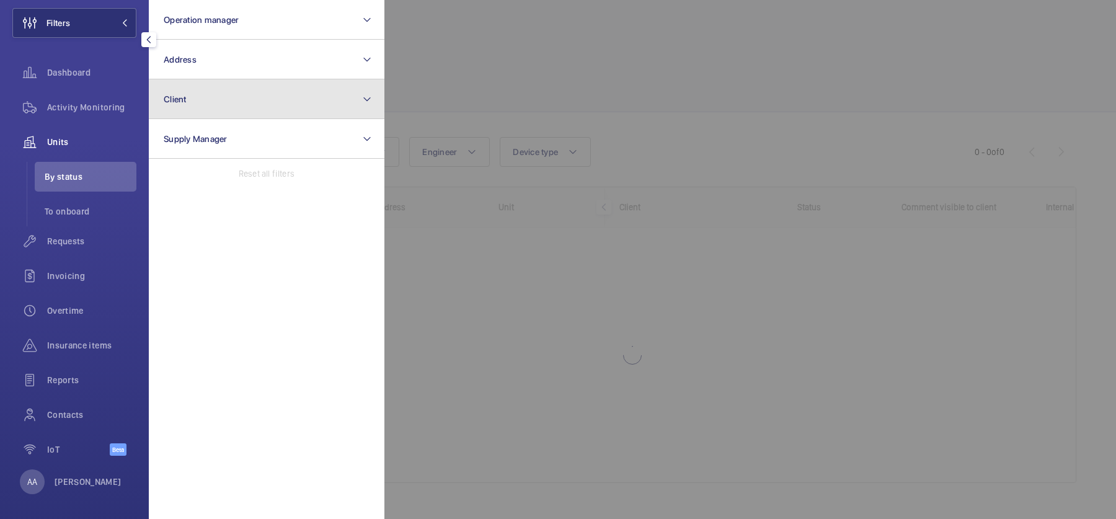
click at [272, 108] on button "Client" at bounding box center [267, 99] width 236 height 40
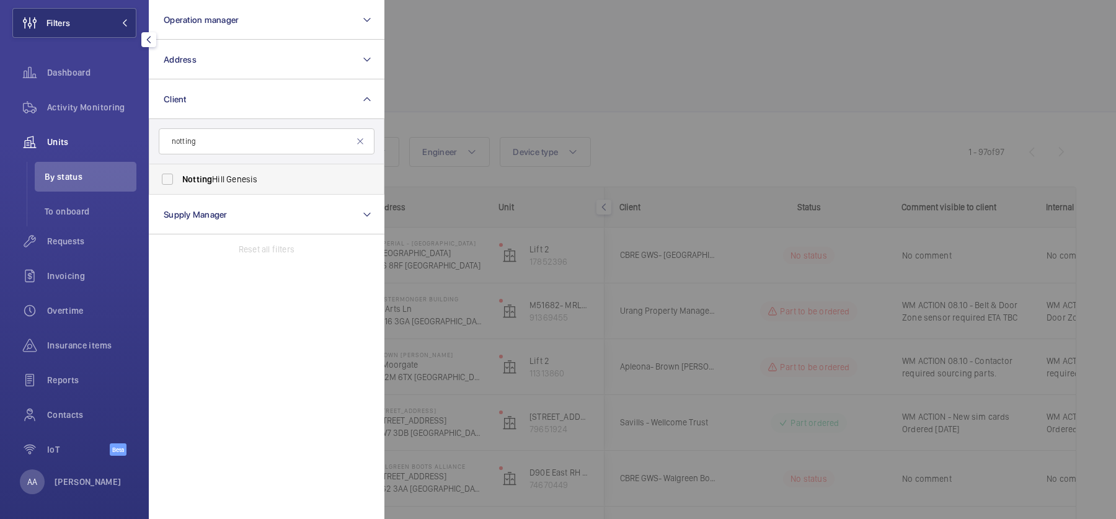
type input "notting"
click at [236, 177] on span "Notting Hill Genesis" at bounding box center [267, 179] width 171 height 12
click at [180, 177] on input "Notting Hill Genesis" at bounding box center [167, 179] width 25 height 25
checkbox input "true"
click at [647, 122] on div at bounding box center [942, 259] width 1116 height 519
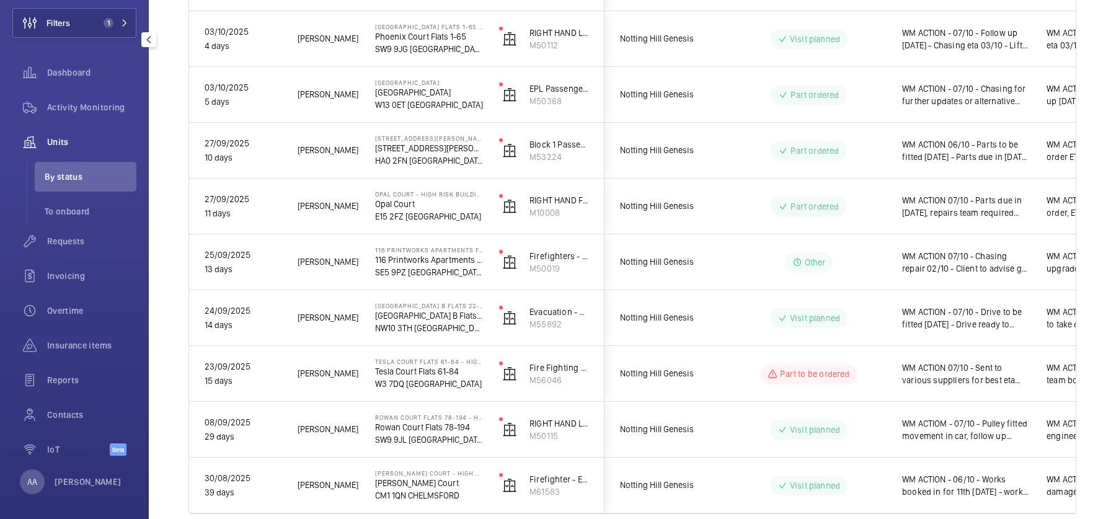
scroll to position [437, 0]
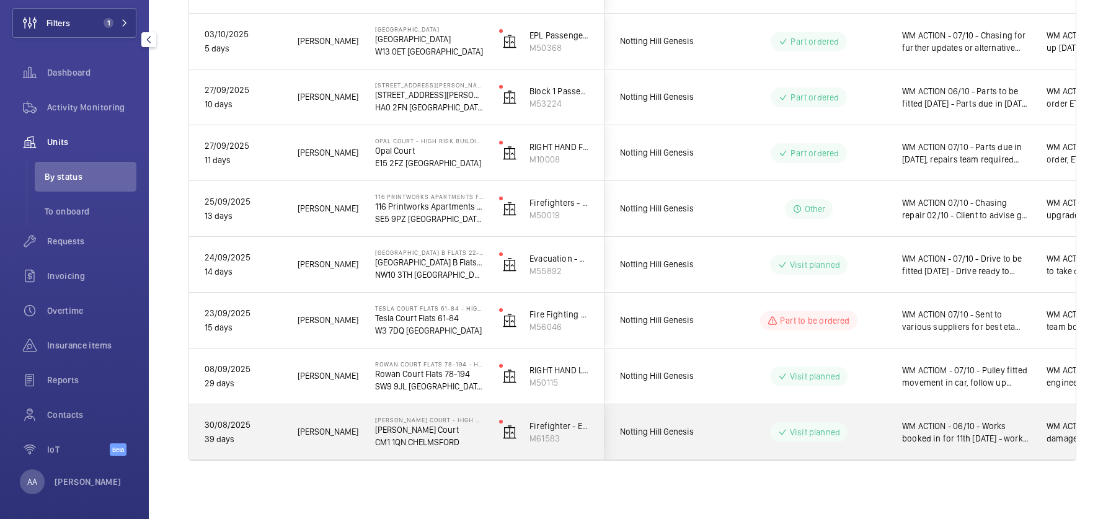
click at [871, 442] on div "Visit planned" at bounding box center [801, 432] width 169 height 45
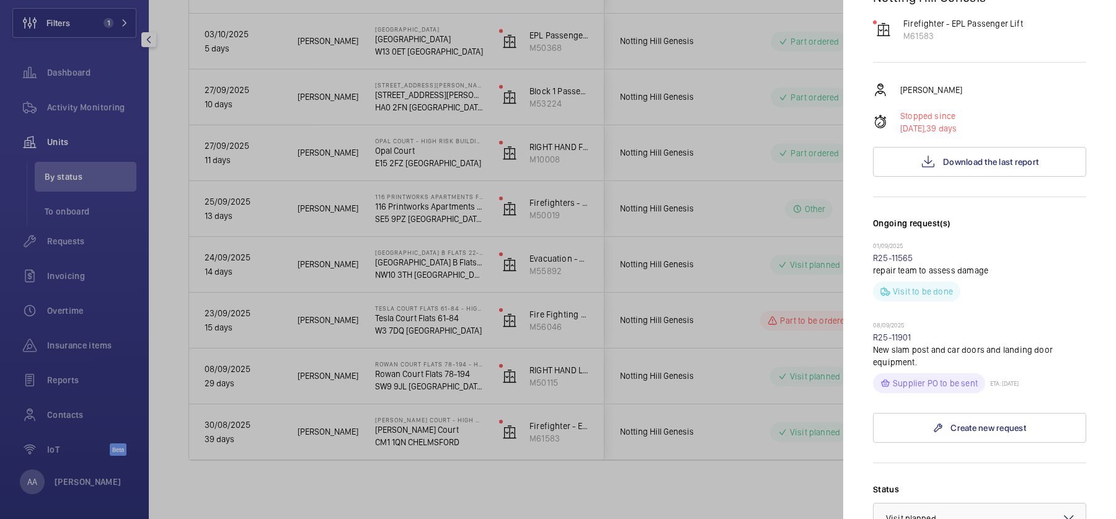
scroll to position [541, 0]
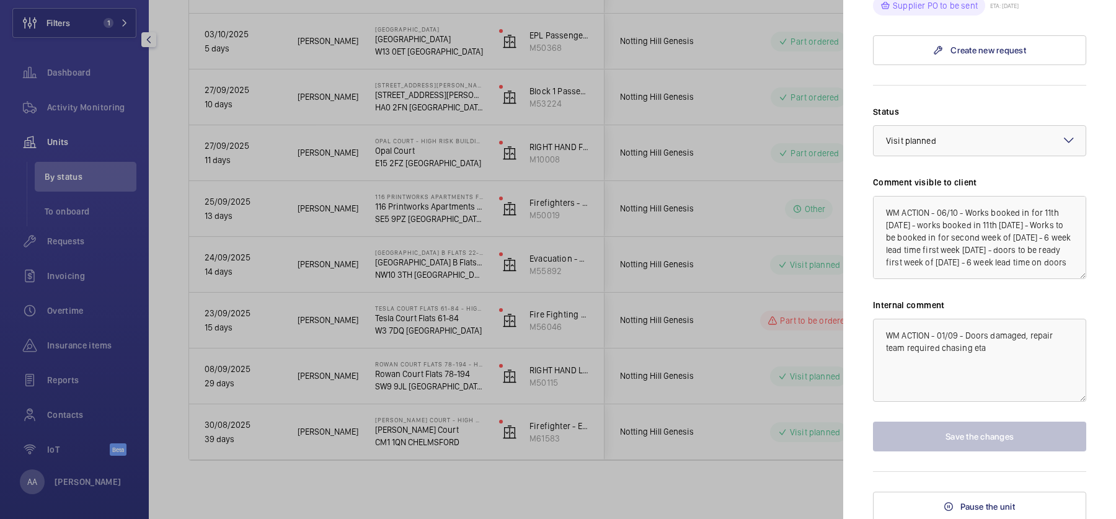
click at [721, 346] on div at bounding box center [558, 259] width 1116 height 519
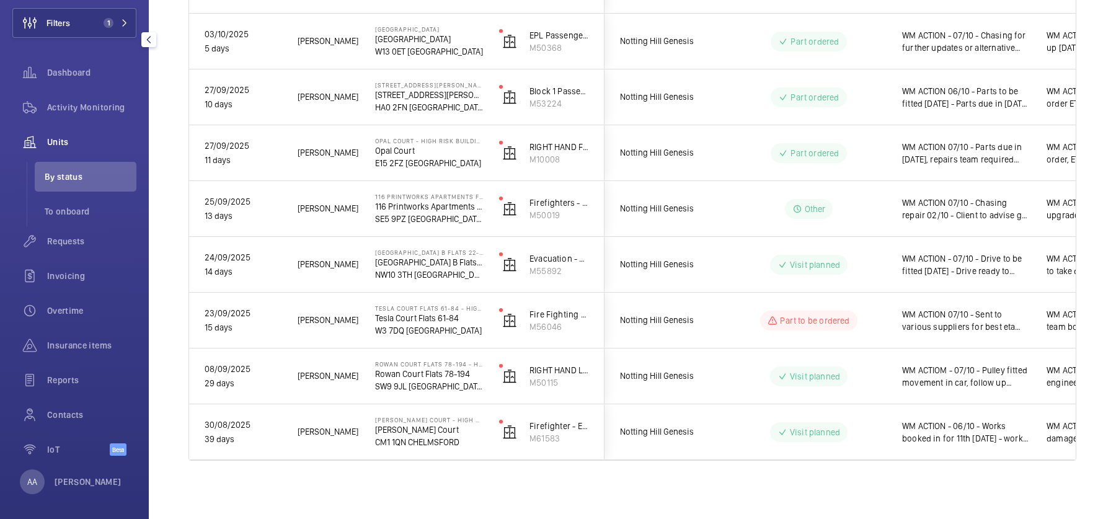
scroll to position [0, 0]
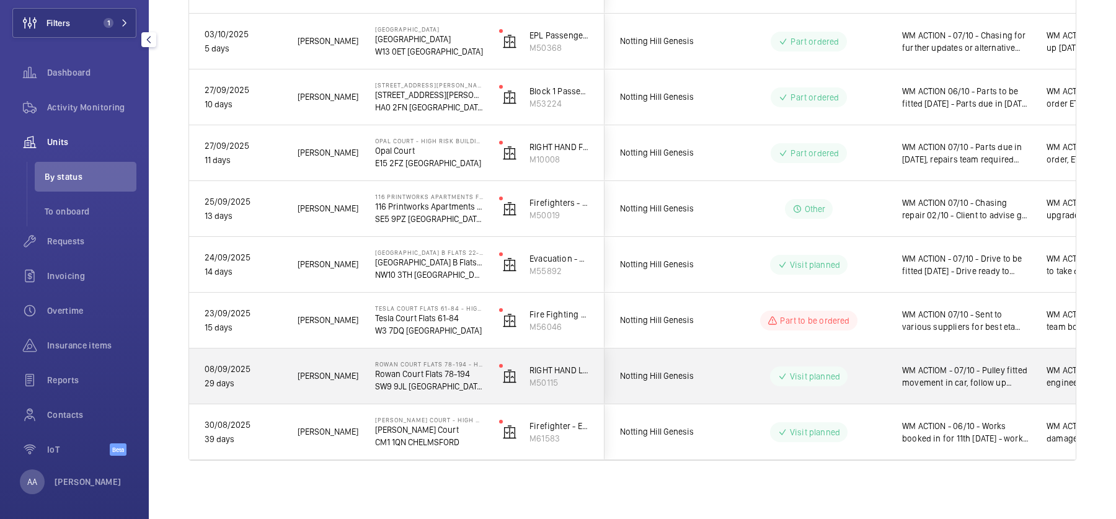
click at [850, 375] on wm-front-pills-cell "Visit planned" at bounding box center [809, 376] width 154 height 20
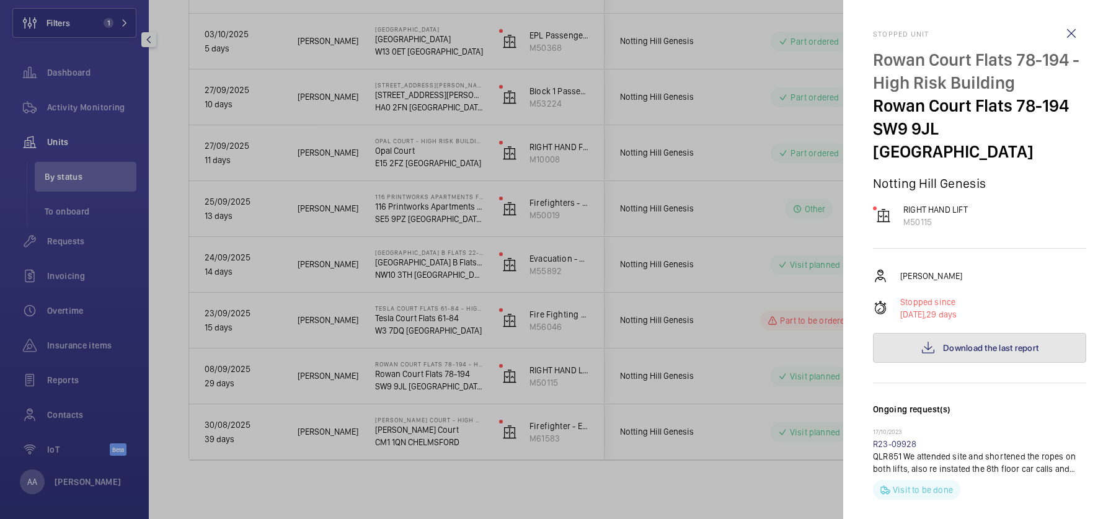
click at [976, 337] on button "Download the last report" at bounding box center [979, 348] width 213 height 30
click at [740, 290] on div at bounding box center [558, 259] width 1116 height 519
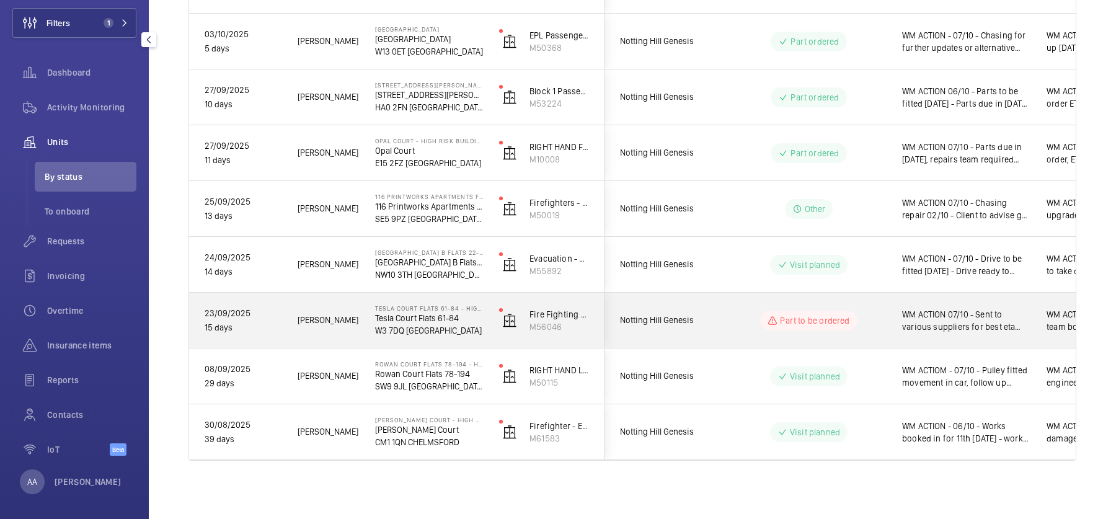
click at [919, 317] on span "WM ACTION 07/10 - Sent to various suppliers for best eta chasing [DATE] - Chasi…" at bounding box center [966, 320] width 128 height 25
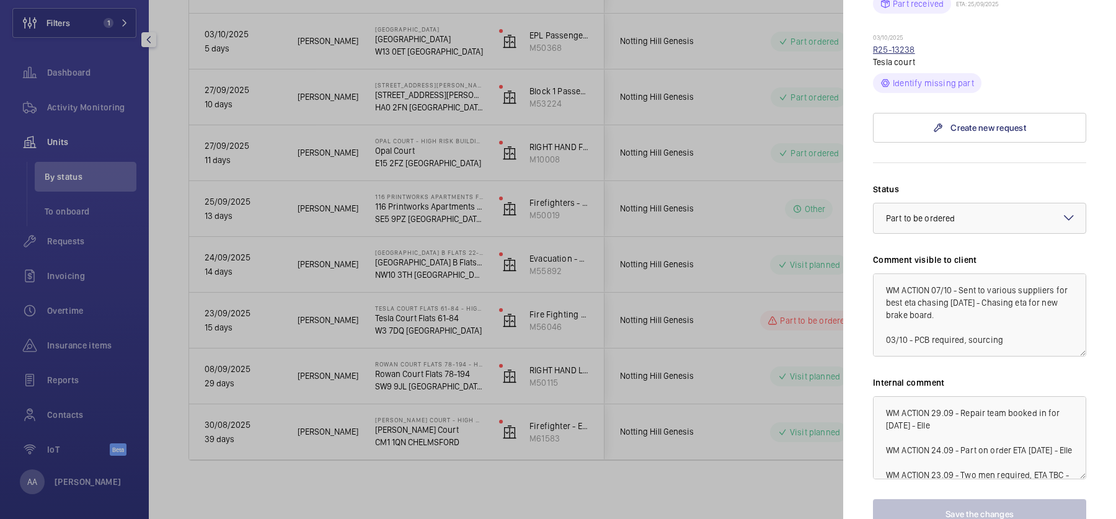
click at [901, 45] on link "R25-13238" at bounding box center [894, 50] width 42 height 10
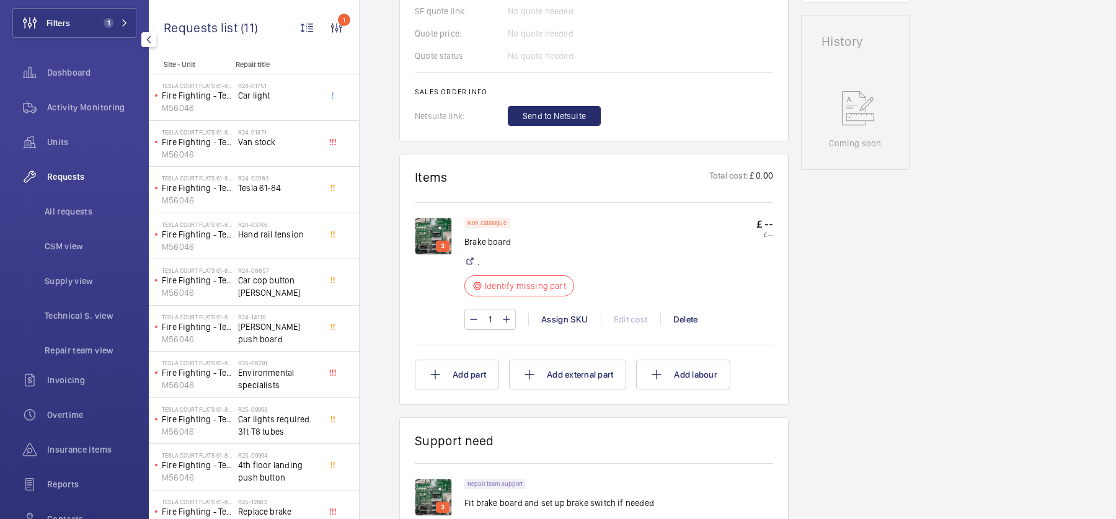
scroll to position [605, 0]
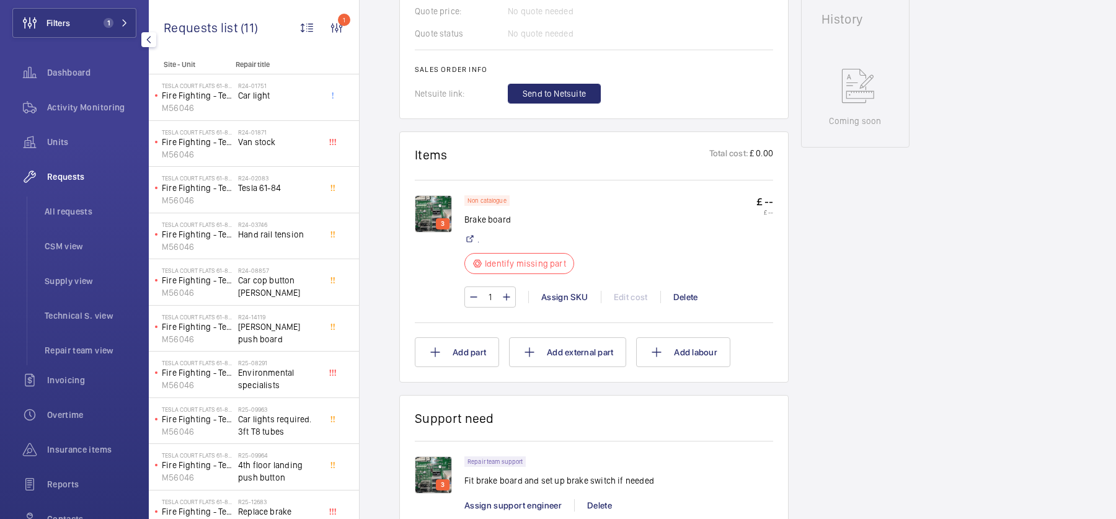
click at [417, 206] on img at bounding box center [433, 213] width 37 height 37
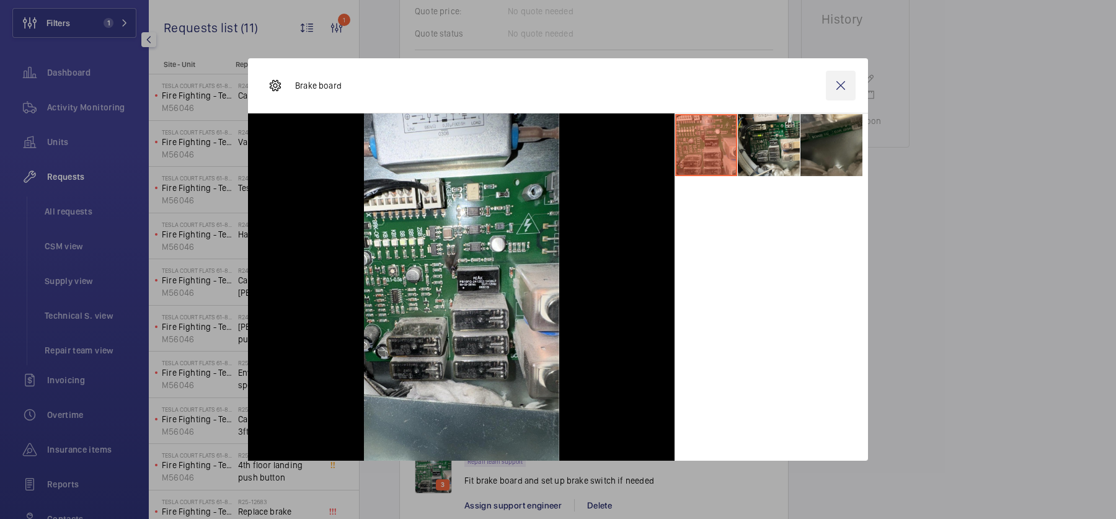
click at [841, 93] on wm-front-icon-button at bounding box center [841, 86] width 30 height 30
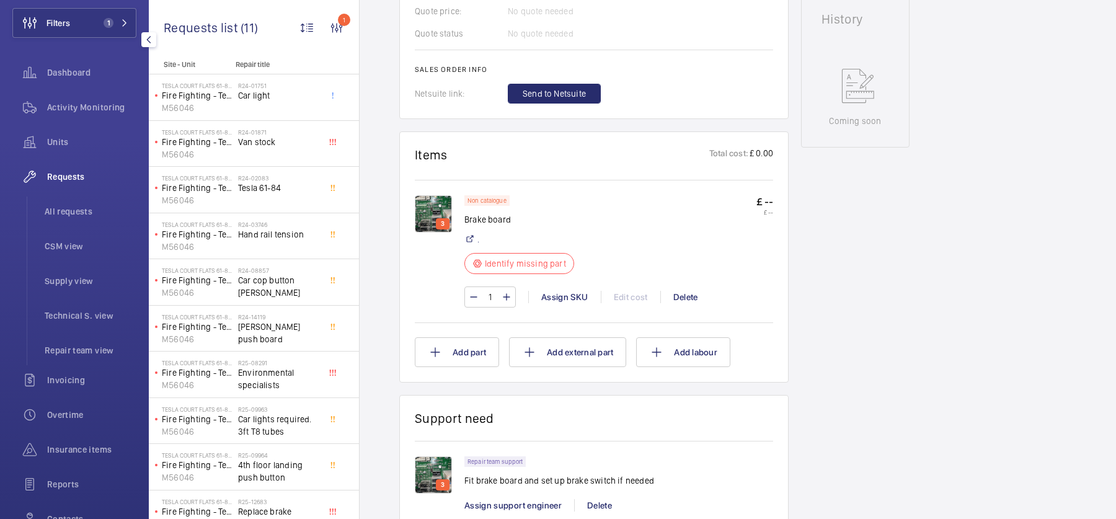
scroll to position [0, 0]
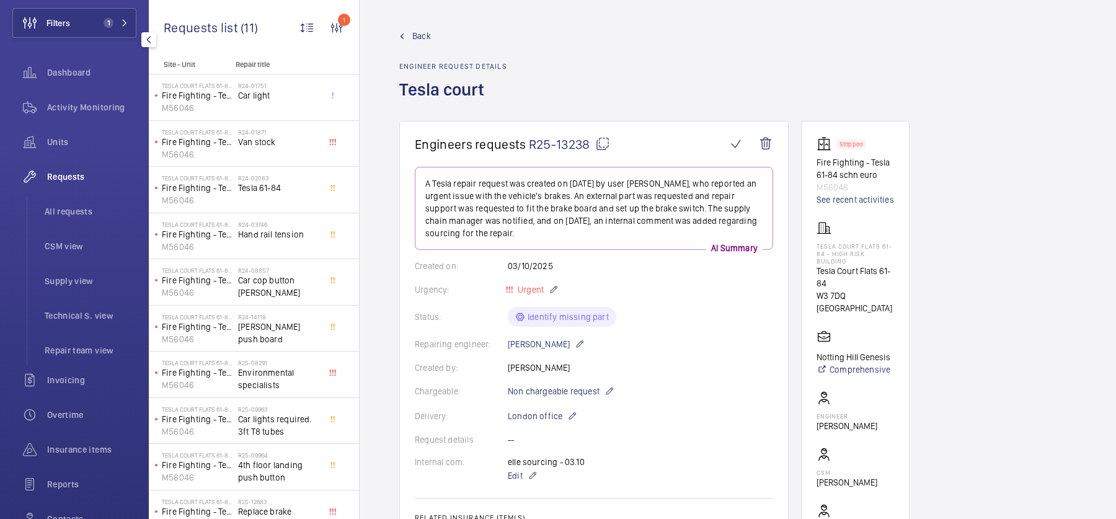
click at [403, 37] on mat-icon at bounding box center [402, 36] width 6 height 6
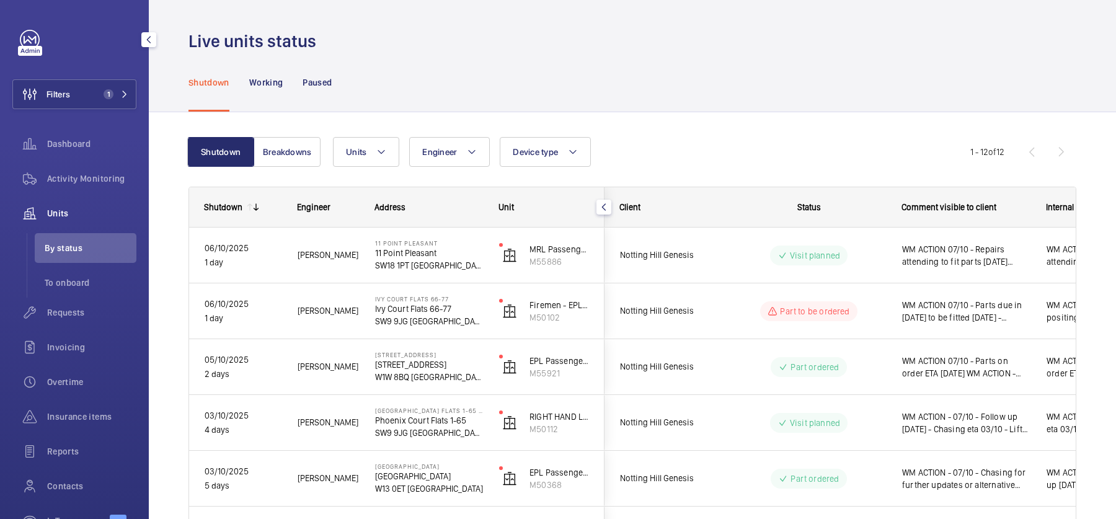
scroll to position [71, 0]
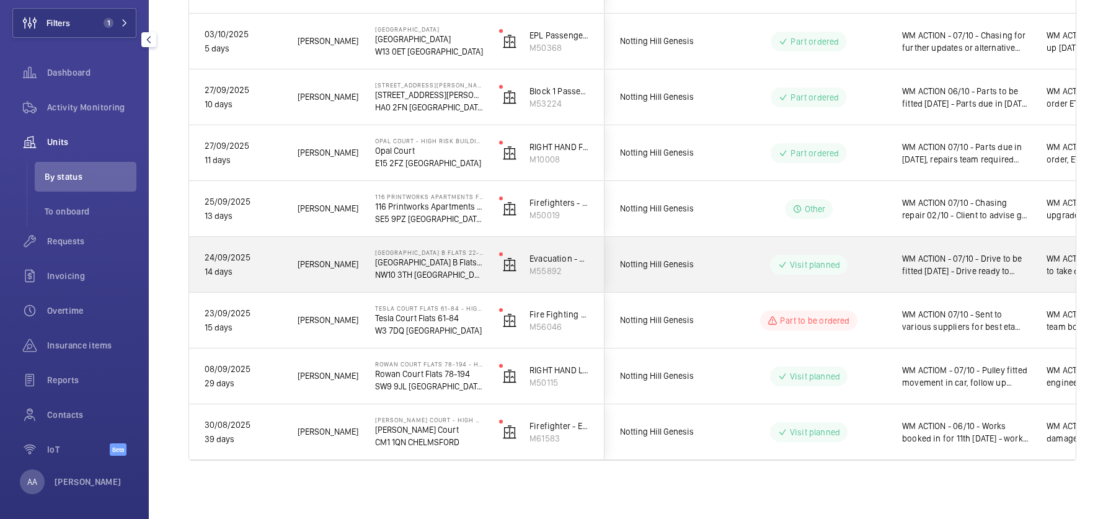
click at [915, 267] on span "WM ACTION - 07/10 - Drive to be fitted [DATE] - Drive ready to collect [DATE] f…" at bounding box center [966, 264] width 128 height 25
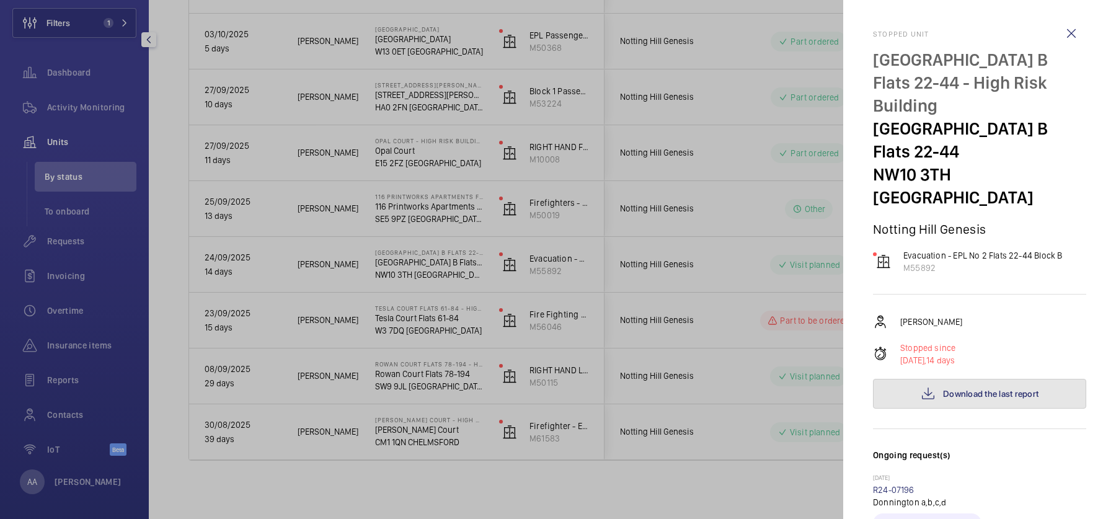
click at [1001, 383] on button "Download the last report" at bounding box center [979, 394] width 213 height 30
click at [755, 283] on div at bounding box center [558, 259] width 1116 height 519
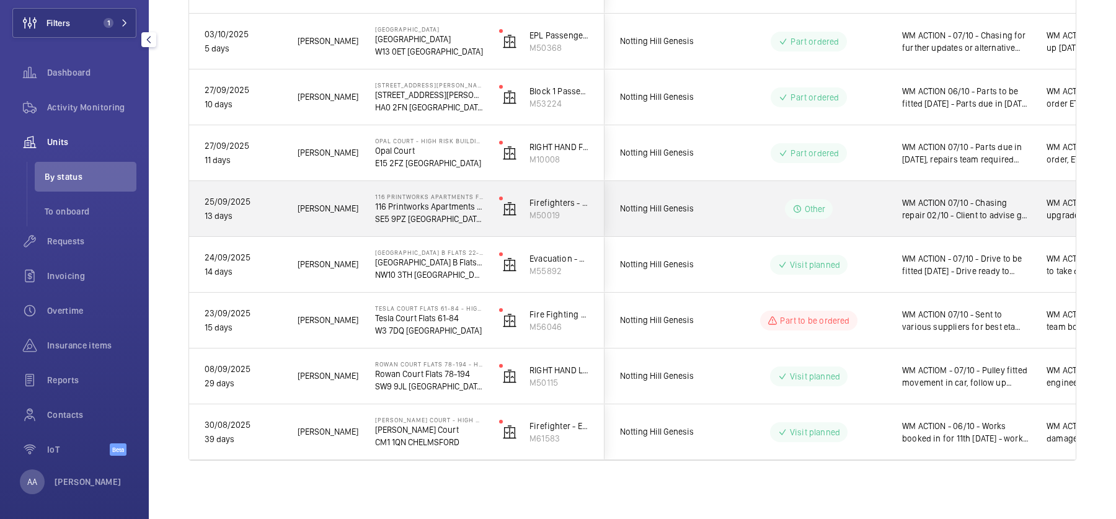
click at [863, 206] on wm-front-pills-cell "Other" at bounding box center [809, 209] width 154 height 20
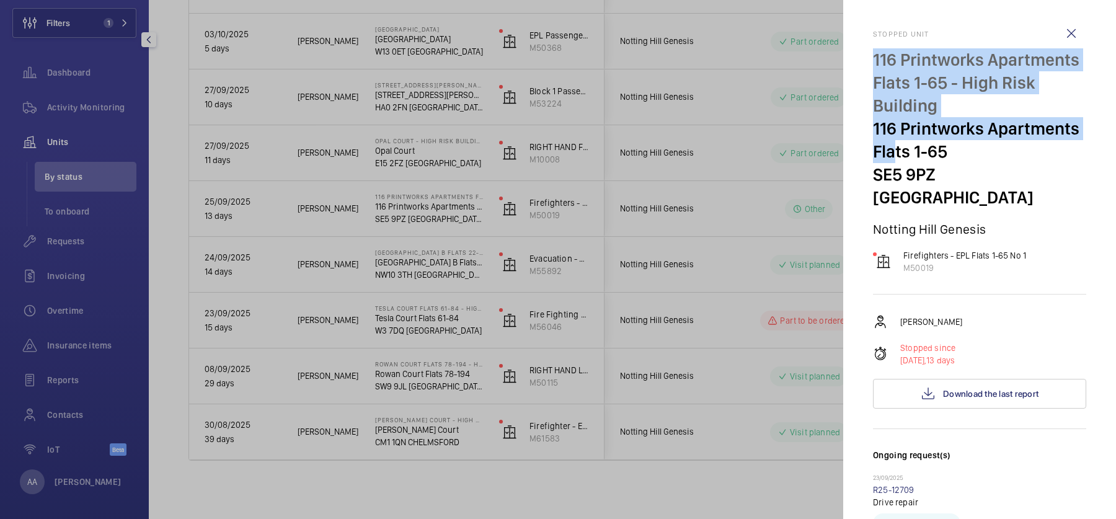
drag, startPoint x: 875, startPoint y: 58, endPoint x: 894, endPoint y: 149, distance: 93.2
click at [894, 151] on div "116 Printworks Apartments Flats 1-65 - High Risk Building 116 Printworks Apartm…" at bounding box center [979, 128] width 213 height 161
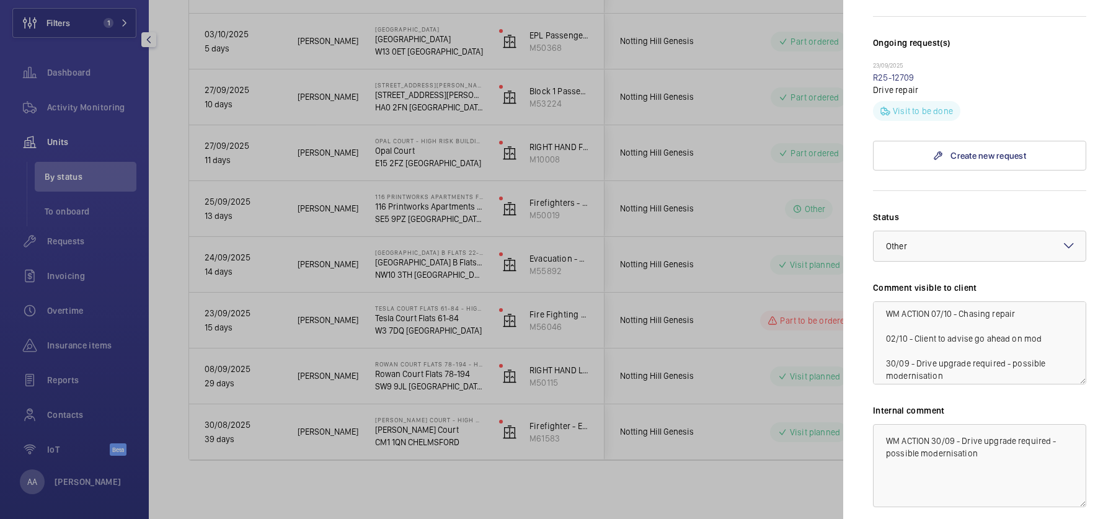
scroll to position [0, 0]
click at [932, 301] on textarea "WM ACTION 07/10 - Chasing repair 02/10 - Client to advise go ahead on mod 30/09…" at bounding box center [979, 342] width 213 height 83
click at [985, 301] on textarea "WM ACTION 07/10 - Chasing repair 02/10 - Client to advise go ahead on mod 30/09…" at bounding box center [979, 342] width 213 height 83
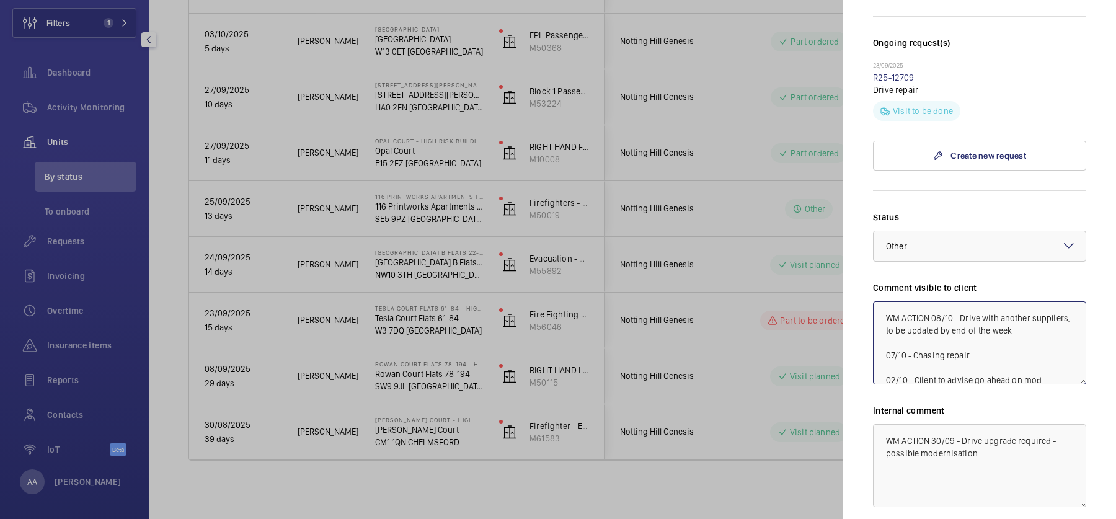
scroll to position [495, 0]
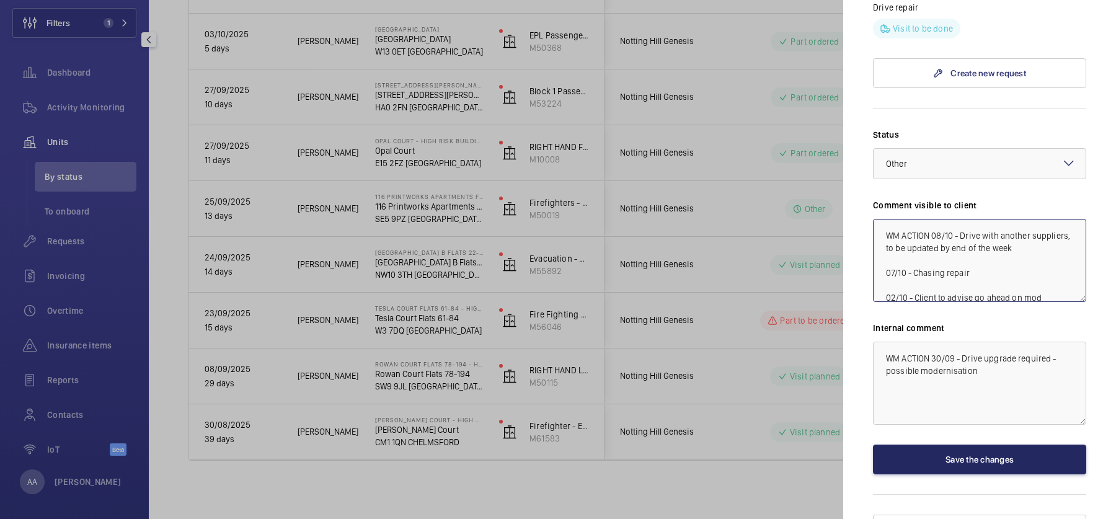
type textarea "WM ACTION 08/10 - Drive with another suppliers, to be updated by end of the wee…"
click at [995, 445] on button "Save the changes" at bounding box center [979, 460] width 213 height 30
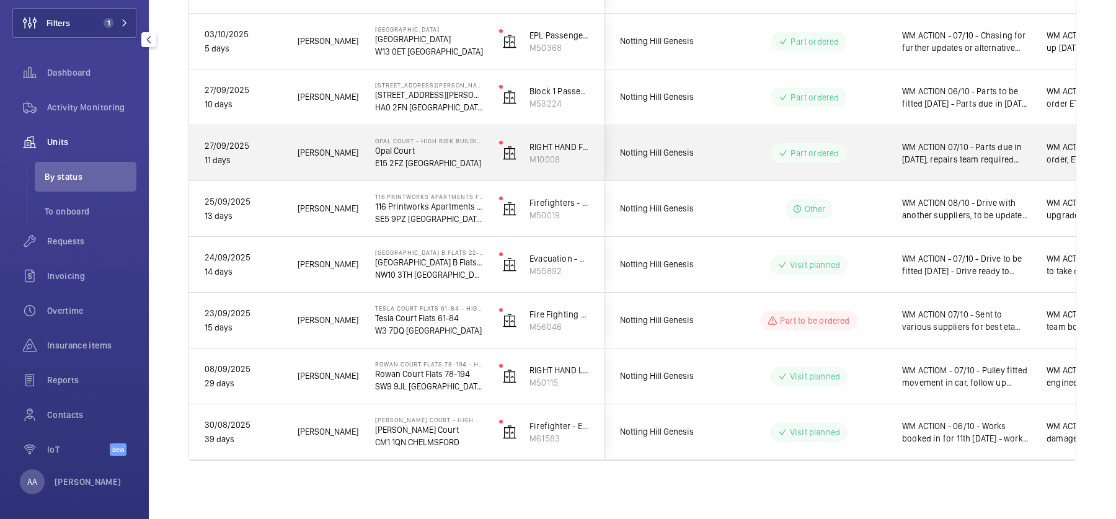
click at [898, 143] on div "WM ACTION 07/10 - Parts due in [DATE], repairs team required 01.10 - Parts on o…" at bounding box center [958, 152] width 143 height 53
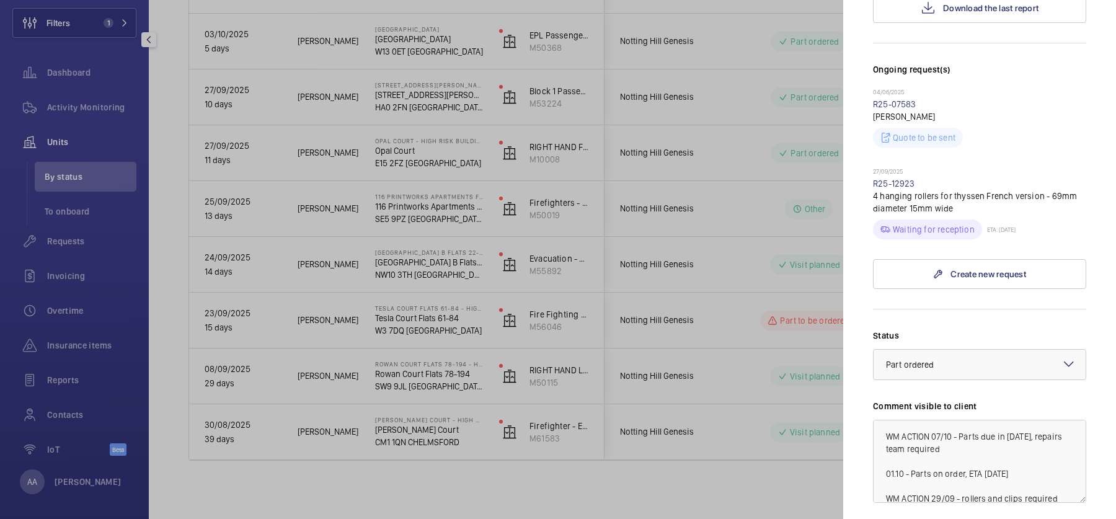
scroll to position [339, 0]
click at [898, 179] on link "R25-12923" at bounding box center [894, 184] width 42 height 10
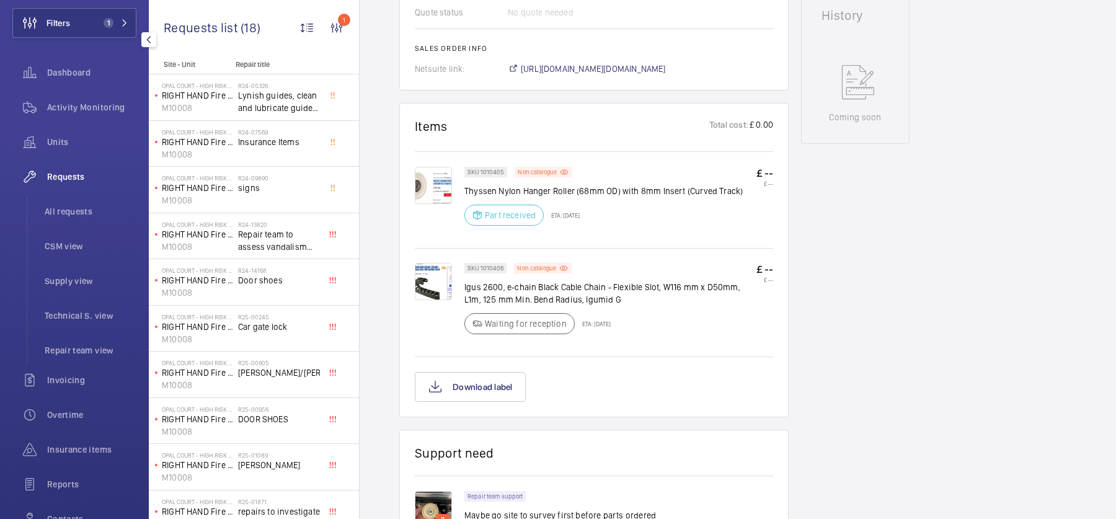
scroll to position [741, 0]
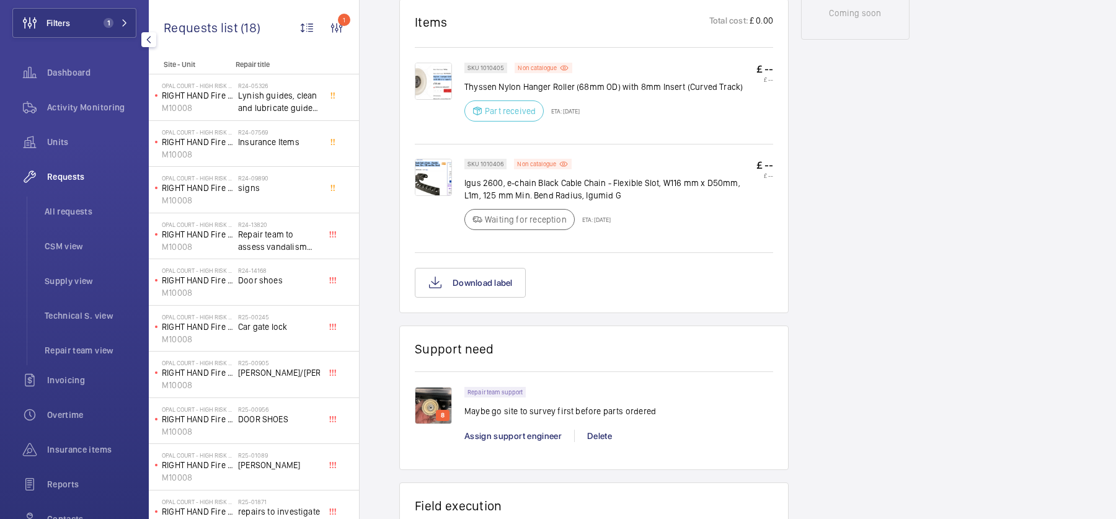
click at [418, 406] on img at bounding box center [433, 405] width 37 height 37
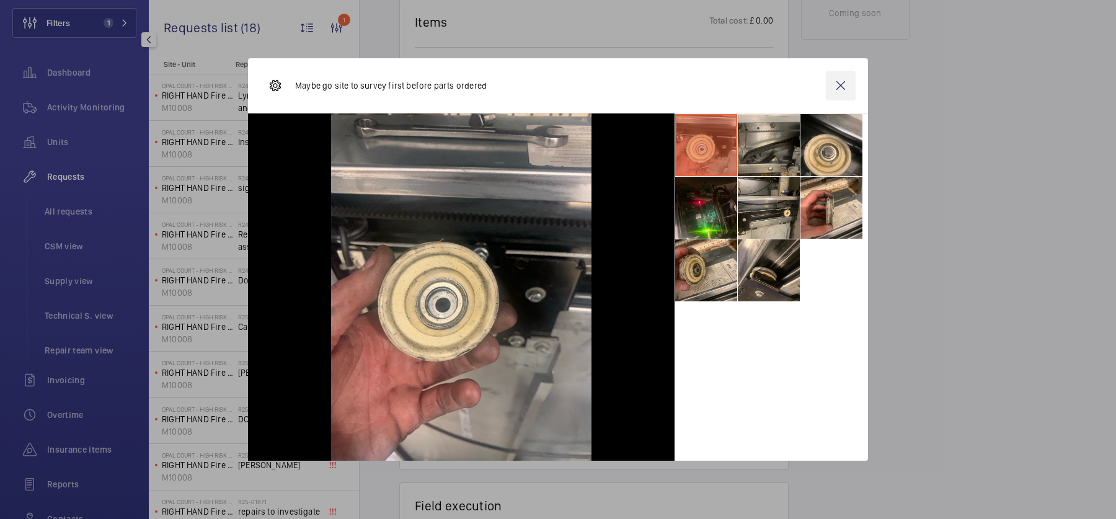
click at [843, 84] on wm-front-icon-button at bounding box center [841, 86] width 30 height 30
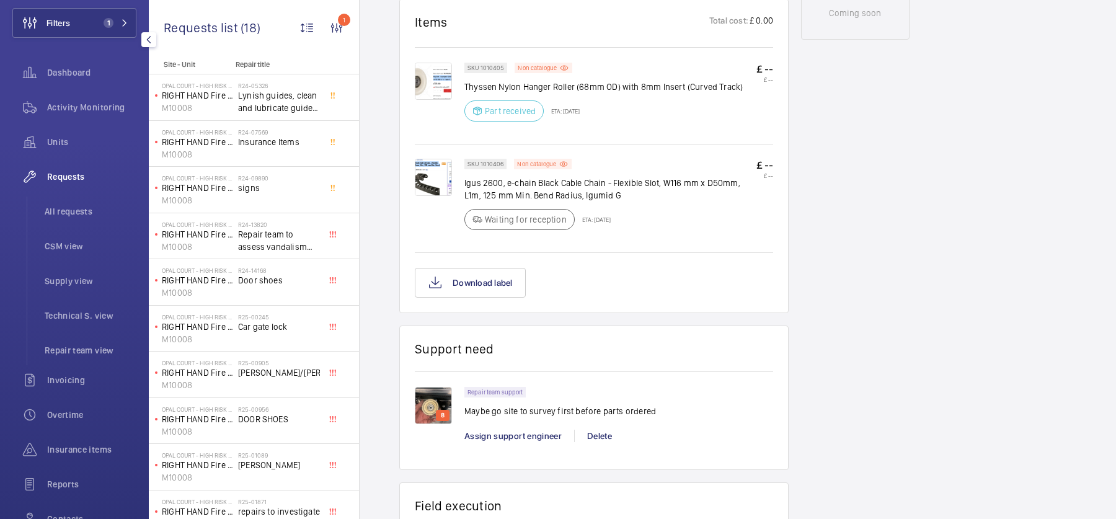
click at [437, 395] on img at bounding box center [433, 405] width 37 height 37
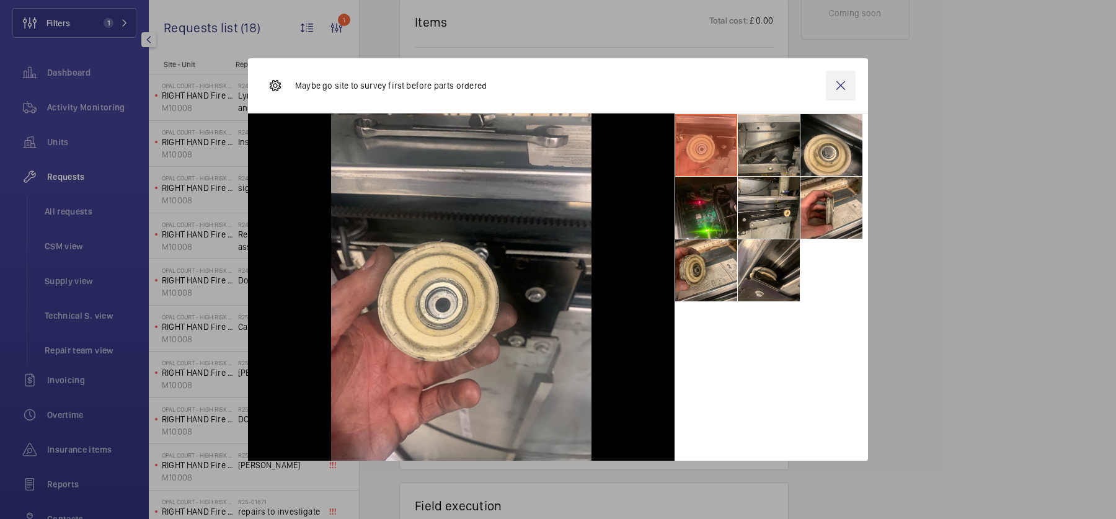
click at [845, 76] on wm-front-icon-button at bounding box center [841, 86] width 30 height 30
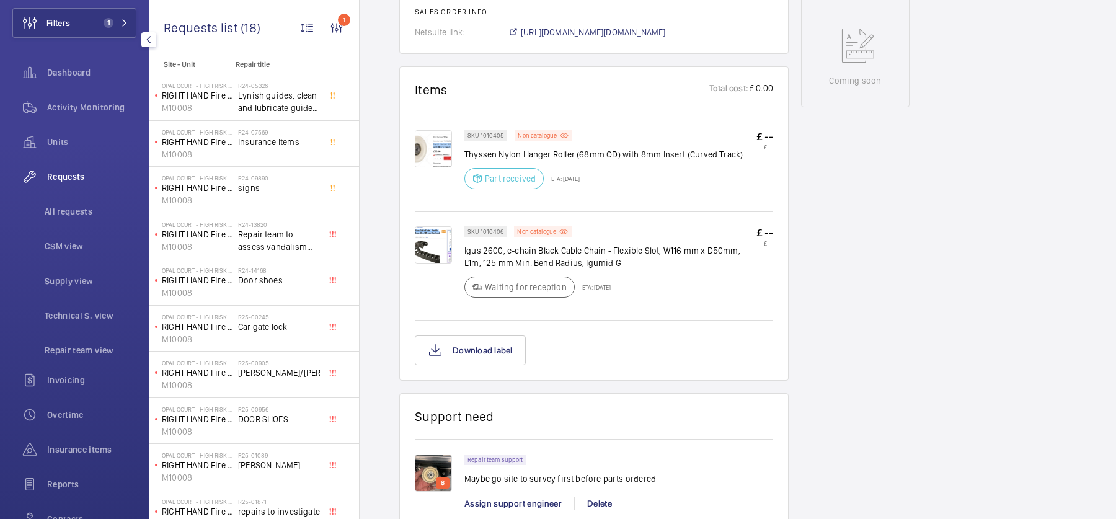
scroll to position [742, 0]
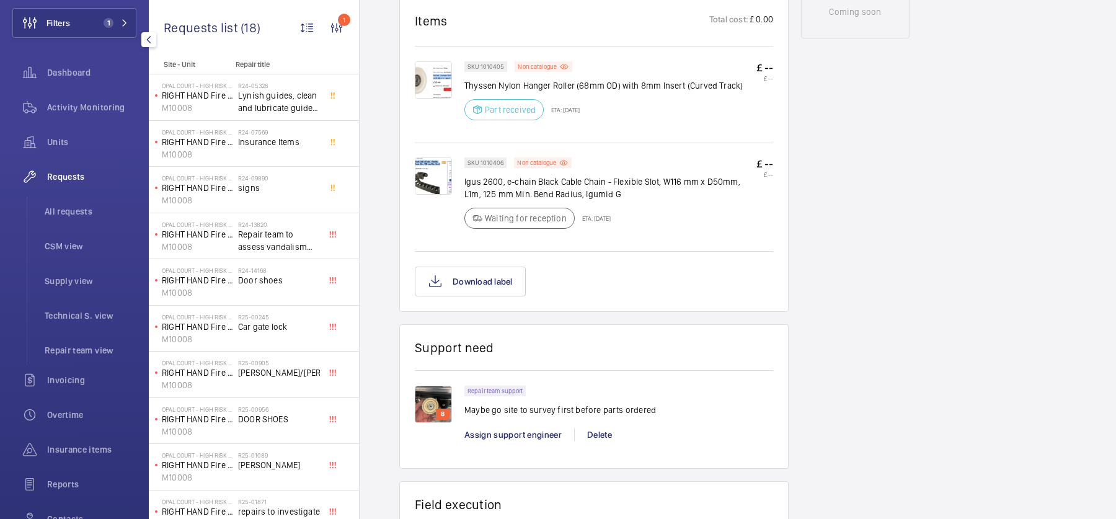
click at [440, 394] on img at bounding box center [433, 404] width 37 height 37
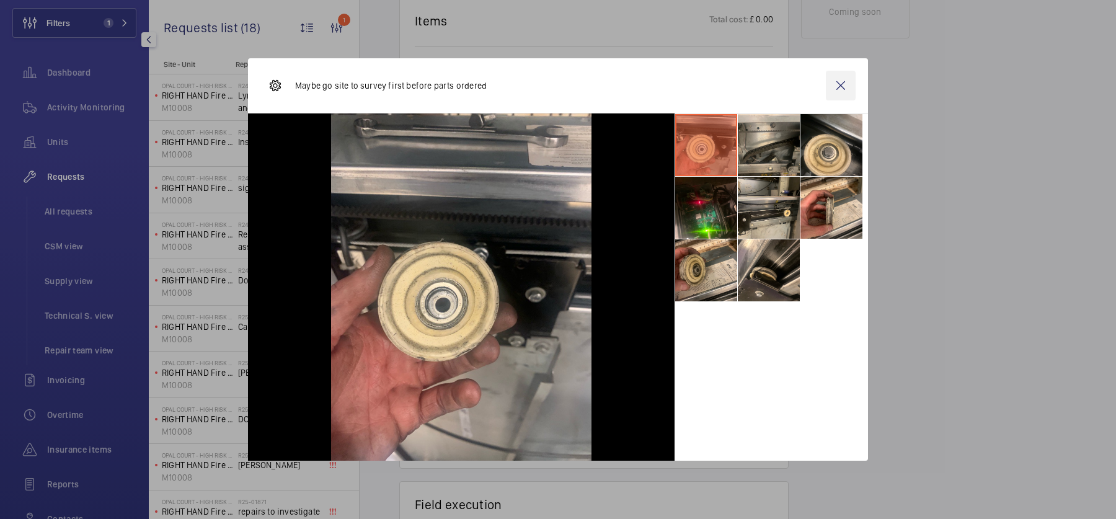
click at [845, 84] on wm-front-icon-button at bounding box center [841, 86] width 30 height 30
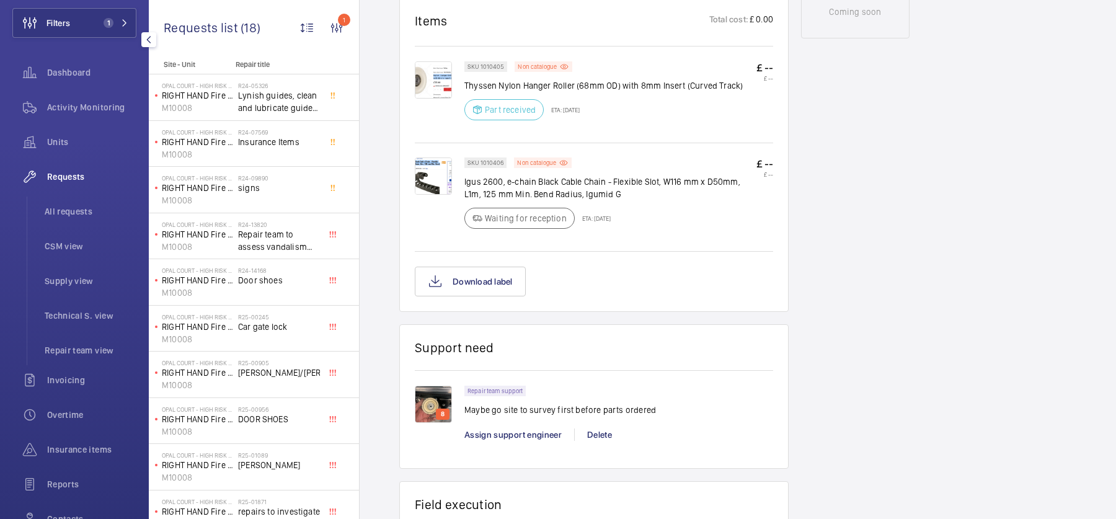
scroll to position [0, 0]
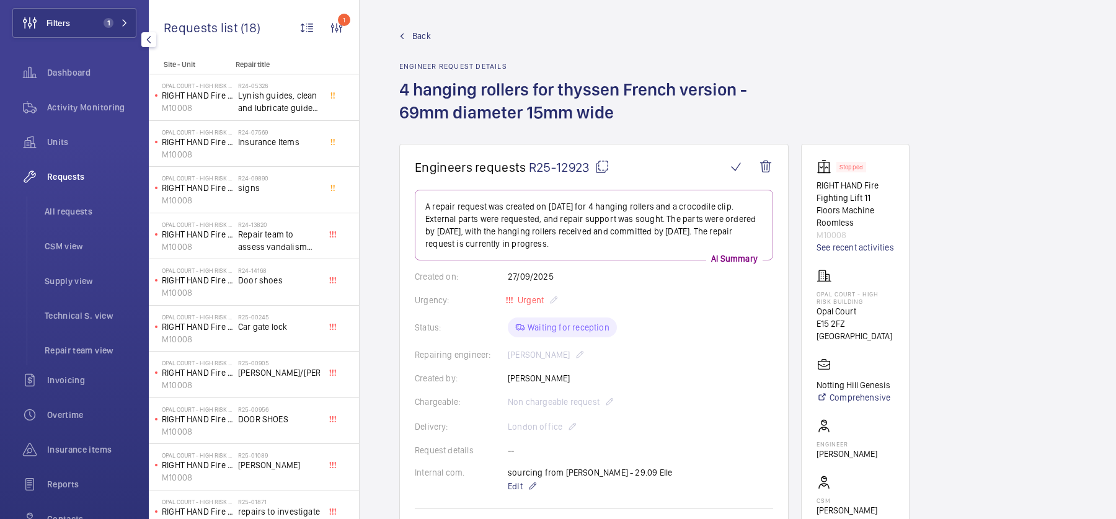
click at [421, 37] on span "Back" at bounding box center [421, 36] width 19 height 12
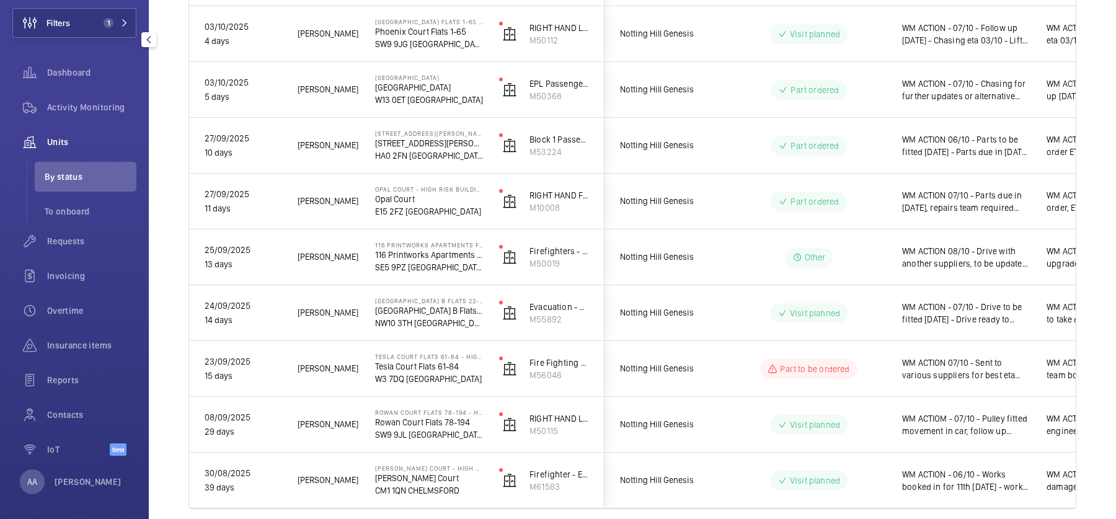
scroll to position [430, 0]
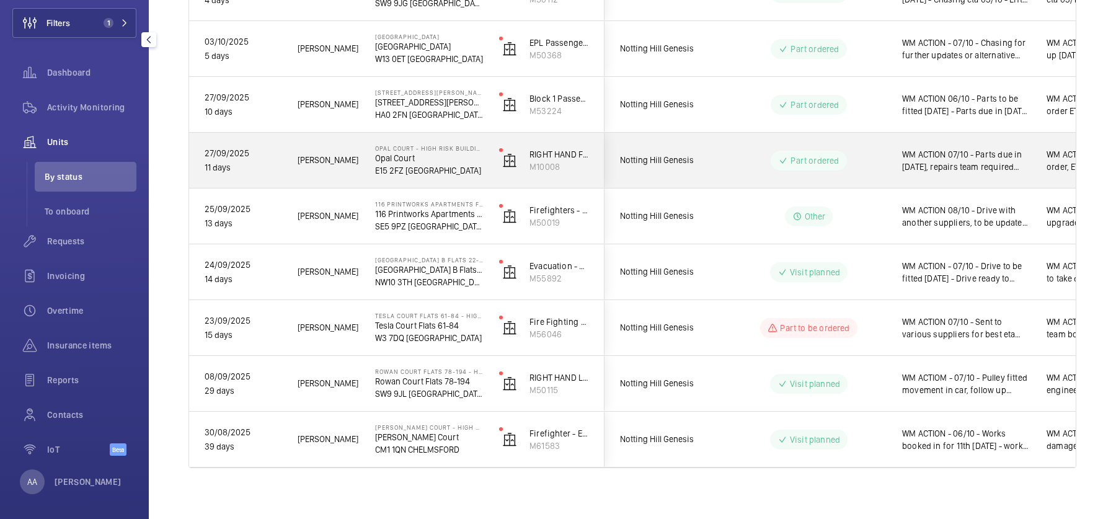
click at [818, 175] on div "Part ordered" at bounding box center [801, 160] width 169 height 45
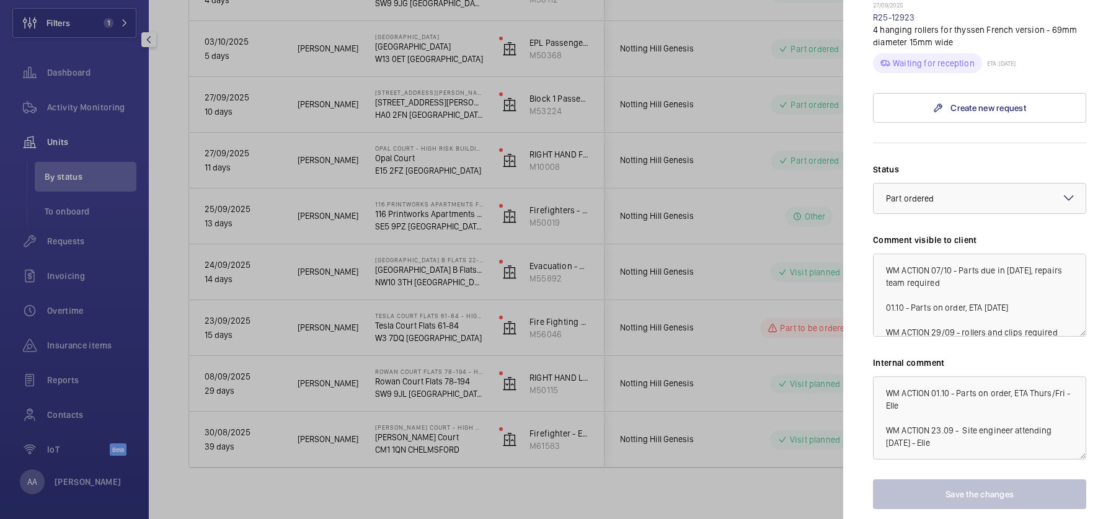
scroll to position [541, 0]
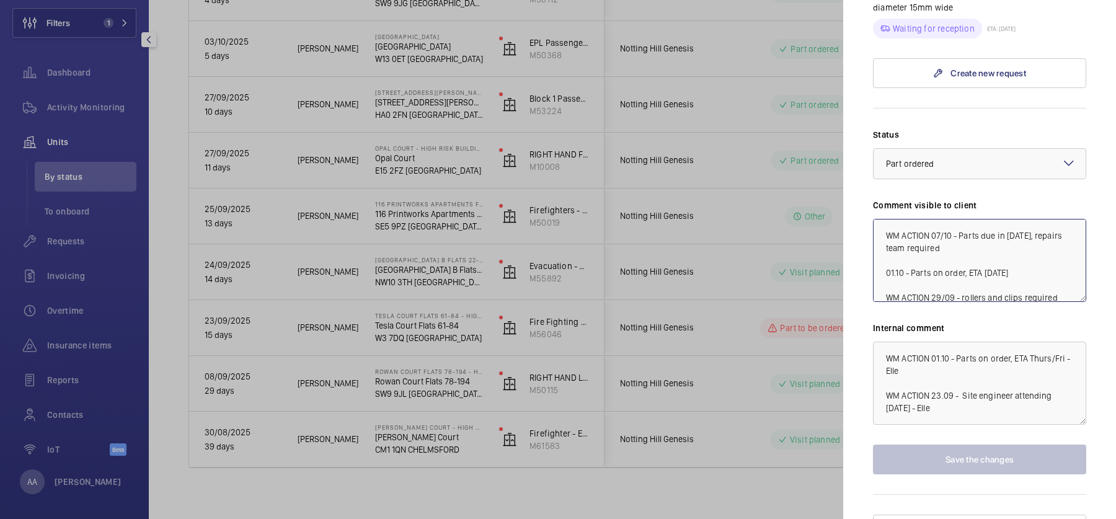
click at [977, 221] on textarea "WM ACTION 07/10 - Parts due in [DATE], repairs team required 01.10 - Parts on o…" at bounding box center [979, 260] width 213 height 83
click at [933, 219] on textarea "WM ACTION 07/10 - Parts due in [DATE], repairs team required 01.10 - Parts on o…" at bounding box center [979, 260] width 213 height 83
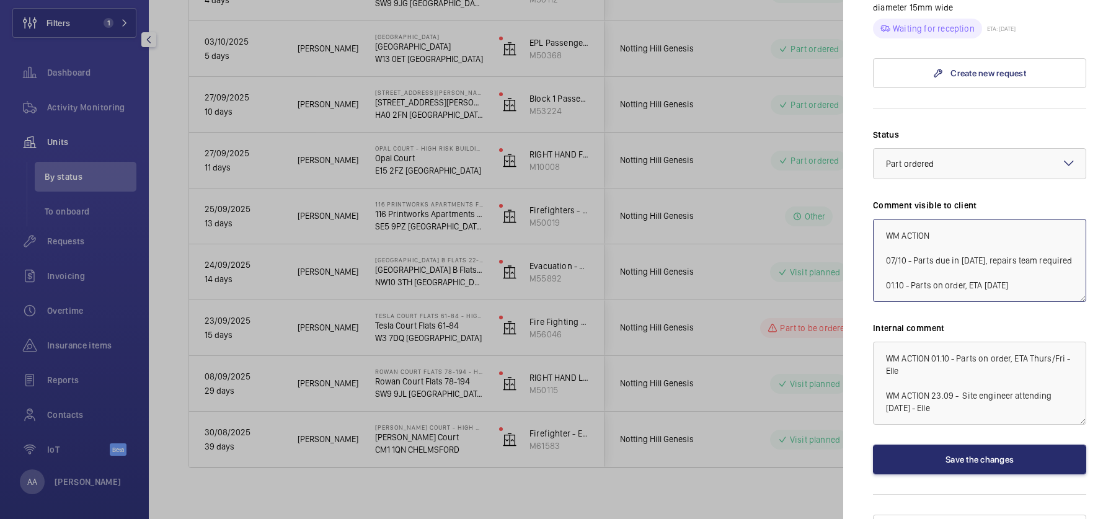
click at [948, 219] on textarea "WM ACTION 07/10 - Parts due in today, repairs team required 01.10 - Parts on or…" at bounding box center [979, 260] width 213 height 83
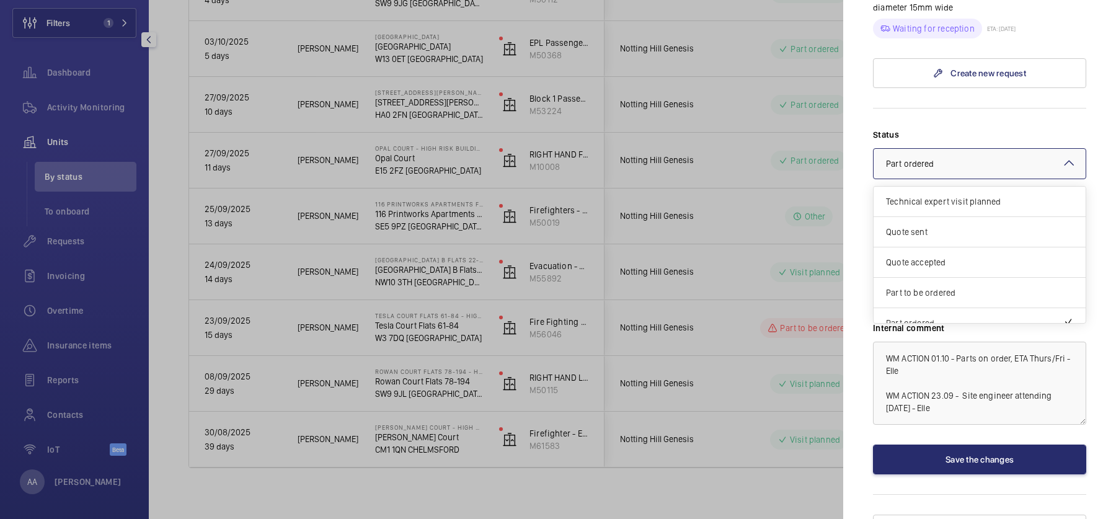
click at [995, 149] on div at bounding box center [980, 164] width 212 height 30
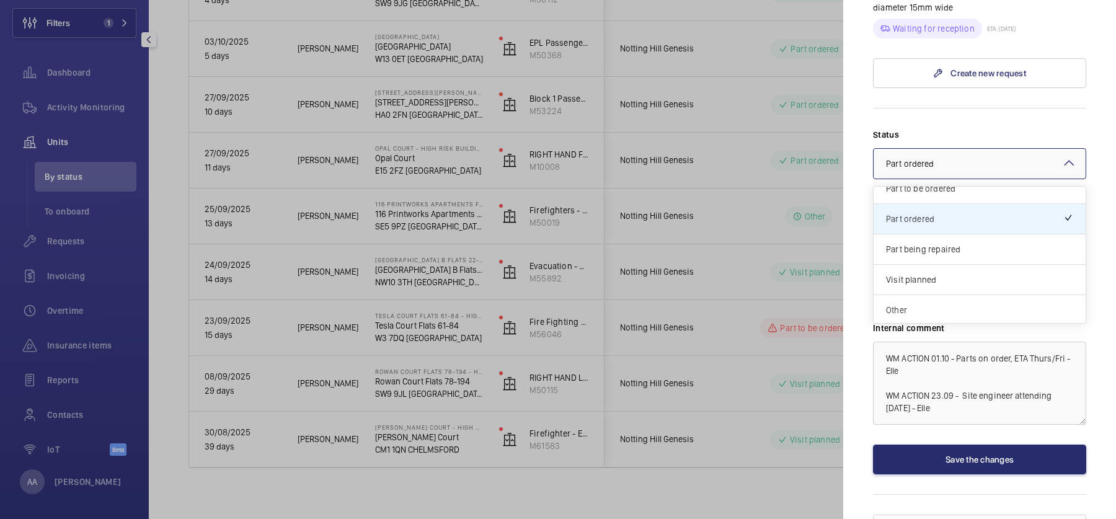
type textarea "WM ACTION 08/10- Chain due in today 07/10 - Parts due in today, repairs team re…"
click at [911, 356] on textarea "WM ACTION 01.10 - Parts on order, ETA Thurs/Fri - Elle WM ACTION 23.09 - Site e…" at bounding box center [979, 383] width 213 height 83
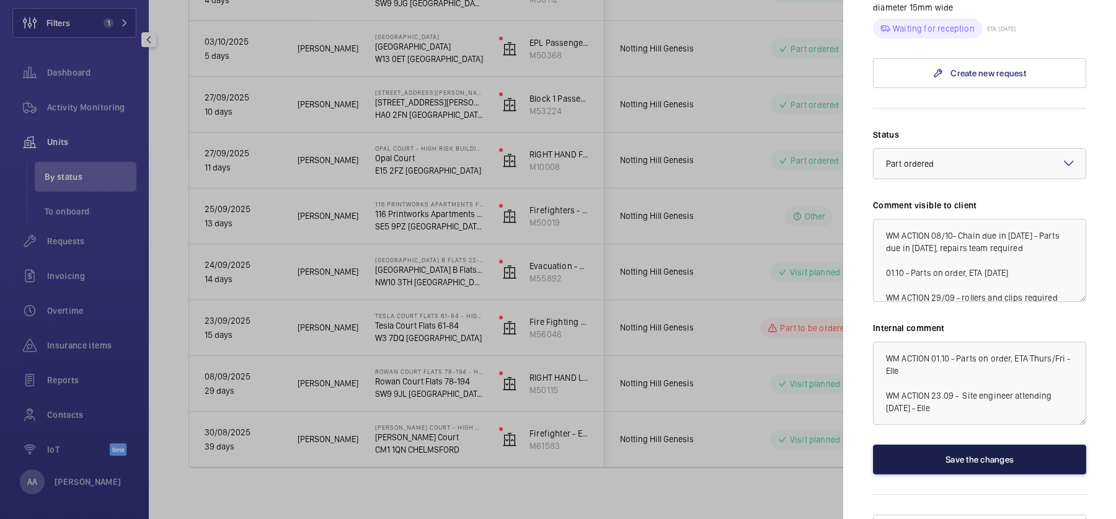
click at [986, 445] on button "Save the changes" at bounding box center [979, 460] width 213 height 30
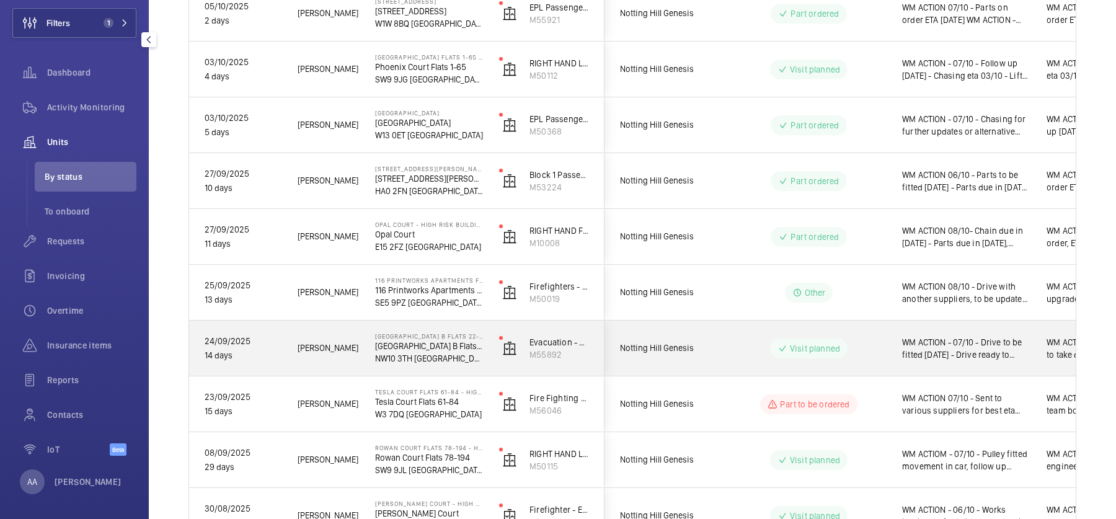
scroll to position [354, 0]
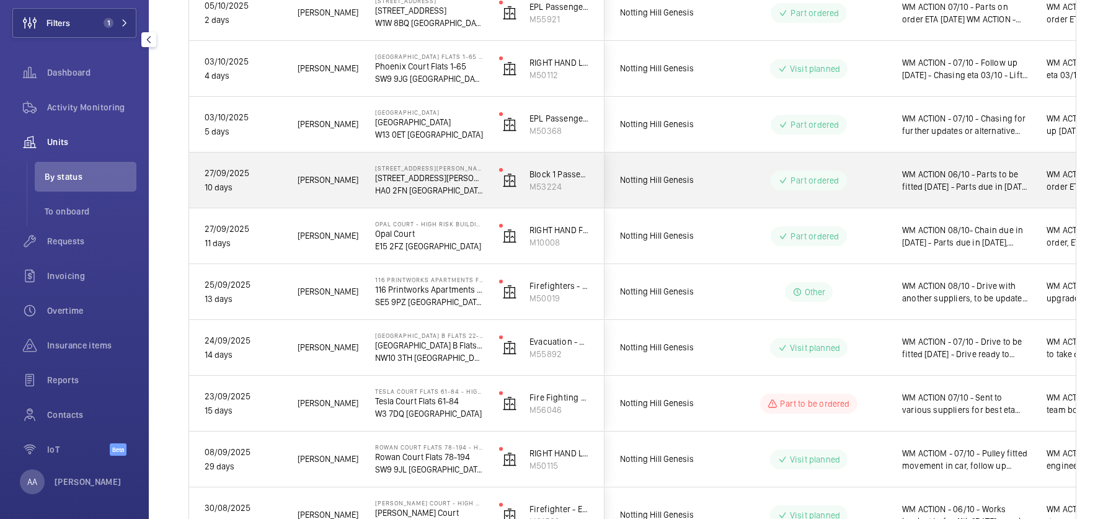
click at [862, 196] on div "Part ordered" at bounding box center [801, 180] width 169 height 45
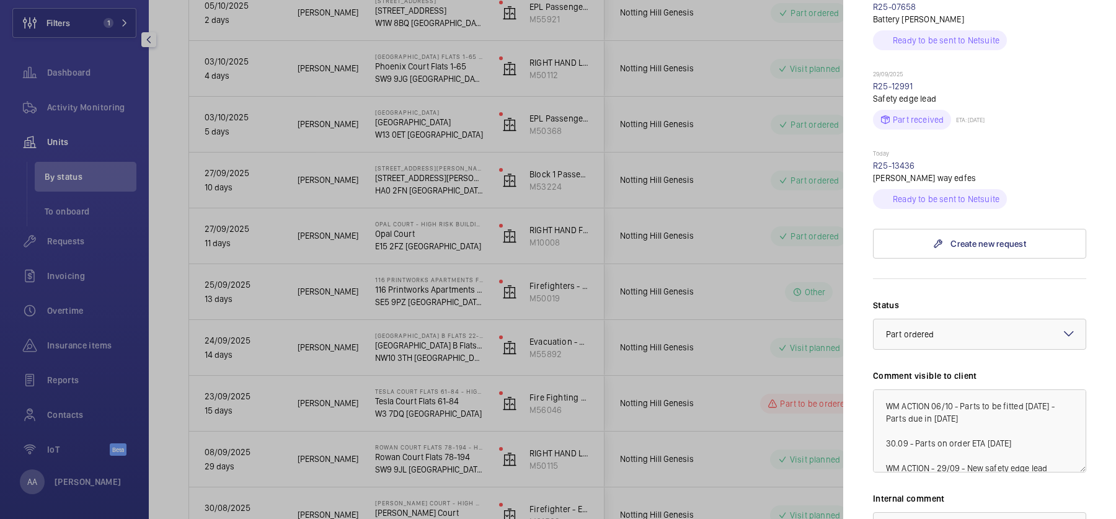
scroll to position [647, 0]
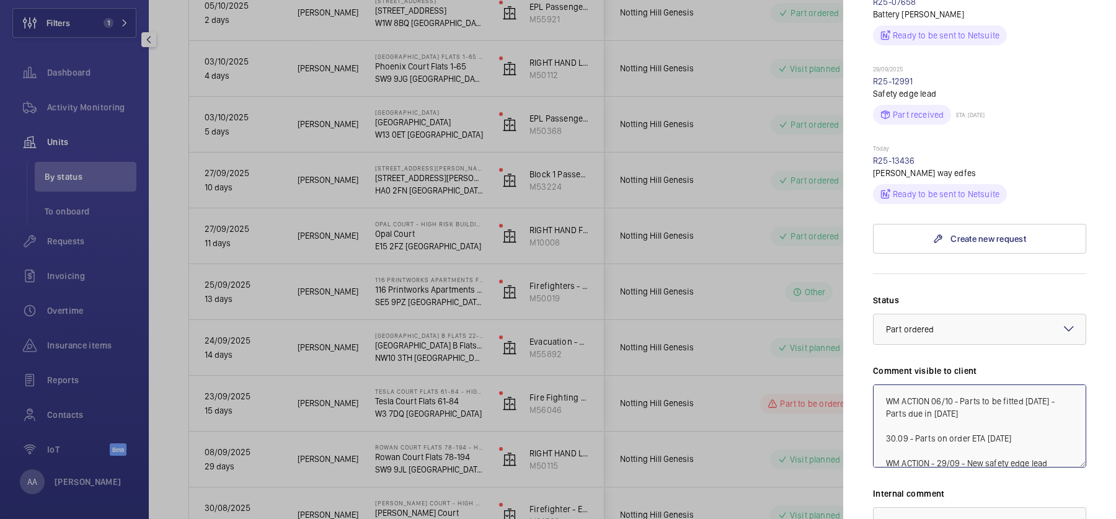
click at [933, 384] on textarea "WM ACTION 06/10 - Parts to be fitted [DATE] - Parts due in [DATE] 30.09 - Parts…" at bounding box center [979, 425] width 213 height 83
click at [952, 384] on textarea "WM ACTION 06/10 - Parts to be fitted today 02/10 - Parts due in tomorrow 30.09 …" at bounding box center [979, 425] width 213 height 83
click at [934, 384] on textarea "WM ACTION 07/10 - Attended site with new lead, complete set required 06/10 - Pa…" at bounding box center [979, 425] width 213 height 83
click at [969, 384] on textarea "WM ACTION 07/10 - Attended site with new lead, complete set required 06/10 - Pa…" at bounding box center [979, 425] width 213 height 83
click at [957, 384] on textarea "WM ACTION 07/10 - Attended site with new lead, complete set required 06/10 - Pa…" at bounding box center [979, 425] width 213 height 83
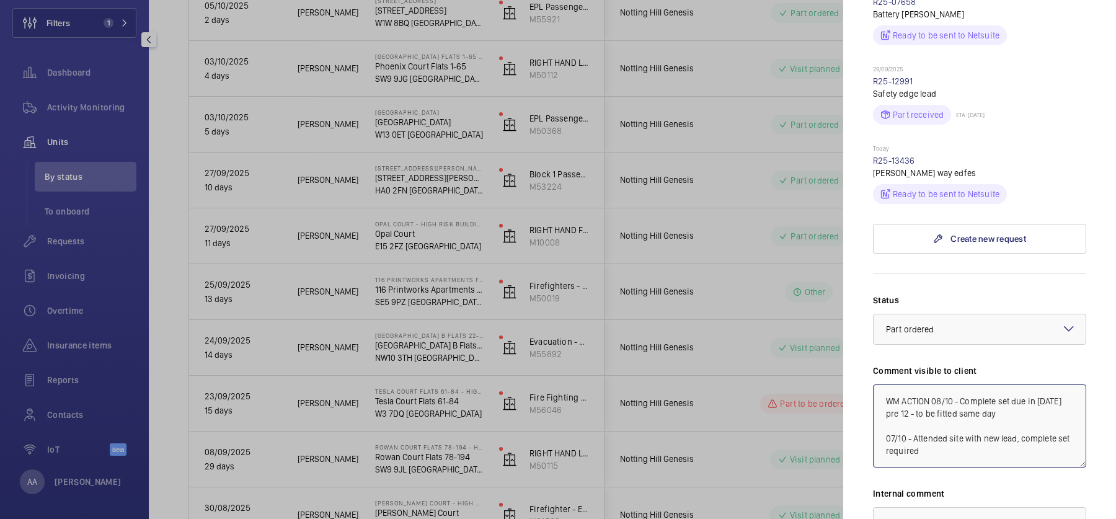
scroll to position [766, 0]
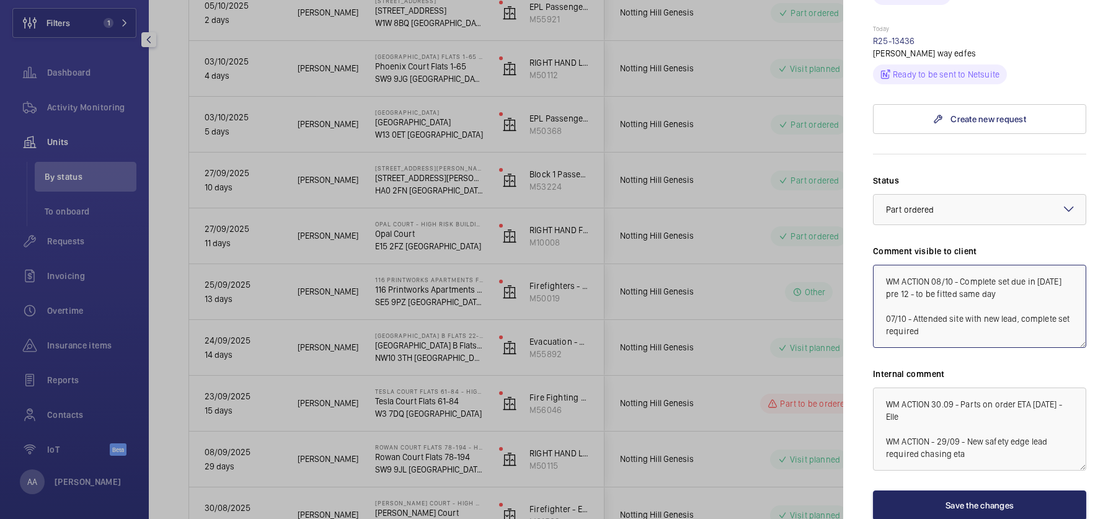
type textarea "WM ACTION 08/10 - Complete set due in tomorrow pre 12 - to be fitted same day 0…"
click at [960, 490] on button "Save the changes" at bounding box center [979, 505] width 213 height 30
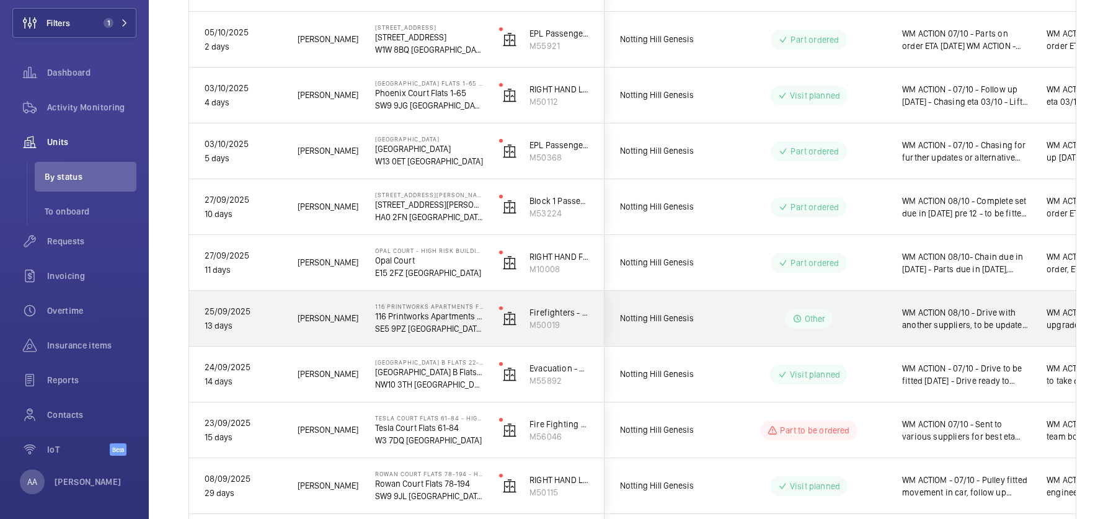
scroll to position [315, 0]
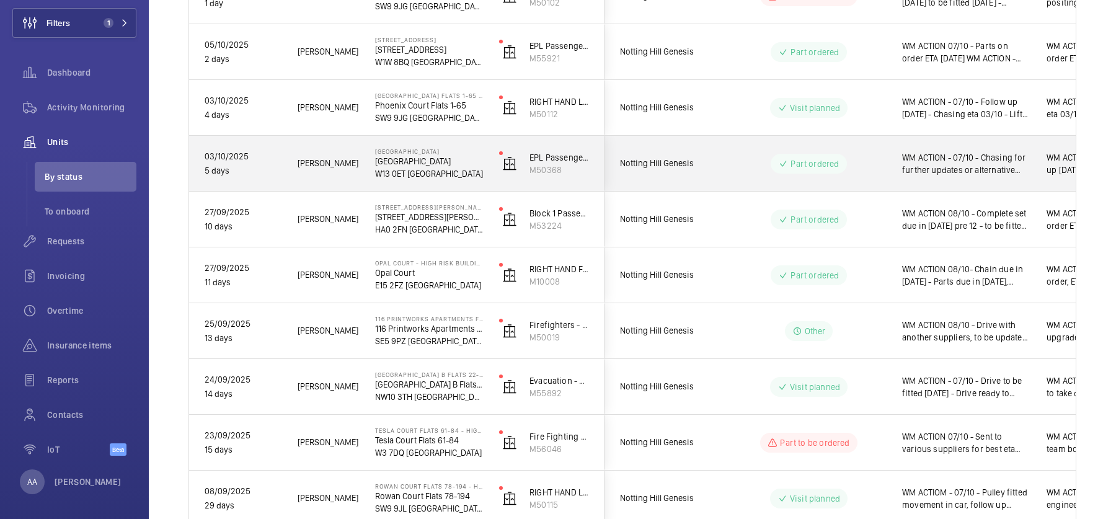
click at [954, 161] on span "WM ACTION - 07/10 - Chasing for further updates or alternative supplier 06/10 -…" at bounding box center [966, 163] width 128 height 25
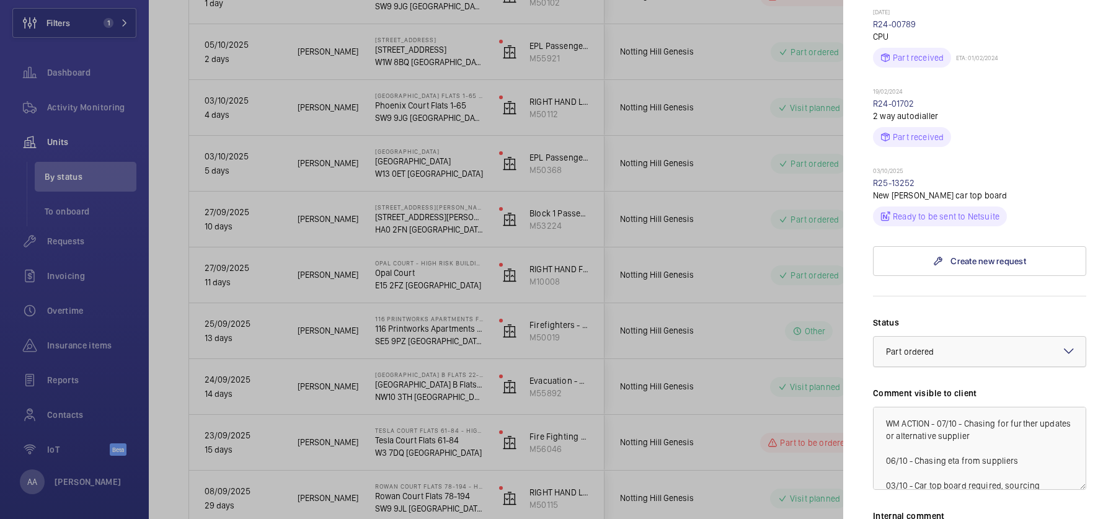
scroll to position [416, 0]
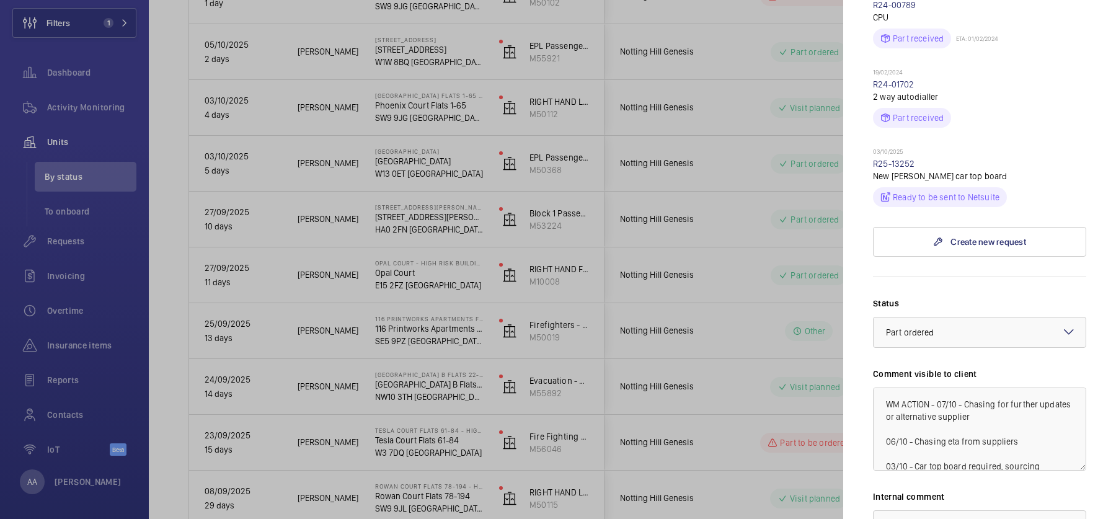
click at [706, 328] on div at bounding box center [558, 259] width 1116 height 519
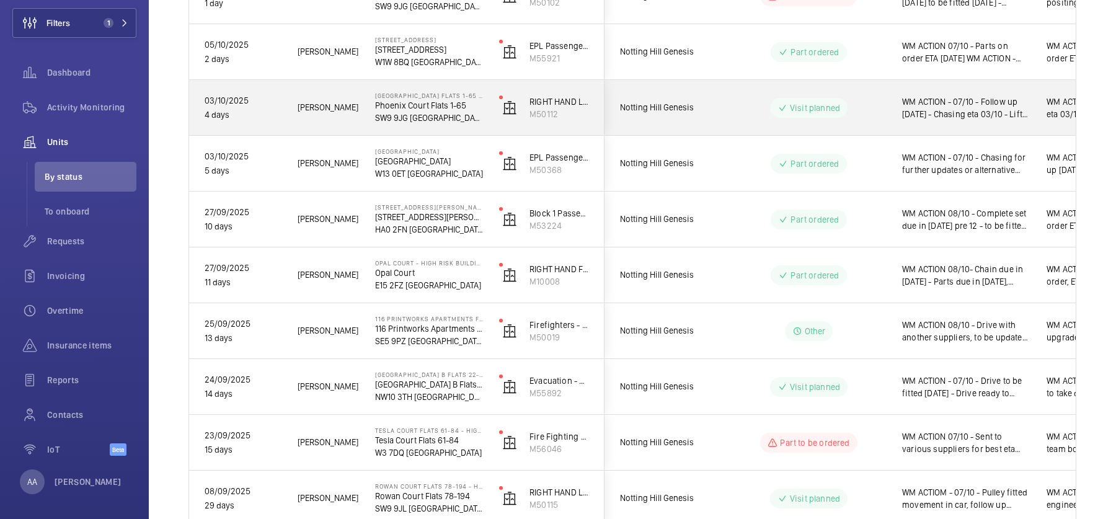
click at [902, 113] on span "WM ACTION - 07/10 - Follow up [DATE] - Chasing eta 03/10 - Lift overheating tec…" at bounding box center [966, 107] width 128 height 25
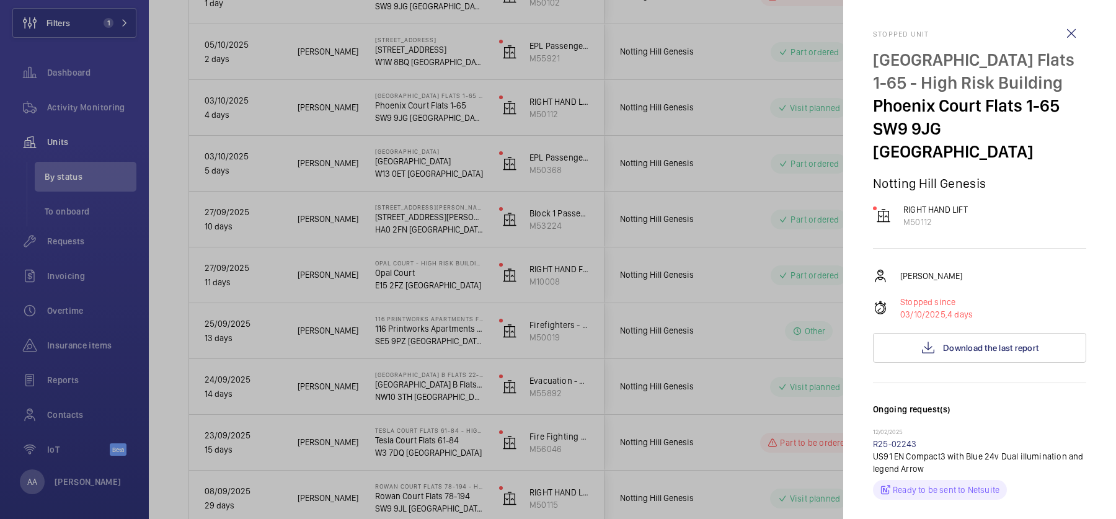
click at [764, 291] on div at bounding box center [558, 259] width 1116 height 519
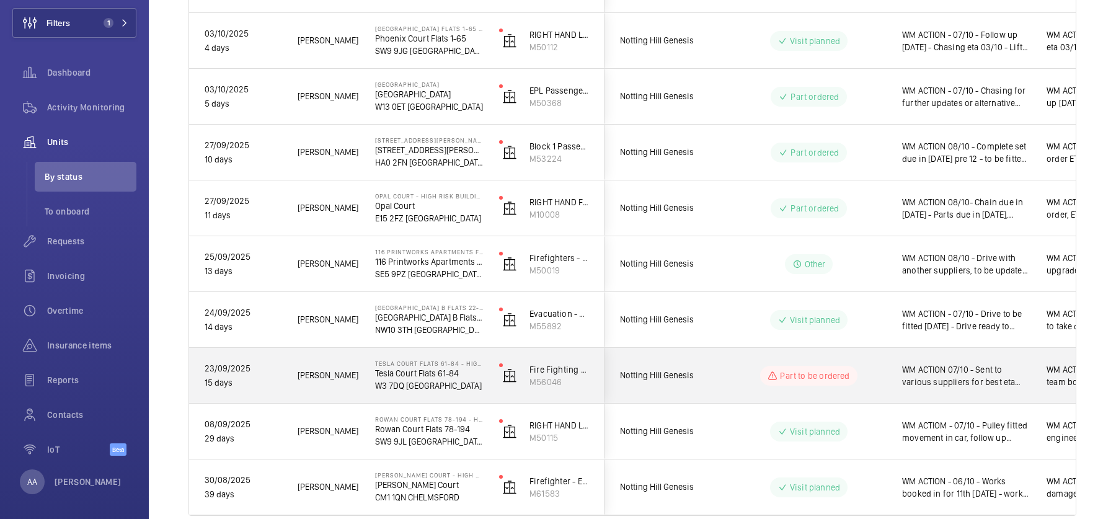
scroll to position [437, 0]
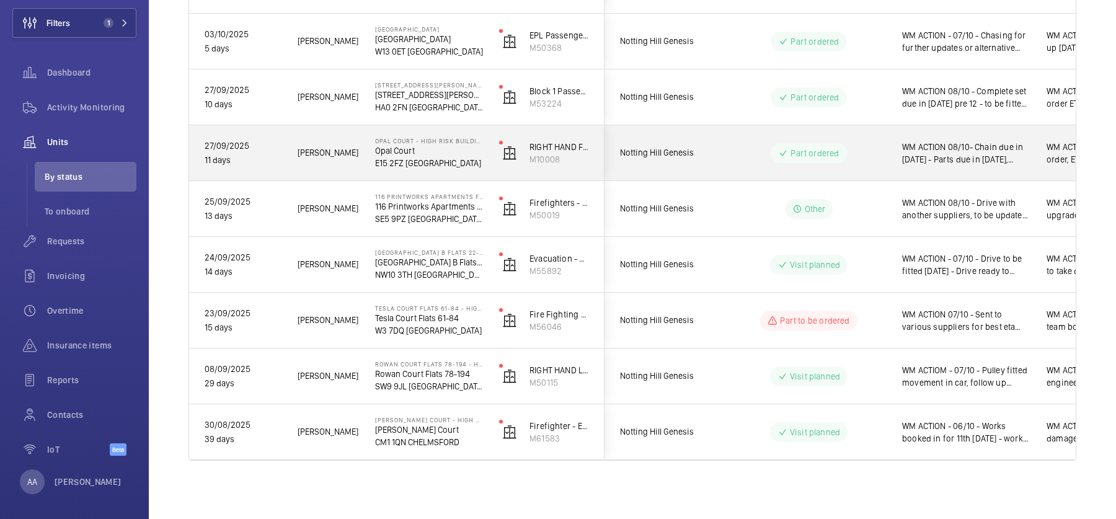
click at [738, 138] on div "Part ordered" at bounding box center [801, 153] width 169 height 45
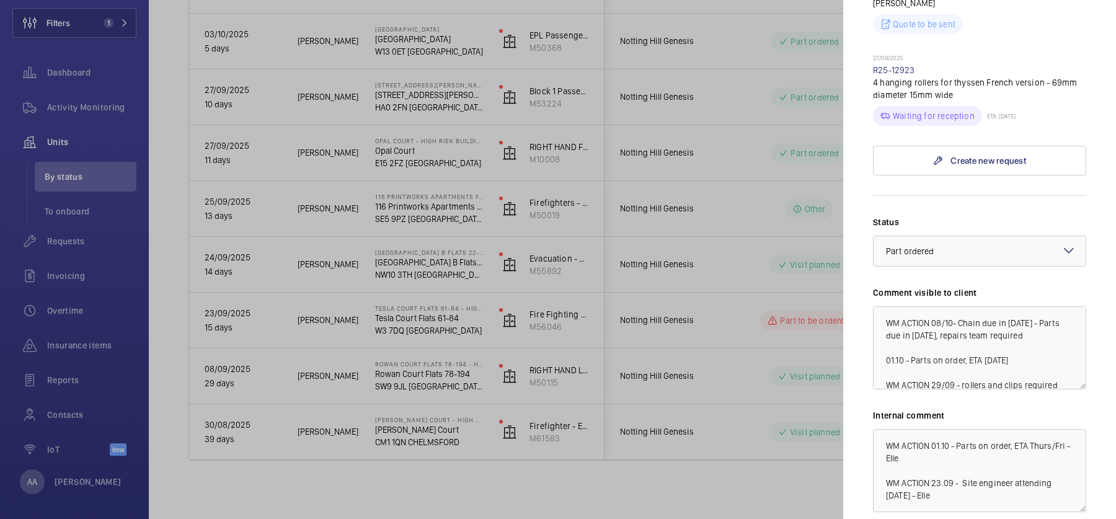
scroll to position [448, 0]
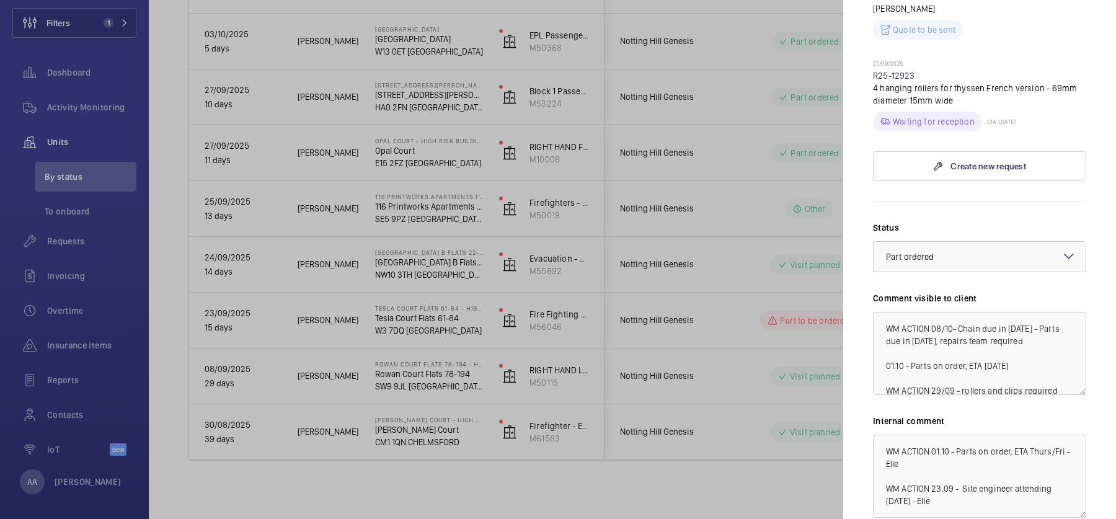
click at [716, 184] on div at bounding box center [558, 259] width 1116 height 519
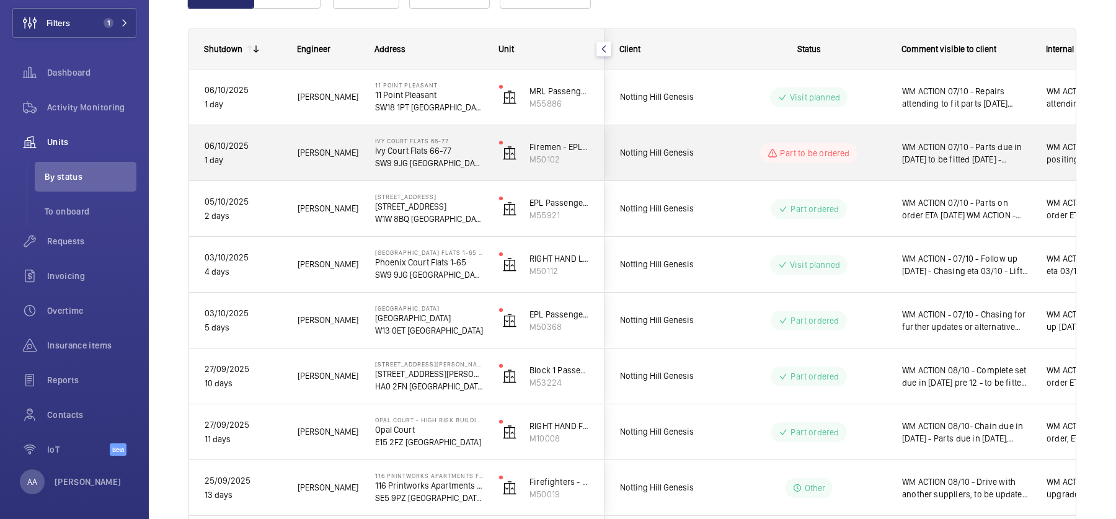
scroll to position [156, 0]
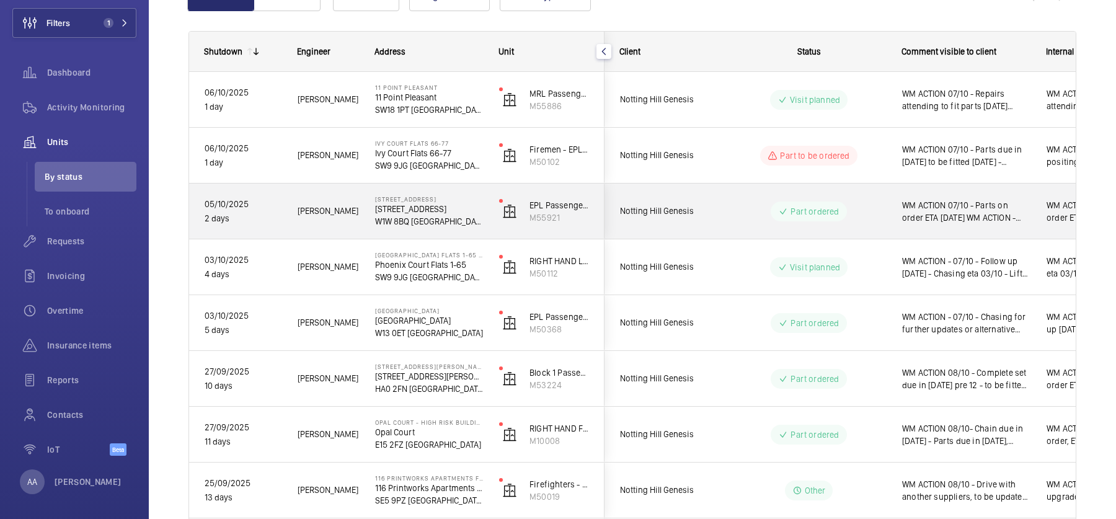
click at [785, 225] on div "Part ordered" at bounding box center [801, 211] width 169 height 45
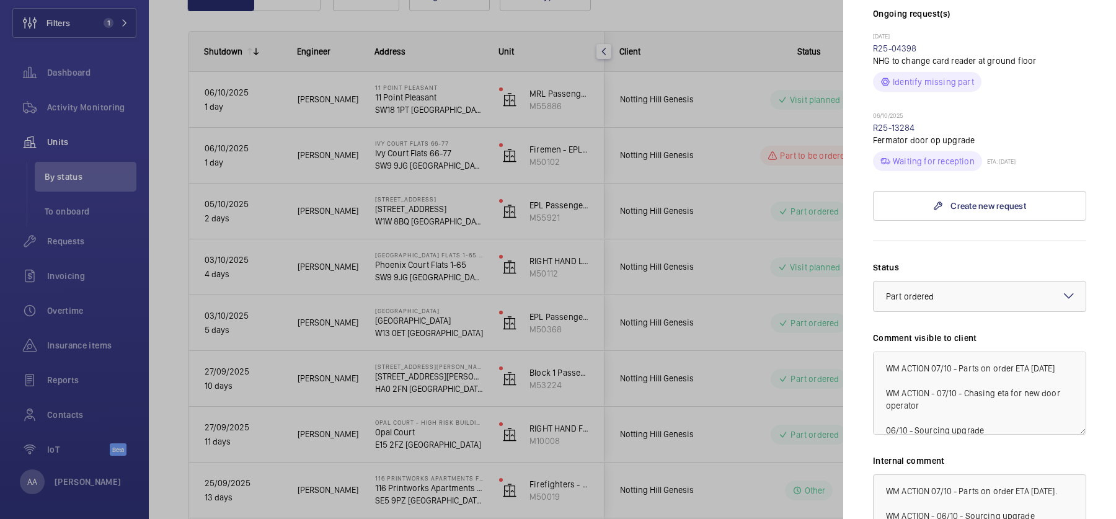
scroll to position [343, 0]
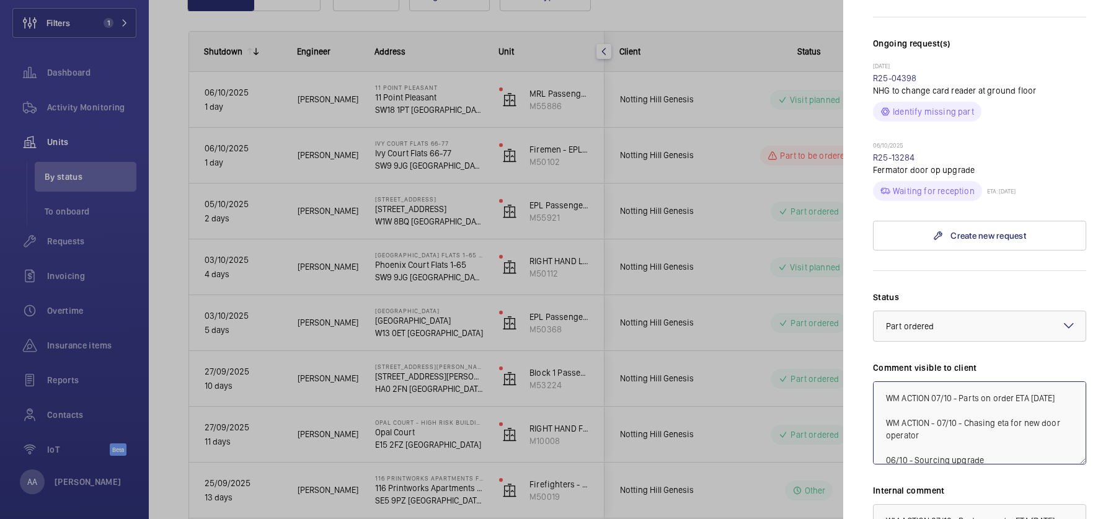
click at [932, 381] on textarea "WM ACTION 07/10 - Parts on order ETA [DATE] WM ACTION - 07/10 - Chasing eta for…" at bounding box center [979, 422] width 213 height 83
click at [952, 381] on textarea "WM ACTION 07/10 - Parts on order ETA Friday WM ACTION - 07/10 - Chasing eta for…" at bounding box center [979, 422] width 213 height 83
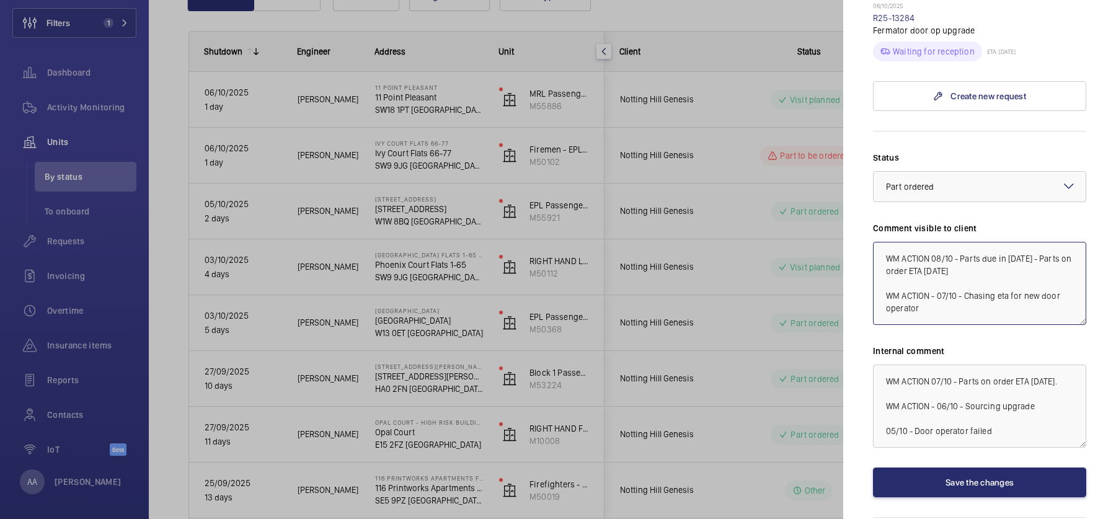
scroll to position [505, 0]
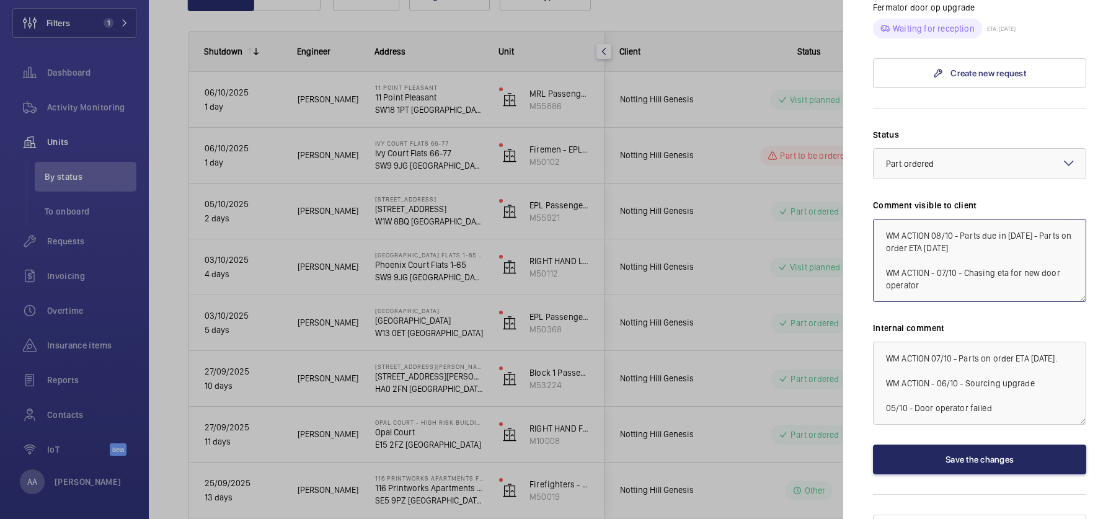
type textarea "WM ACTION 08/10 - Parts due in tomorrow 07/10 - Parts on order ETA Friday WM AC…"
click at [987, 445] on button "Save the changes" at bounding box center [979, 460] width 213 height 30
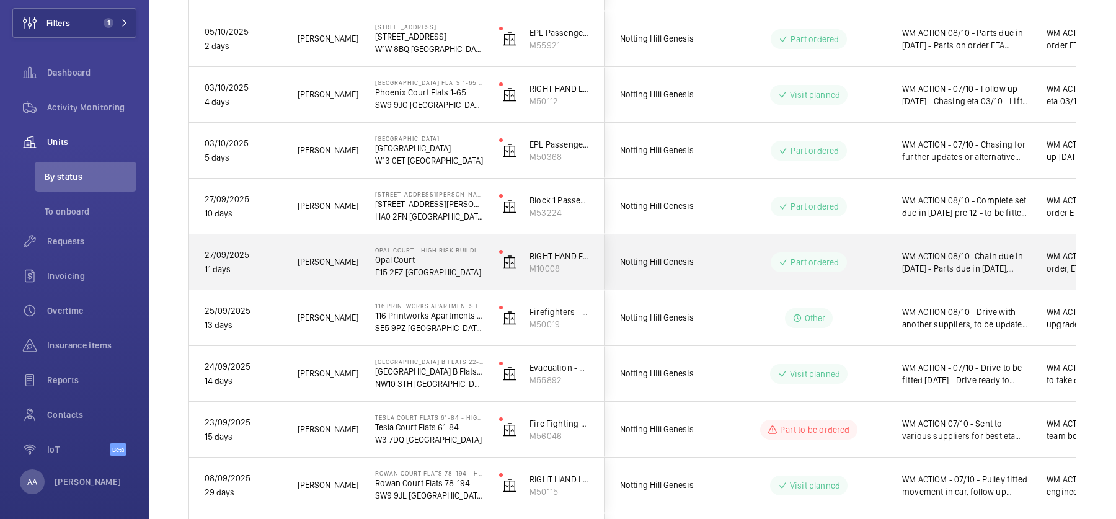
scroll to position [326, 0]
click at [776, 265] on div "Part ordered" at bounding box center [809, 264] width 76 height 20
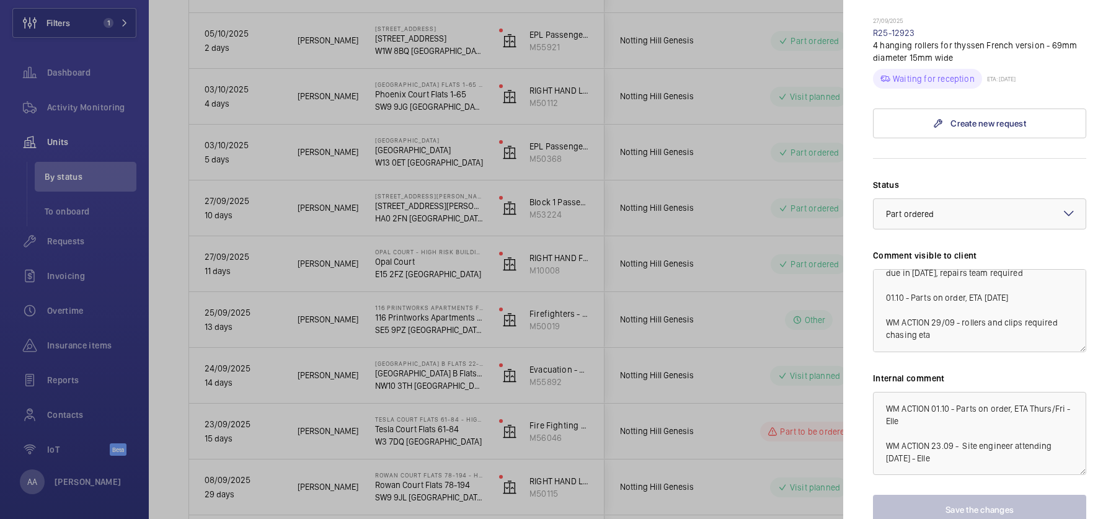
scroll to position [0, 0]
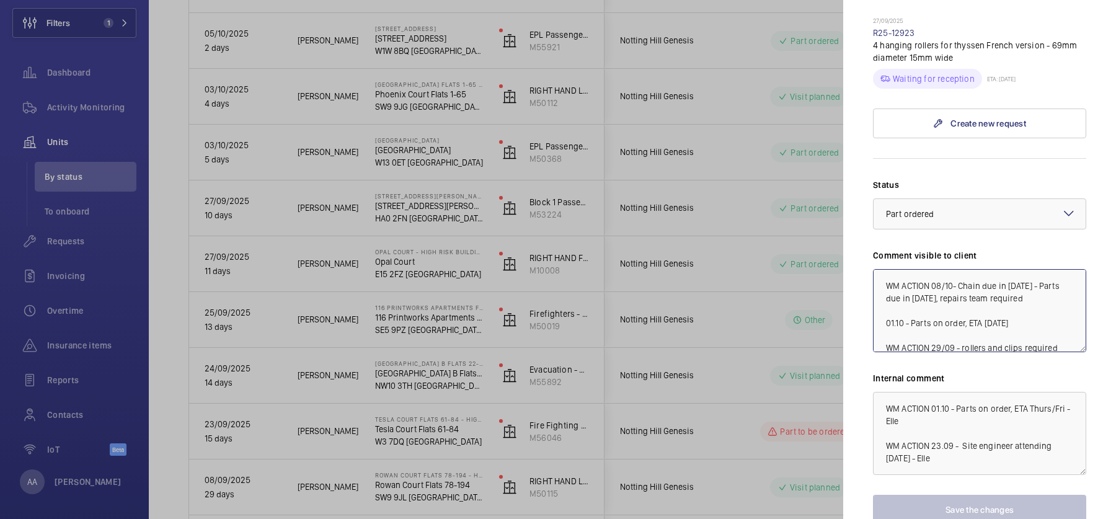
click at [932, 269] on textarea "WM ACTION 08/10- Chain due in today 07/10 - Parts due in today, repairs team re…" at bounding box center [979, 310] width 213 height 83
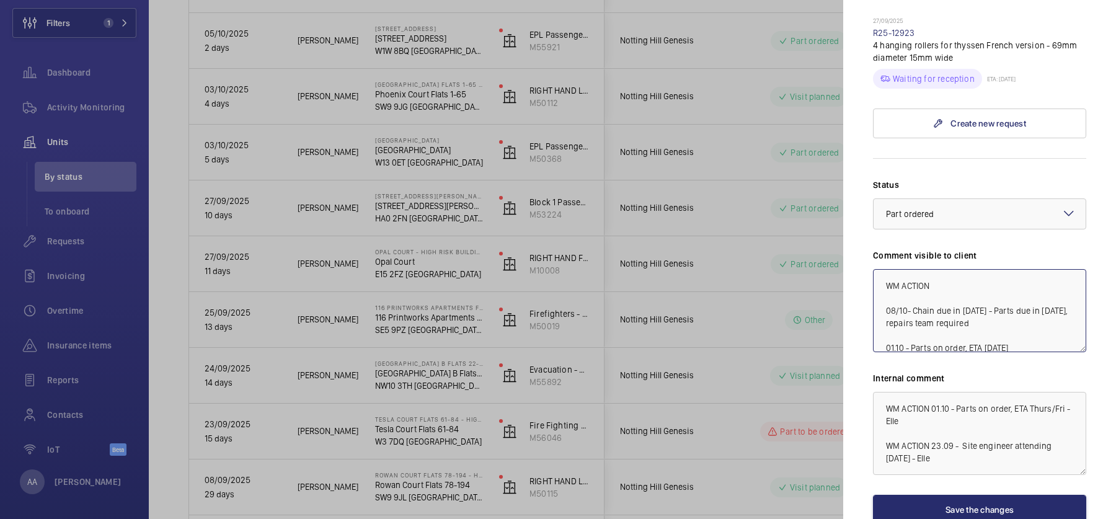
click at [1001, 269] on textarea "WM ACTION 08/10- Chain due in today 07/10 - Parts due in today, repairs team re…" at bounding box center [979, 310] width 213 height 83
click at [939, 278] on textarea "WM ACTION 08/10- Chain due in today 07/10 - Parts due in today, repairs team re…" at bounding box center [979, 310] width 213 height 83
click at [884, 277] on textarea "WM ACTION 08/10- Chain due in today 07/10 - Parts due in today, repairs team re…" at bounding box center [979, 310] width 213 height 83
type textarea "WM ACTION 08/10- Chain due in today 07/10 - Parts due in today, repairs team re…"
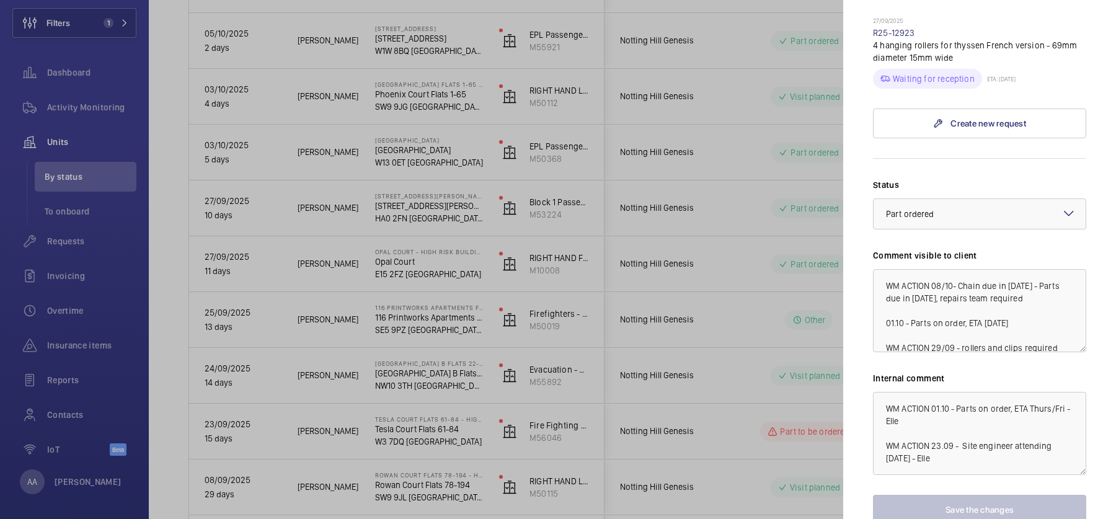
click at [730, 280] on div at bounding box center [558, 259] width 1116 height 519
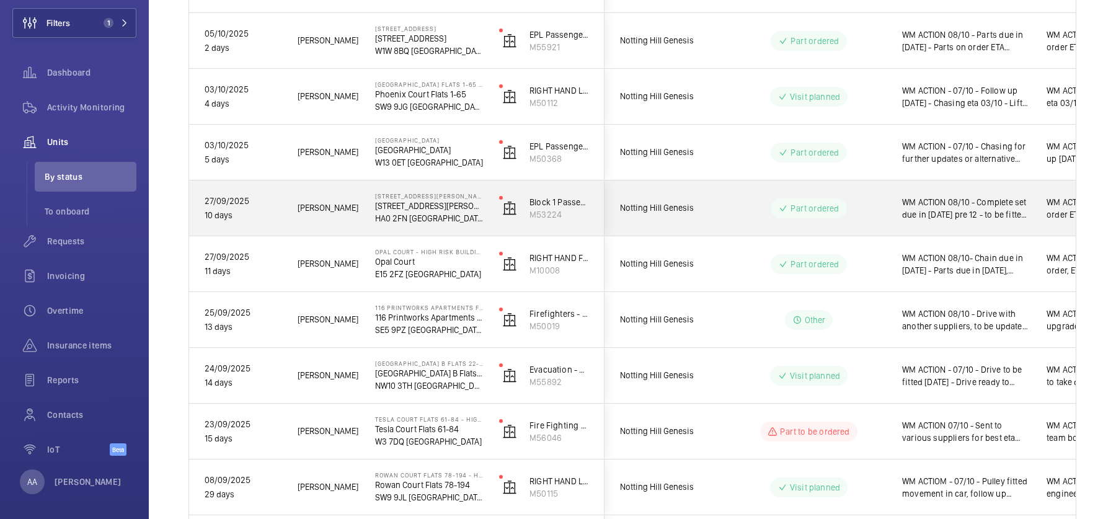
click at [906, 214] on span "WM ACTION 08/10 - Complete set due in tomorrow pre 12 - to be fitted same day 0…" at bounding box center [966, 208] width 128 height 25
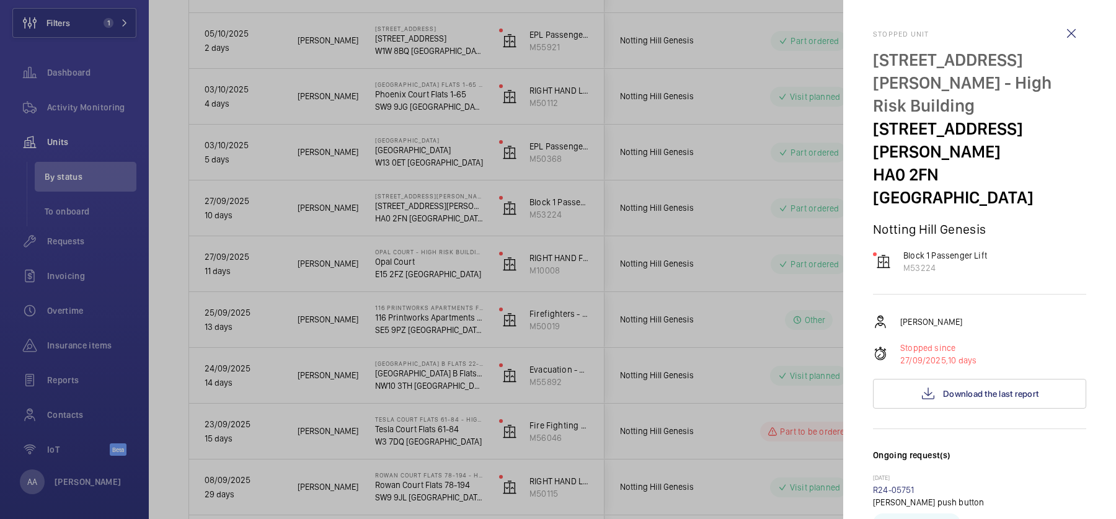
click at [820, 229] on div at bounding box center [558, 259] width 1116 height 519
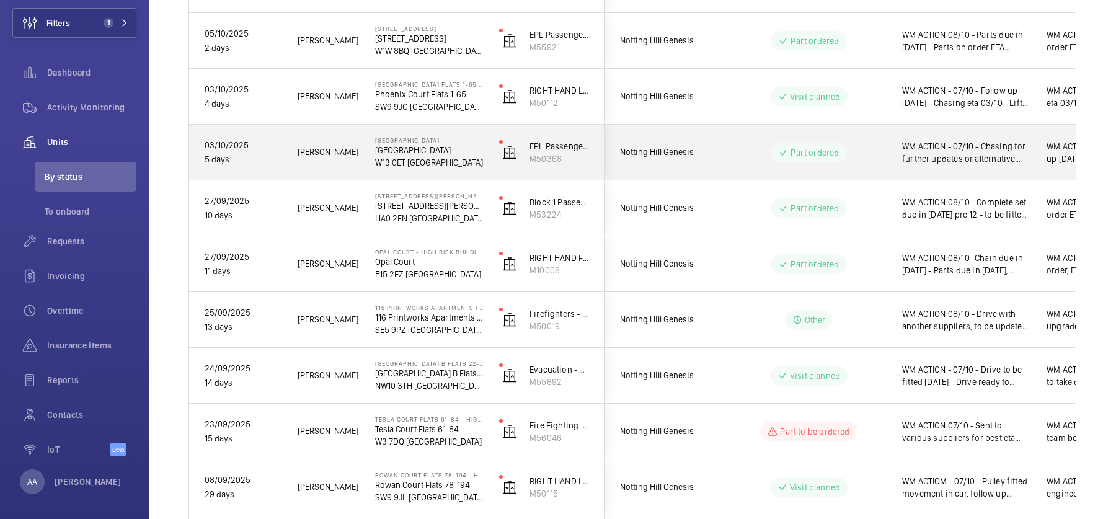
click at [912, 148] on span "WM ACTION - 07/10 - Chasing for further updates or alternative supplier 06/10 -…" at bounding box center [966, 152] width 128 height 25
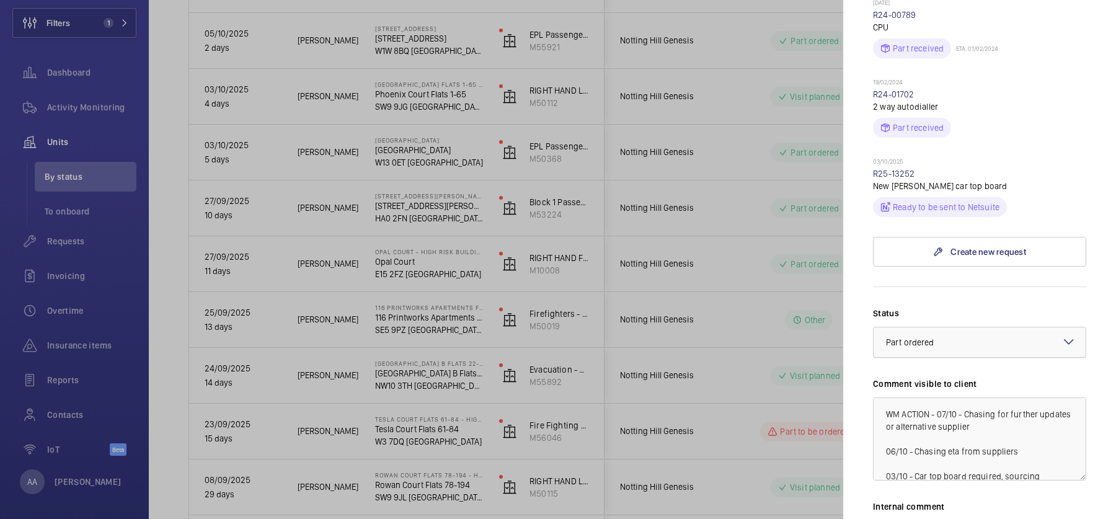
scroll to position [394, 0]
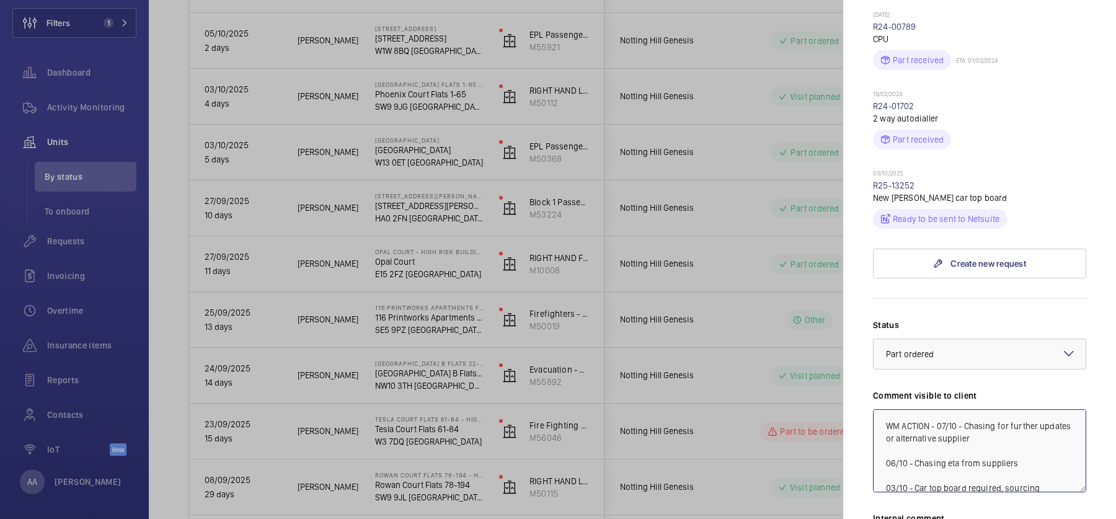
click at [938, 409] on textarea "WM ACTION - 07/10 - Chasing for further updates or alternative supplier 06/10 -…" at bounding box center [979, 450] width 213 height 83
click at [970, 409] on textarea "WM ACTION - 07/10 - Chasing for further updates or alternative supplier 06/10 -…" at bounding box center [979, 450] width 213 height 83
type textarea "WM ACTION - 08/10 - 07/10 - Chasing for further updates or alternative supplier…"
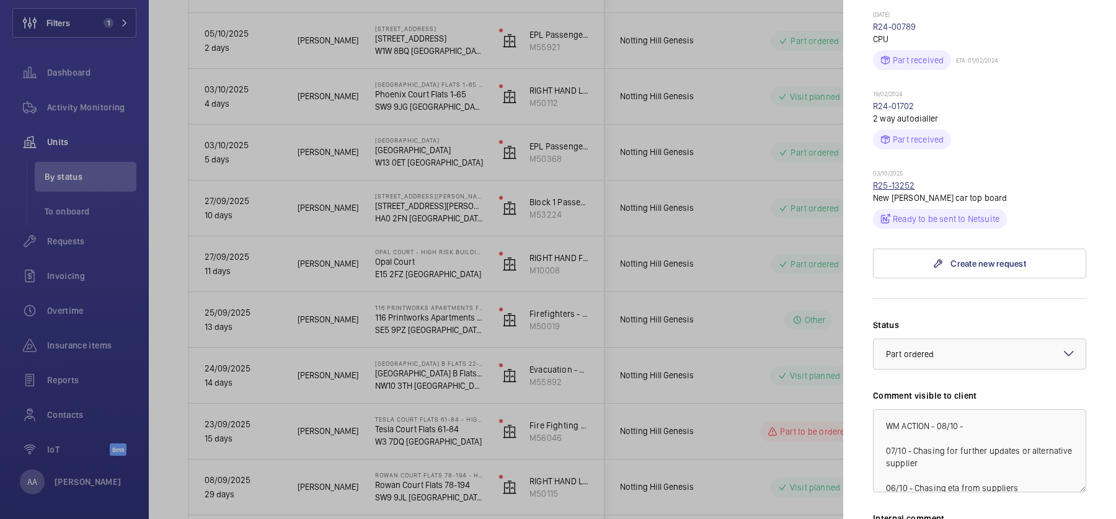
click at [899, 180] on link "R25-13252" at bounding box center [894, 185] width 42 height 10
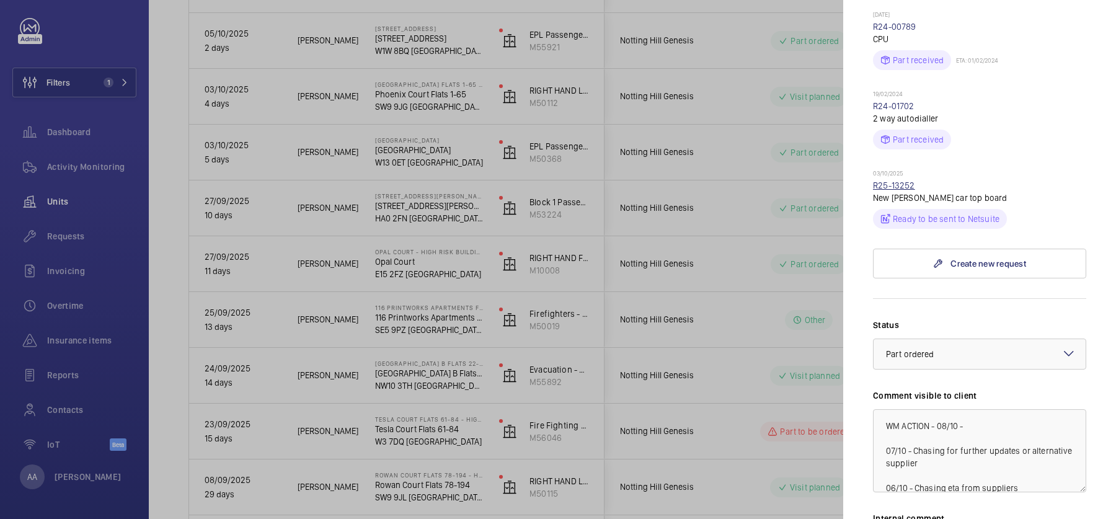
scroll to position [352, 0]
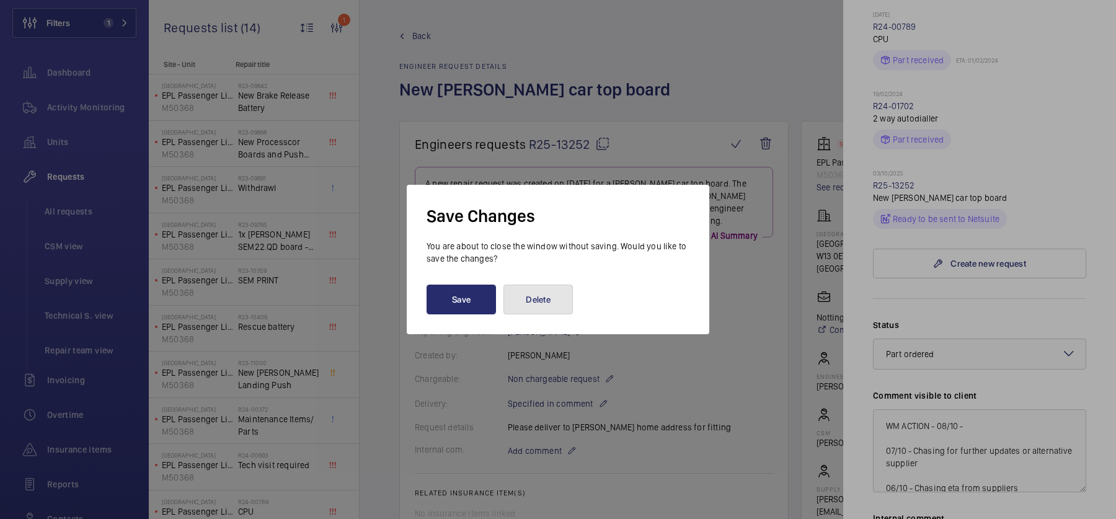
click at [560, 300] on button "Delete" at bounding box center [538, 300] width 69 height 30
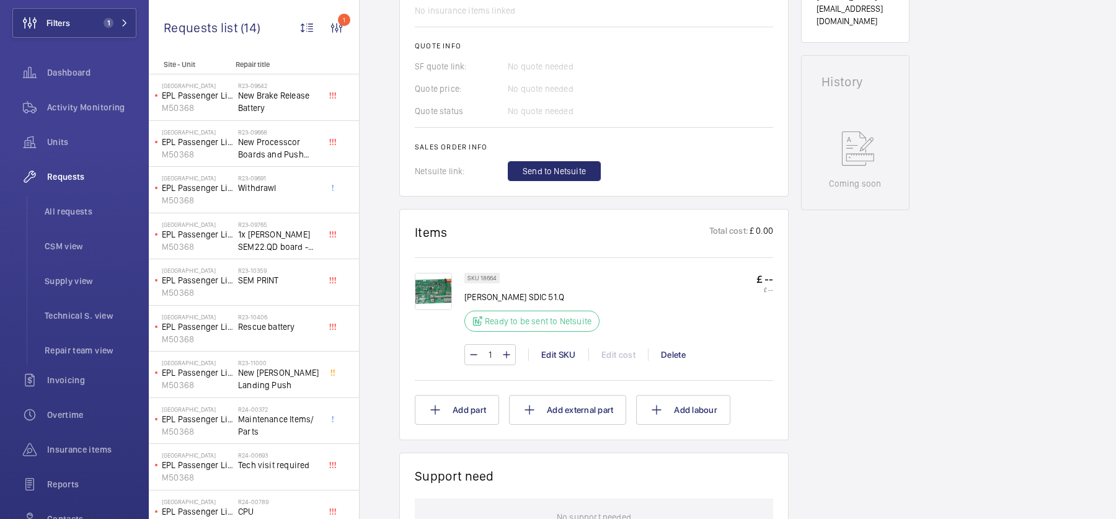
scroll to position [547, 0]
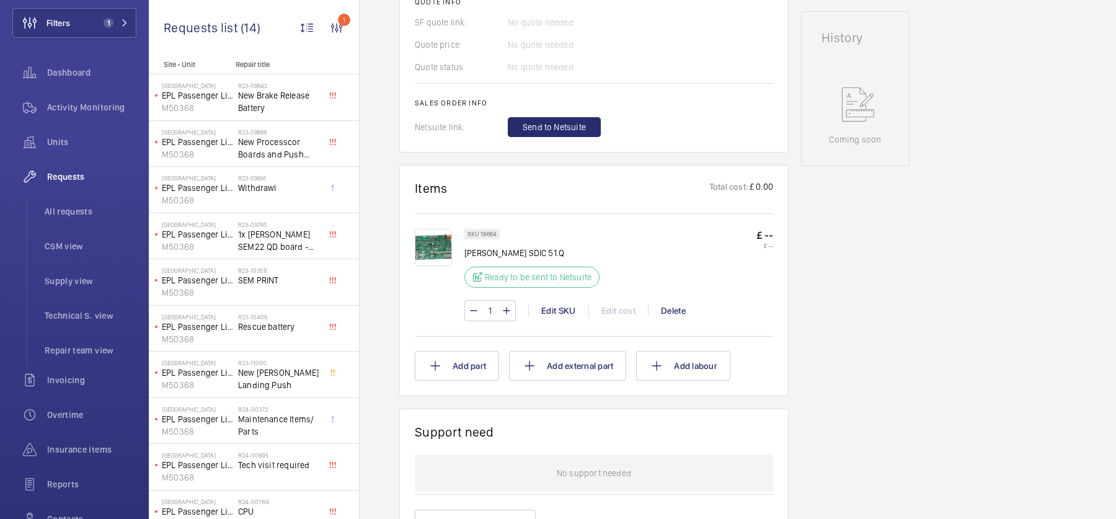
click at [417, 238] on img at bounding box center [433, 247] width 37 height 37
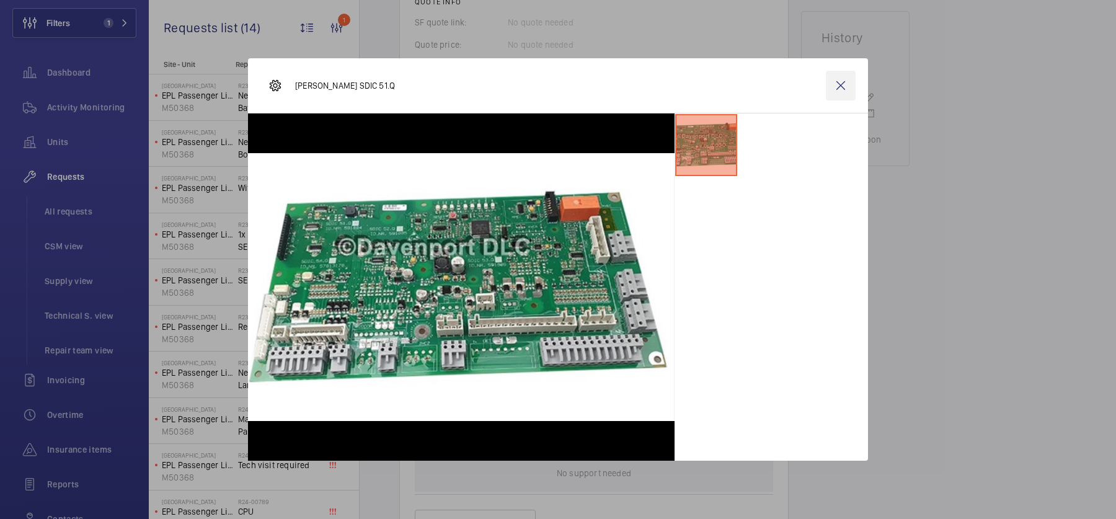
click at [835, 87] on wm-front-icon-button at bounding box center [841, 86] width 30 height 30
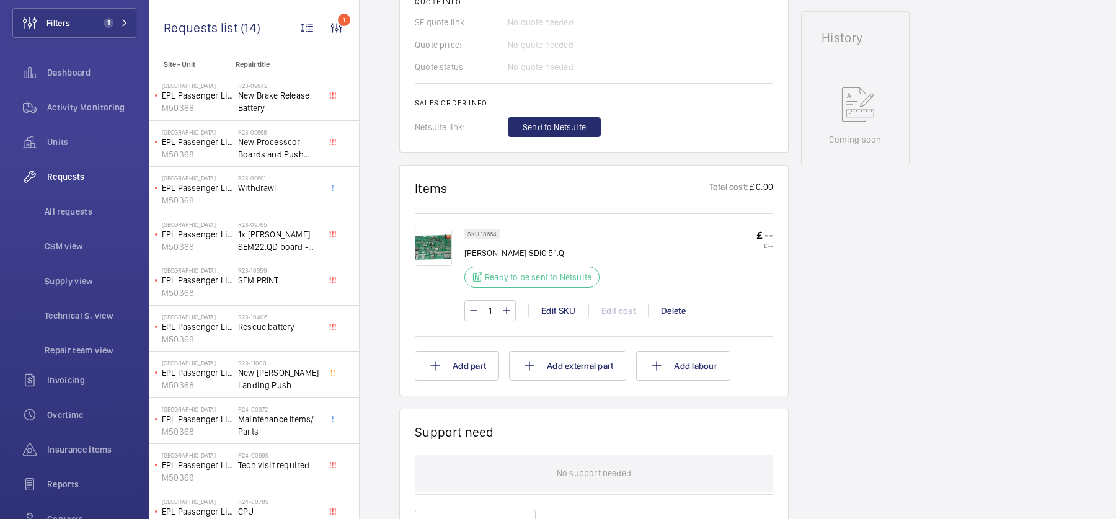
scroll to position [0, 0]
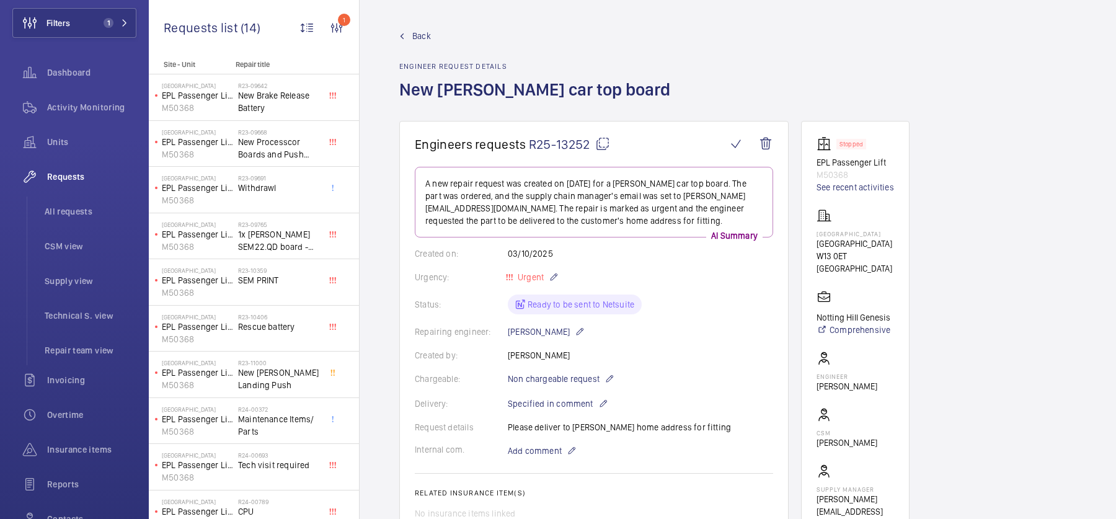
click at [416, 38] on span "Back" at bounding box center [421, 36] width 19 height 12
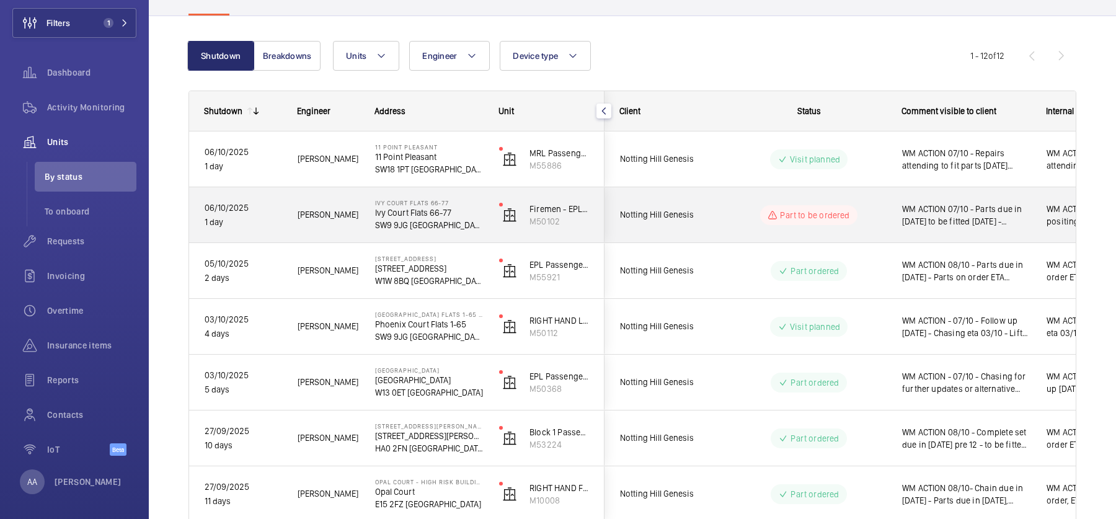
scroll to position [98, 0]
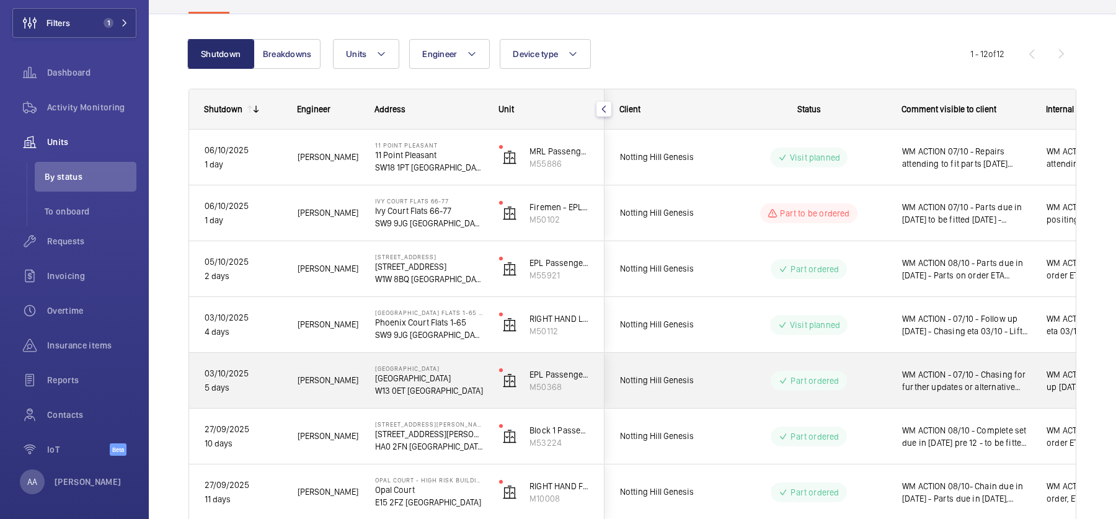
click at [794, 375] on p "Part ordered" at bounding box center [815, 381] width 48 height 12
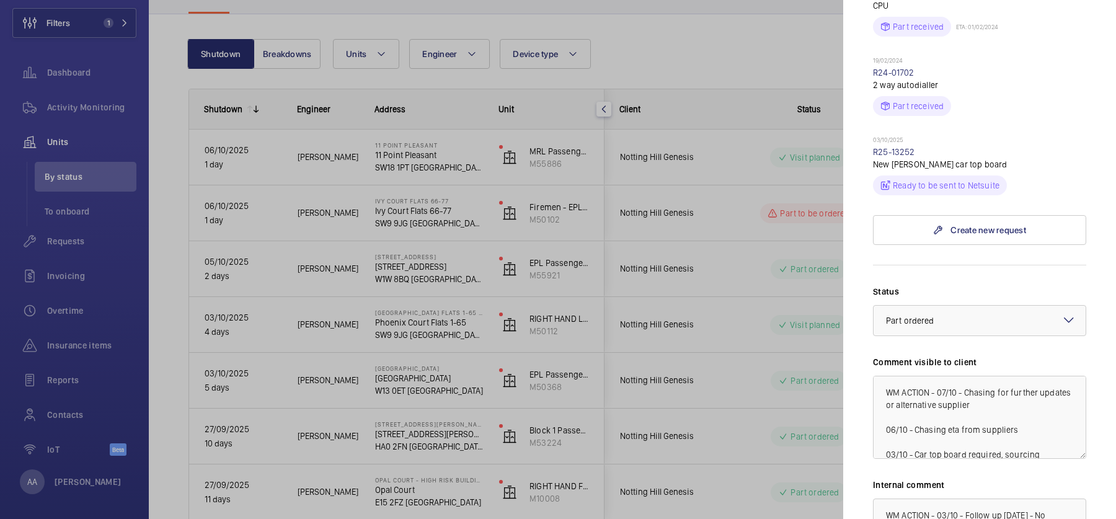
scroll to position [585, 0]
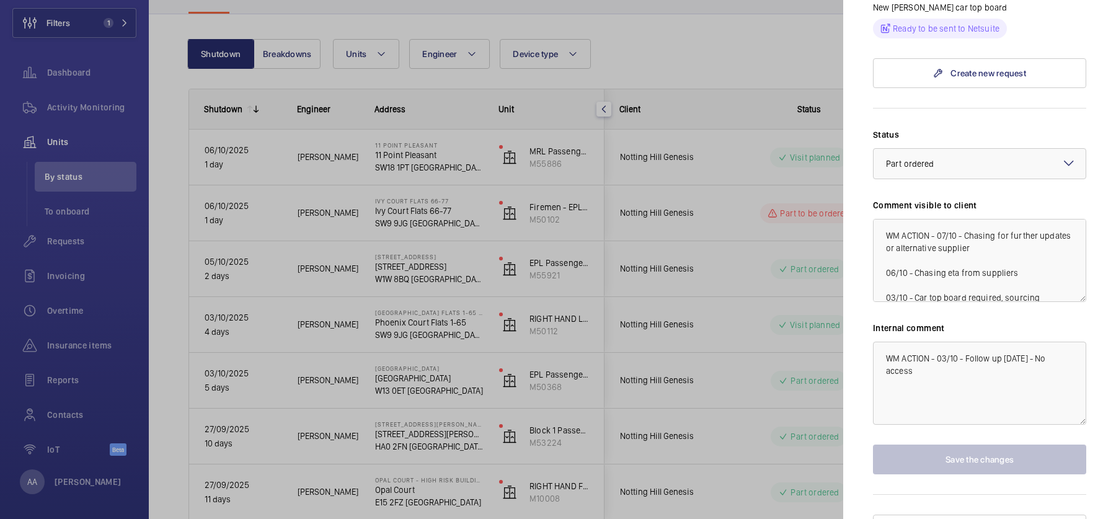
click at [781, 211] on div at bounding box center [558, 259] width 1116 height 519
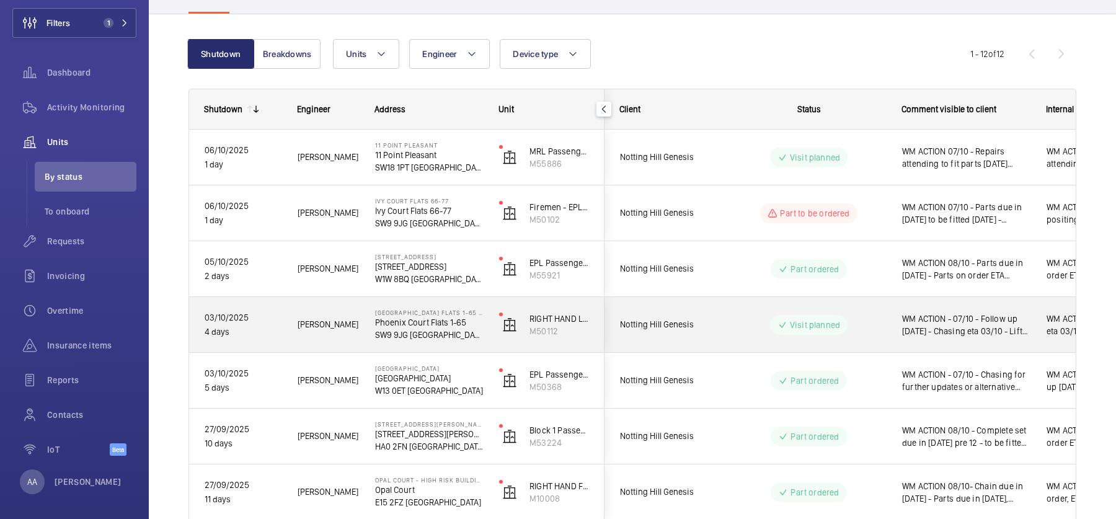
click at [755, 315] on wm-front-pills-cell "Visit planned" at bounding box center [809, 325] width 154 height 20
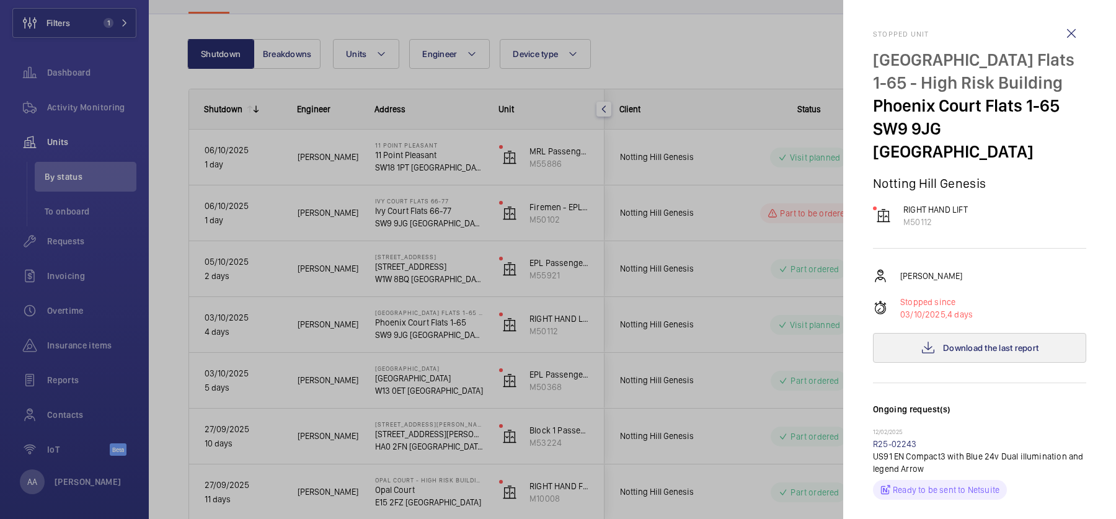
scroll to position [432, 0]
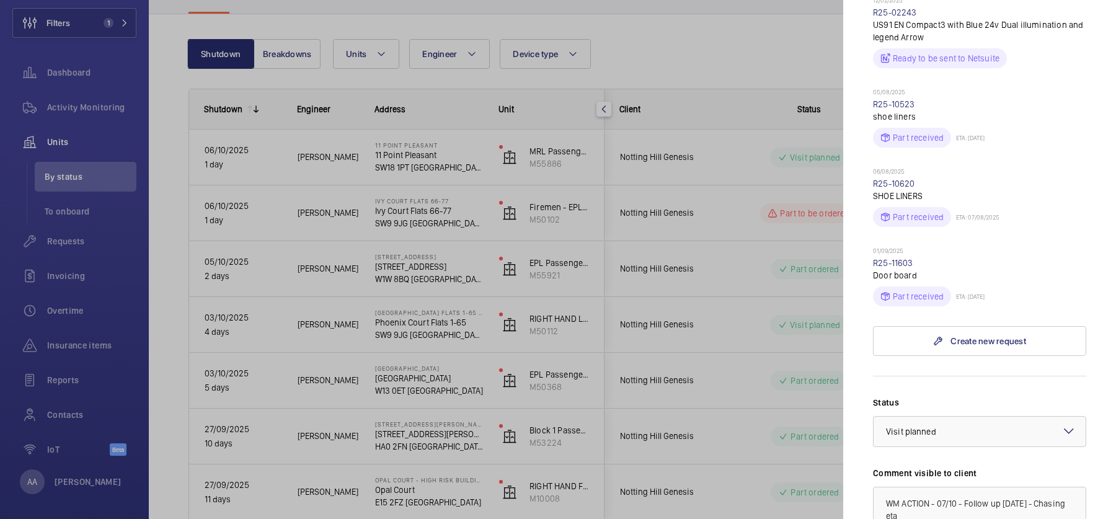
click at [750, 296] on div at bounding box center [558, 259] width 1116 height 519
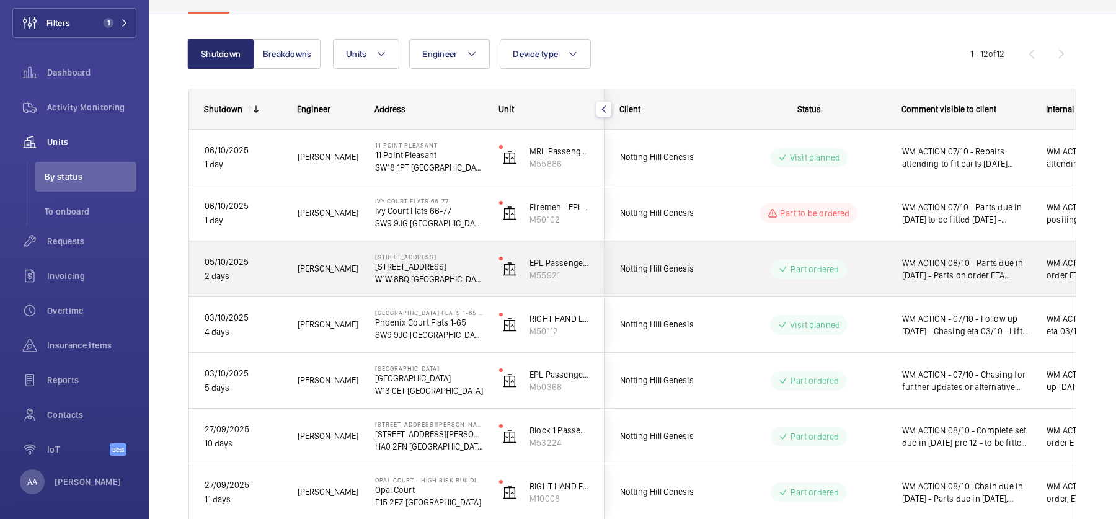
click at [717, 265] on div "Part ordered" at bounding box center [801, 269] width 169 height 45
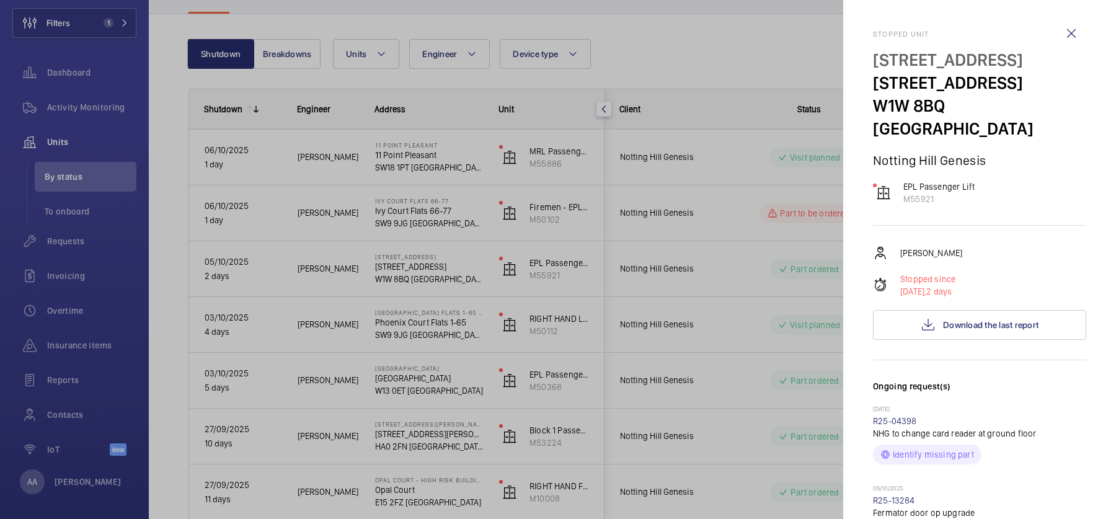
click at [739, 303] on div at bounding box center [558, 259] width 1116 height 519
